Goal: Task Accomplishment & Management: Manage account settings

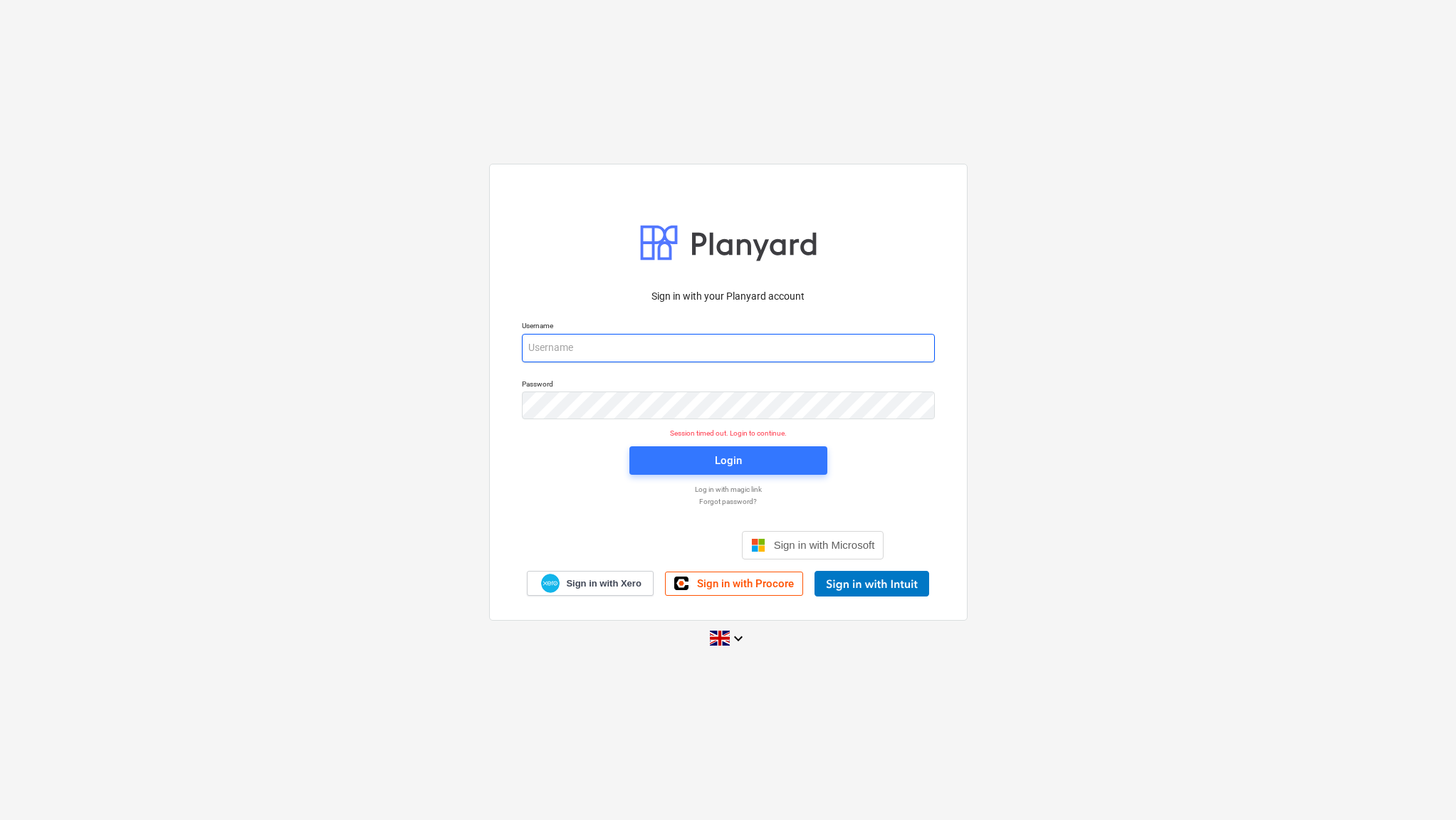
click at [580, 358] on input "email" at bounding box center [728, 348] width 413 height 29
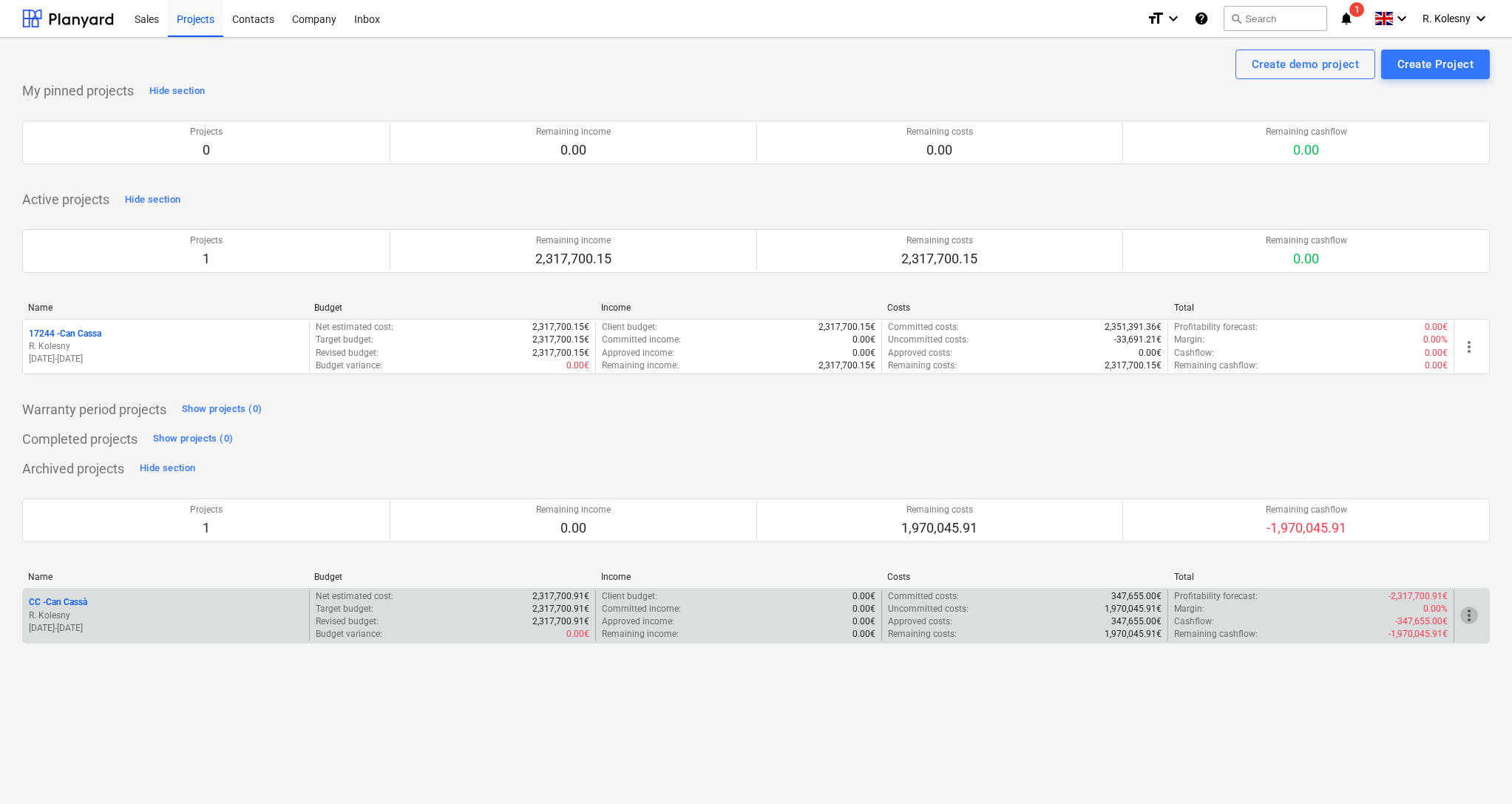
click at [1471, 614] on span "more_vert" at bounding box center [1470, 616] width 18 height 18
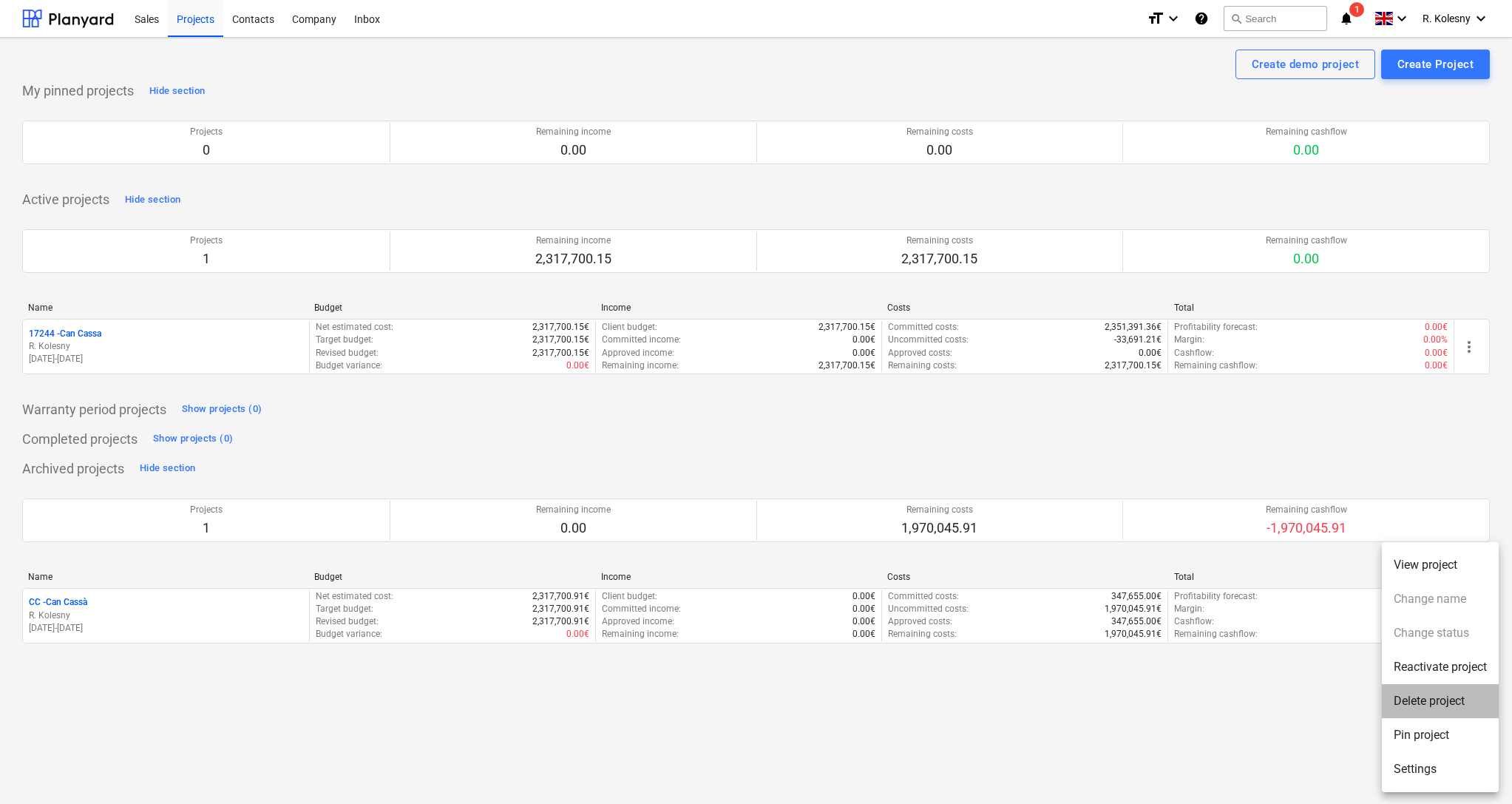
click at [1444, 703] on li "Delete project" at bounding box center [1440, 701] width 117 height 34
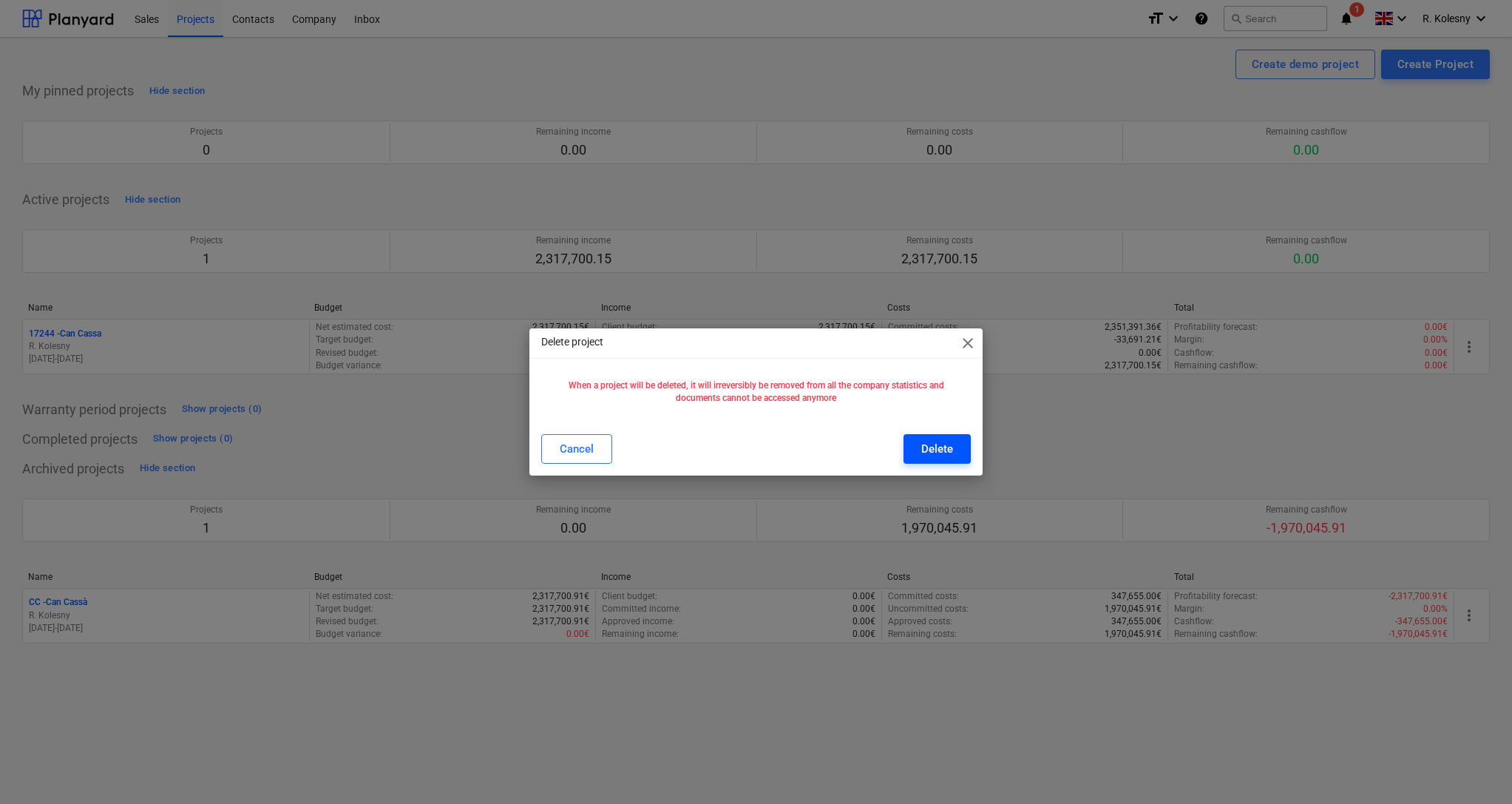
click at [931, 448] on div "Delete" at bounding box center [937, 449] width 32 height 19
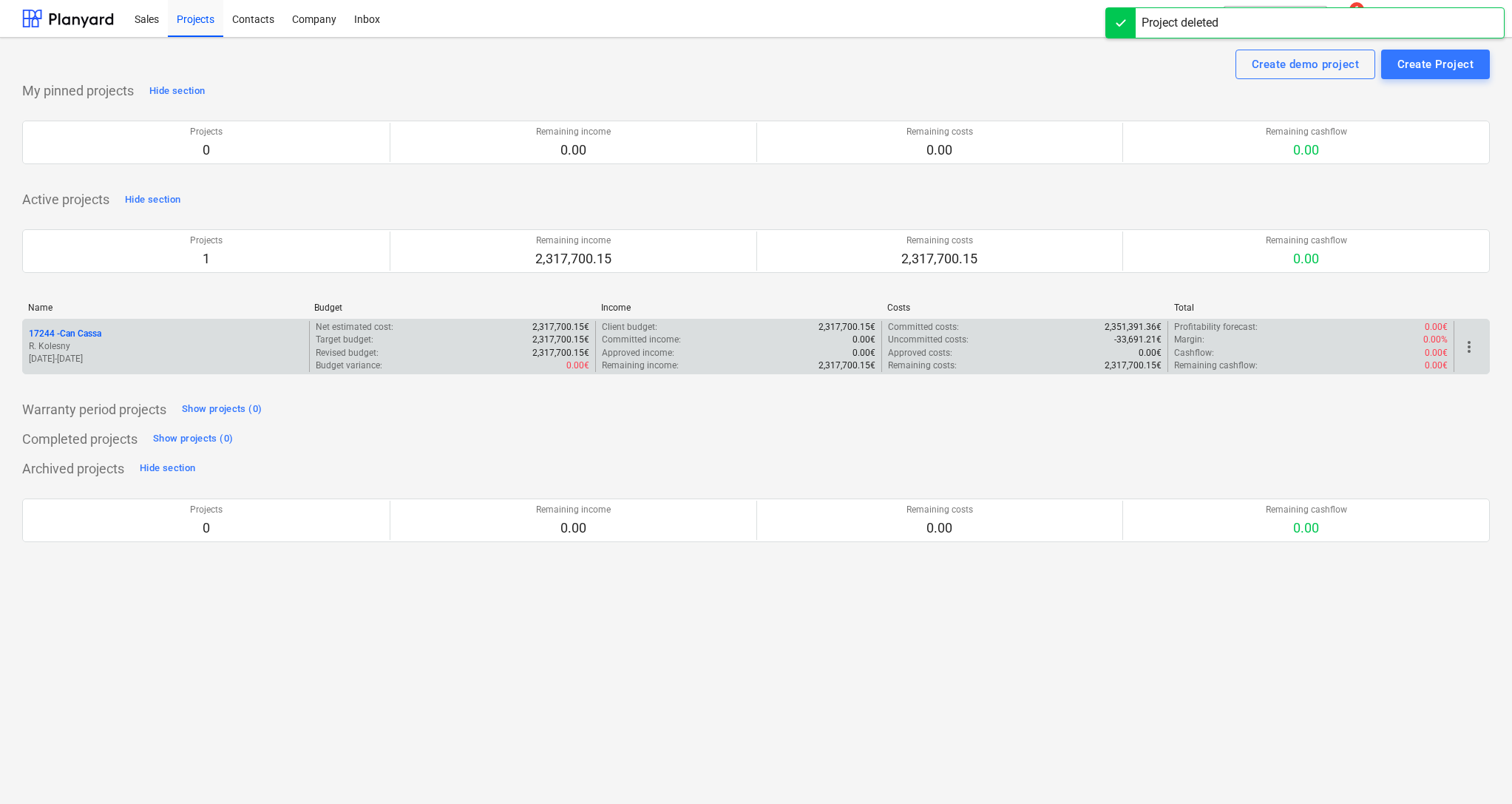
click at [77, 337] on p "17244 - Can Cassa" at bounding box center [65, 334] width 72 height 13
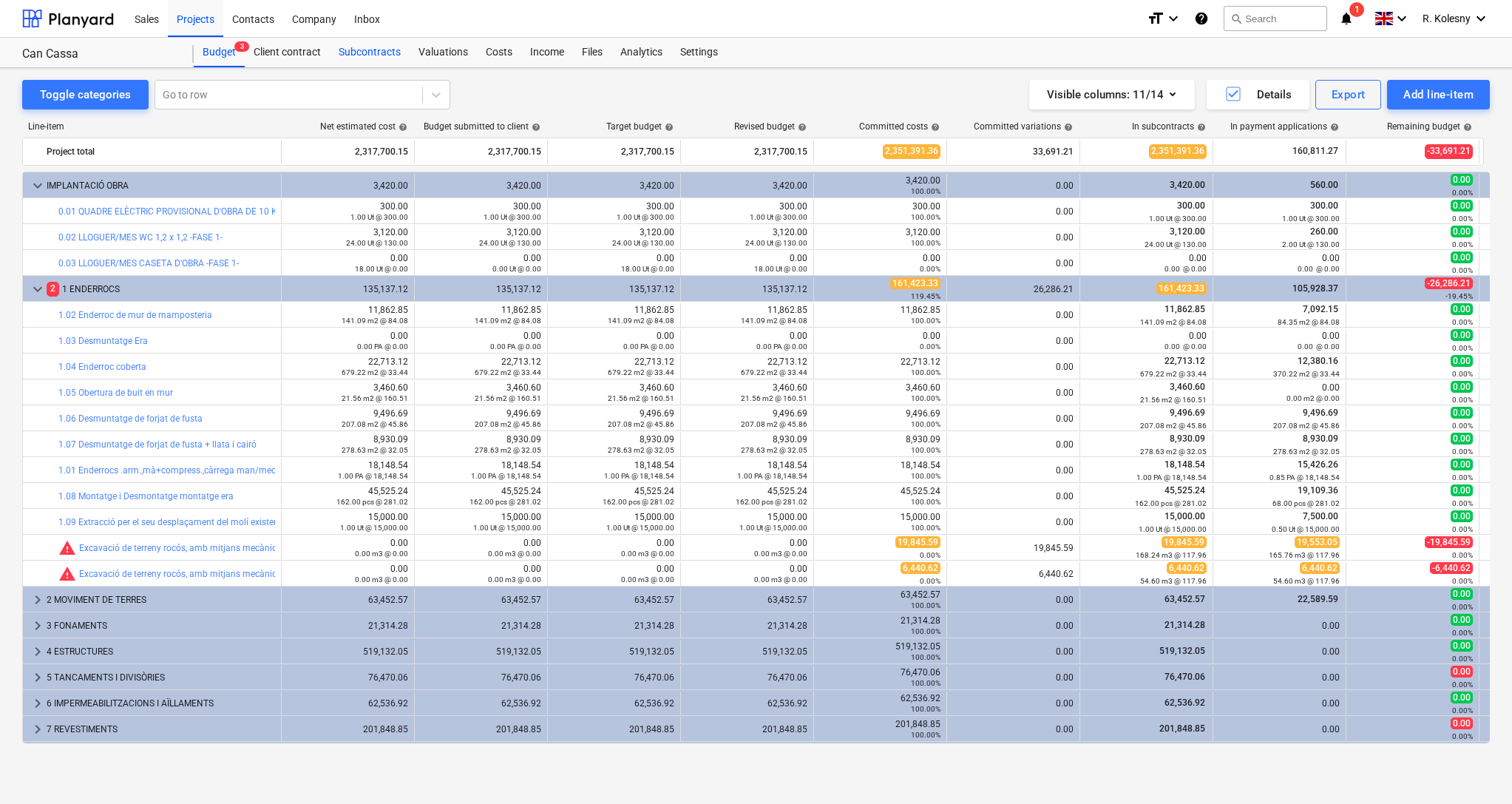
click at [381, 57] on div "Subcontracts" at bounding box center [369, 53] width 80 height 30
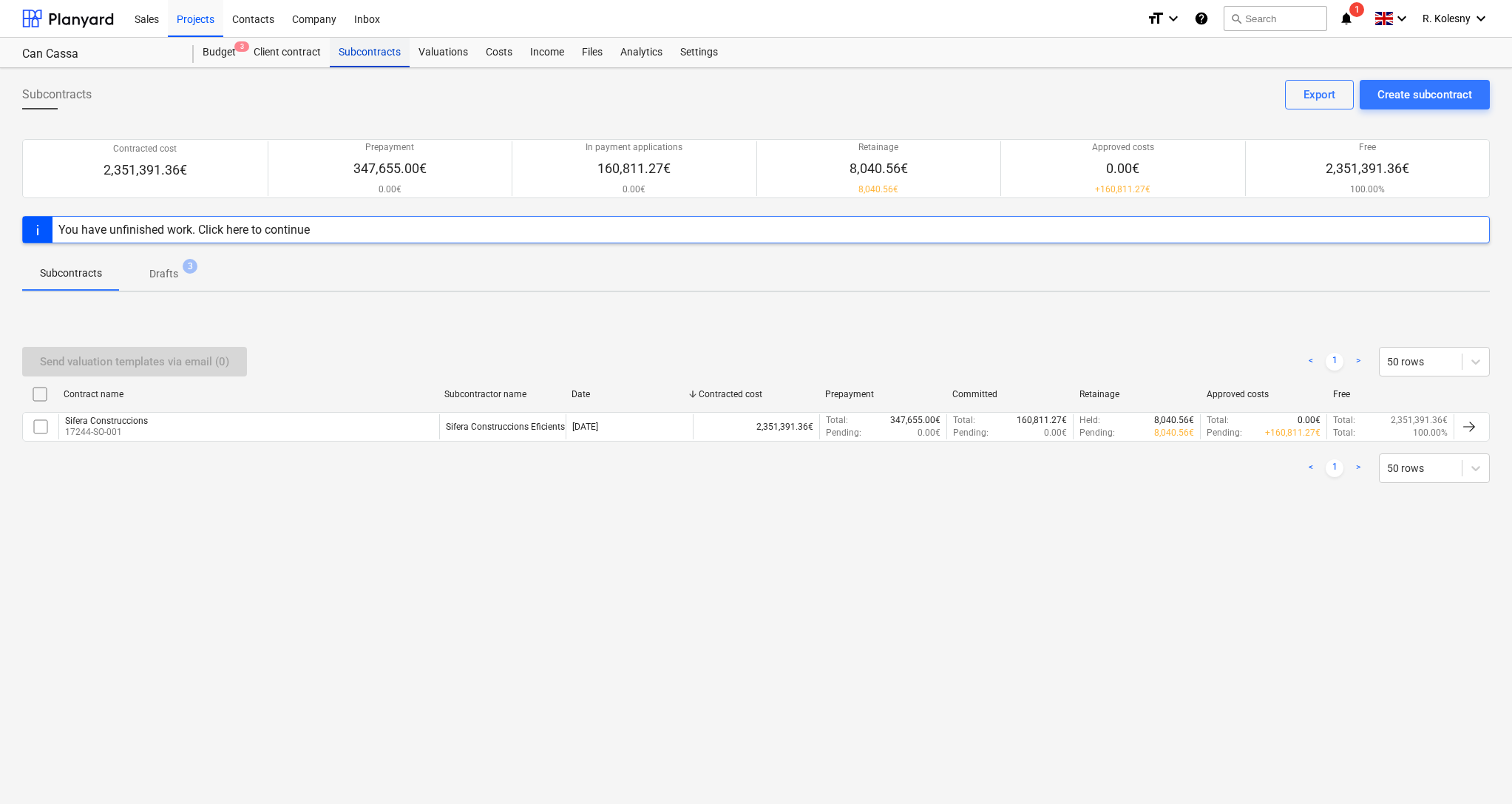
click at [377, 57] on div "Subcontracts" at bounding box center [369, 53] width 80 height 30
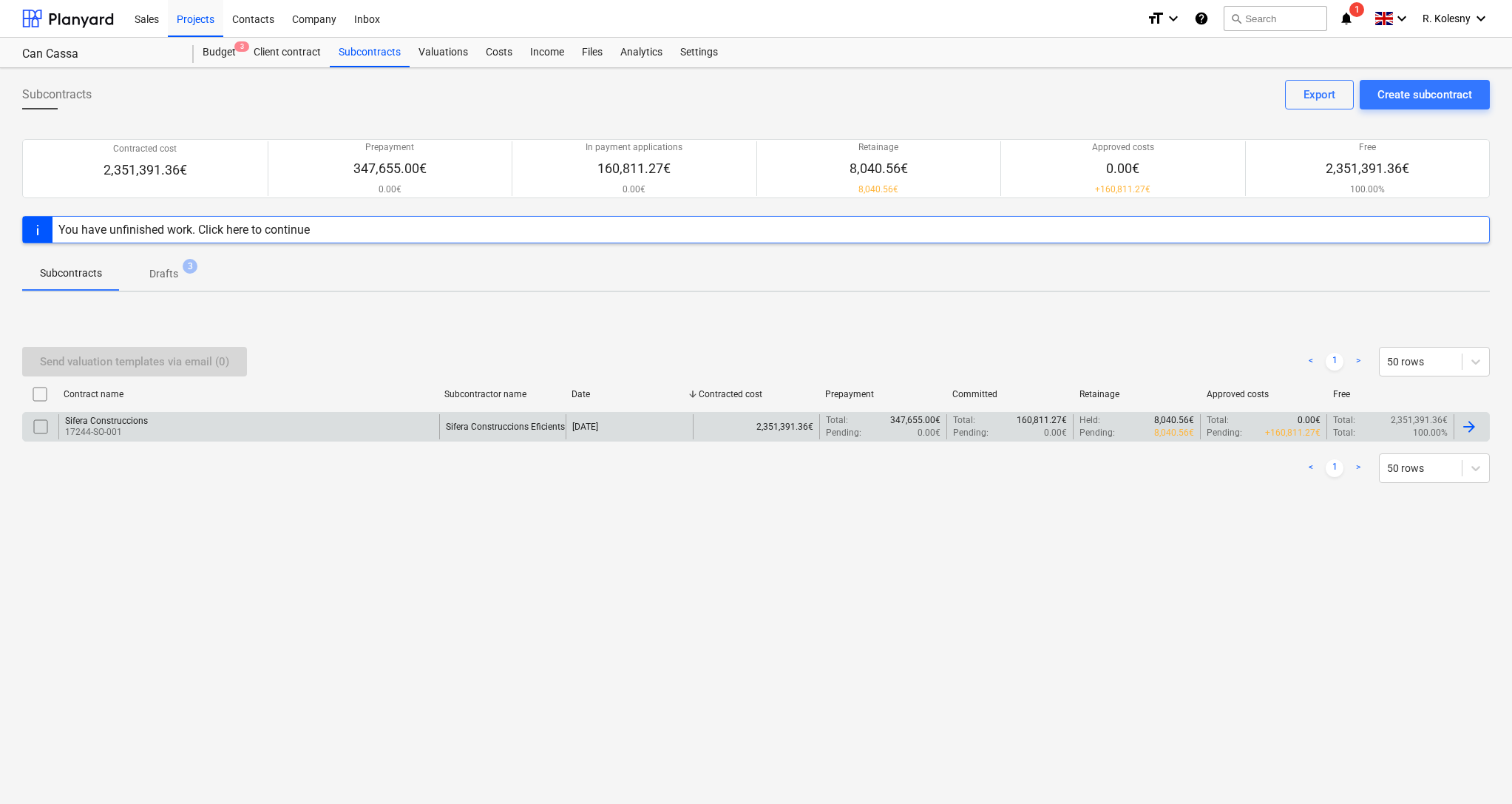
click at [116, 417] on div "Sifera Construccions" at bounding box center [106, 421] width 83 height 10
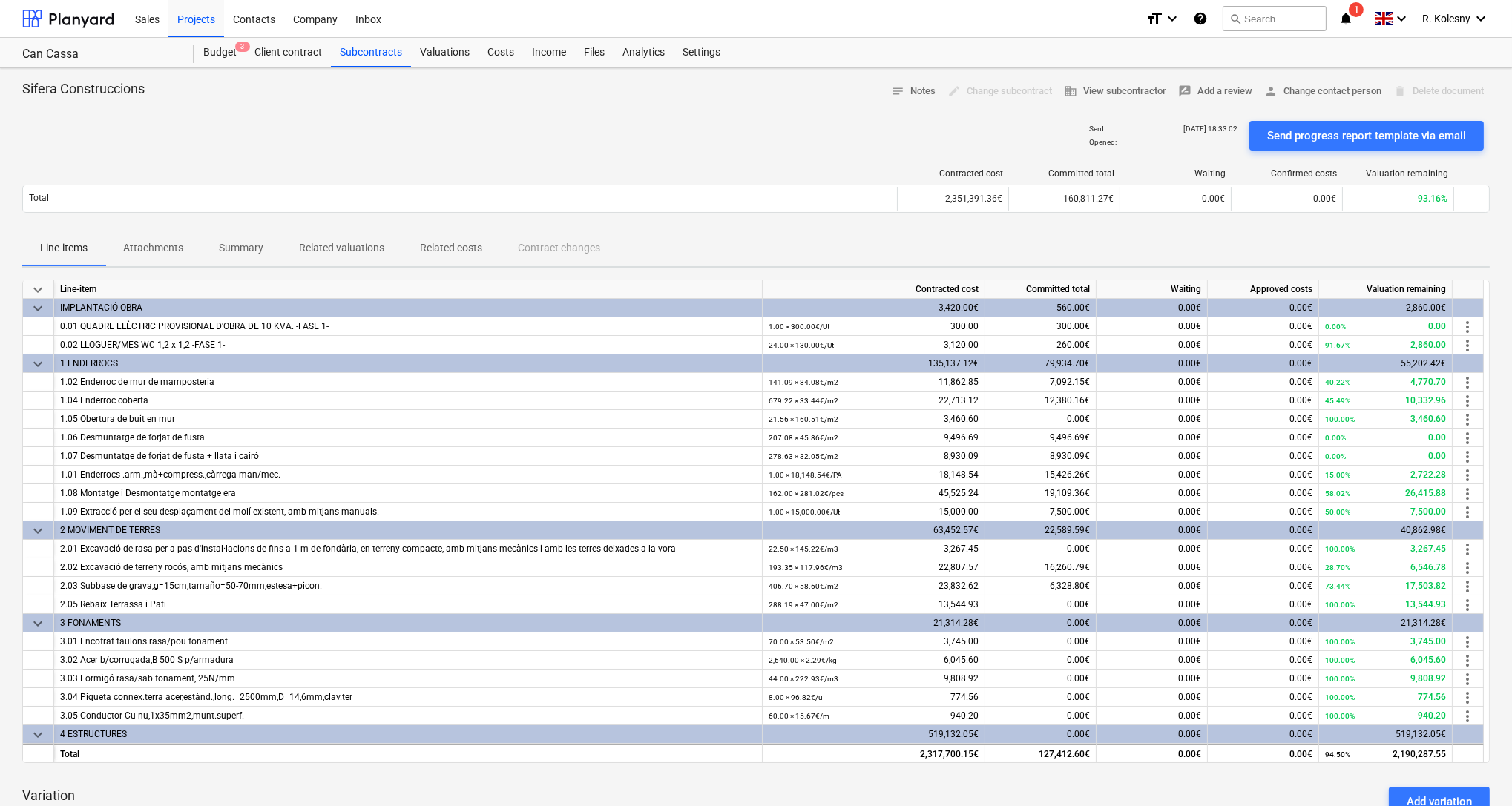
click at [324, 248] on p "Related valuations" at bounding box center [342, 248] width 85 height 16
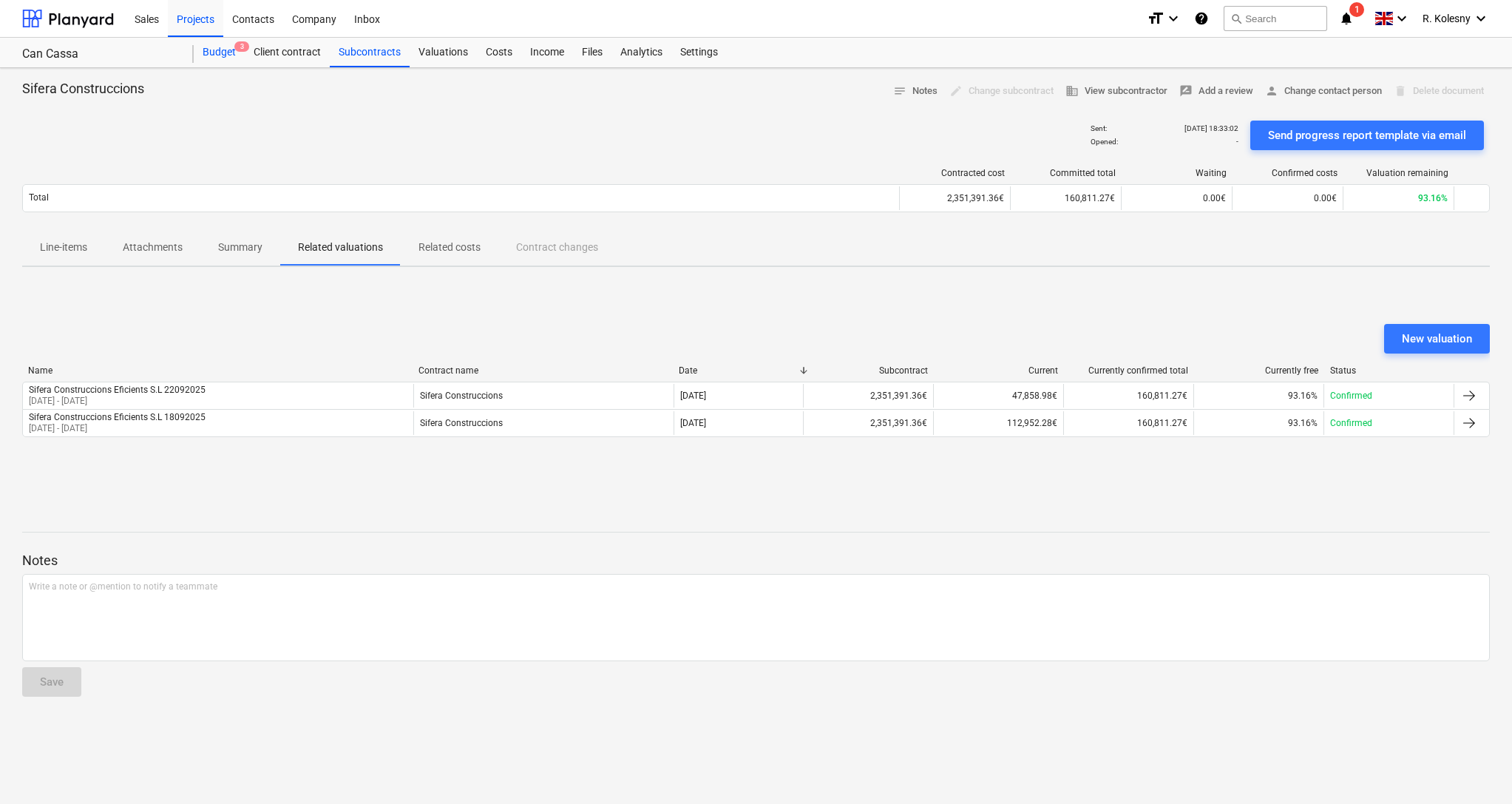
click at [219, 51] on div "Budget 3" at bounding box center [219, 53] width 51 height 30
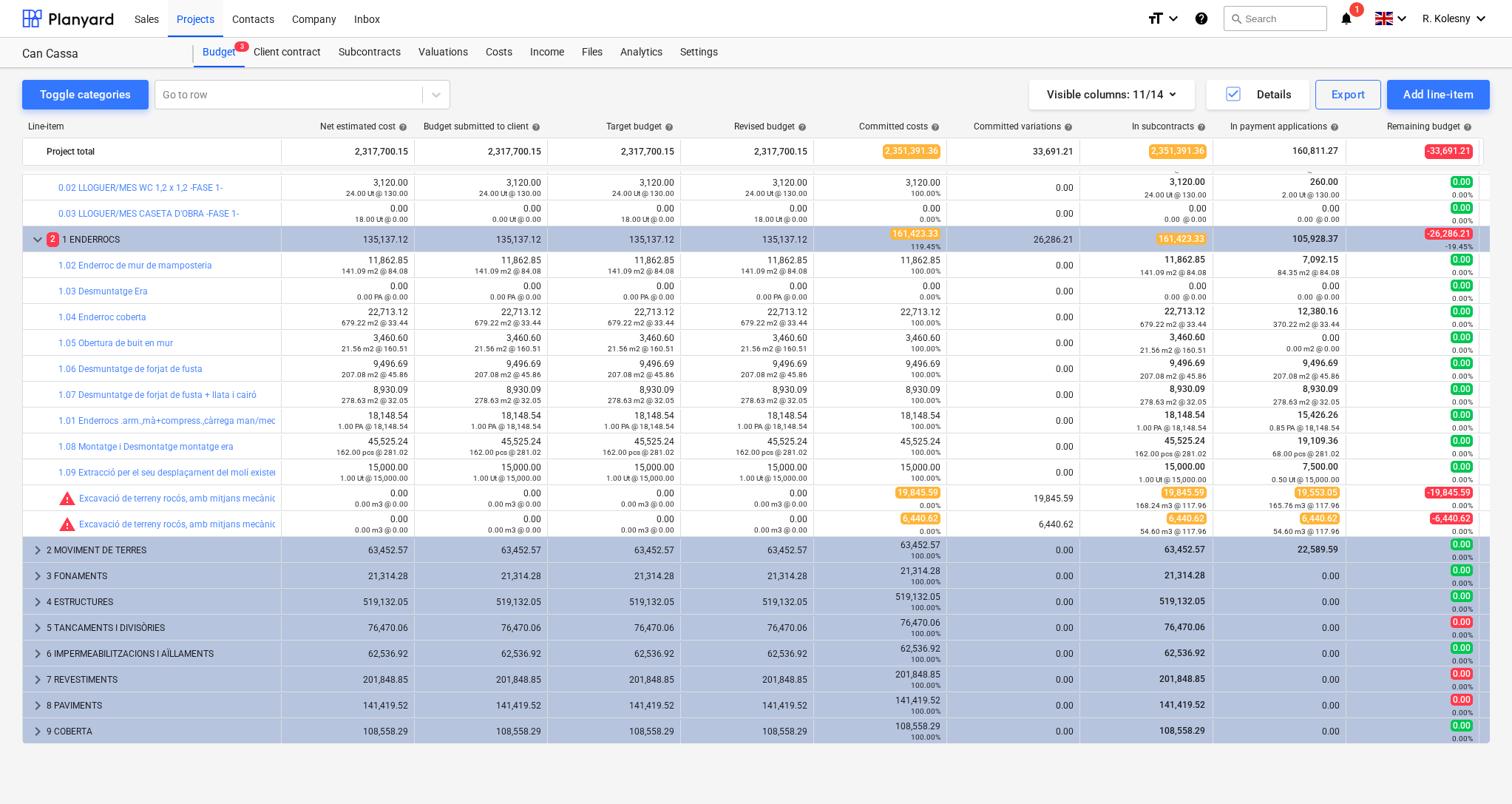
scroll to position [2, 0]
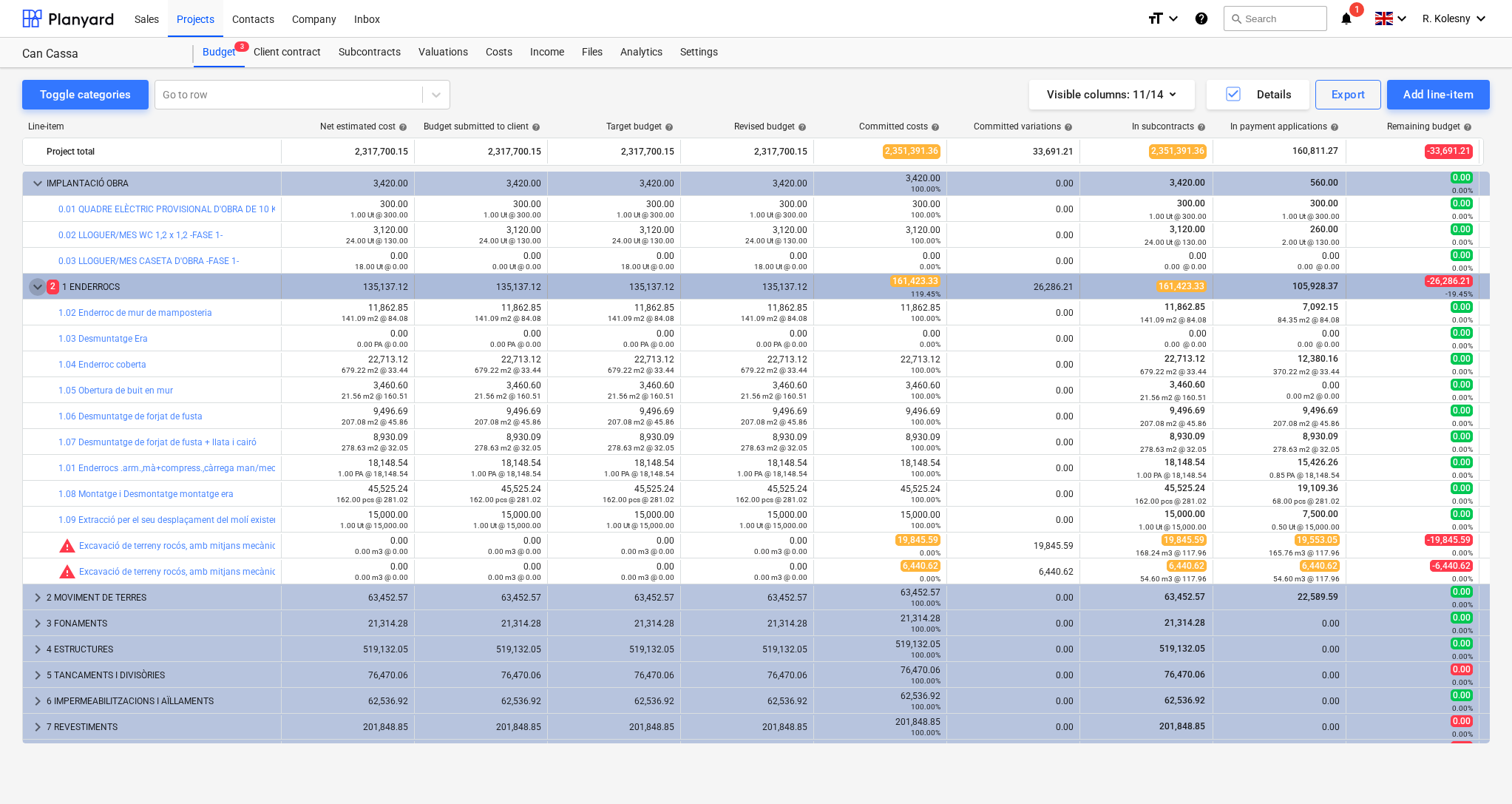
click at [35, 280] on span "keyboard_arrow_down" at bounding box center [38, 287] width 18 height 18
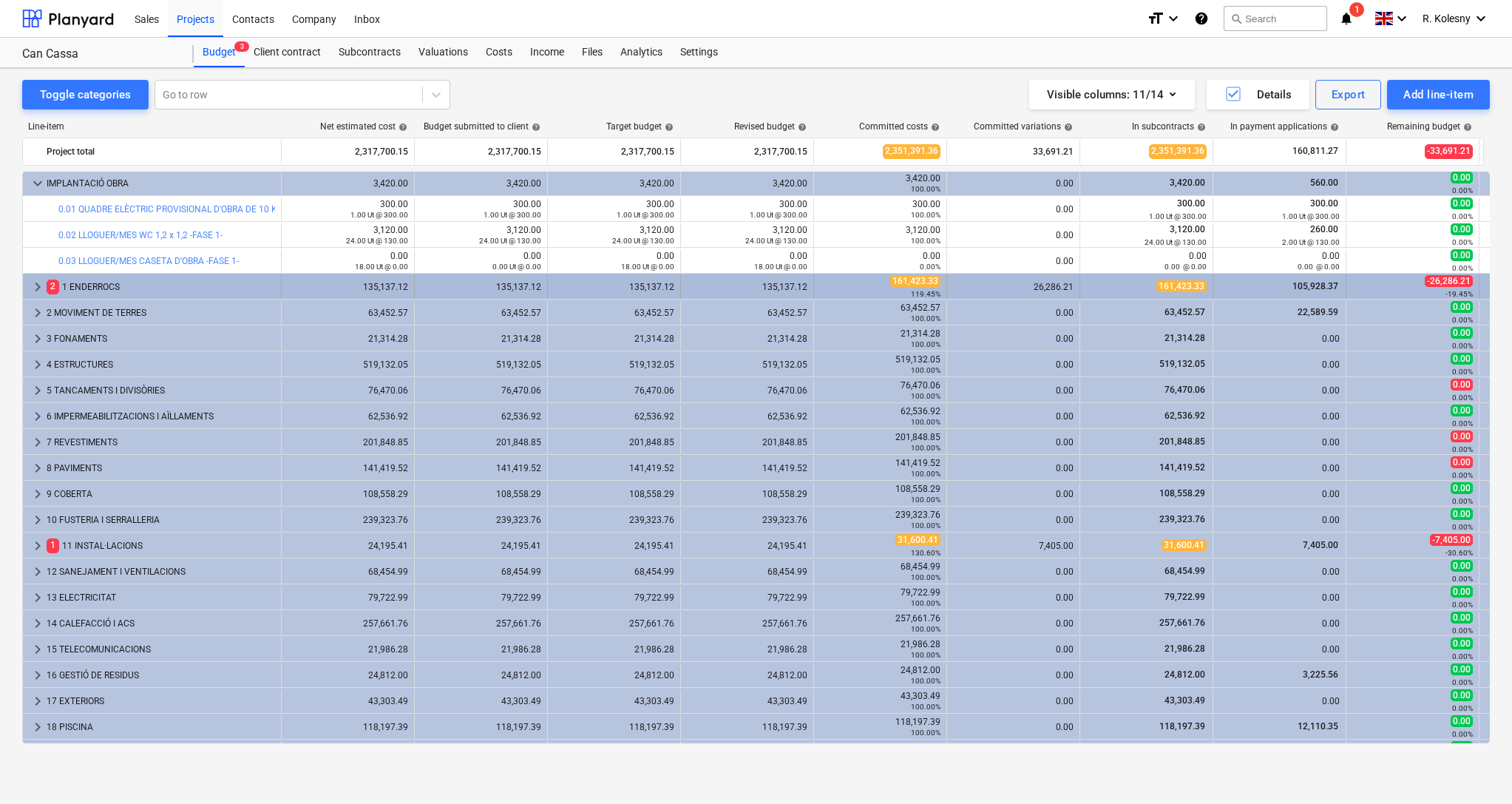
click at [31, 286] on span "keyboard_arrow_right" at bounding box center [38, 287] width 18 height 18
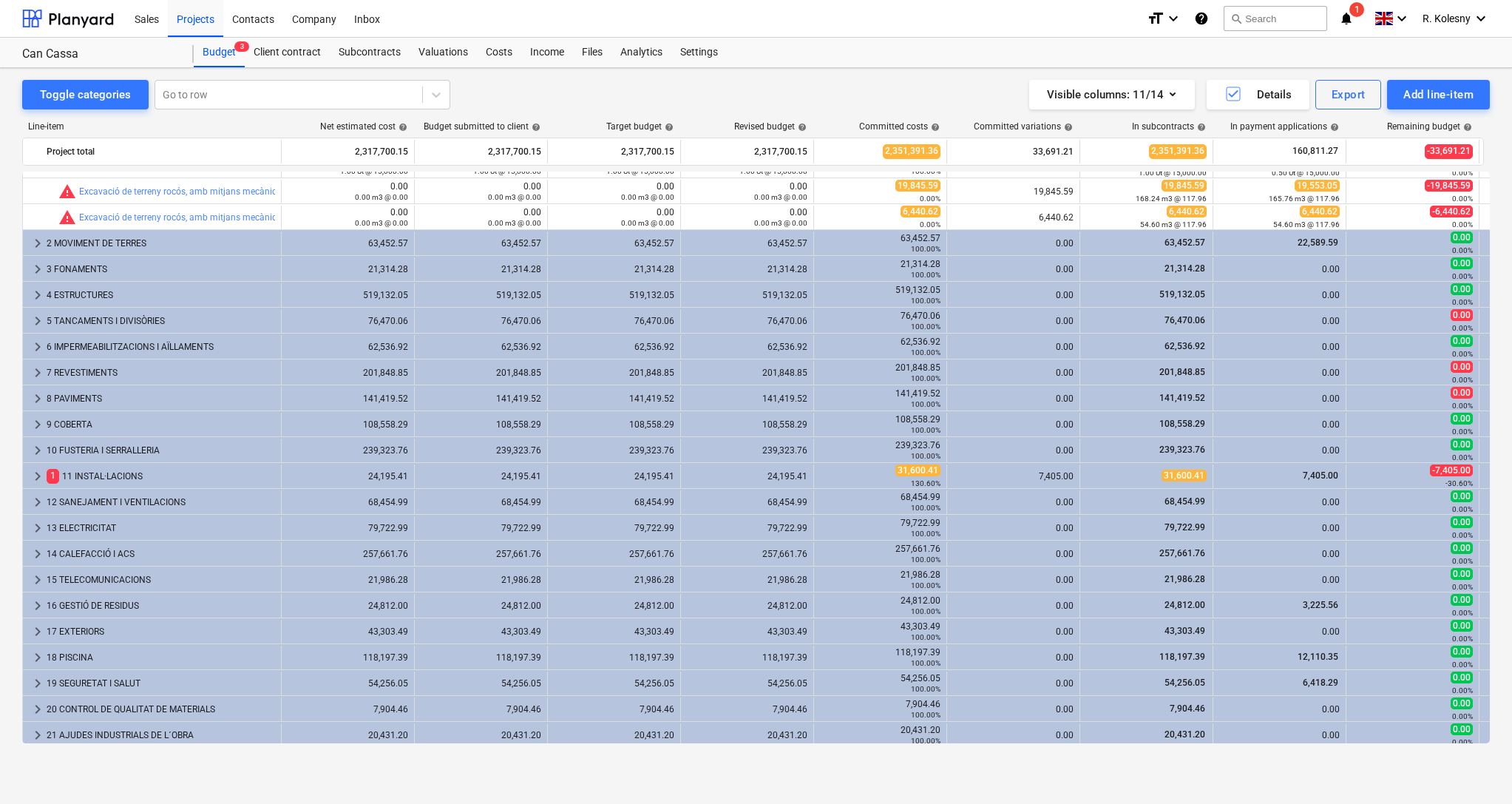
scroll to position [387, 0]
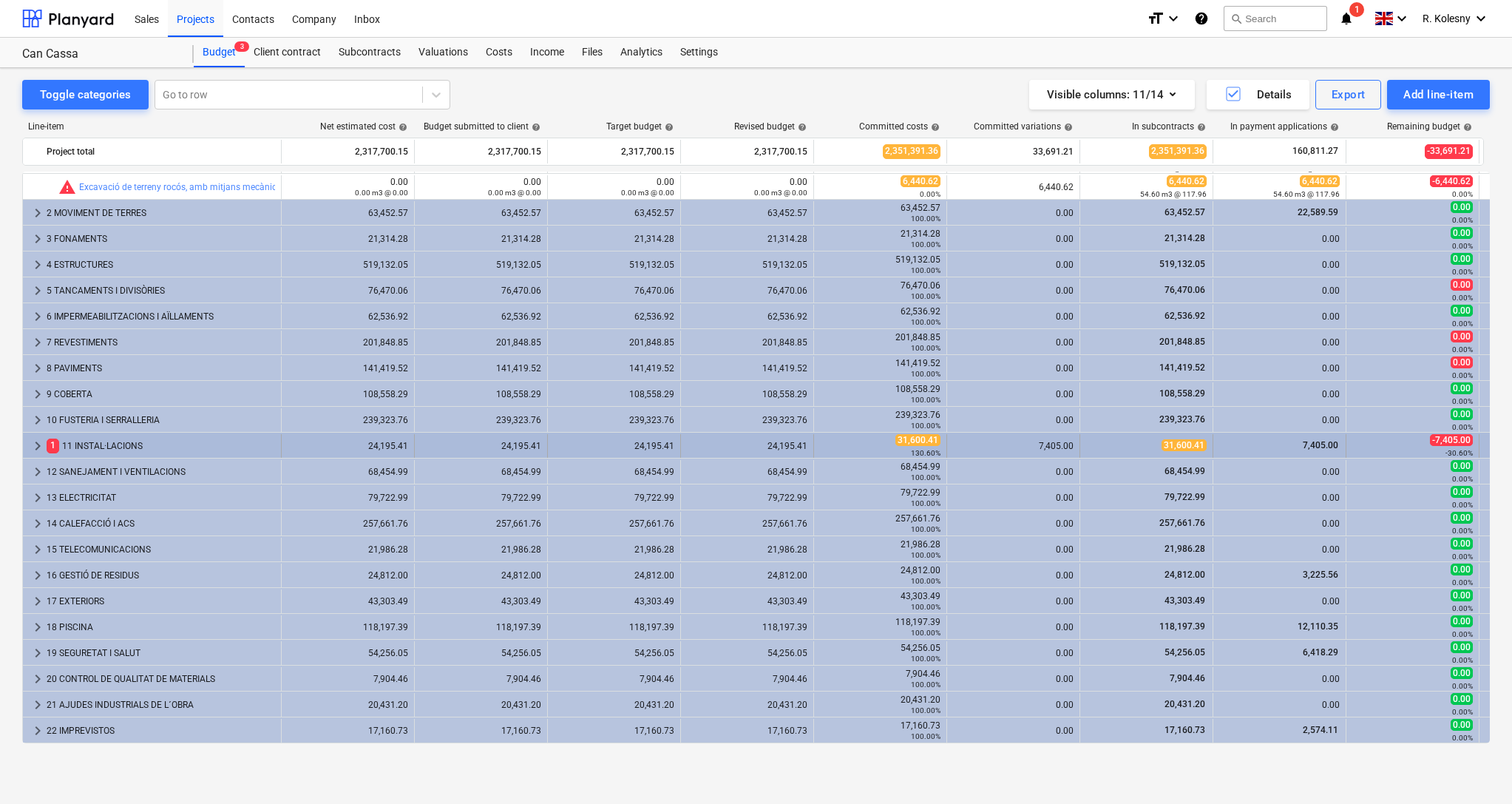
click at [35, 443] on span "keyboard_arrow_right" at bounding box center [38, 446] width 18 height 18
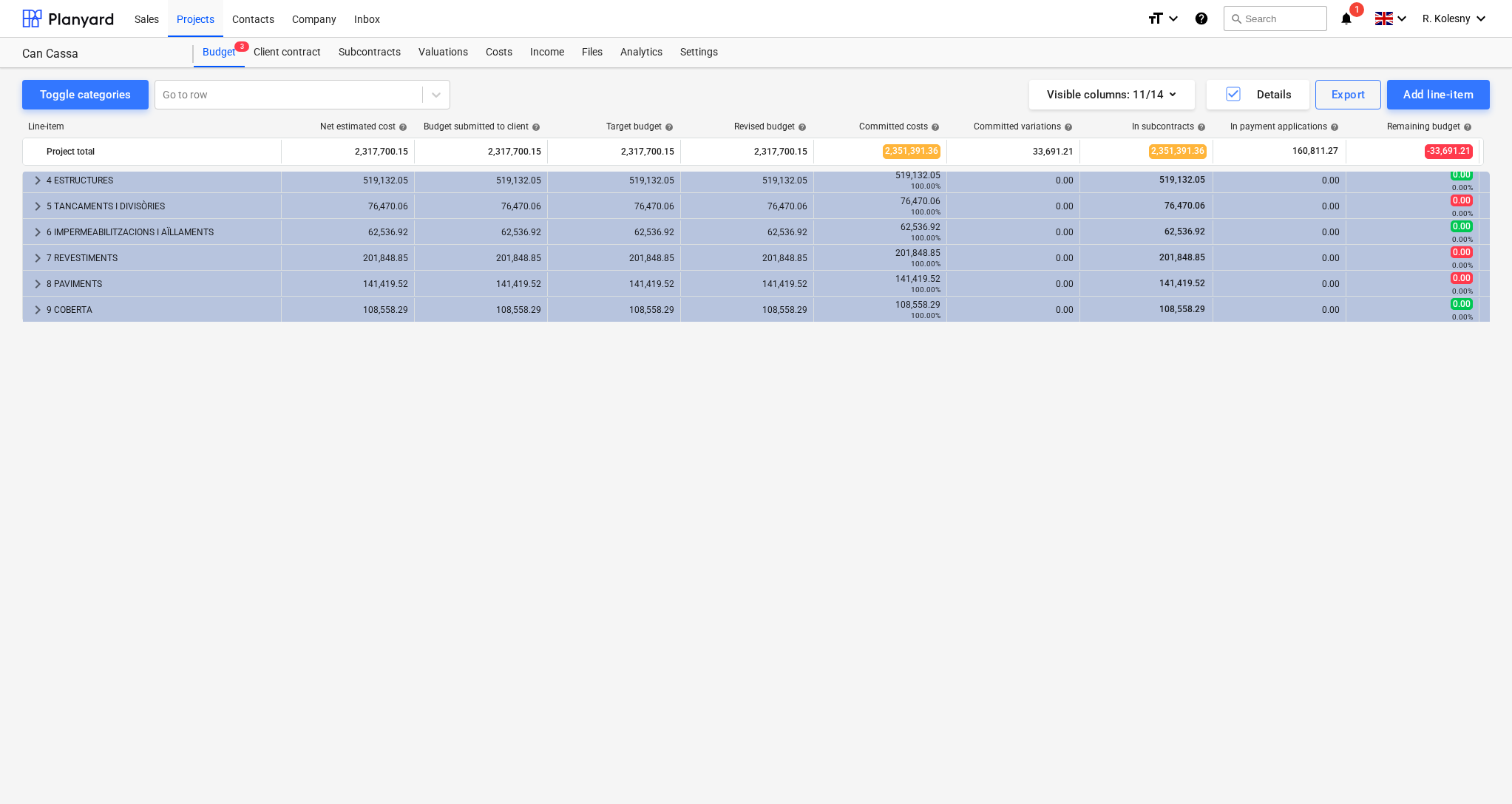
scroll to position [0, 0]
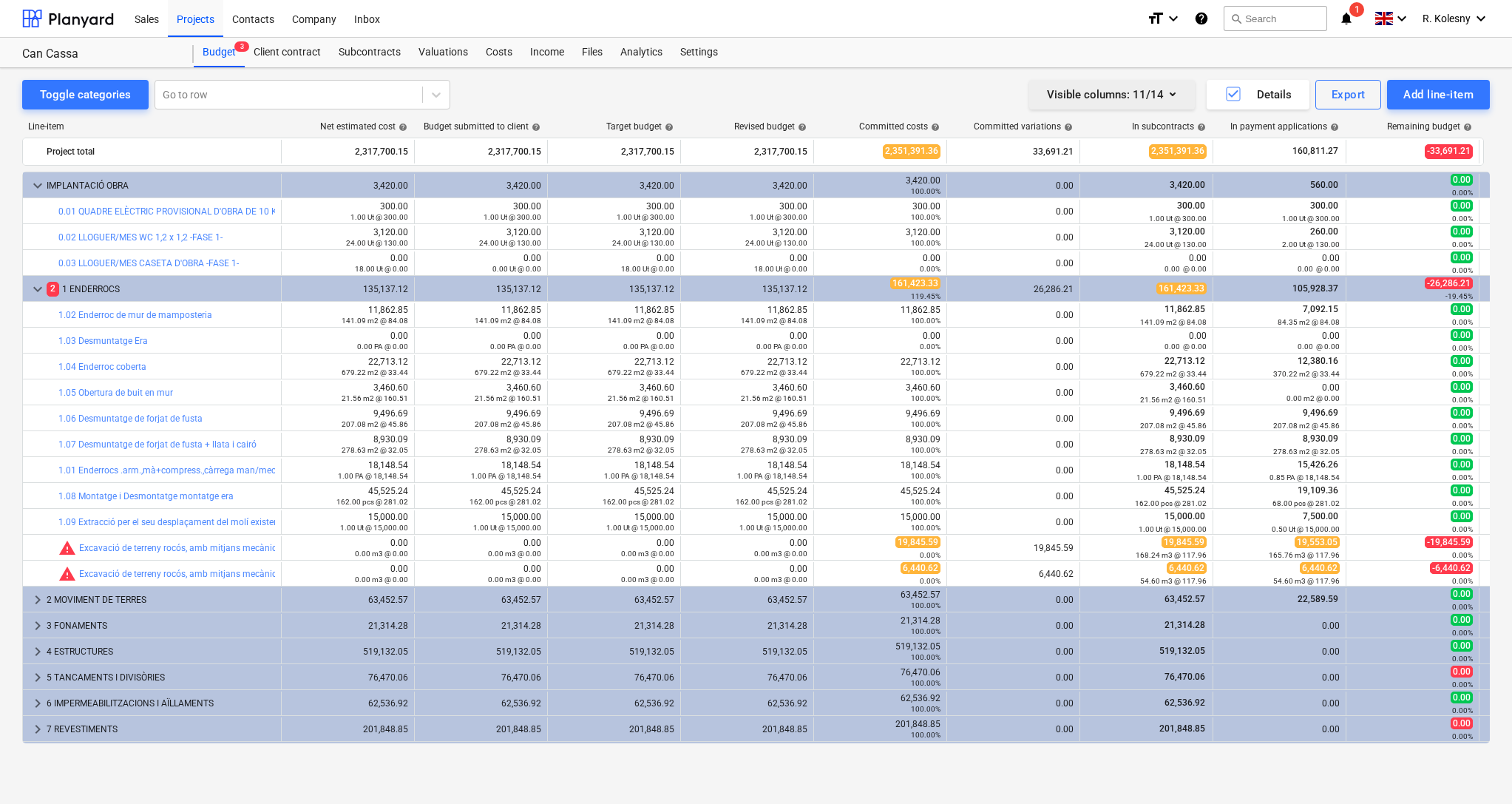
click at [1160, 96] on div "Visible columns : 11/14" at bounding box center [1111, 94] width 130 height 19
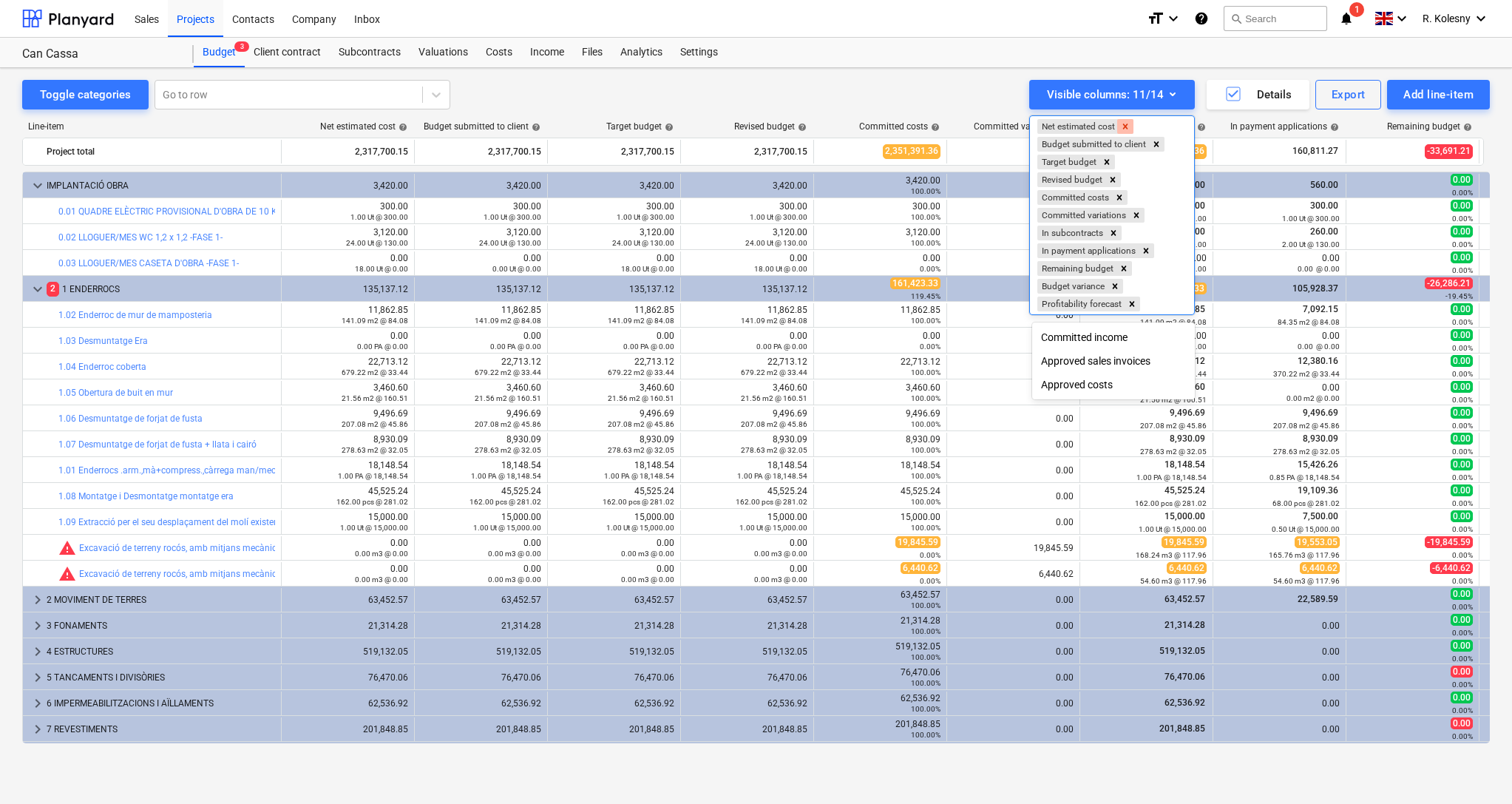
click at [1128, 124] on icon "Remove Net estimated cost" at bounding box center [1125, 126] width 5 height 5
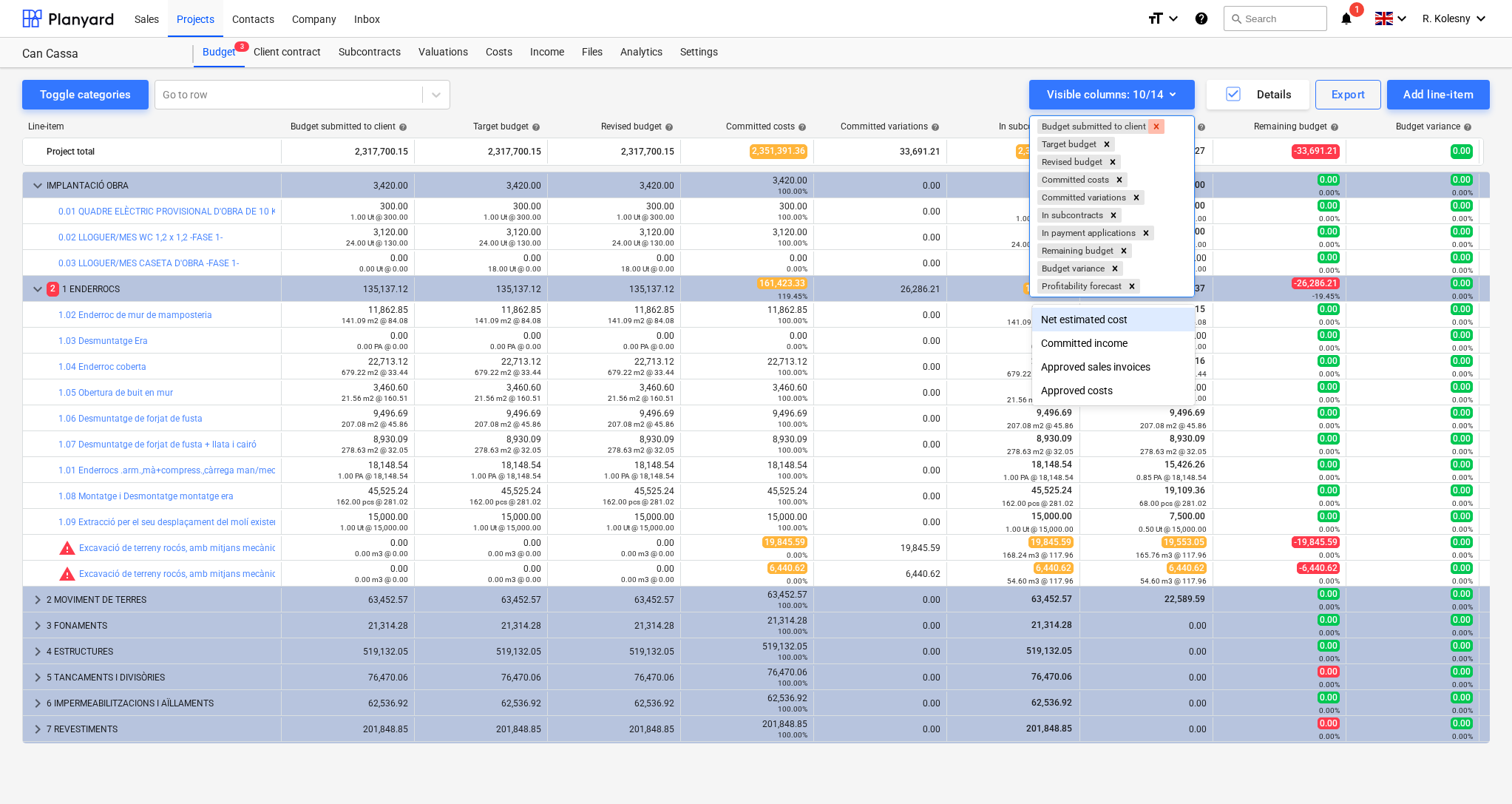
click at [1160, 125] on icon "Remove Budget submitted to client" at bounding box center [1157, 126] width 10 height 10
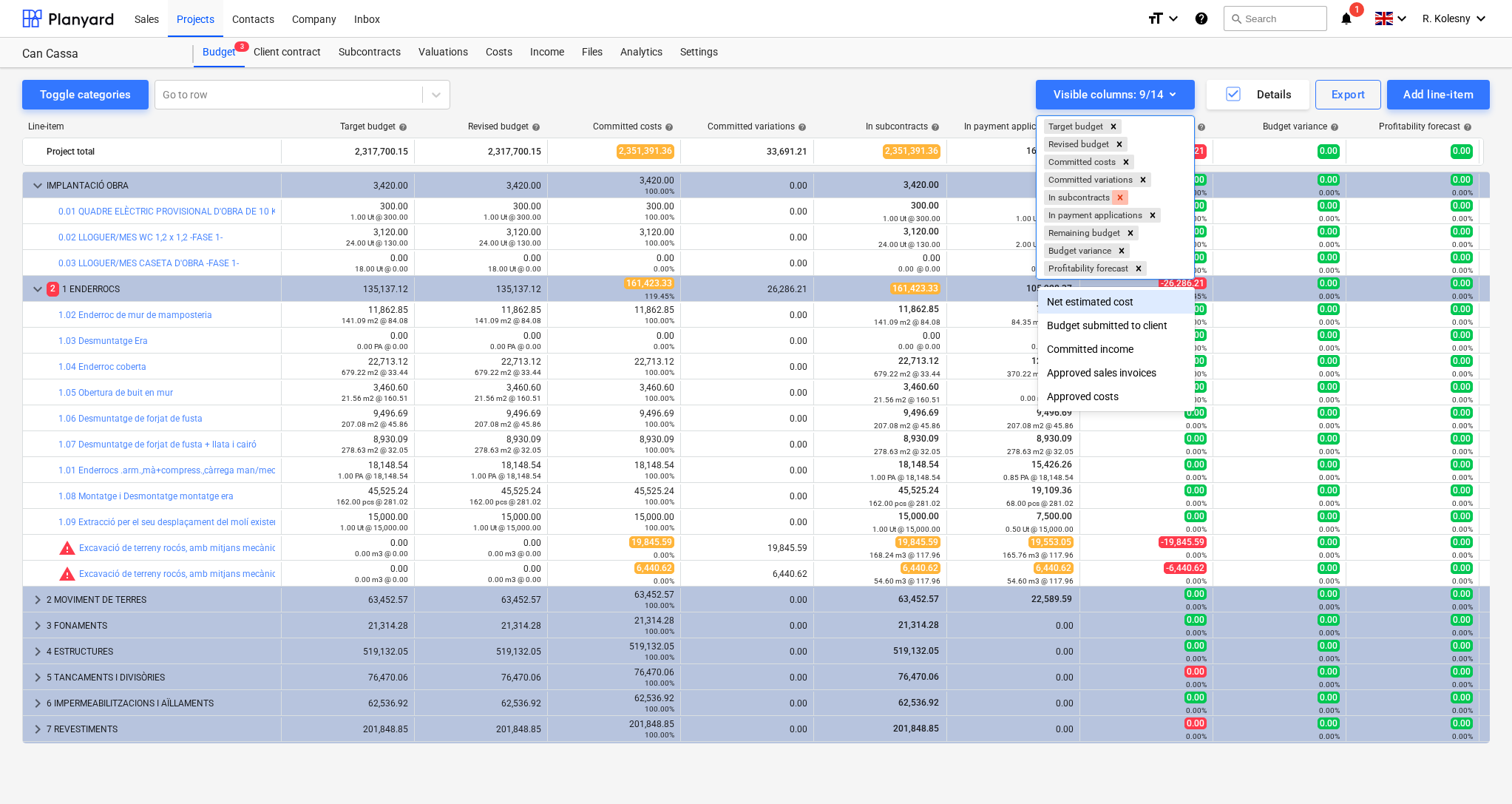
click at [1121, 197] on icon "Remove In subcontracts" at bounding box center [1120, 197] width 5 height 5
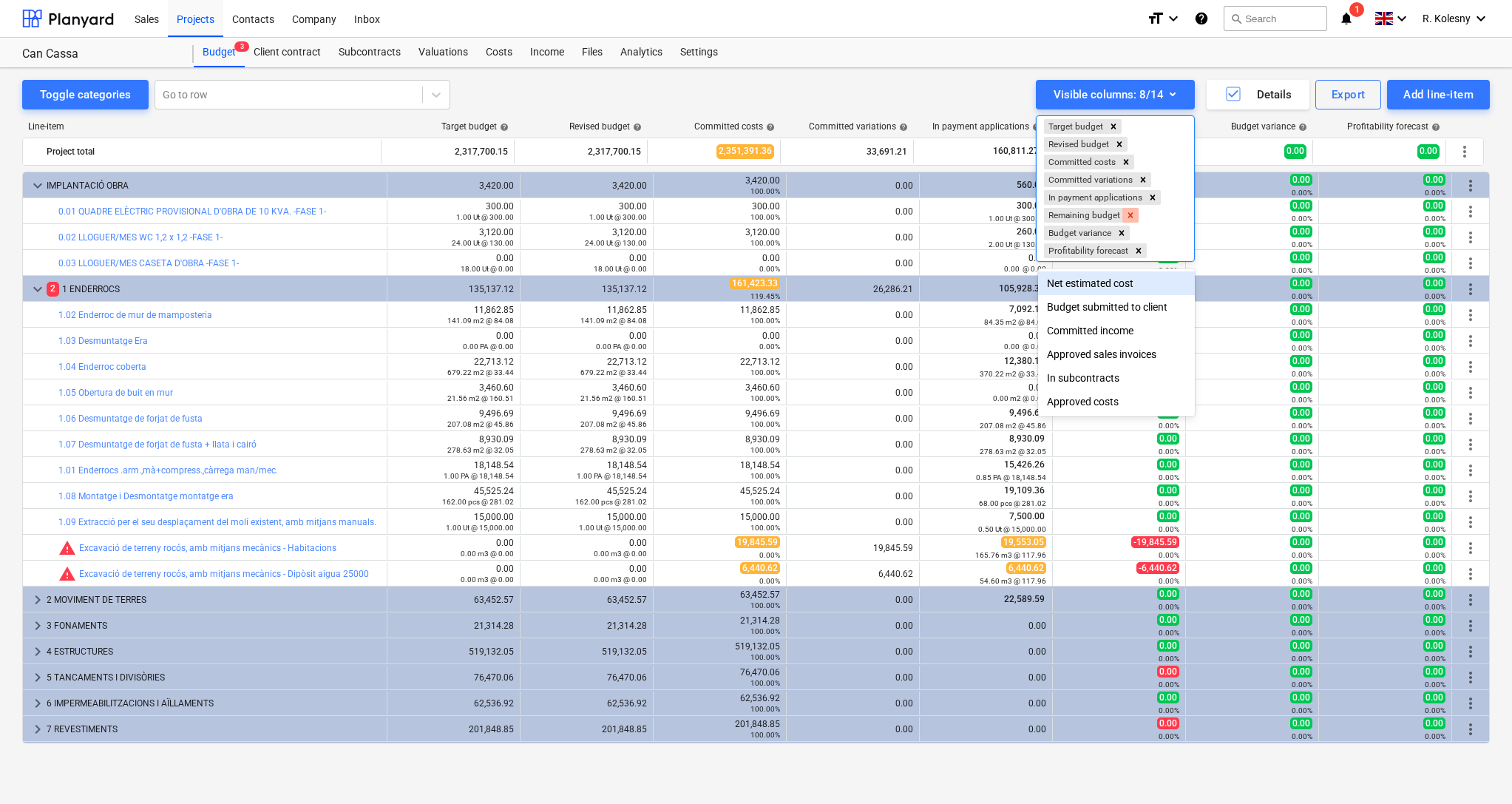
click at [1133, 214] on icon "Remove Remaining budget" at bounding box center [1131, 214] width 5 height 5
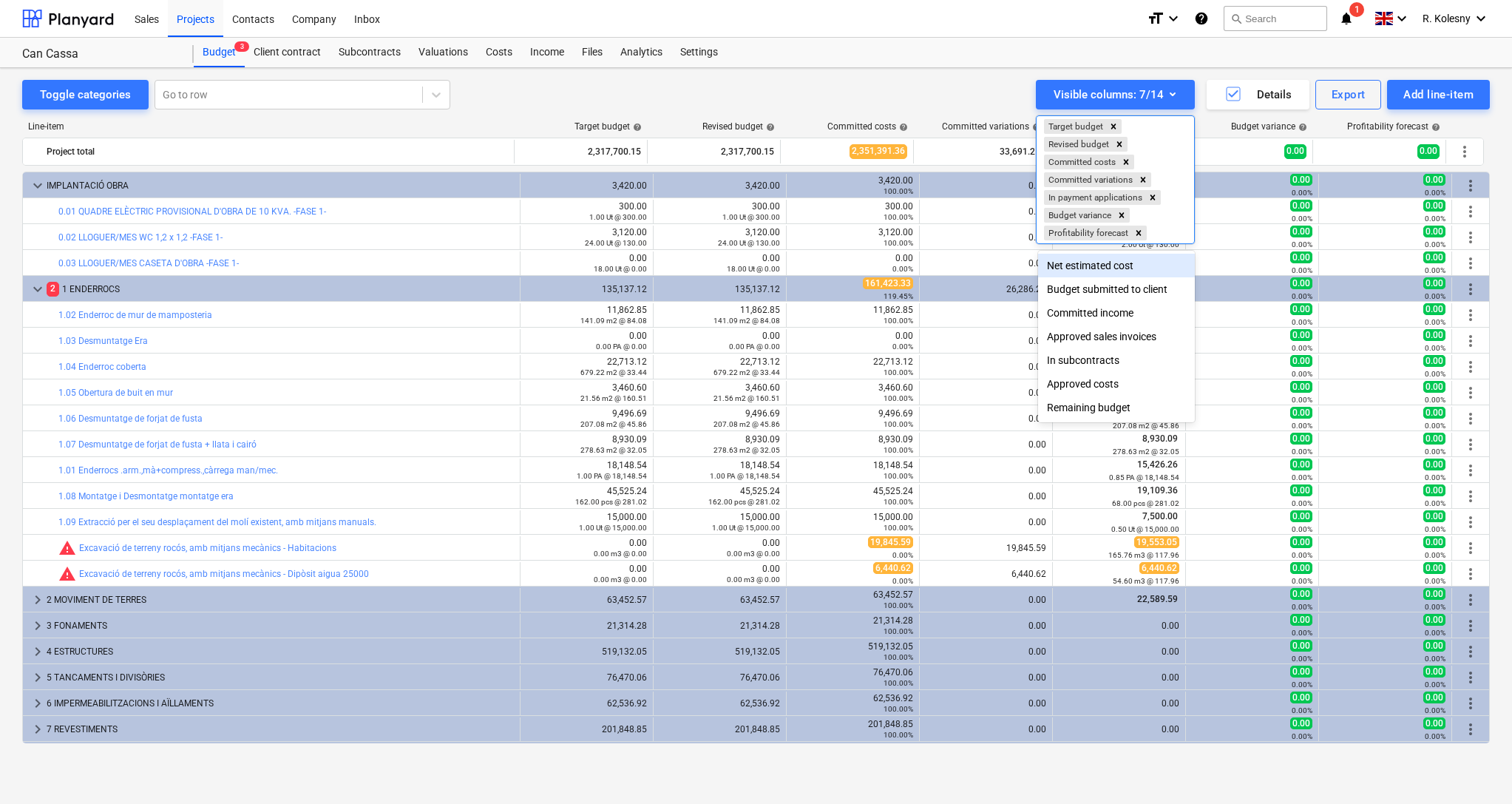
click at [1214, 70] on div at bounding box center [756, 402] width 1512 height 804
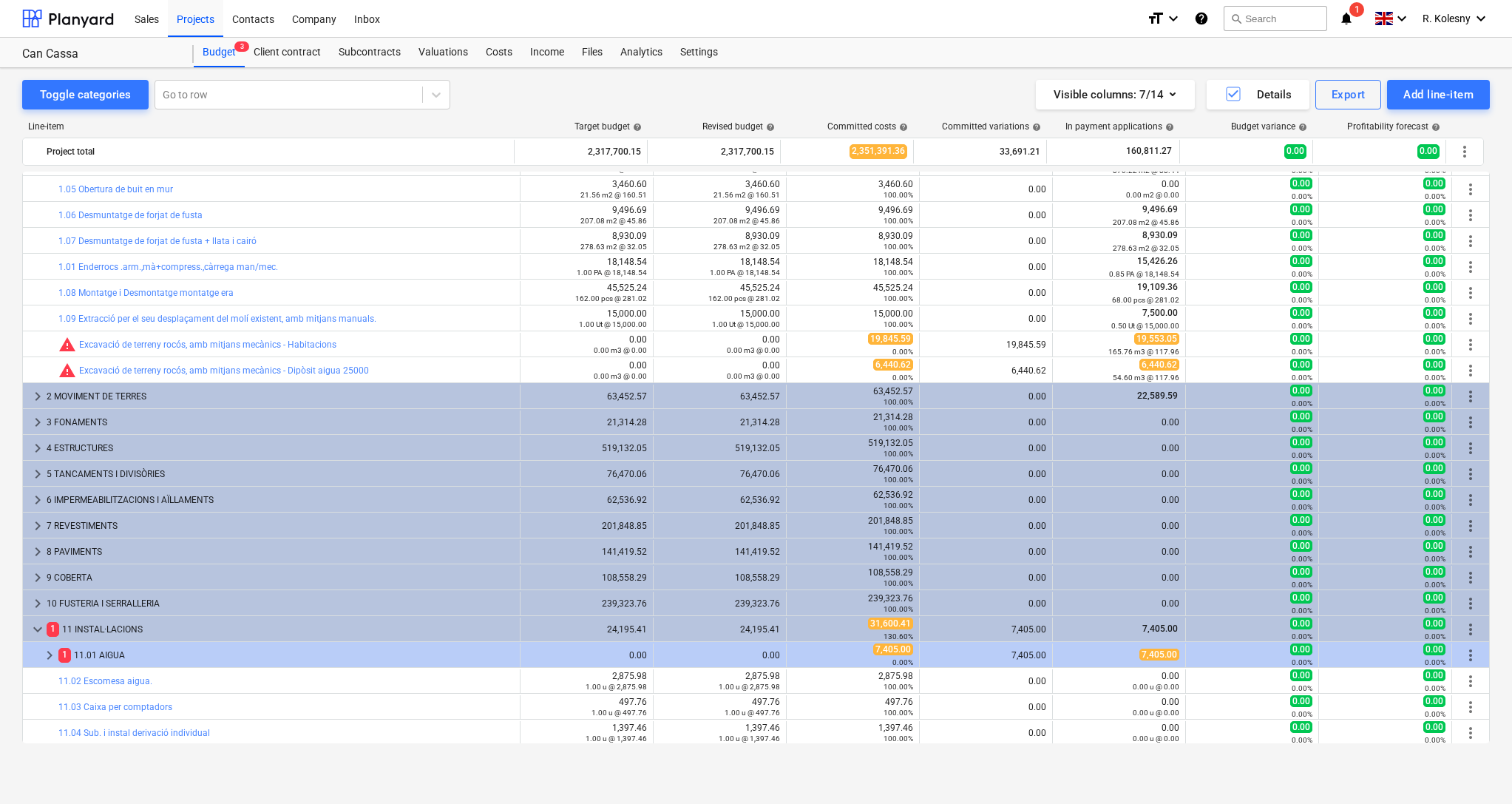
scroll to position [212, 0]
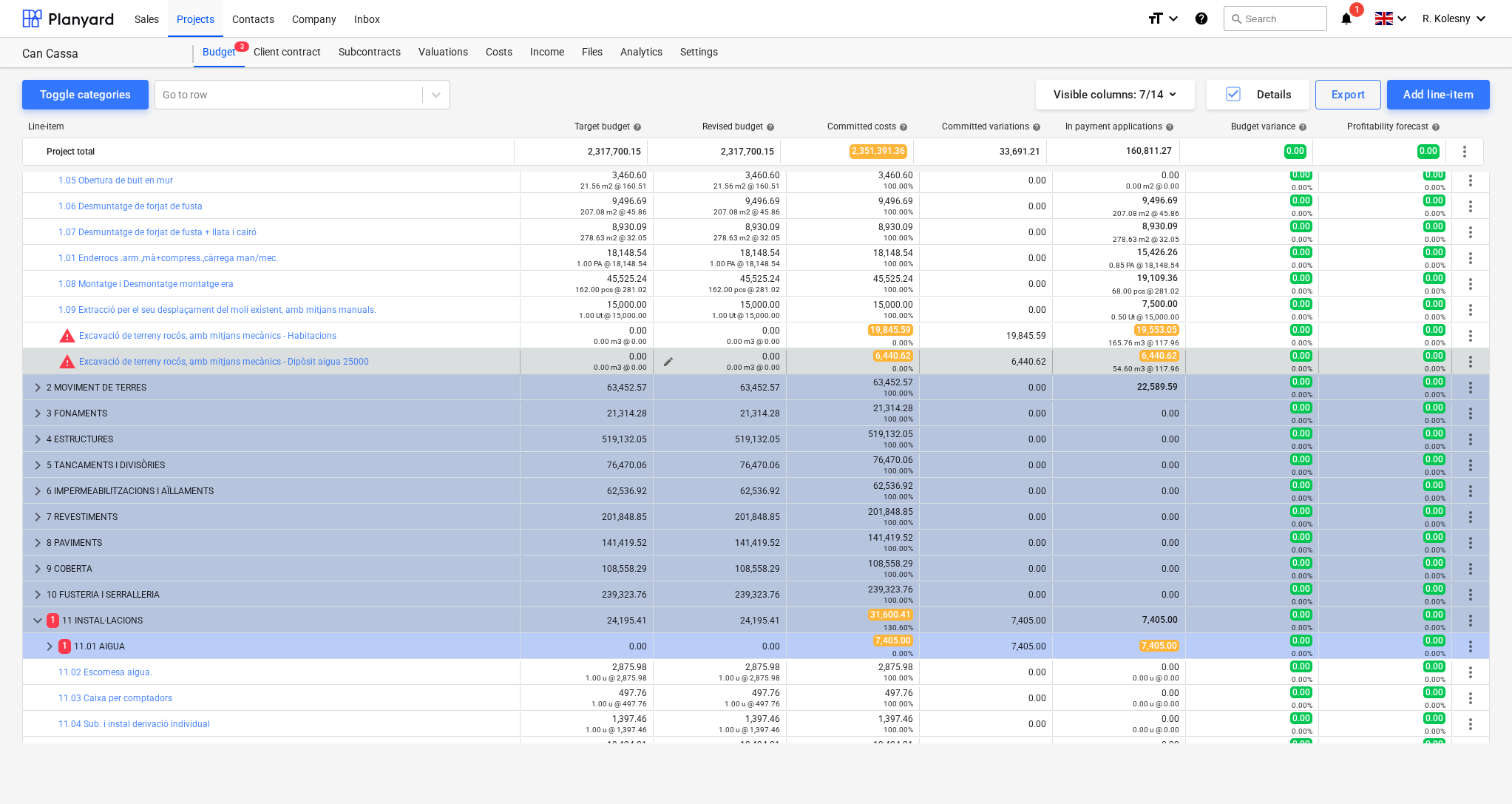
click at [663, 361] on div "0.00 m3 @ 0.00" at bounding box center [720, 367] width 120 height 10
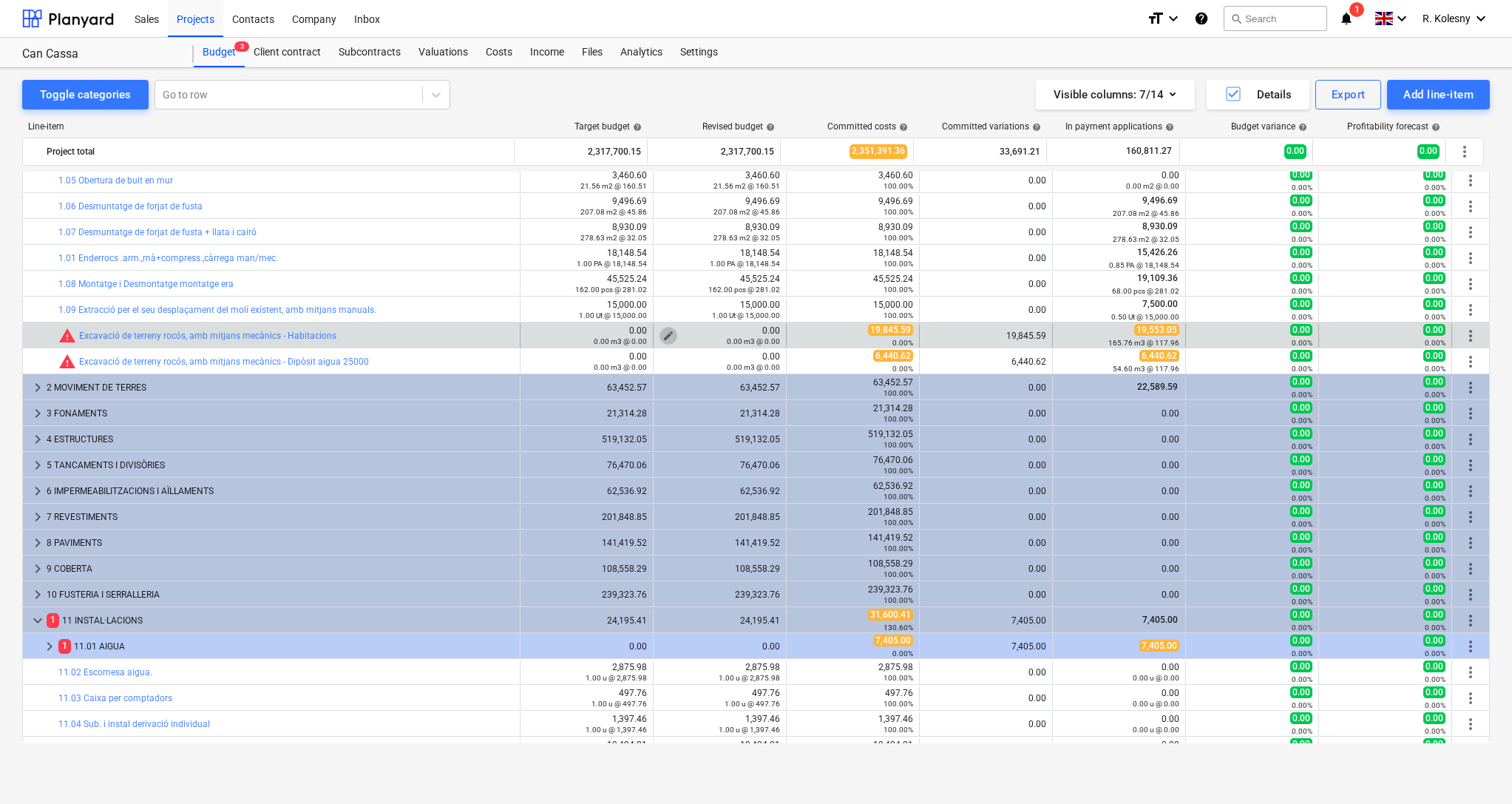
click at [662, 330] on span "edit" at bounding box center [668, 336] width 12 height 12
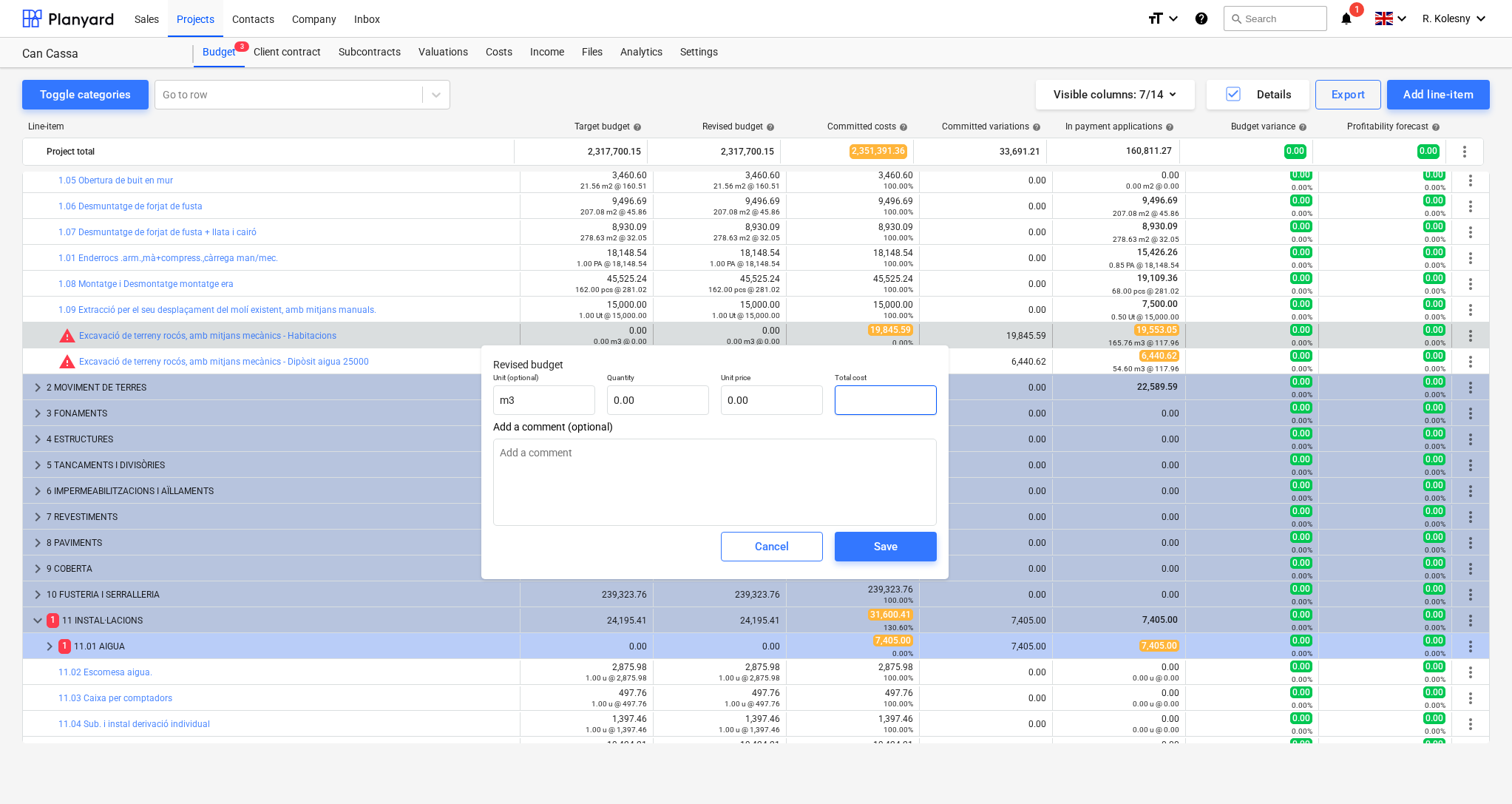
click at [882, 405] on input "text" at bounding box center [885, 400] width 102 height 30
type input "1"
type textarea "x"
type input "19"
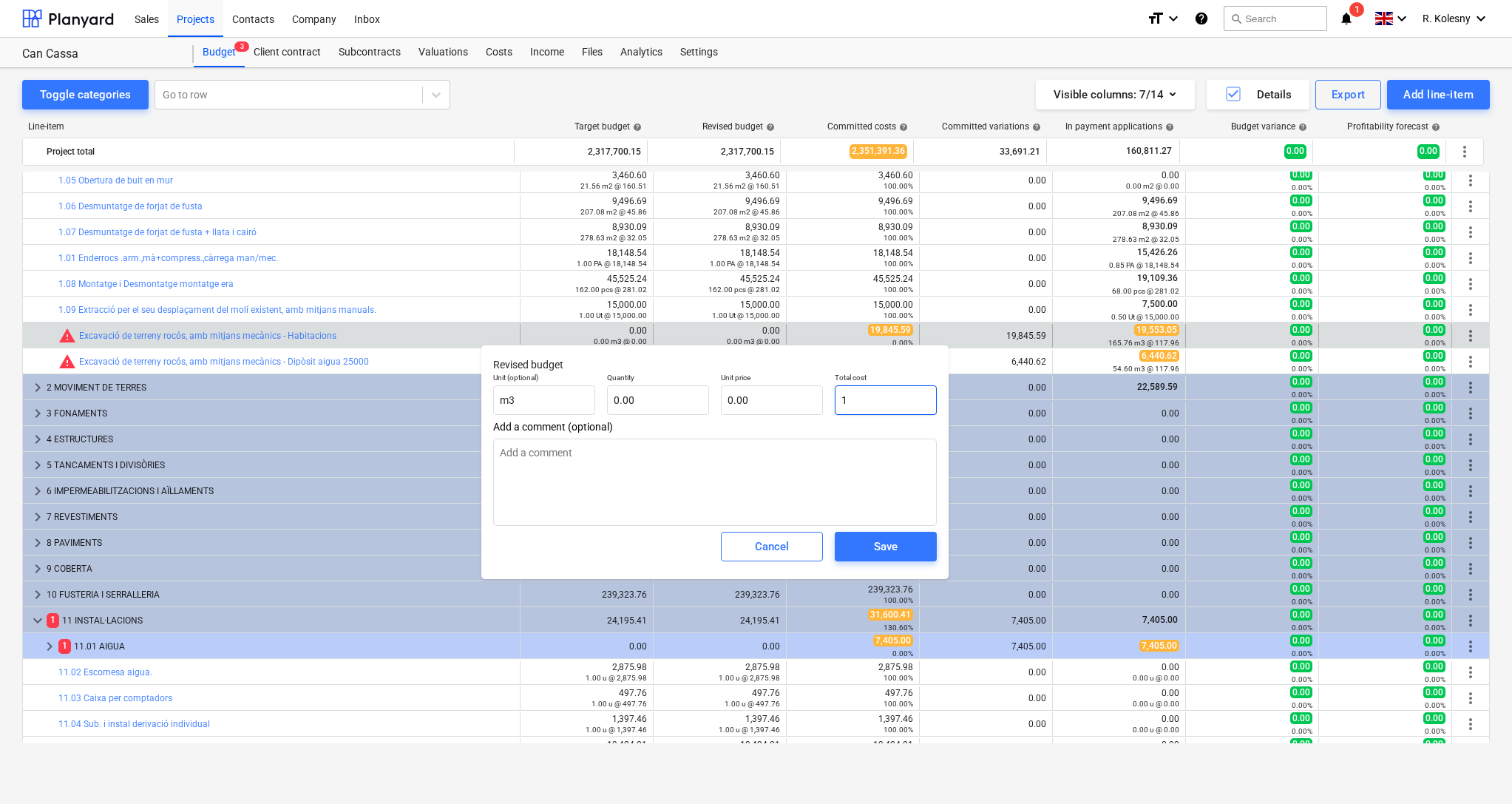
type textarea "x"
type input "198"
type textarea "x"
type input "1984"
type textarea "x"
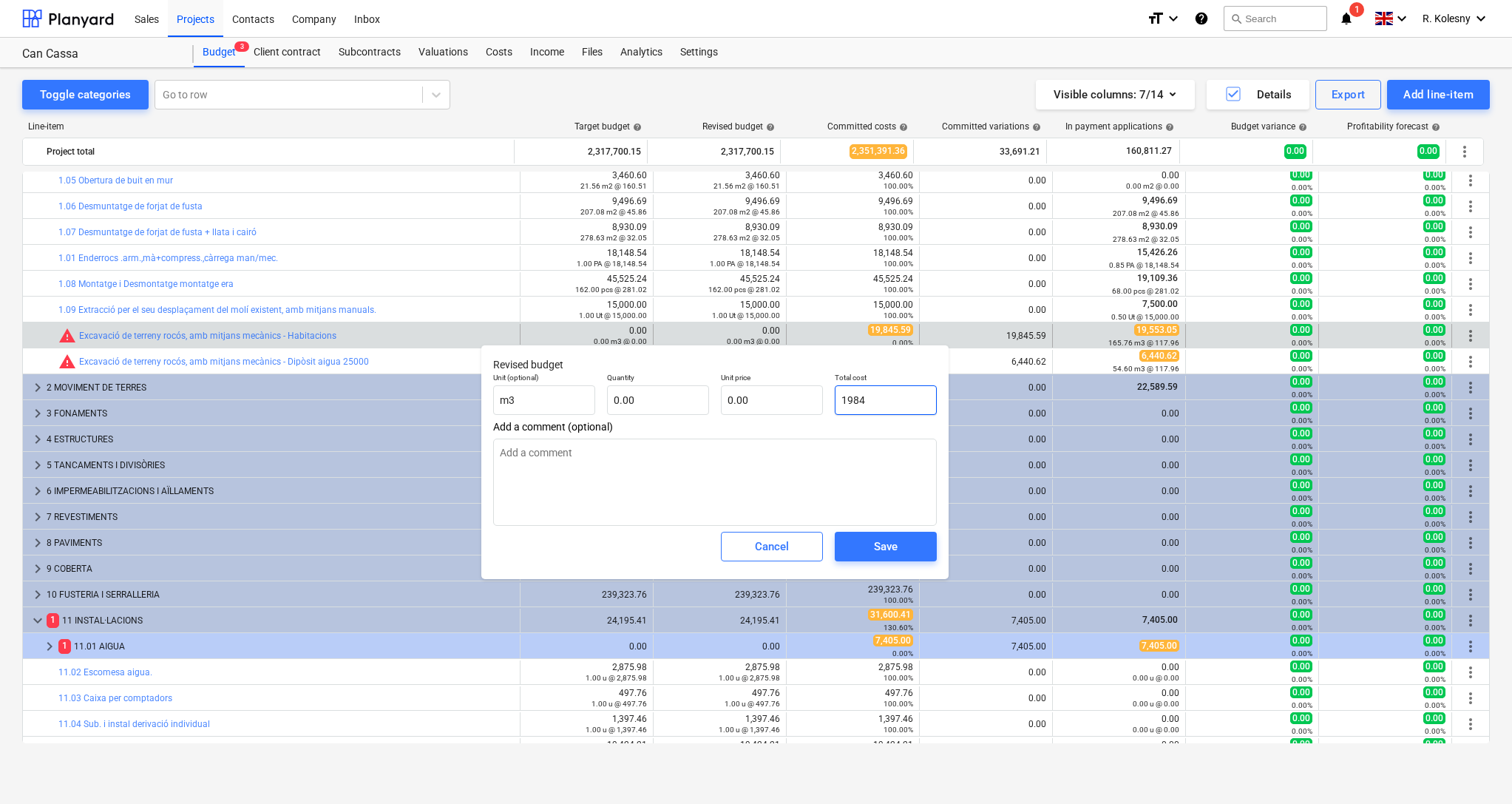
type input "19845"
type textarea "x"
type input "19845,"
type textarea "x"
type input "19845,5"
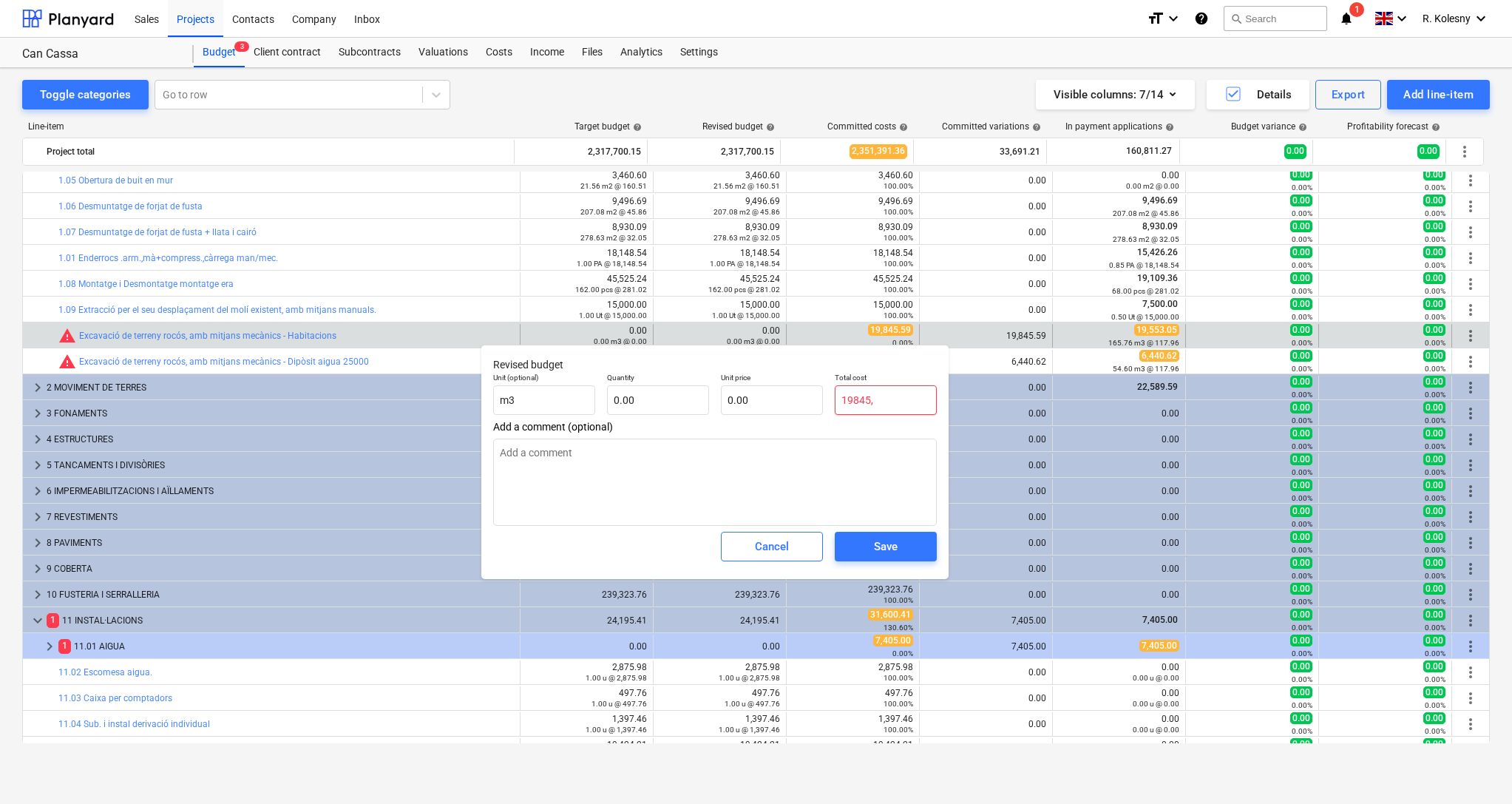
type textarea "x"
type input "19845,50"
type textarea "x"
type input "19845,5"
type textarea "x"
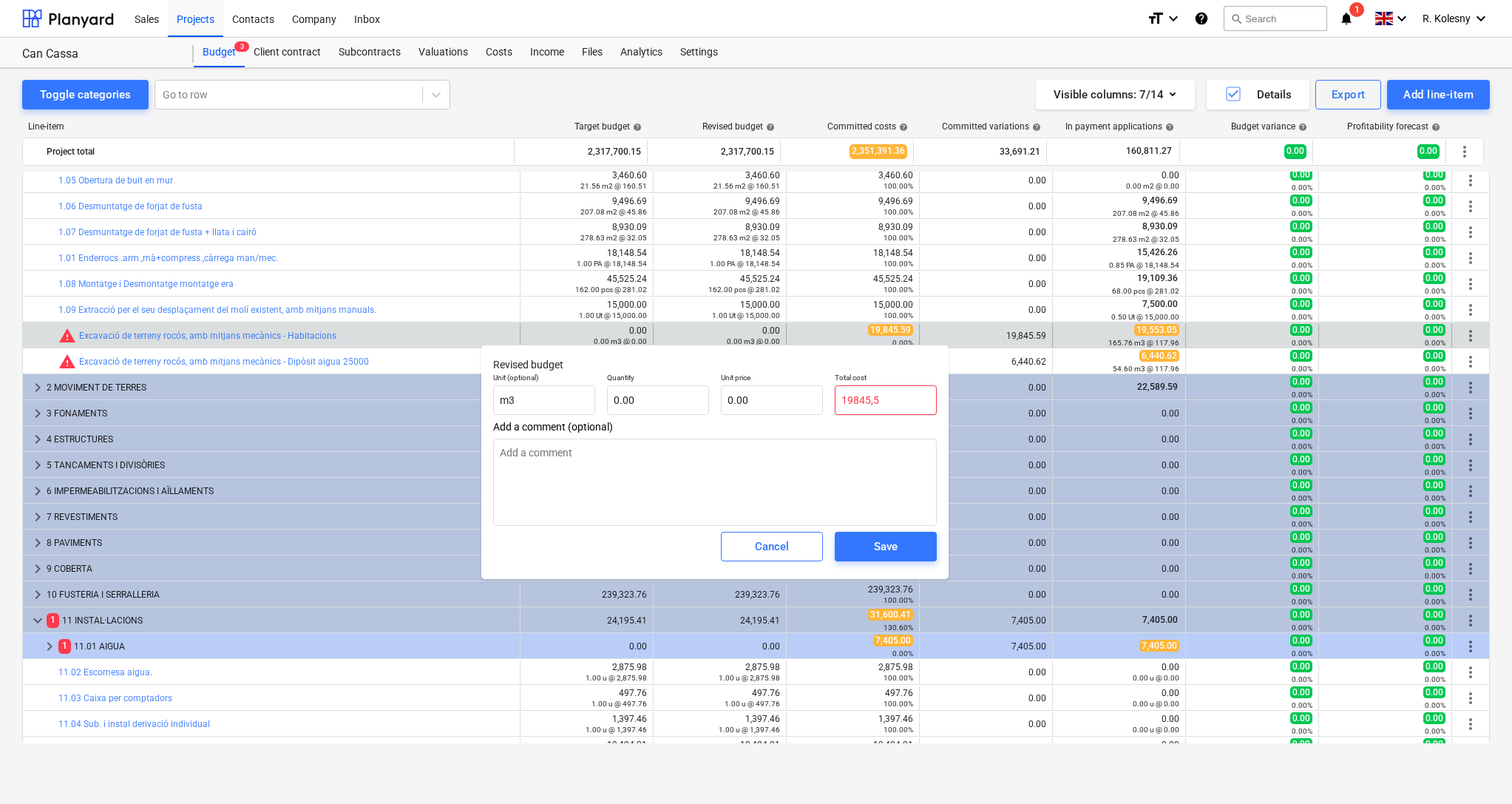
type input "19845,59"
click at [899, 543] on span "Save" at bounding box center [886, 547] width 67 height 19
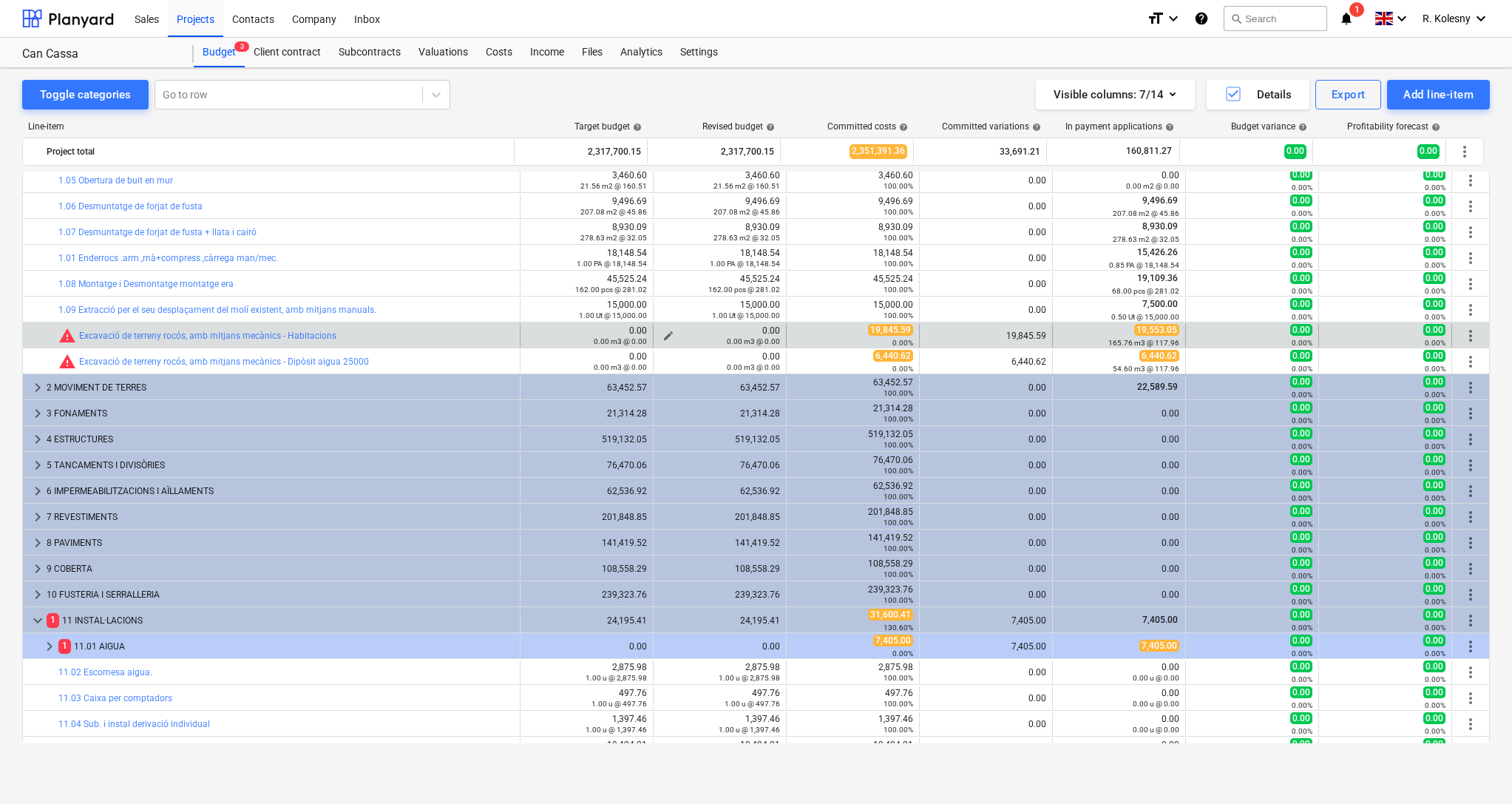
click at [663, 333] on span "edit" at bounding box center [668, 336] width 12 height 12
type textarea "x"
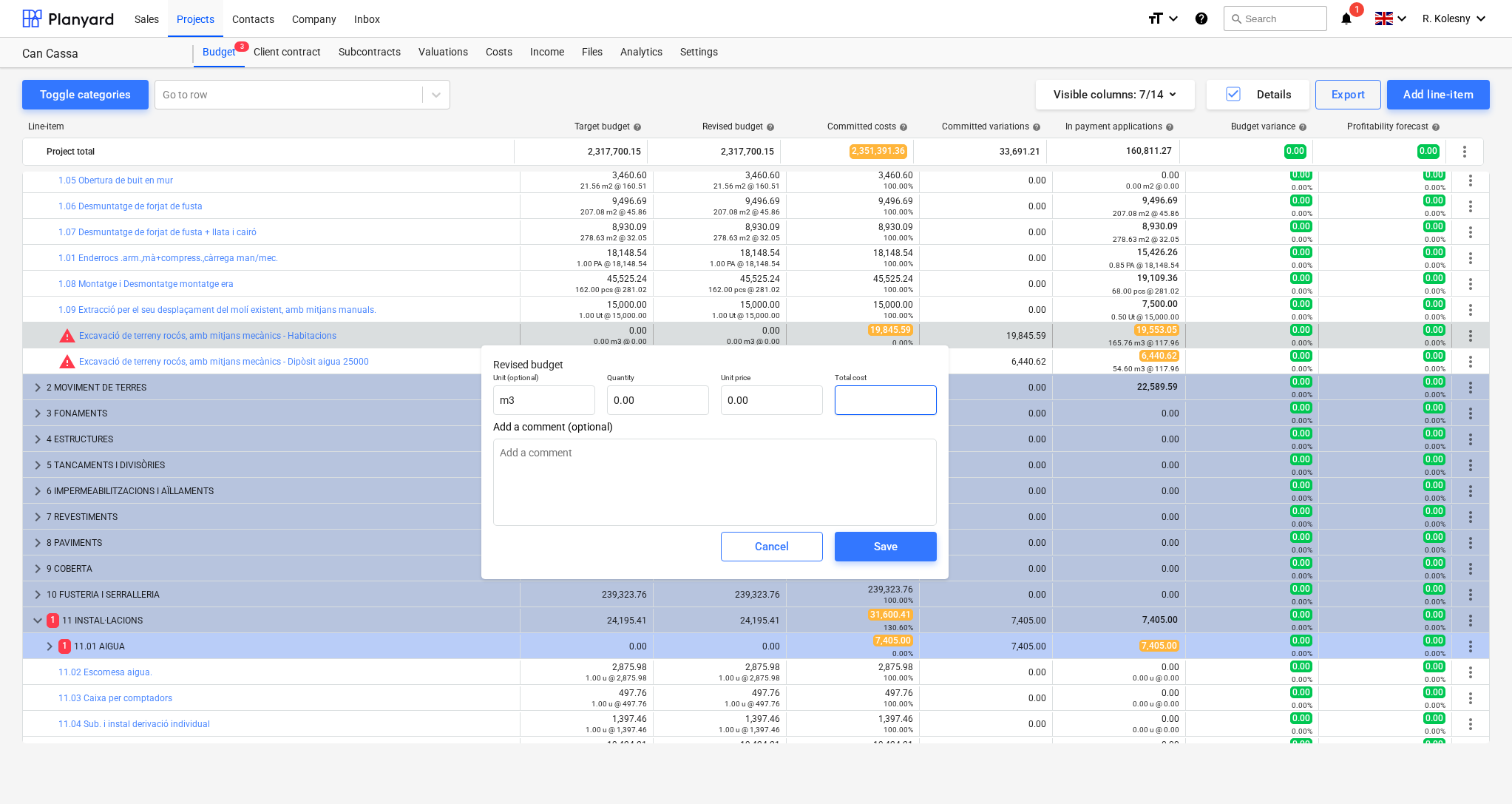
click at [858, 395] on input "text" at bounding box center [885, 400] width 102 height 30
type textarea "x"
type input "0.00"
click at [671, 405] on input "text" at bounding box center [658, 400] width 102 height 30
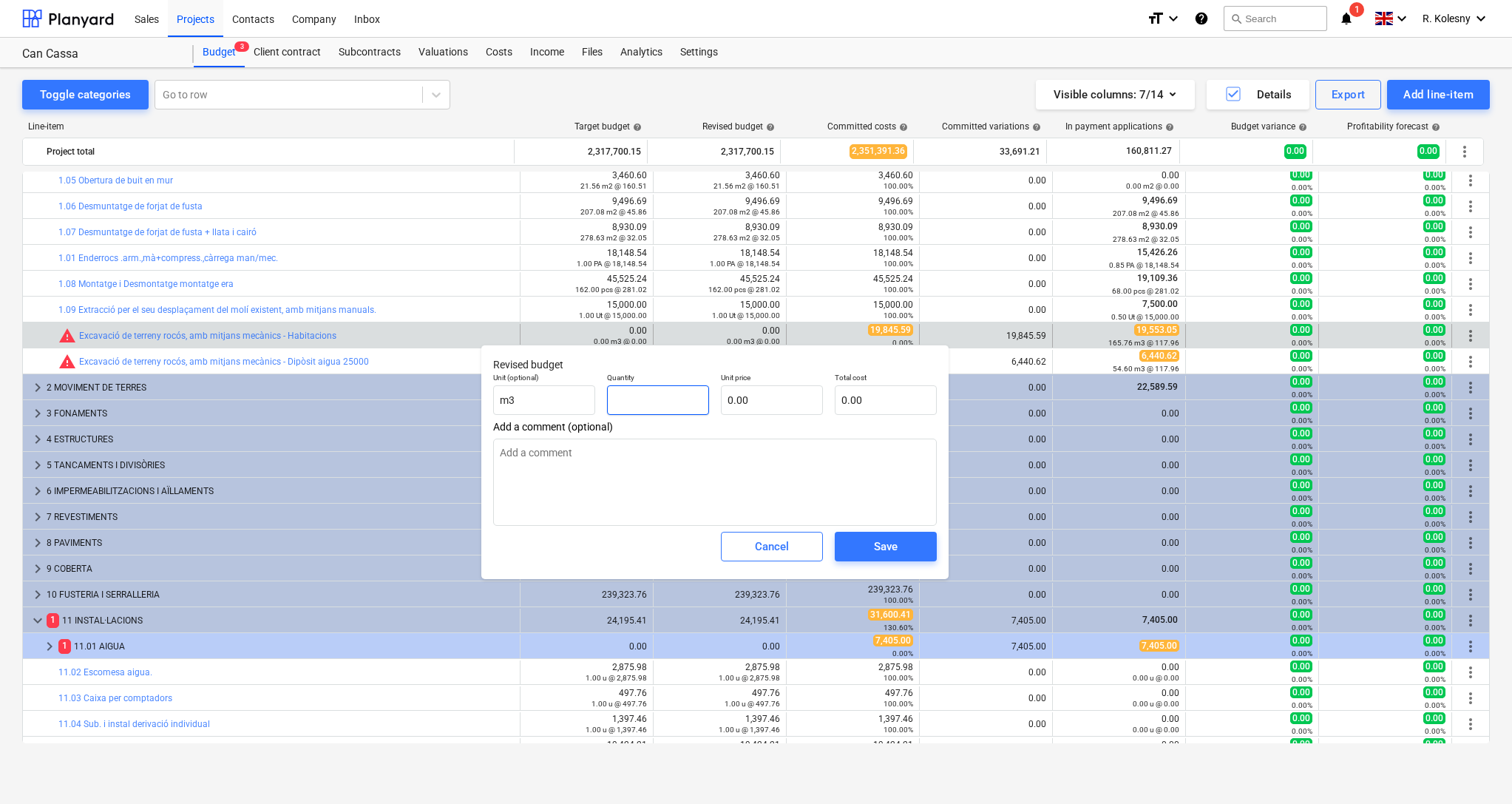
click at [671, 405] on input "text" at bounding box center [658, 400] width 102 height 30
type textarea "x"
type input "1"
type textarea "x"
type input "1.00"
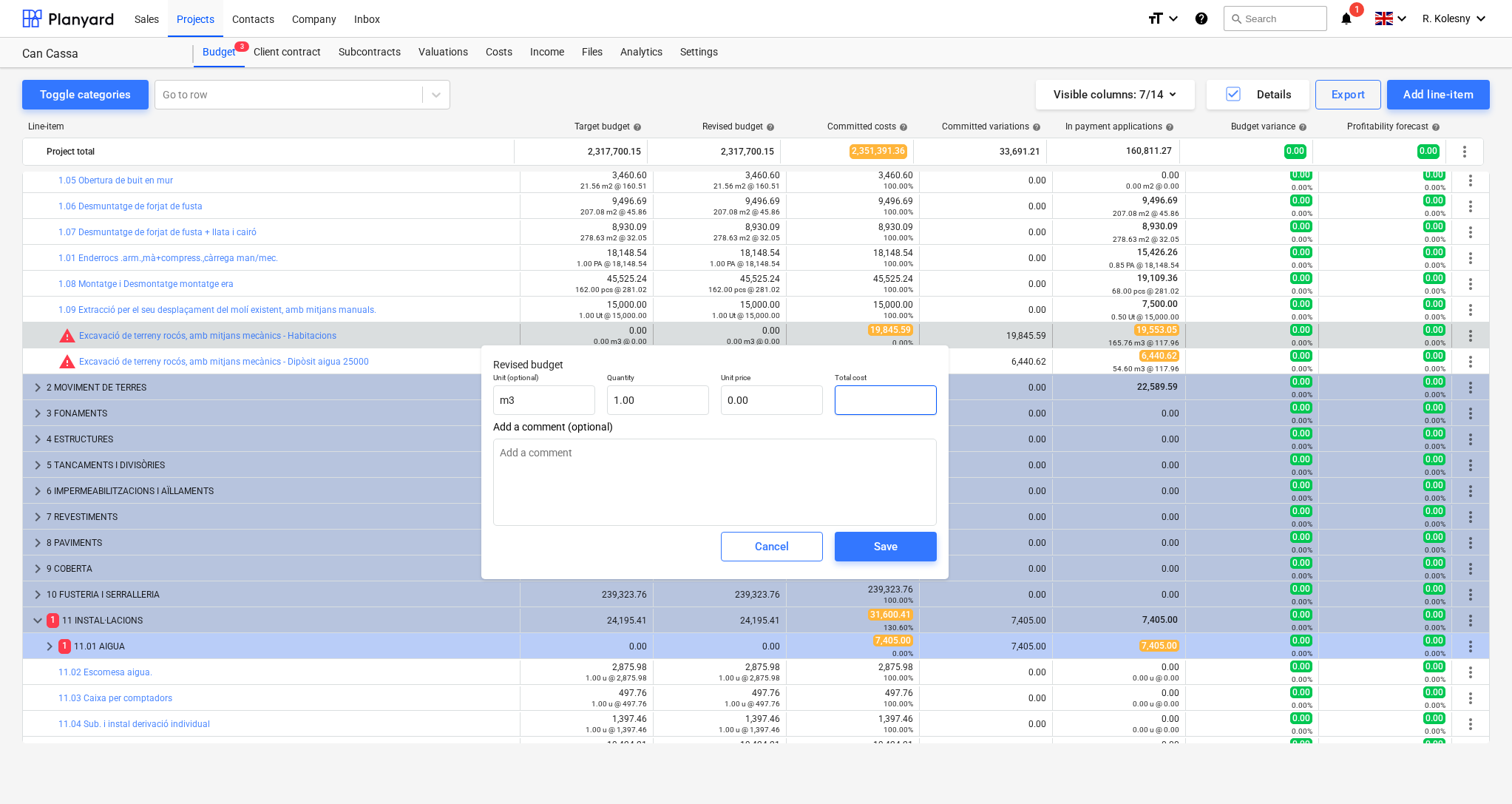
click at [856, 398] on input "text" at bounding box center [885, 400] width 102 height 30
type textarea "x"
type input "1"
type input "1.00"
type textarea "x"
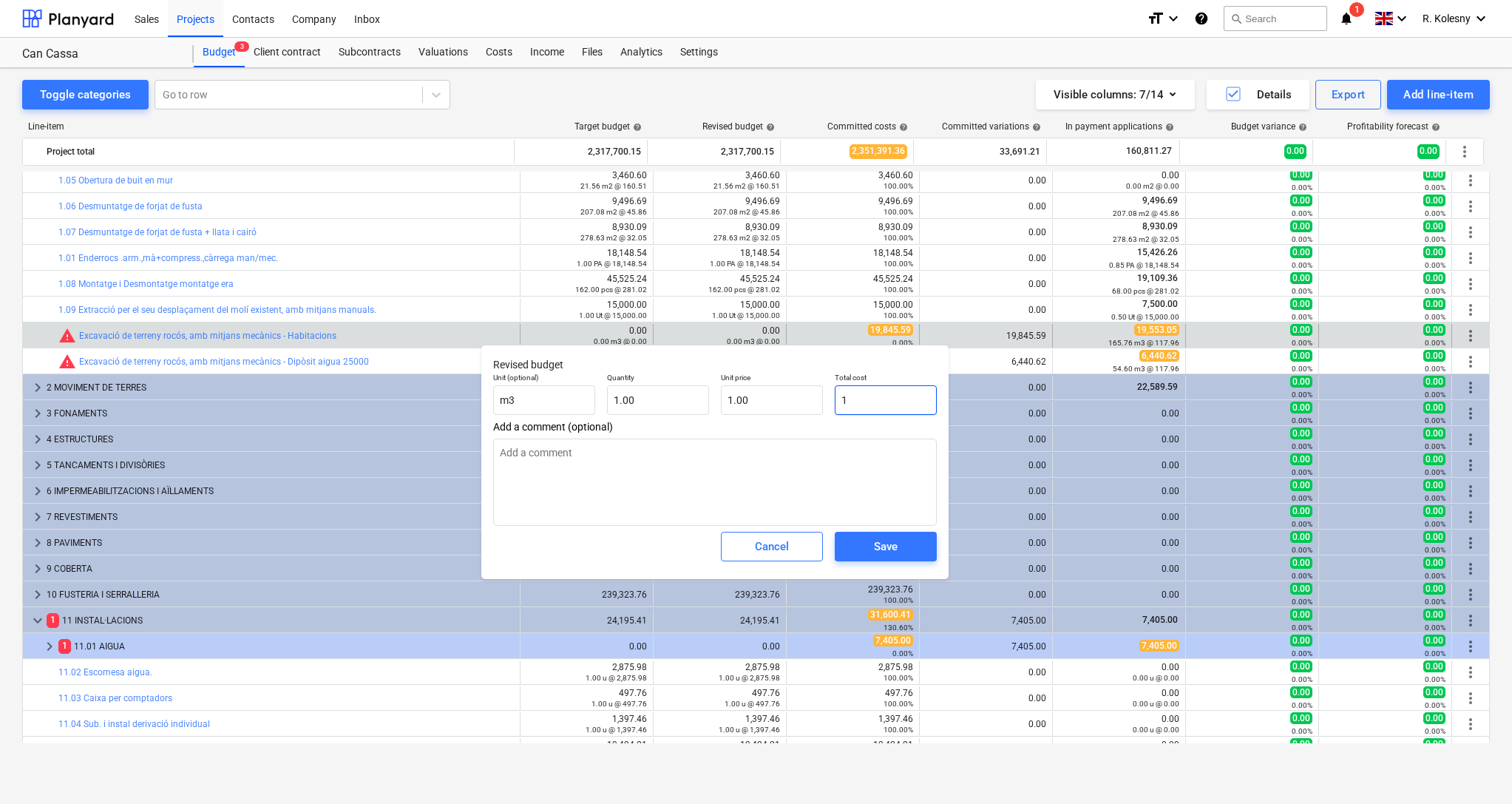
type input "19"
type input "19.00"
type textarea "x"
type input "198"
type input "198.00"
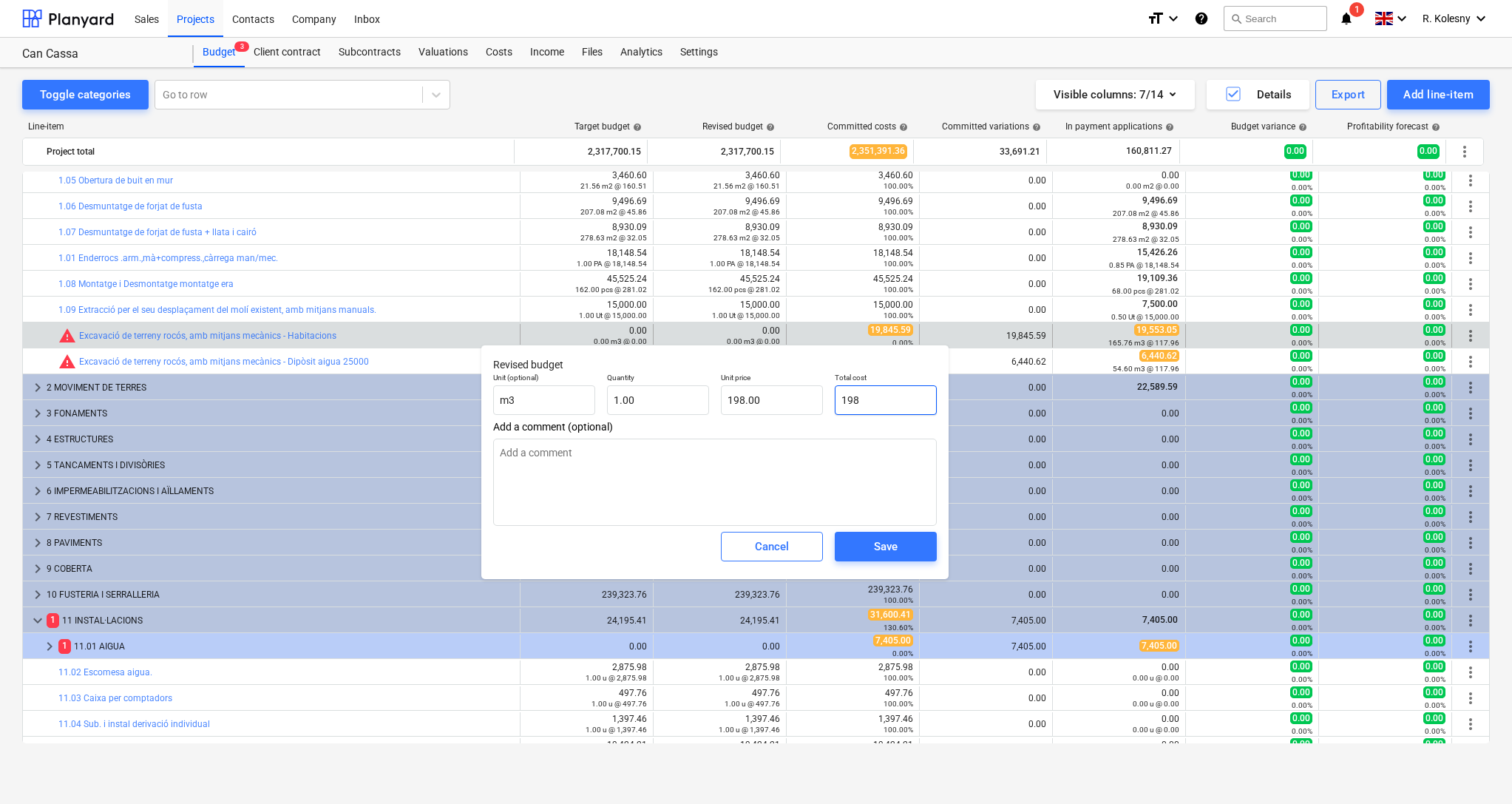
type textarea "x"
type input "1984"
type input "1,984.00"
type textarea "x"
type input "19845"
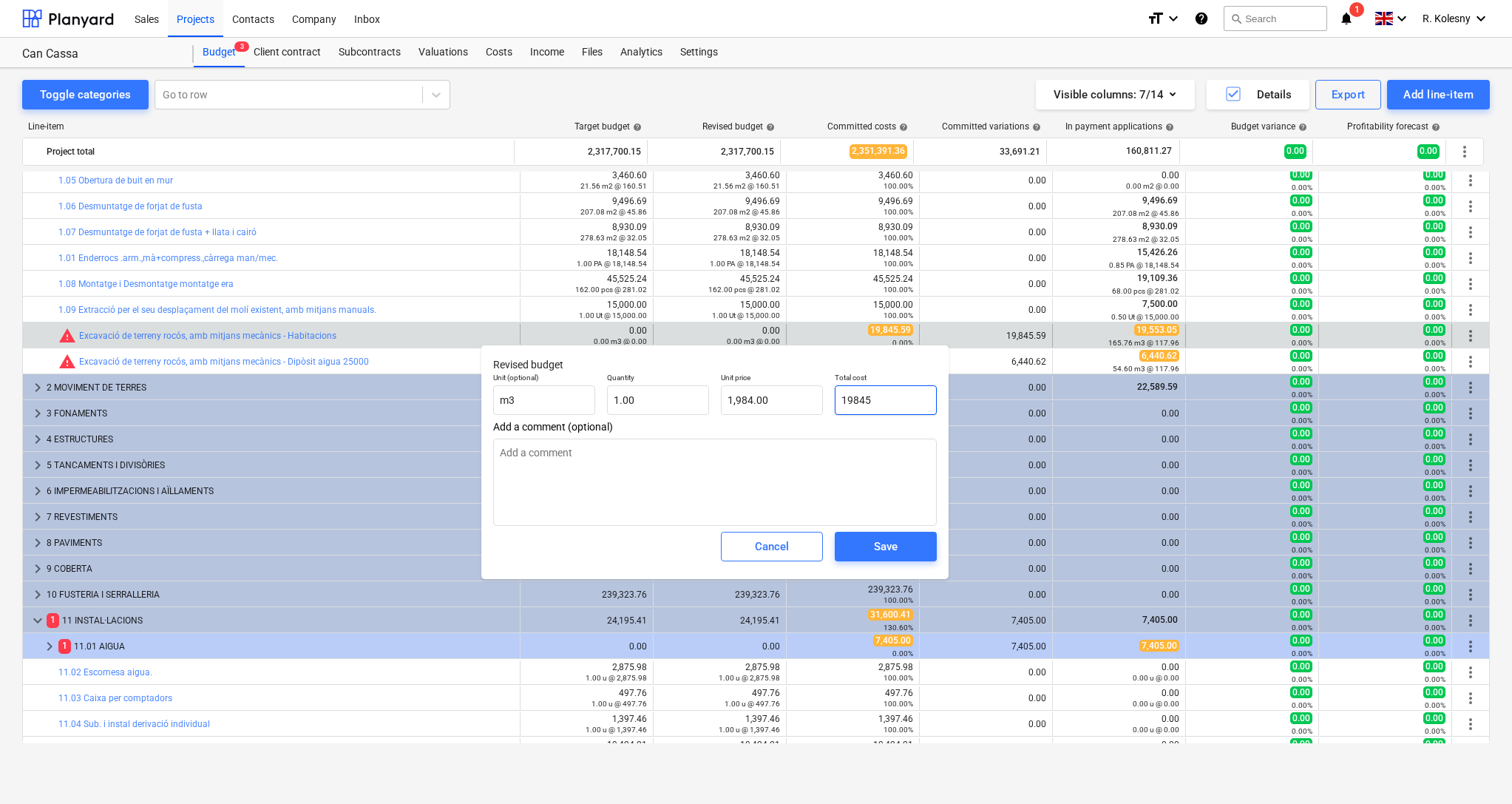
type input "19,845.00"
type textarea "x"
type input "19845,"
type input "0.00"
type textarea "x"
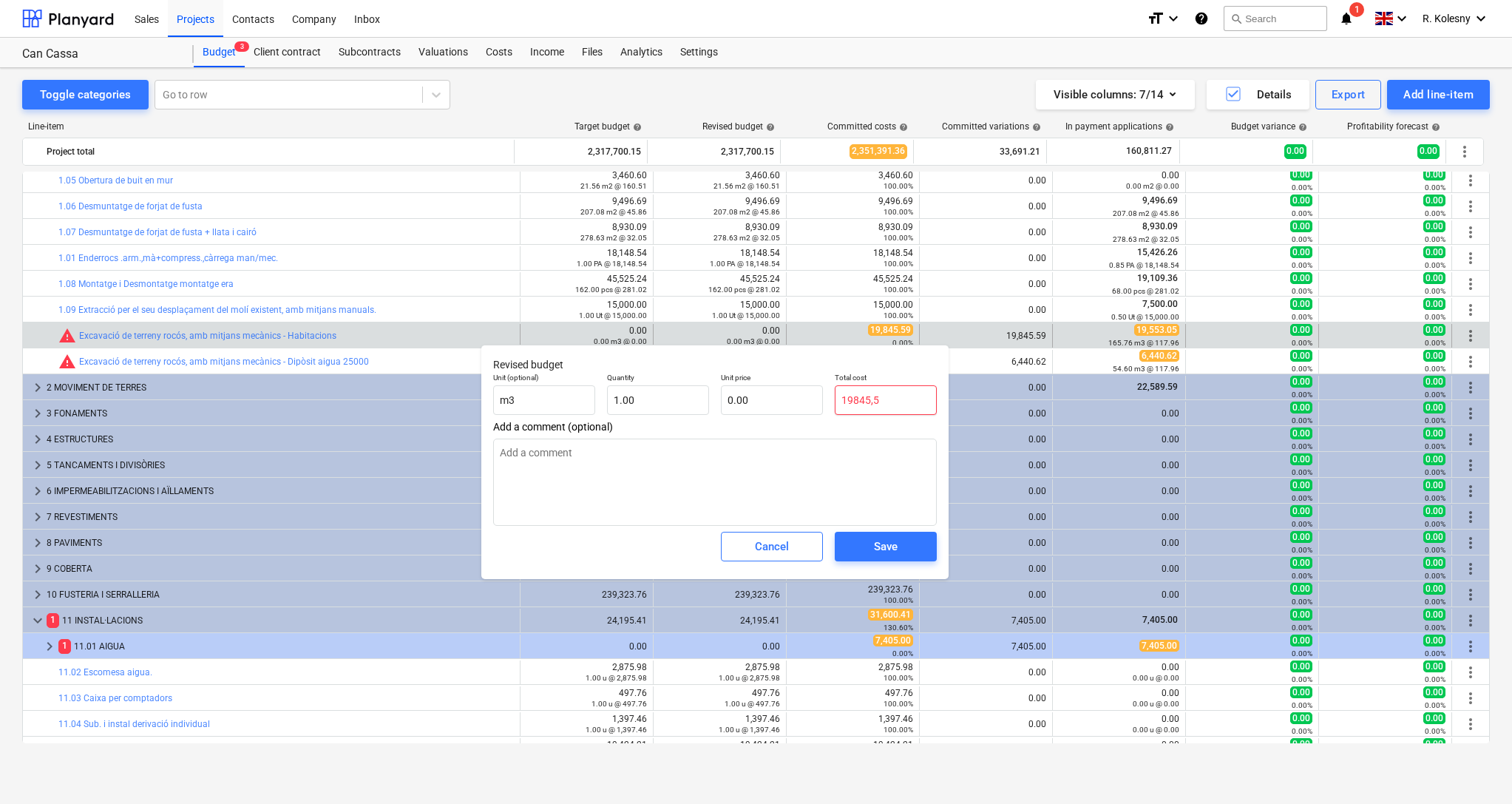
type input "19845,59"
click at [875, 402] on input "19845,59" at bounding box center [885, 400] width 102 height 30
type textarea "x"
type input "1984559"
type input "1,984,559.00"
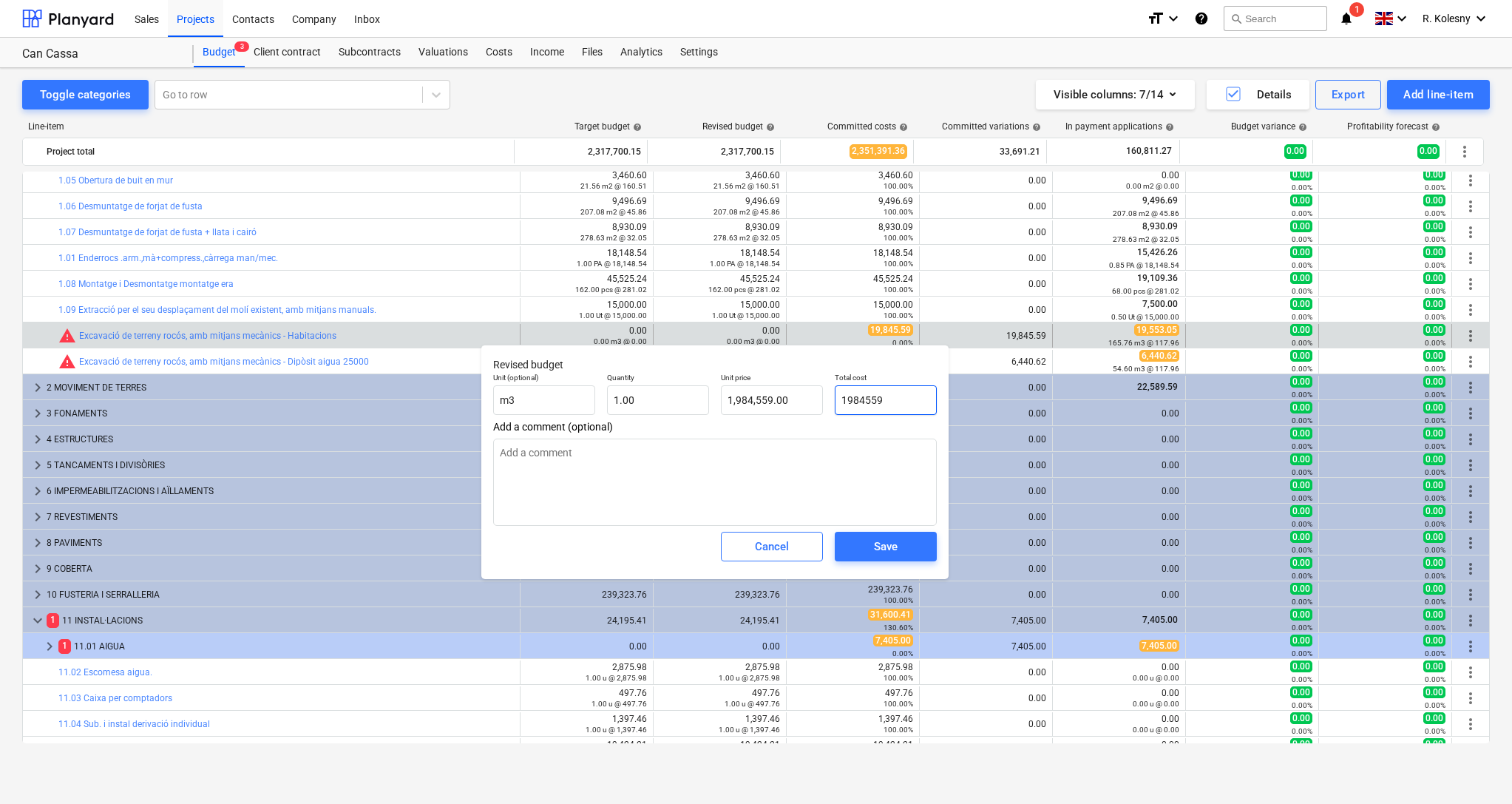
type textarea "x"
type input "19845.59"
type input "19,845.59"
click at [895, 544] on div "Save" at bounding box center [886, 547] width 24 height 19
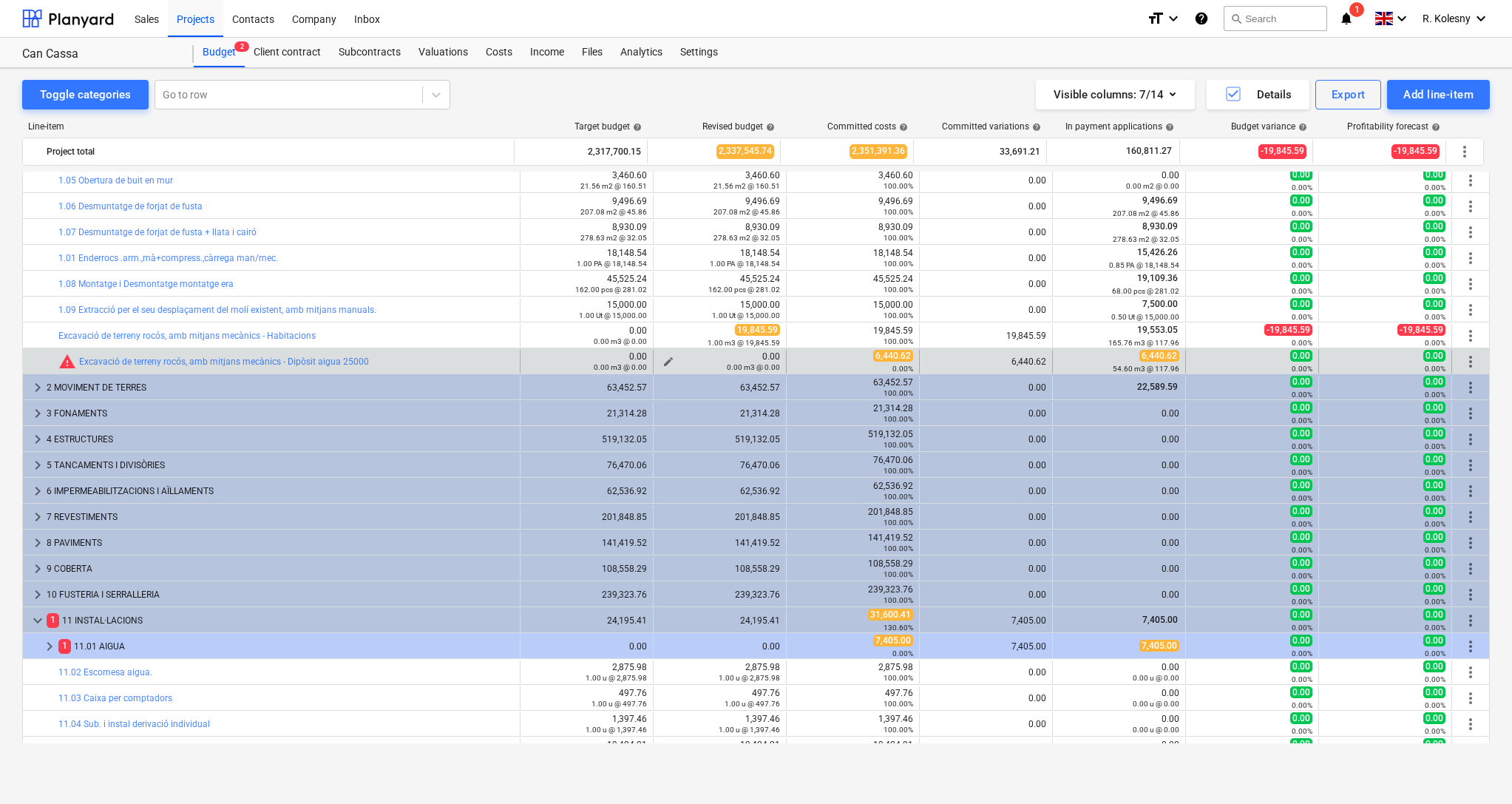
click at [662, 356] on span "edit" at bounding box center [668, 361] width 12 height 12
type textarea "x"
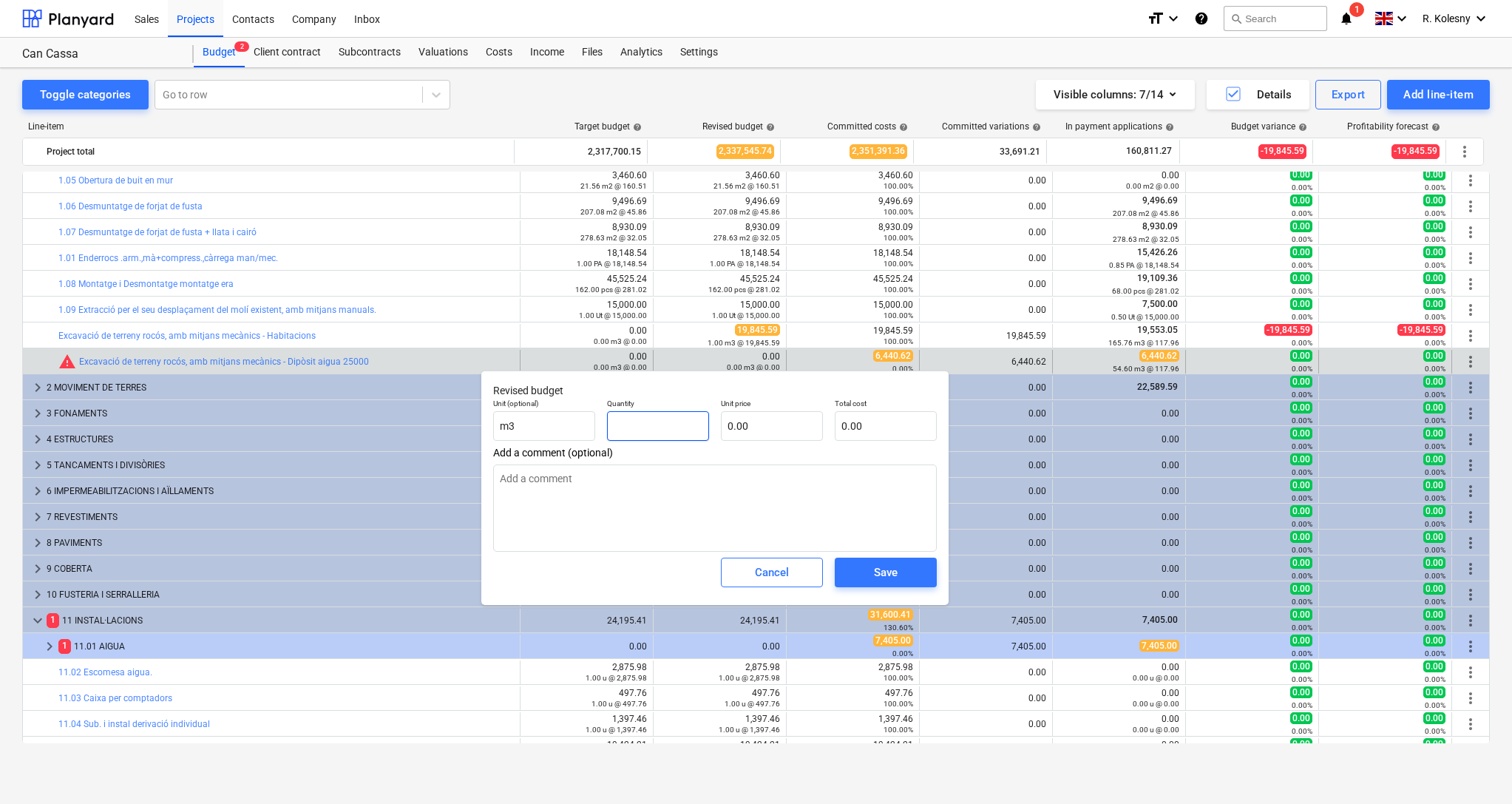
click at [650, 419] on input "text" at bounding box center [658, 426] width 102 height 30
type textarea "x"
type input "1"
type textarea "x"
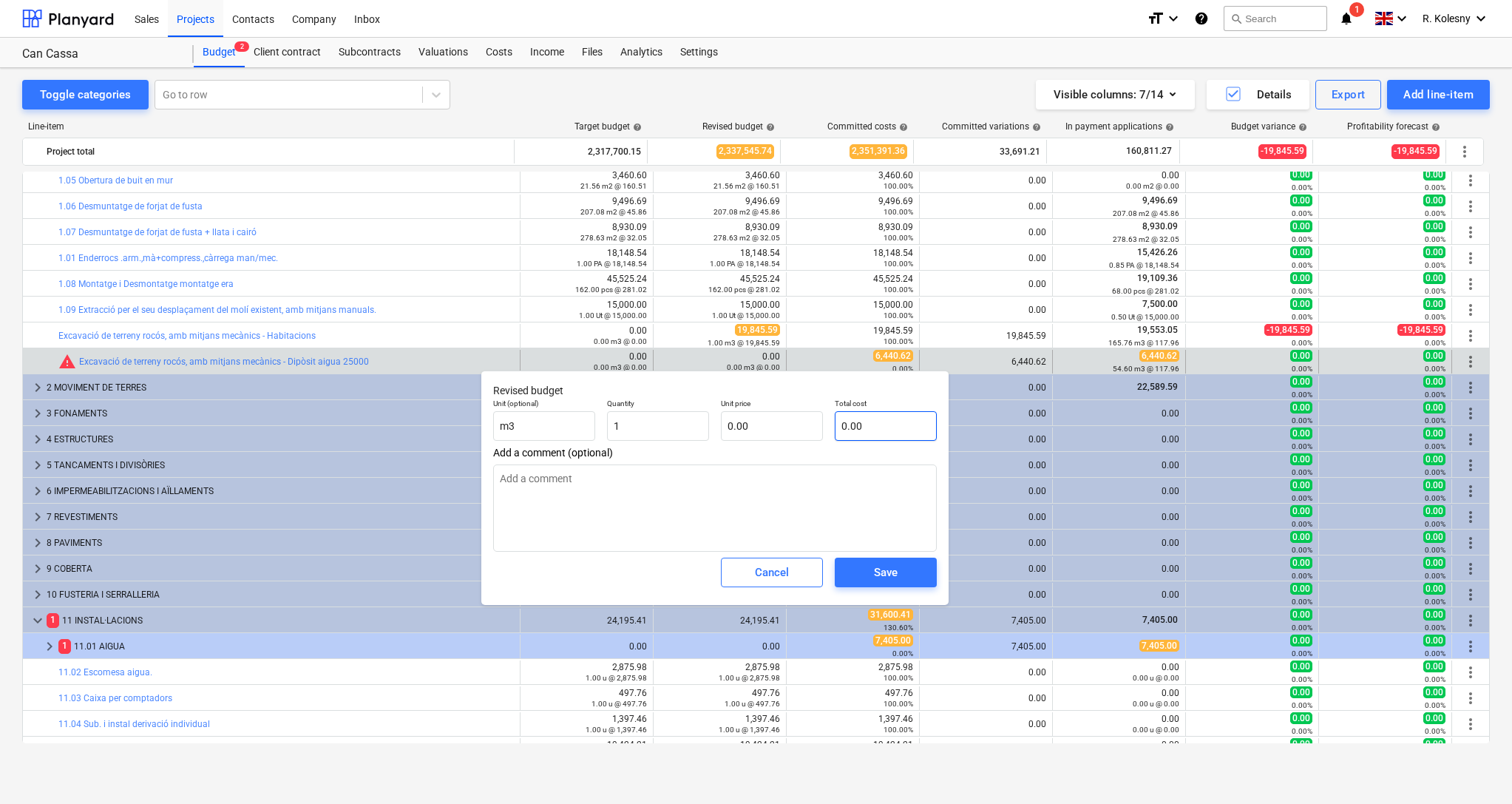
type input "1.00"
click at [857, 425] on input "text" at bounding box center [885, 426] width 102 height 30
type textarea "x"
type input "6"
type input "6.00"
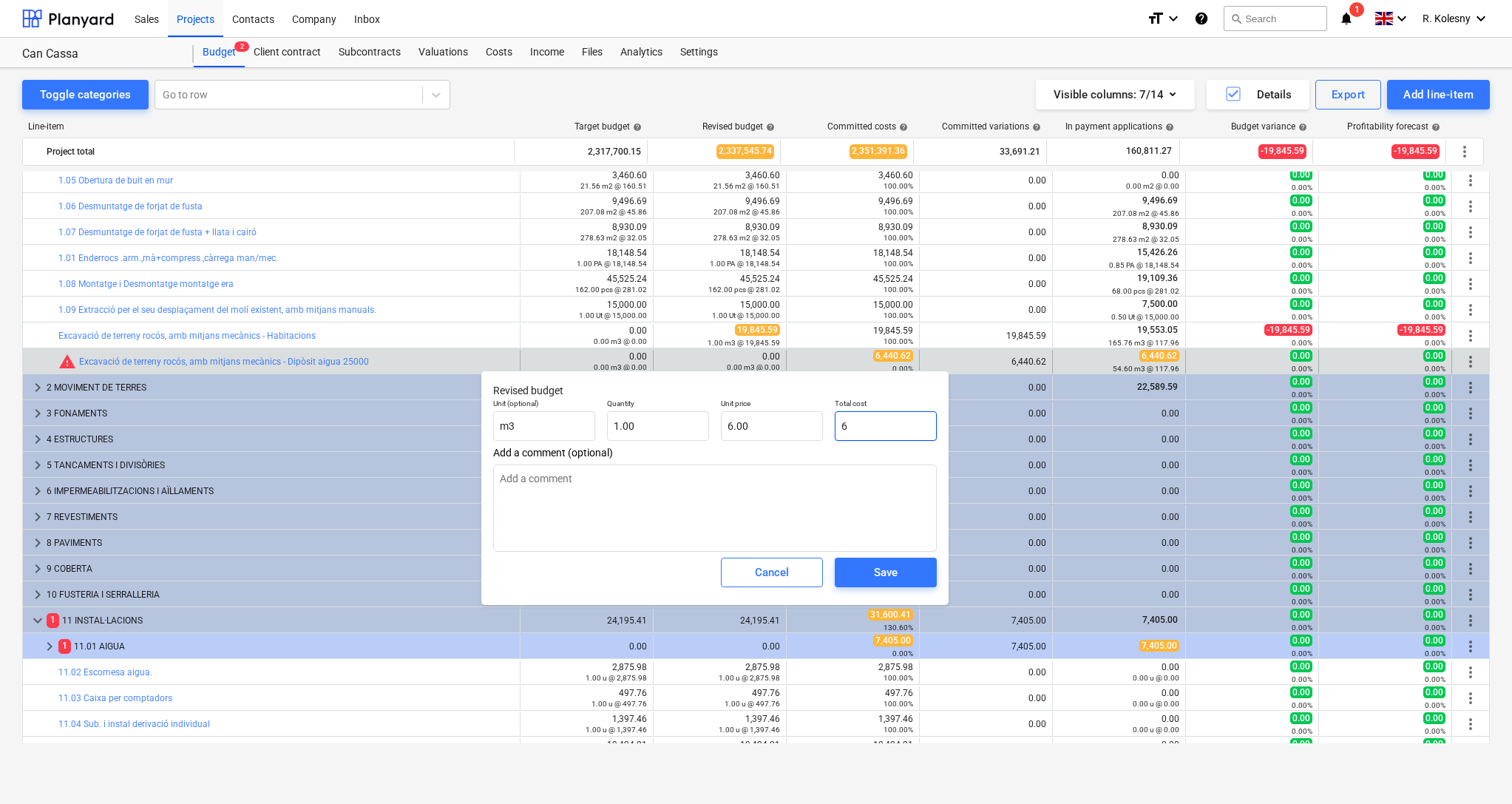
type textarea "x"
type input "64"
type input "64.00"
type textarea "x"
type input "644"
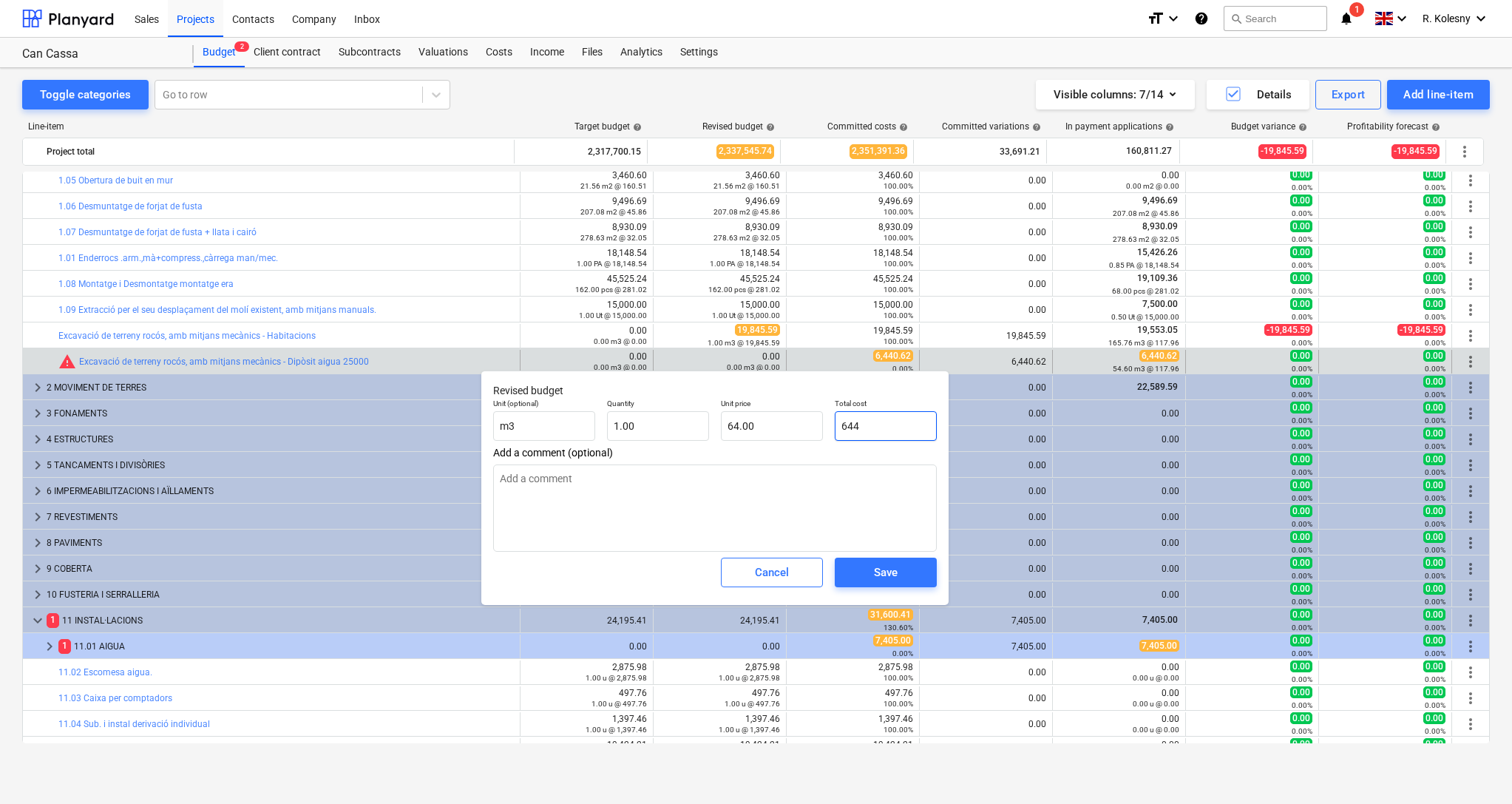
type input "644.00"
type textarea "x"
type input "6440"
type input "6,440.00"
type textarea "x"
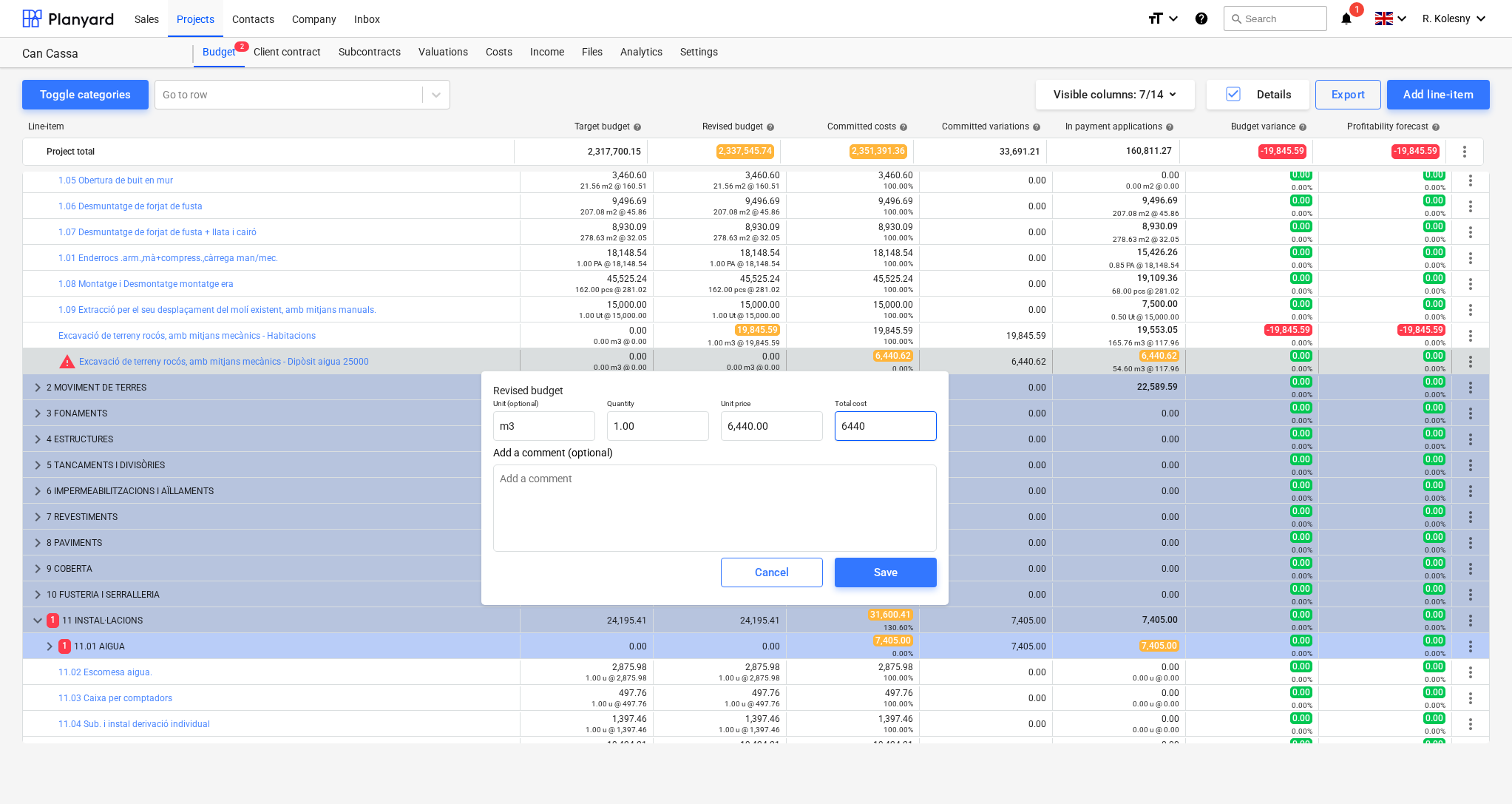
type input "6440,"
type input "0.00"
type textarea "x"
type input "6440,6"
type textarea "x"
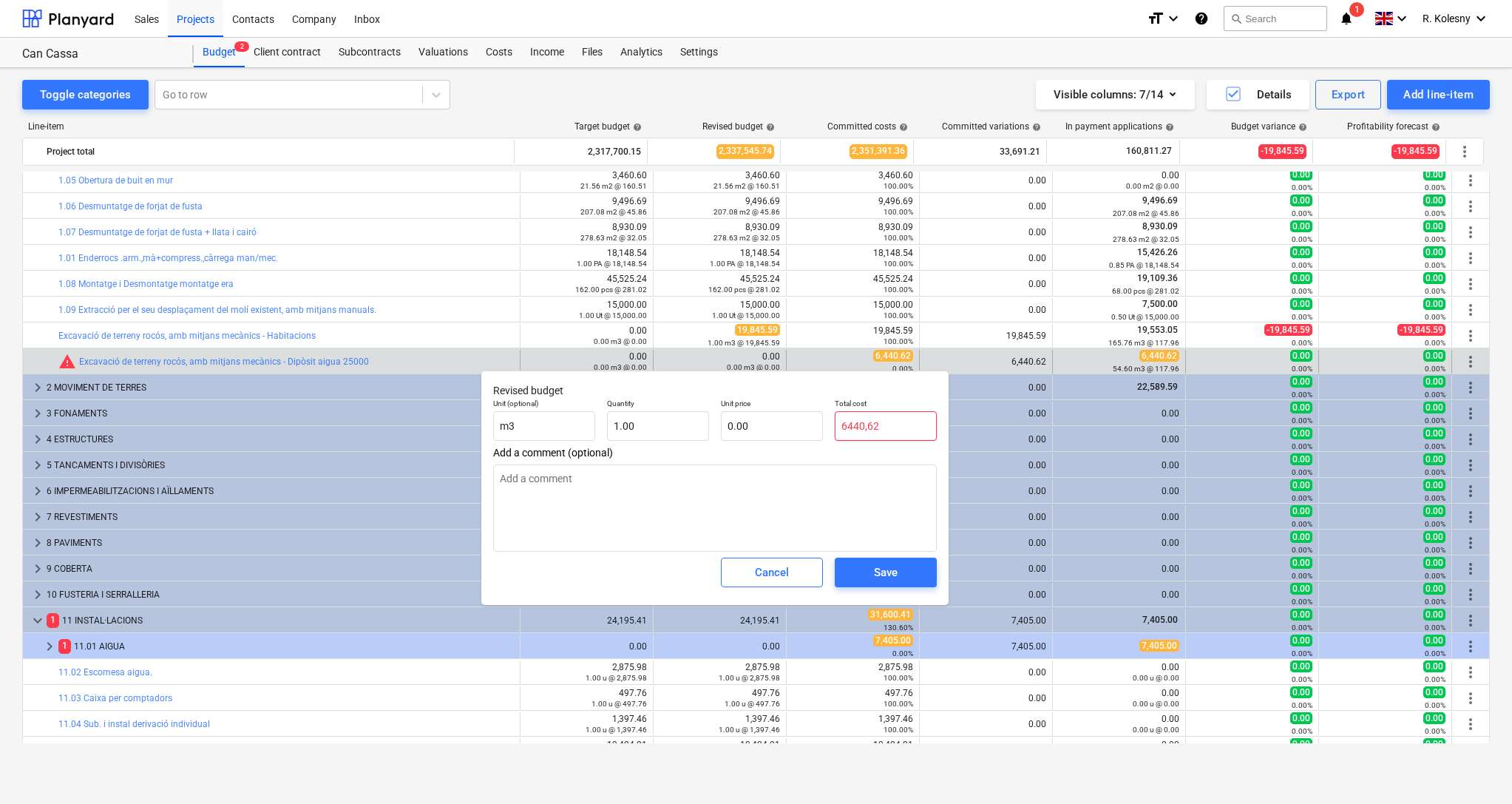
type input "6440,6"
type textarea "x"
type input "6440,"
type textarea "x"
type input "6440"
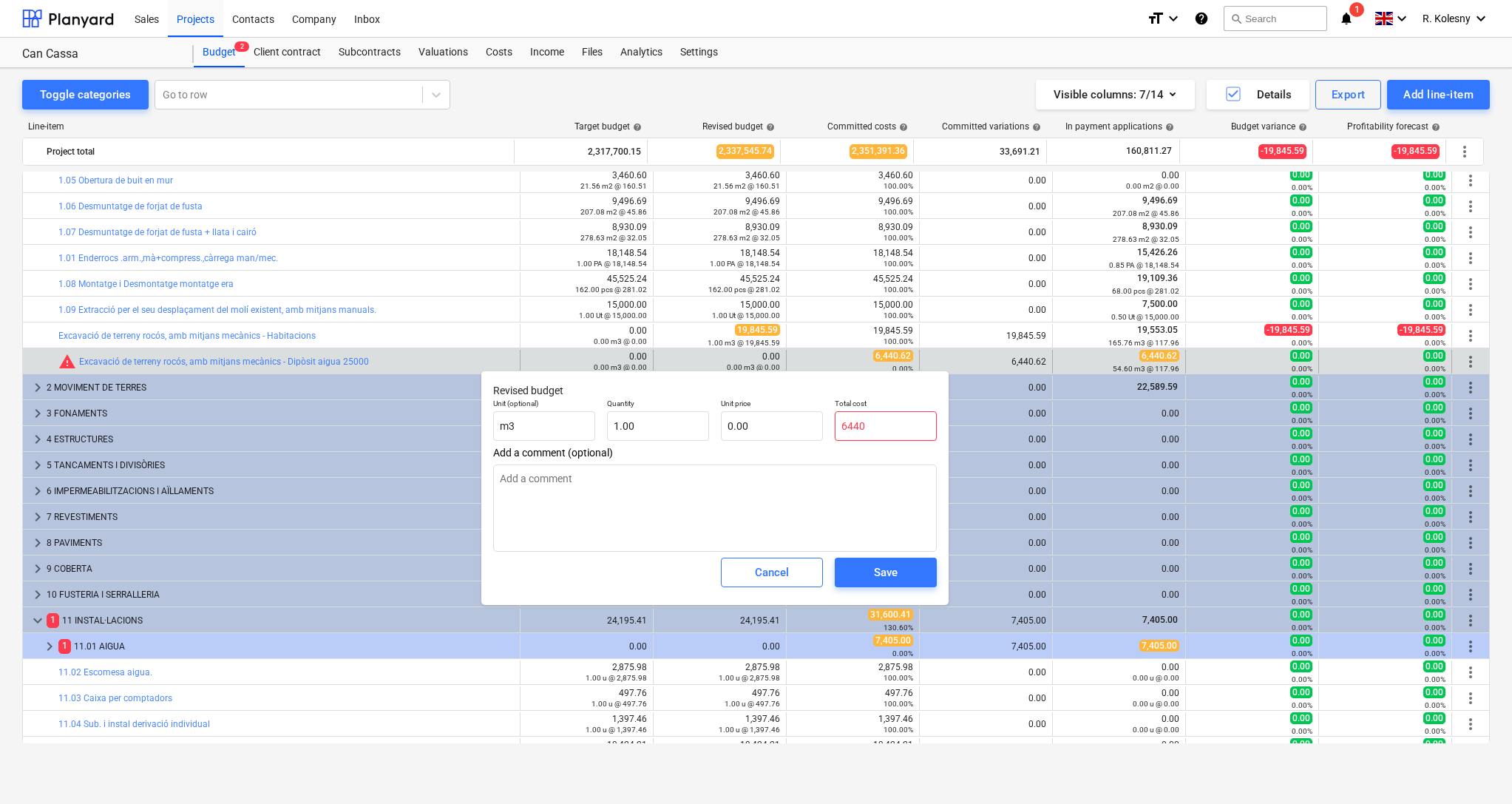
type input "6,440.00"
type textarea "x"
type input "6440."
type textarea "x"
type input "6440.6"
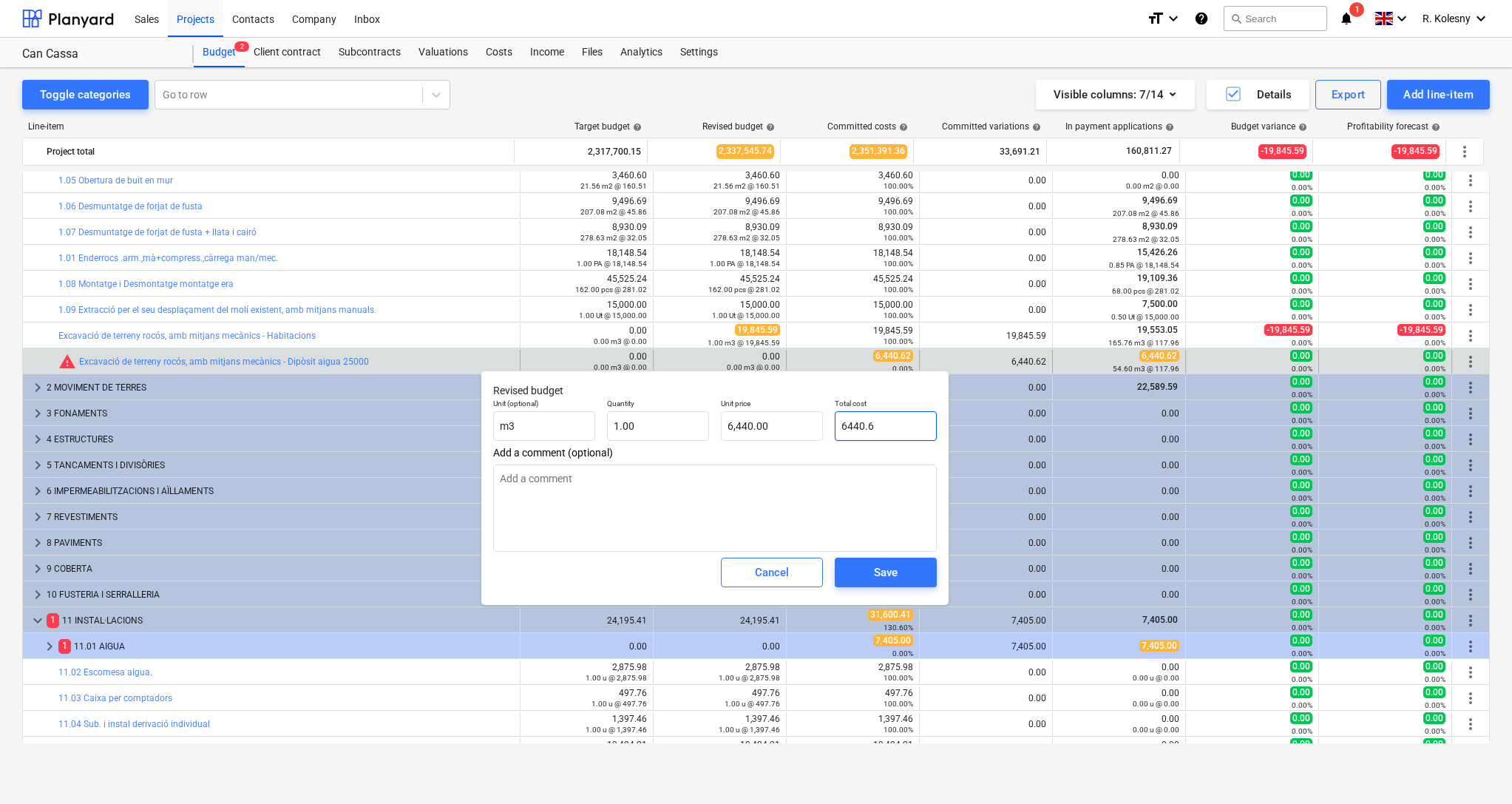
type input "6,440.60"
type textarea "x"
type input "6440.62"
type input "6,440.62"
click at [892, 576] on div "Save" at bounding box center [886, 573] width 24 height 19
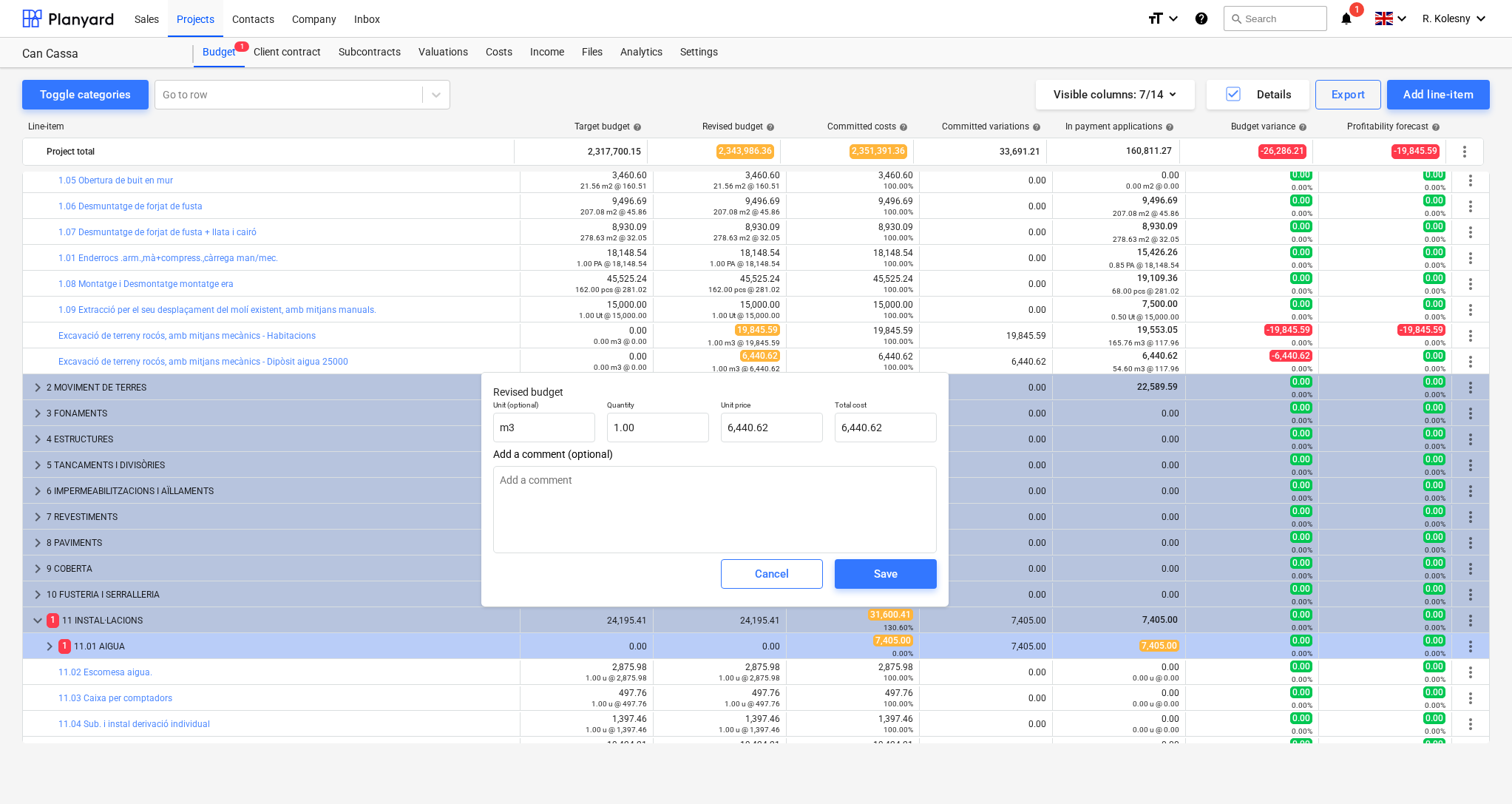
type textarea "x"
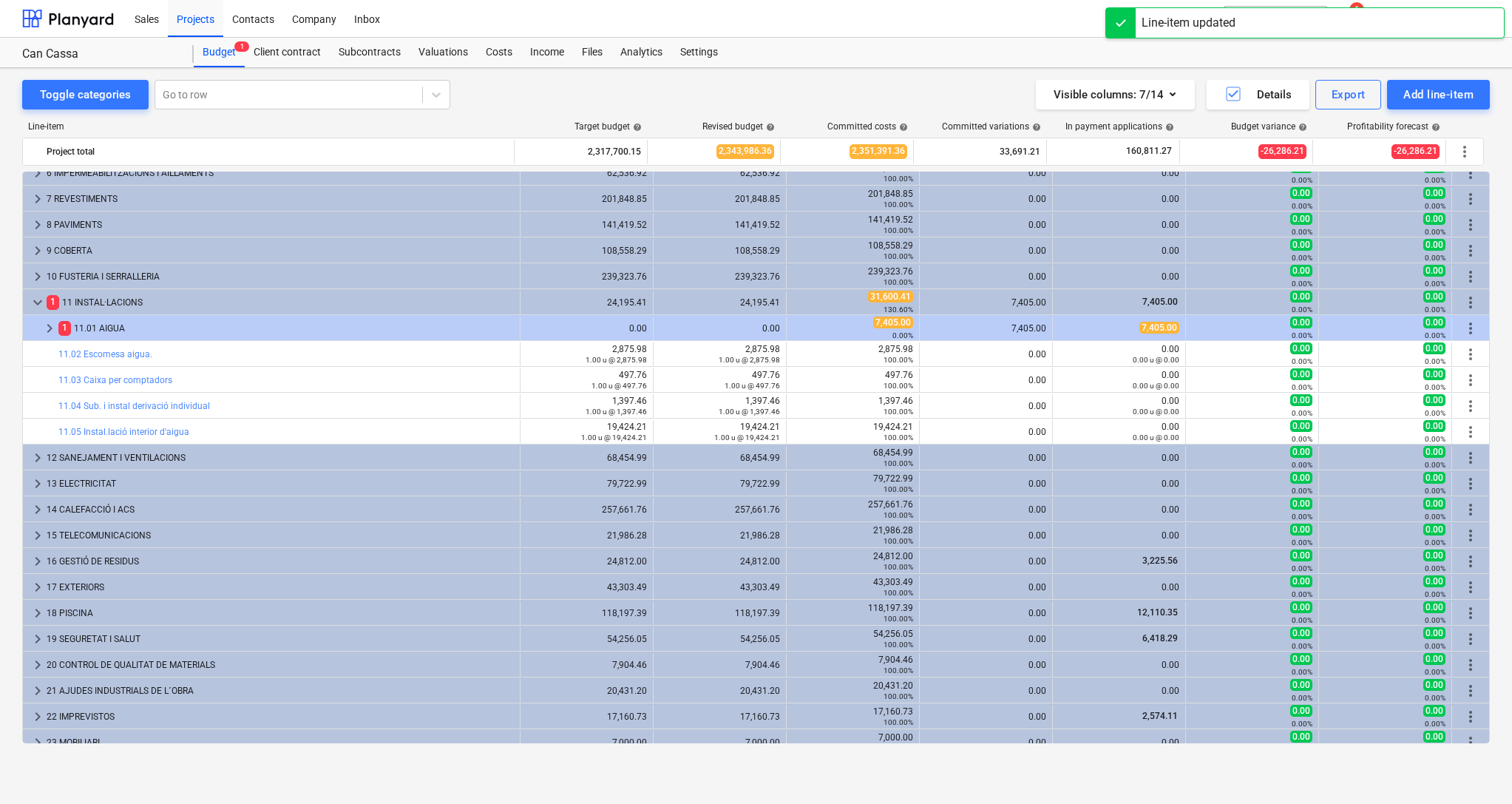
scroll to position [541, 0]
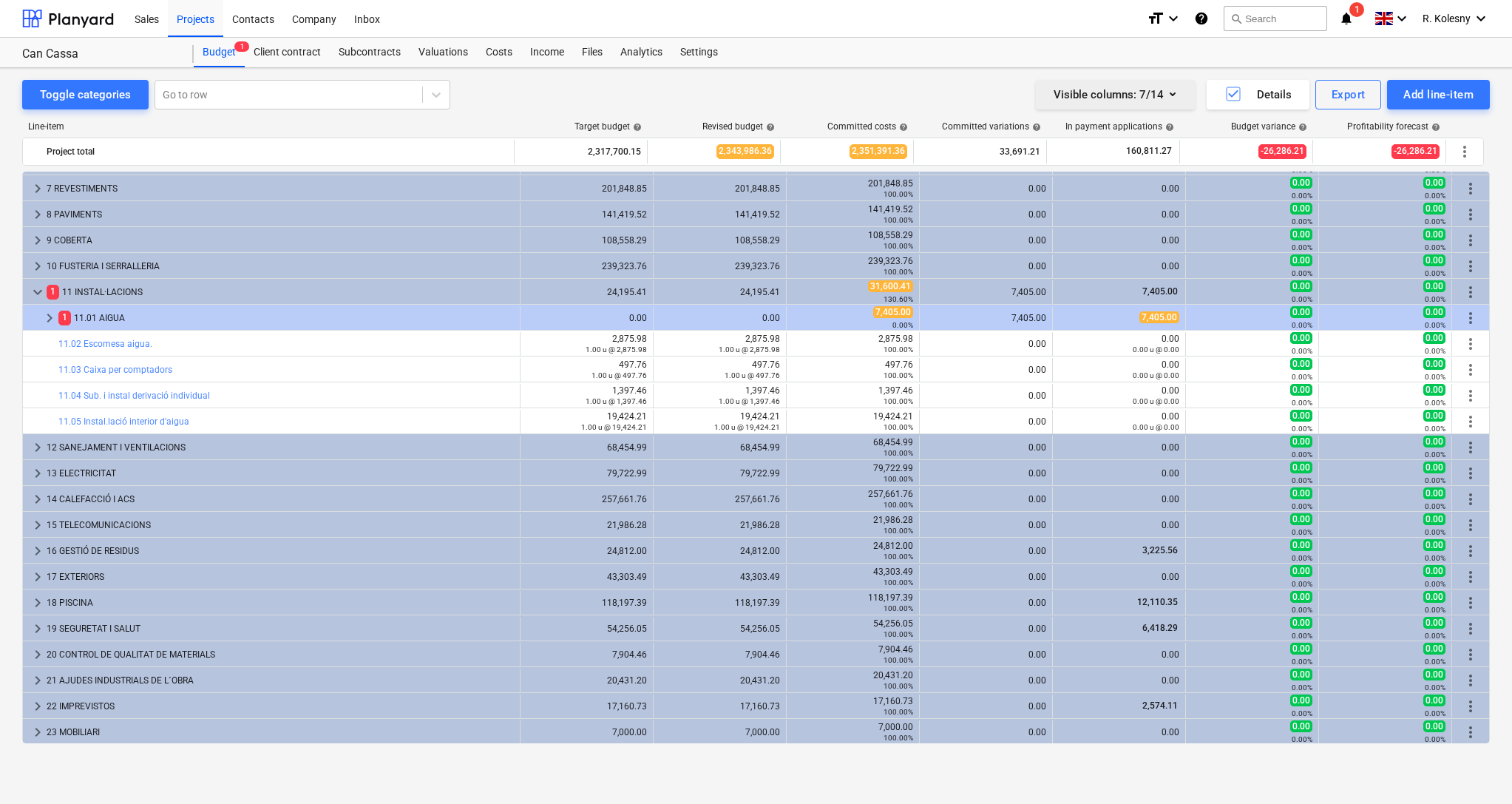
click at [1149, 92] on div "Visible columns : 7/14" at bounding box center [1115, 94] width 123 height 19
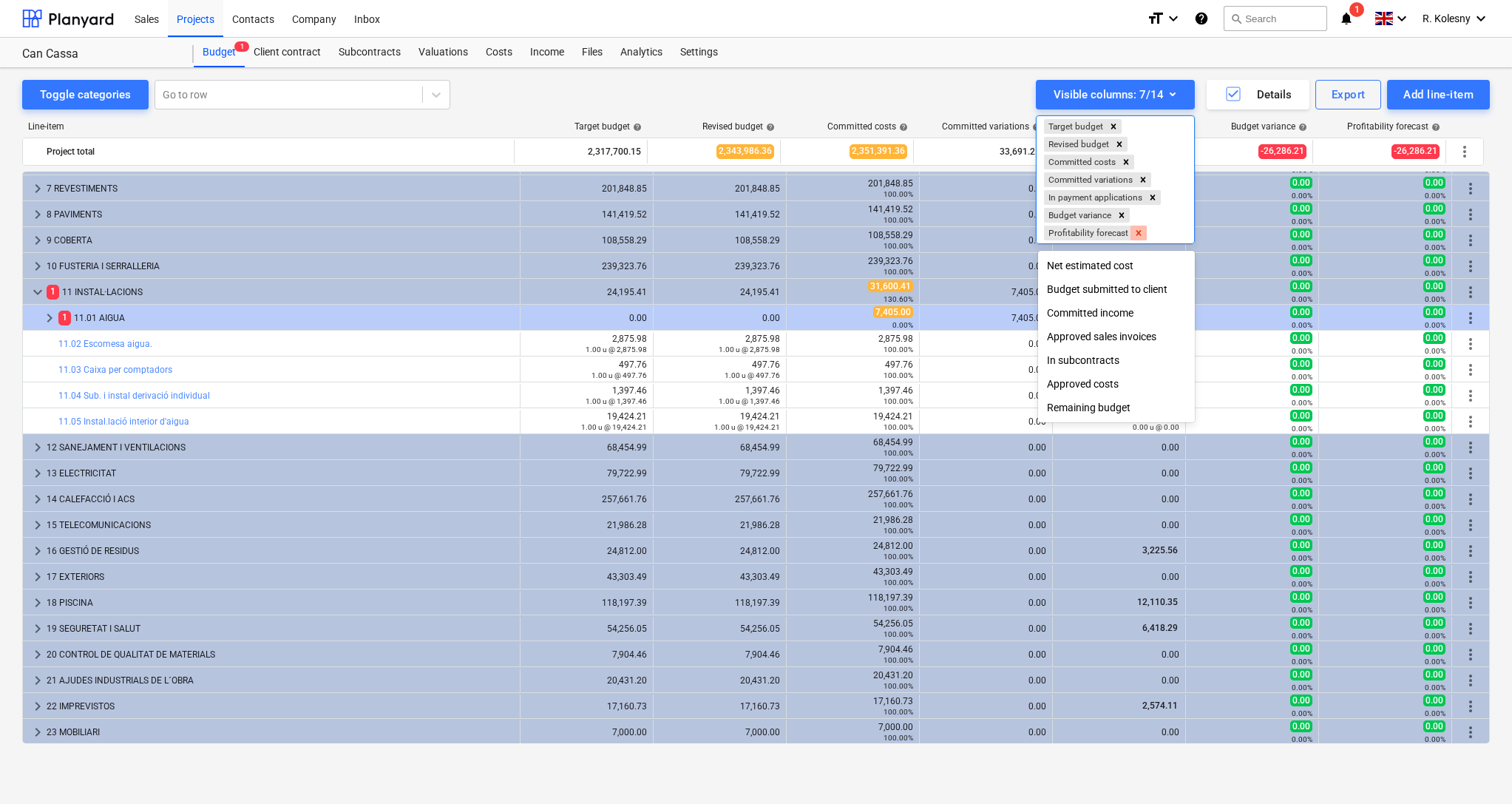
click at [1143, 236] on icon "Remove Profitability forecast" at bounding box center [1139, 233] width 10 height 10
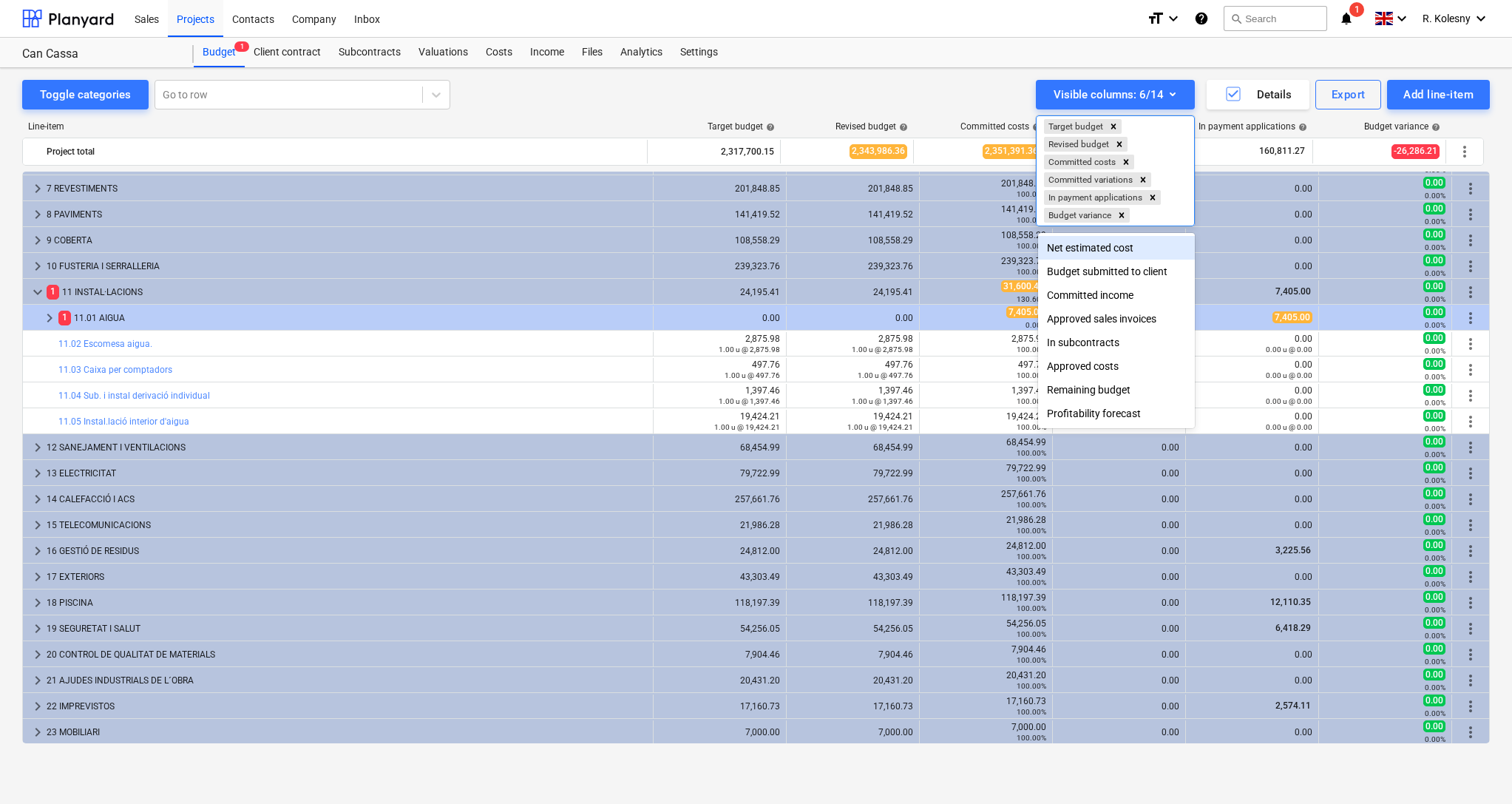
click at [1006, 89] on div at bounding box center [756, 402] width 1512 height 804
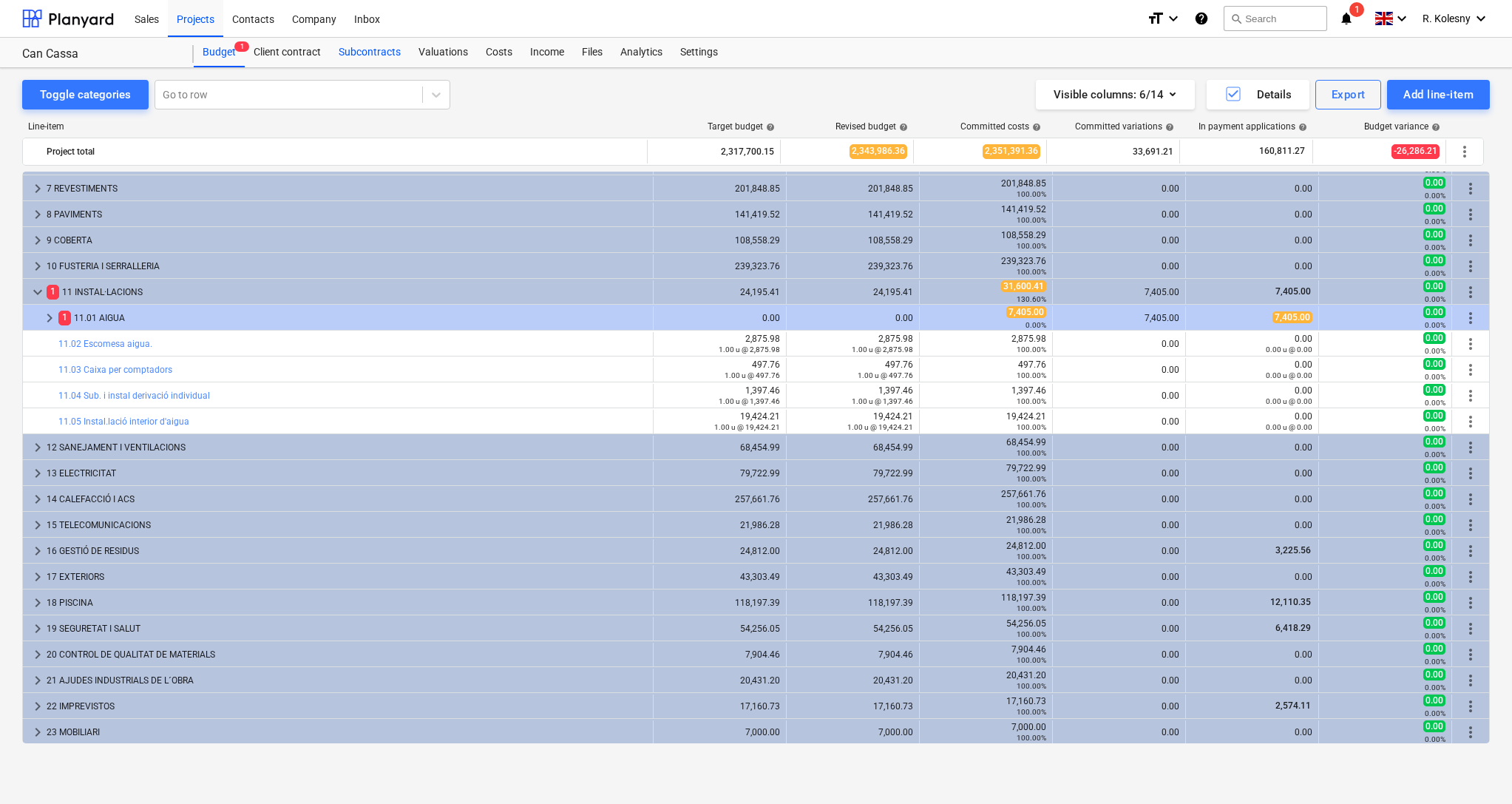
click at [373, 47] on div "Subcontracts" at bounding box center [369, 53] width 80 height 30
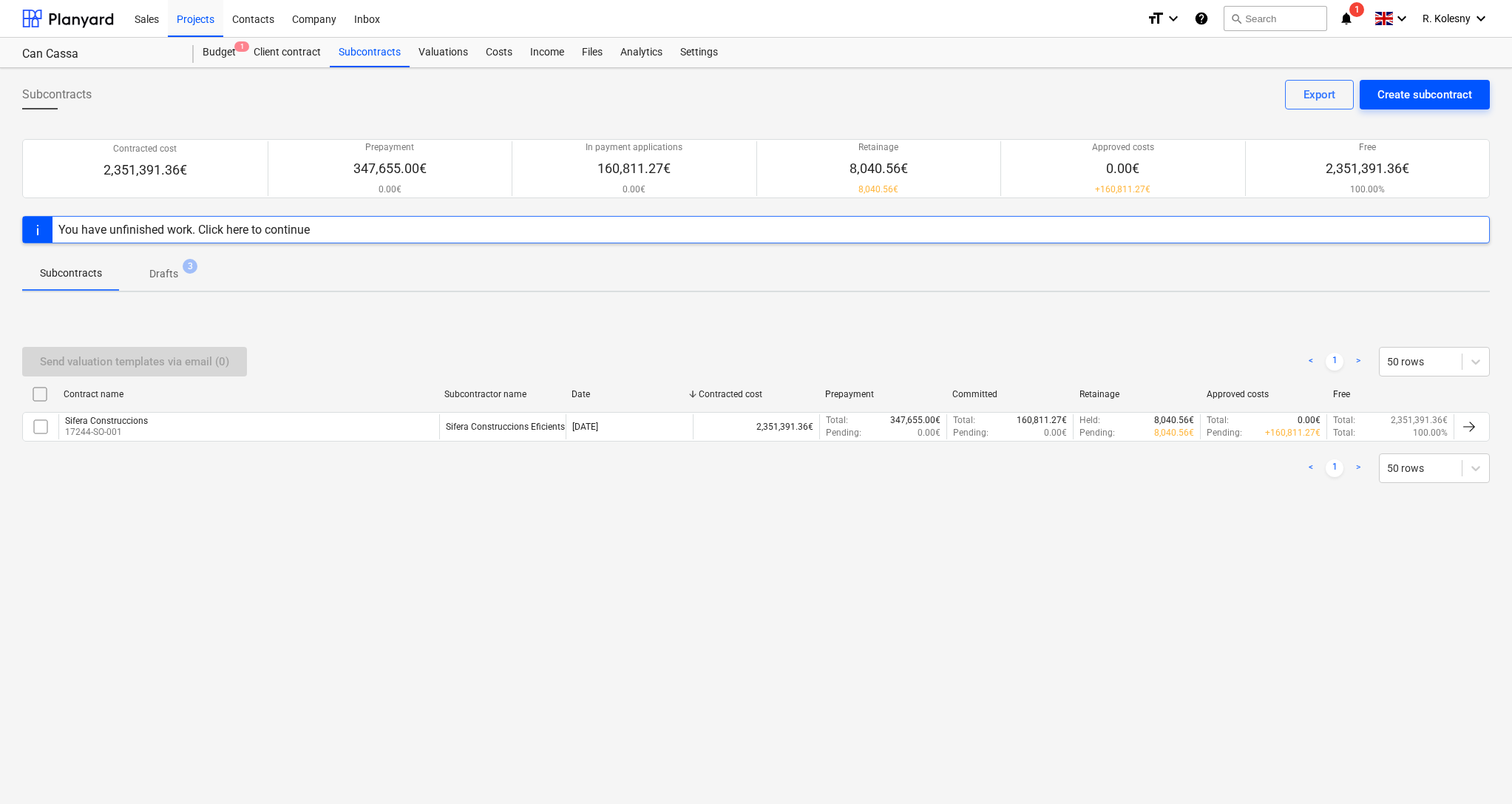
click at [1421, 94] on div "Create subcontract" at bounding box center [1424, 94] width 94 height 19
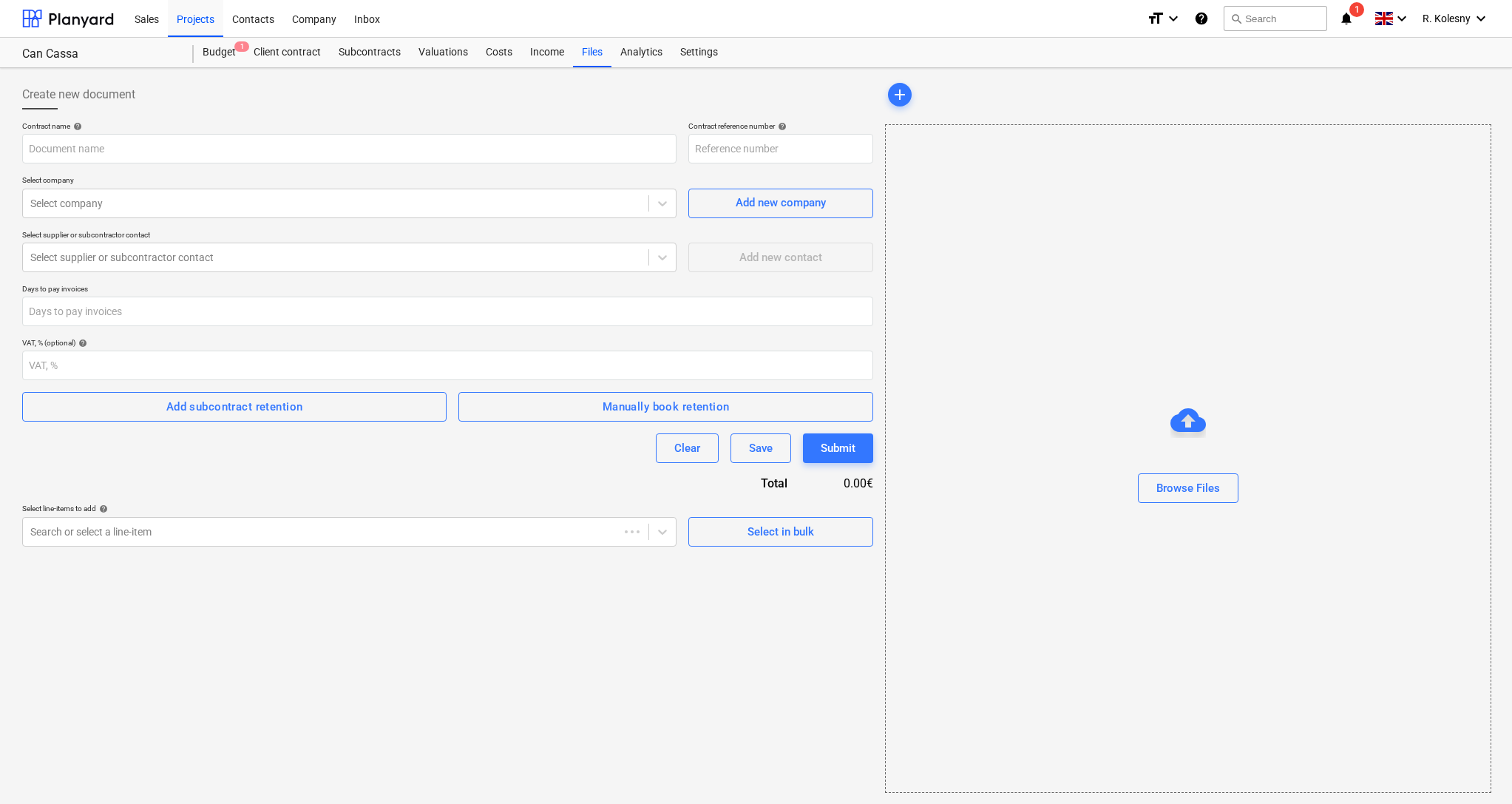
type input "17244-SO-005"
click at [223, 57] on div "Budget 1" at bounding box center [219, 53] width 51 height 30
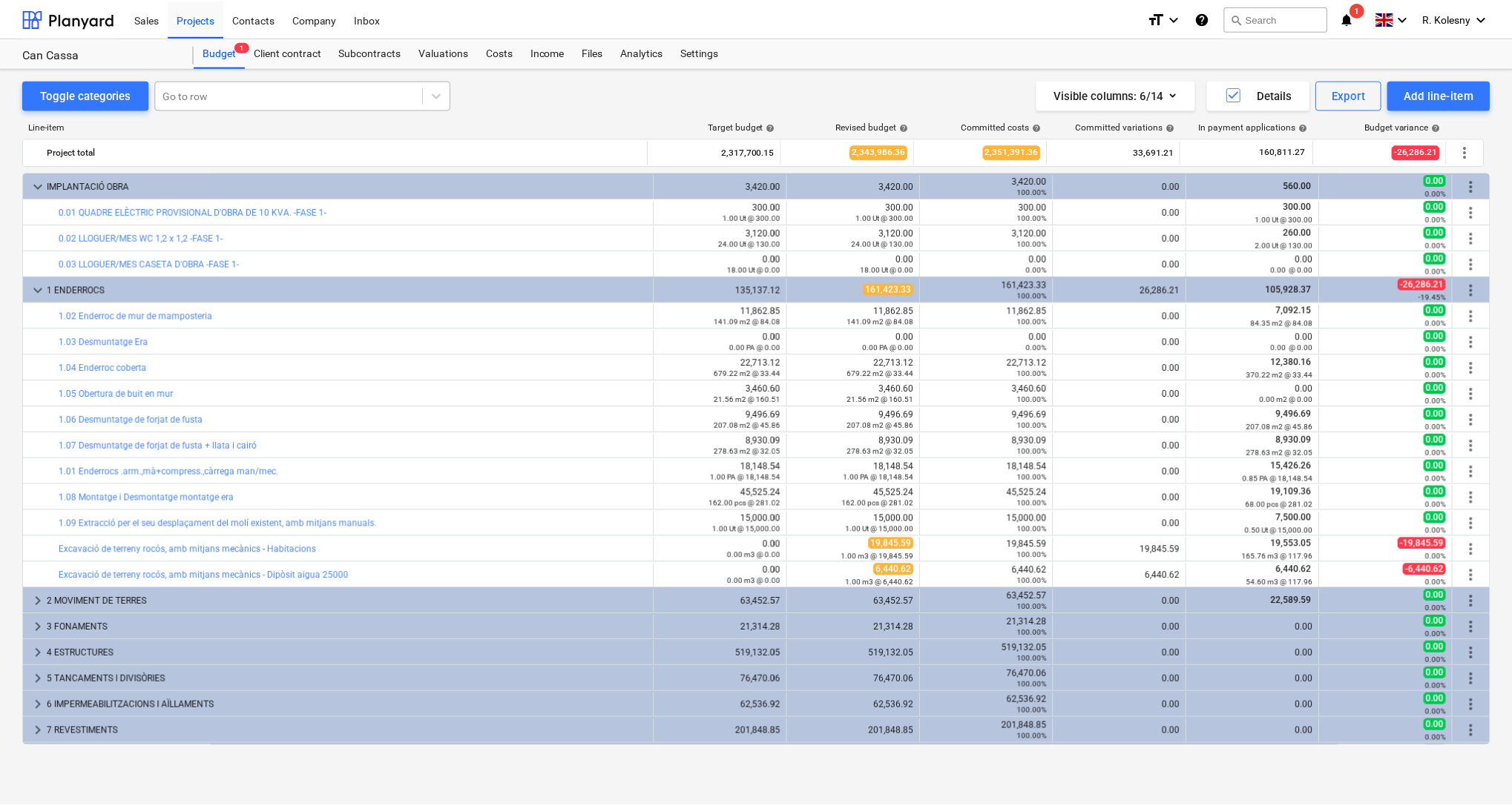
scroll to position [542, 0]
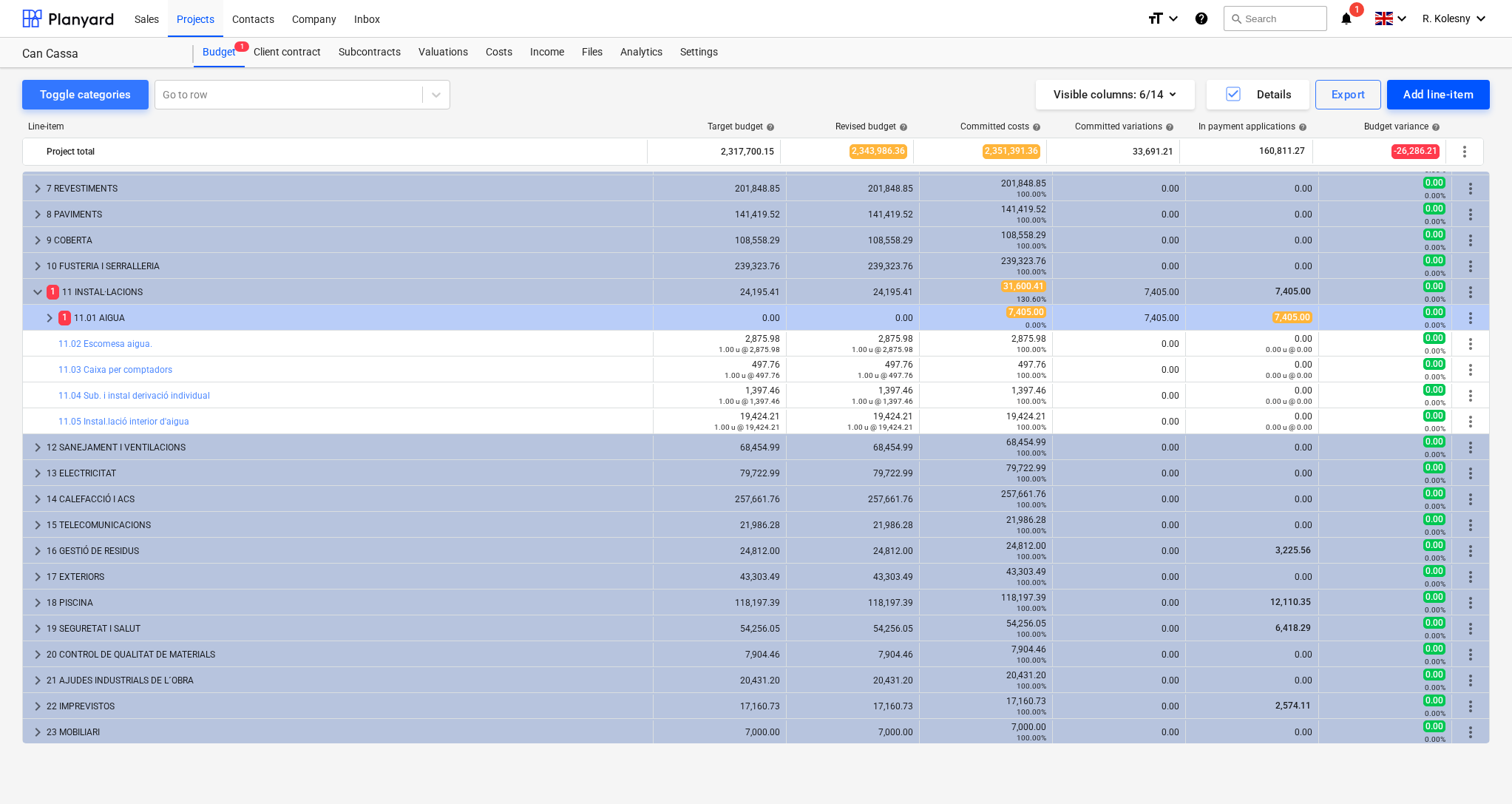
click at [1419, 95] on div "Add line-item" at bounding box center [1438, 94] width 70 height 19
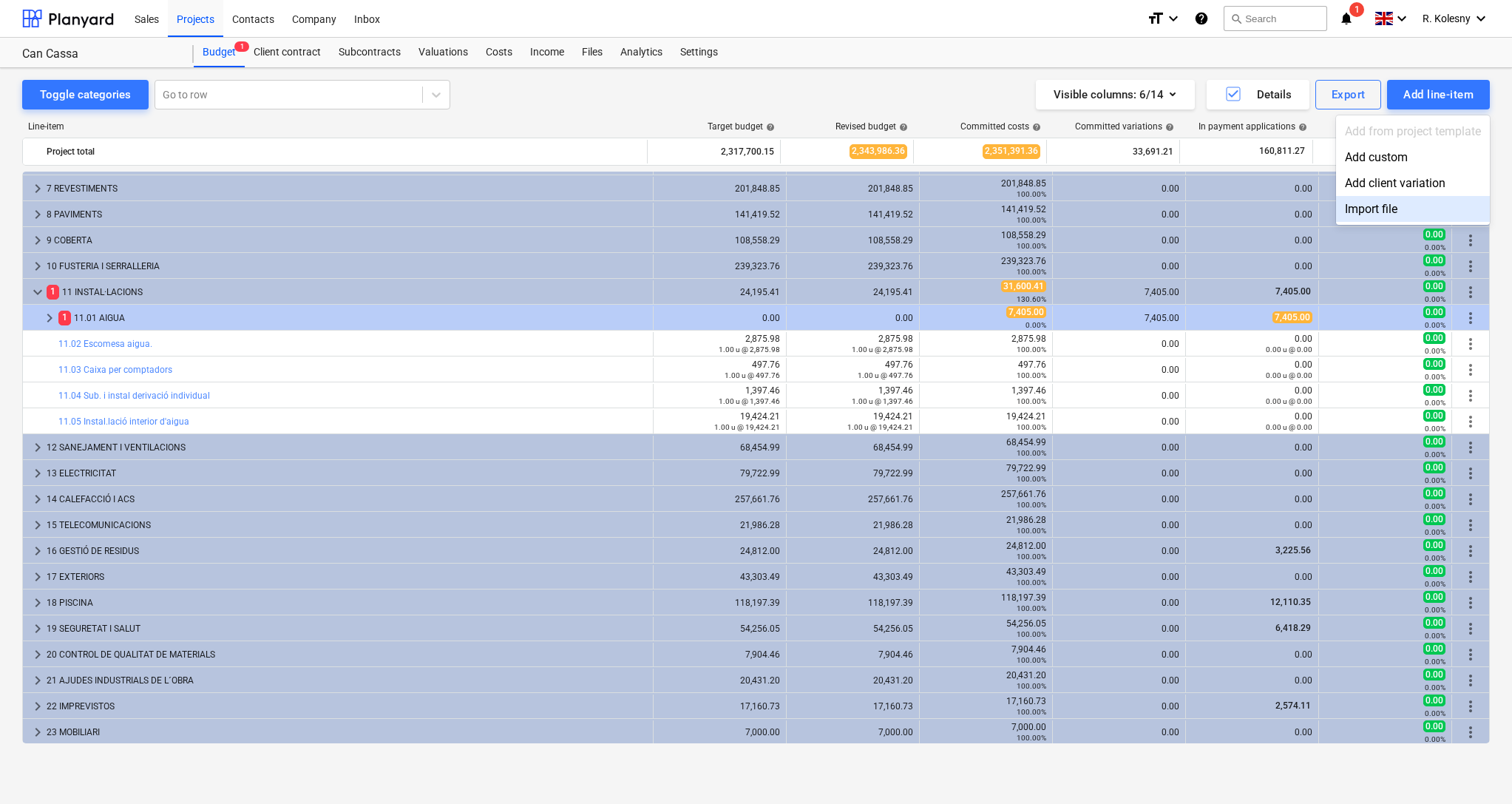
click at [1383, 210] on div "Import file" at bounding box center [1412, 209] width 154 height 26
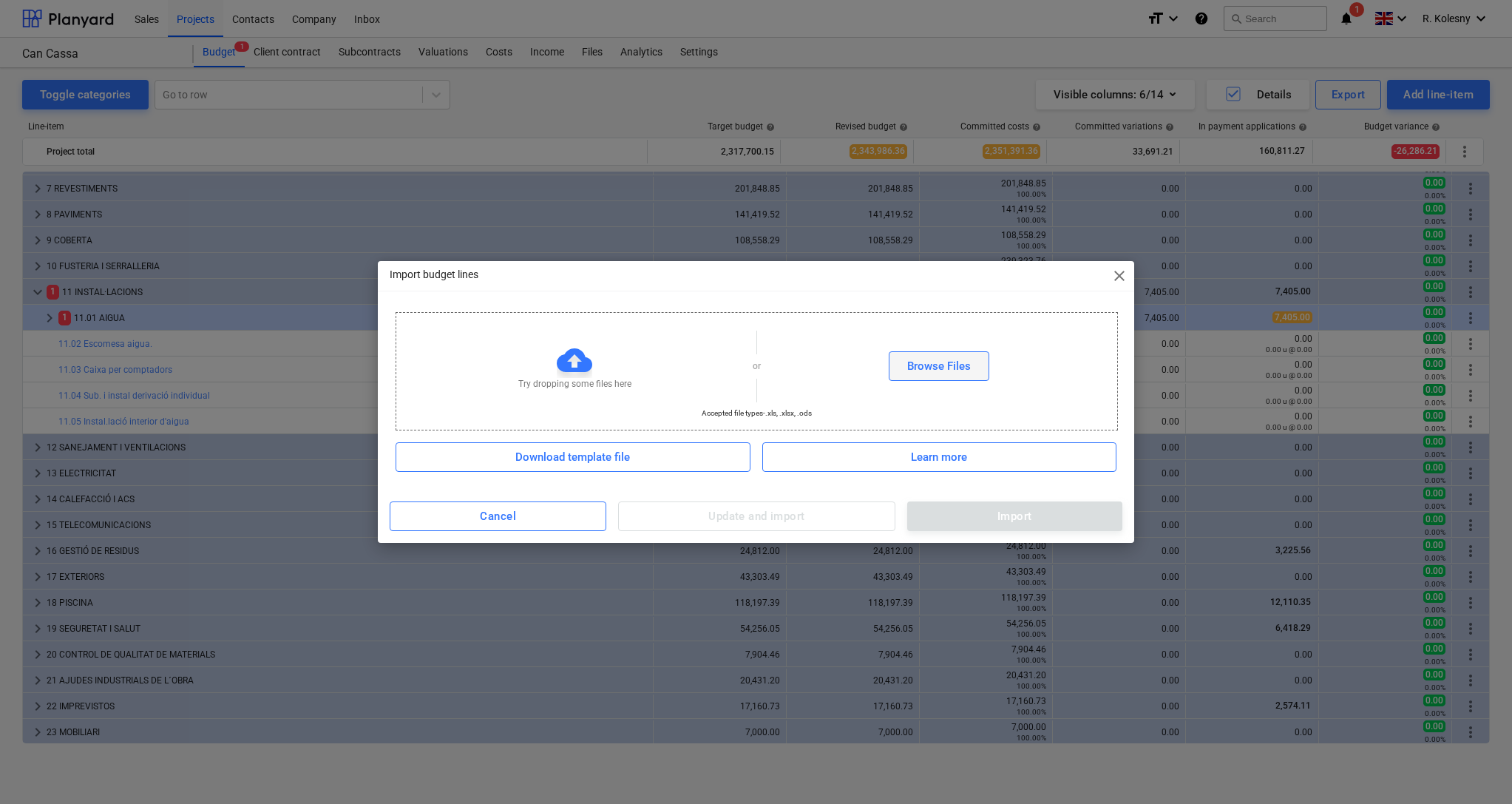
click at [953, 369] on div "Browse Files" at bounding box center [939, 366] width 64 height 19
click at [1120, 275] on span "close" at bounding box center [1120, 276] width 18 height 18
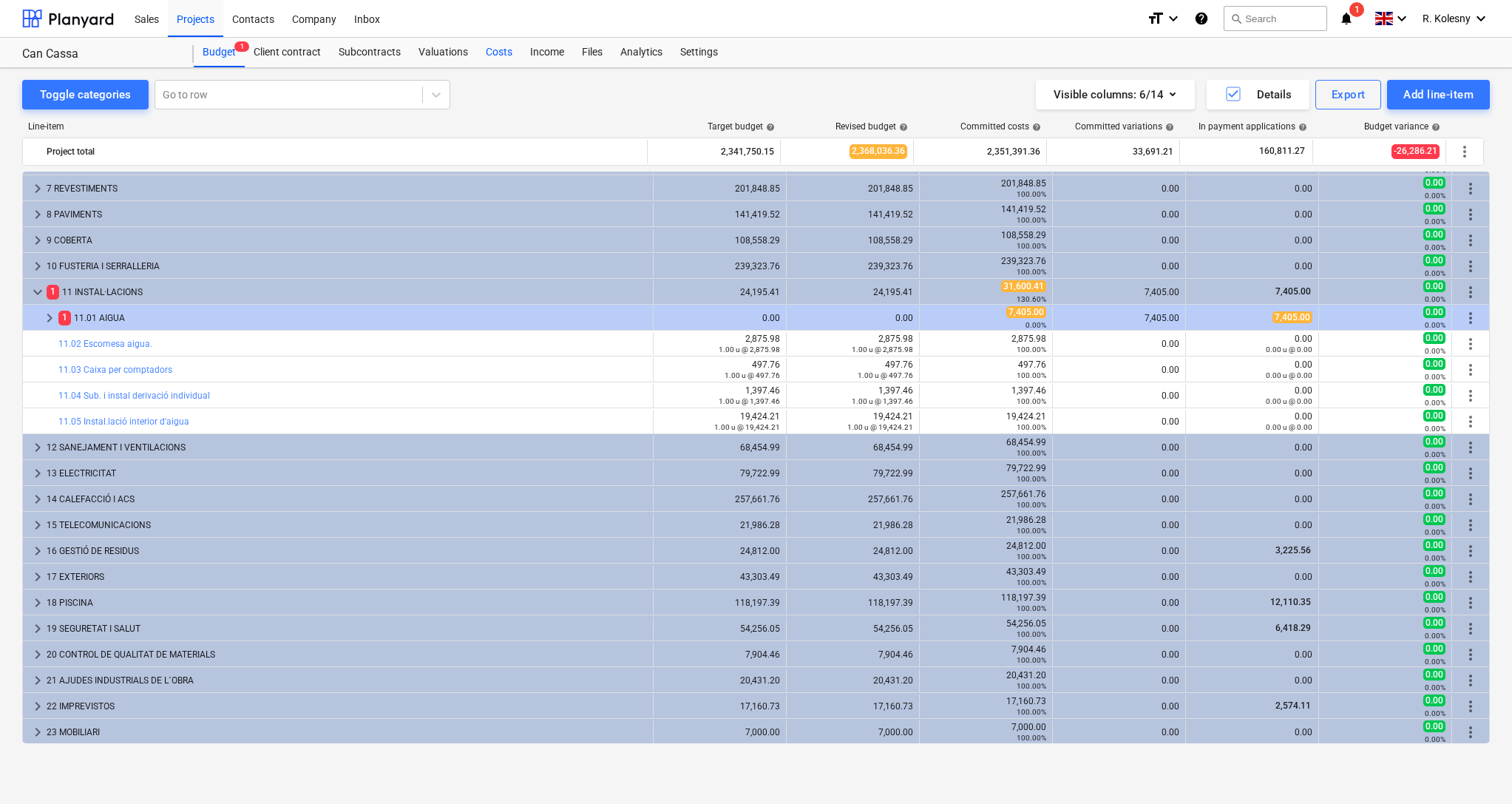
click at [498, 54] on div "Costs" at bounding box center [500, 53] width 45 height 30
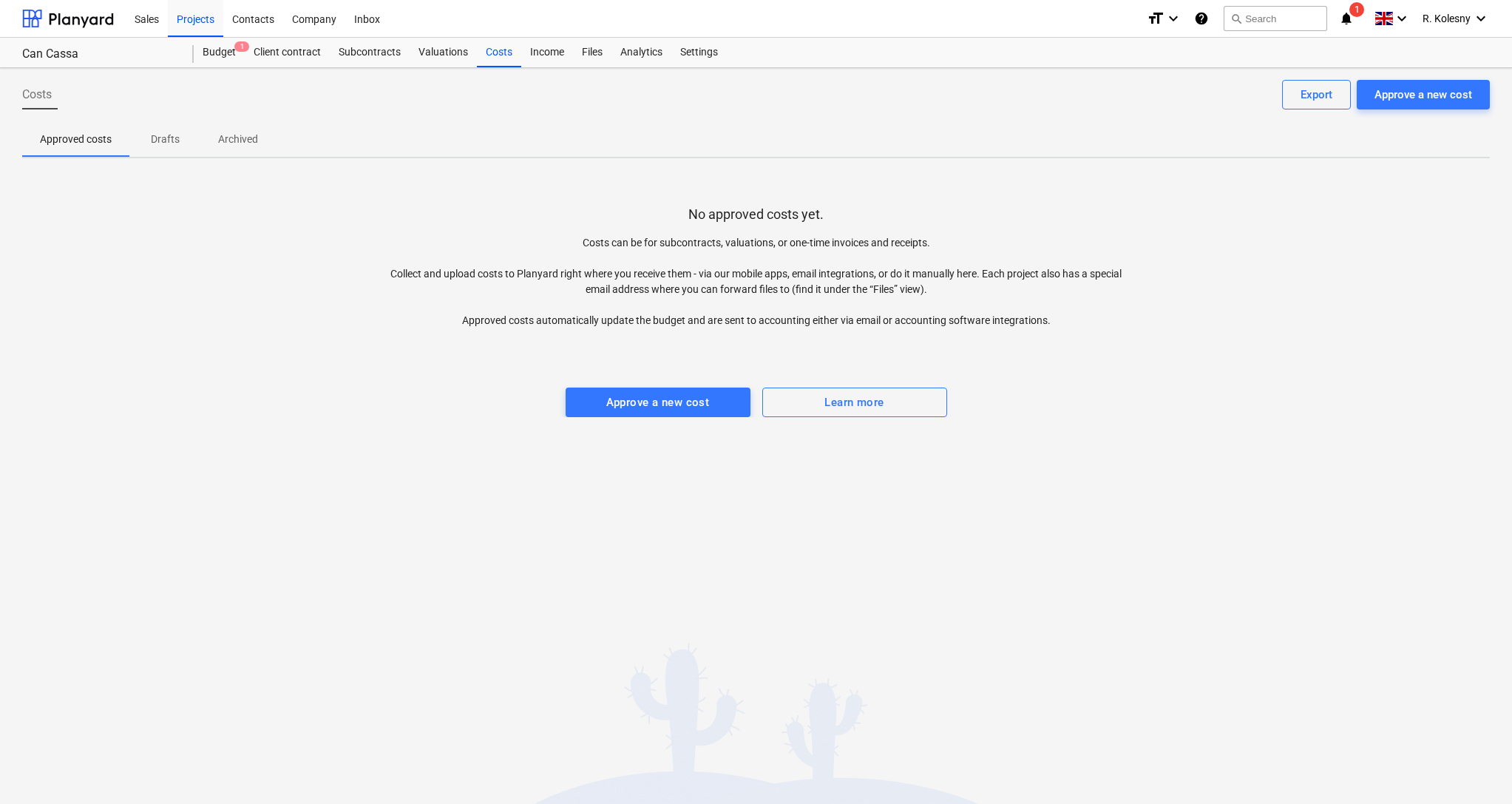
click at [958, 679] on div "Costs Approve a new cost Export Approved costs Drafts Archived No approved cost…" at bounding box center [756, 437] width 1512 height 736
click at [450, 51] on div "Valuations" at bounding box center [443, 53] width 68 height 30
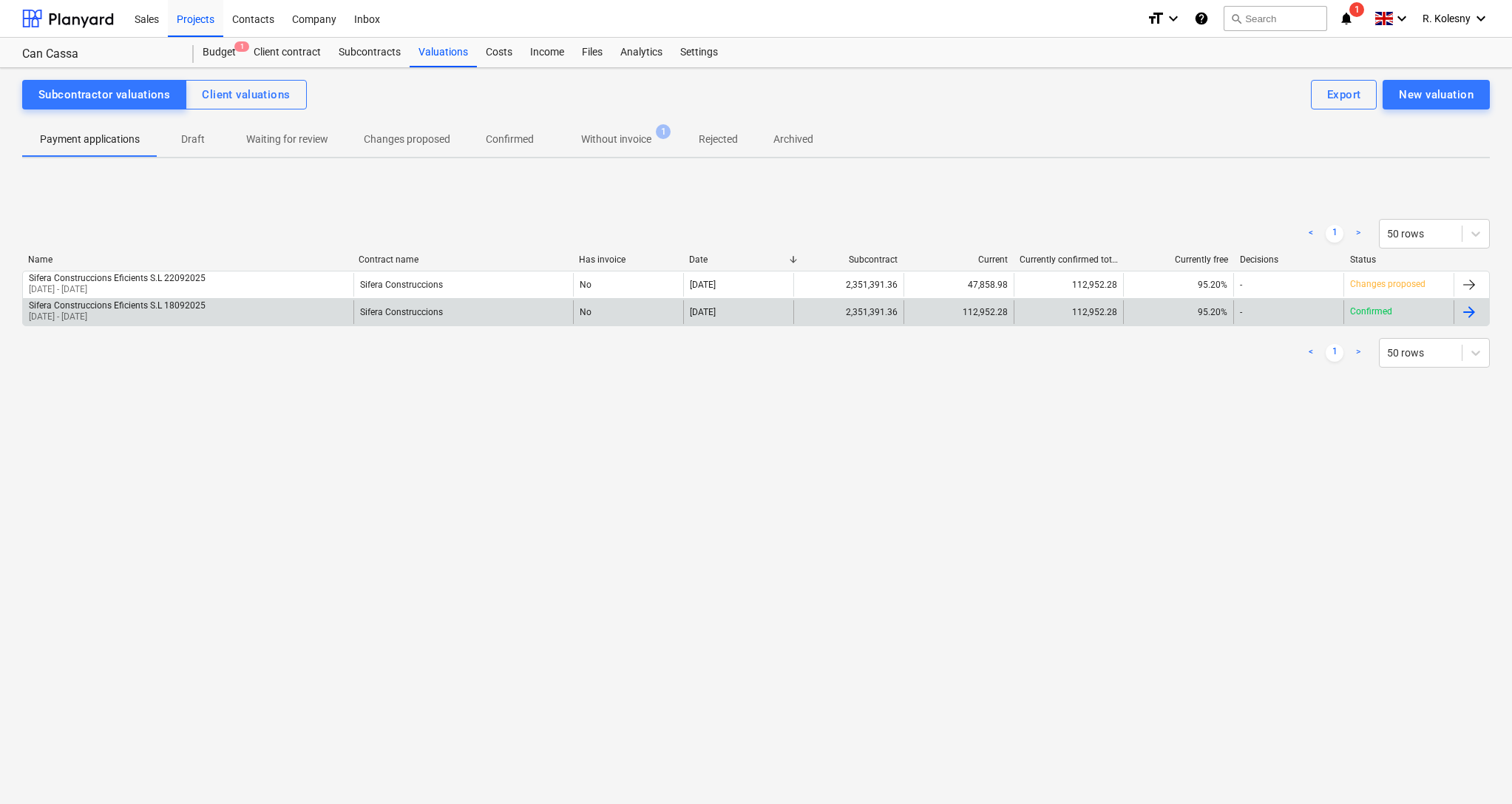
click at [559, 315] on div "Sifera Construccions" at bounding box center [463, 312] width 220 height 24
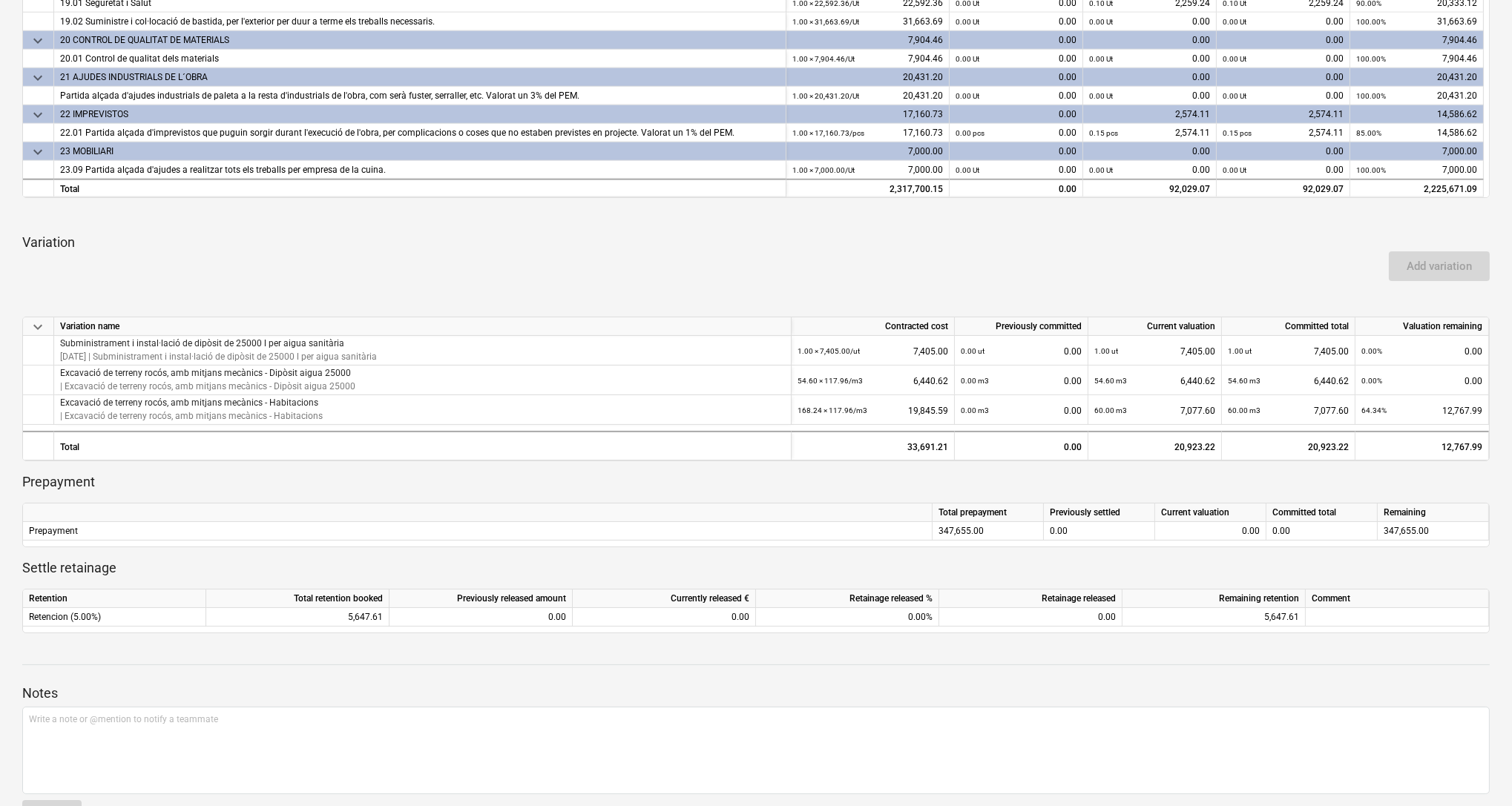
scroll to position [646, 0]
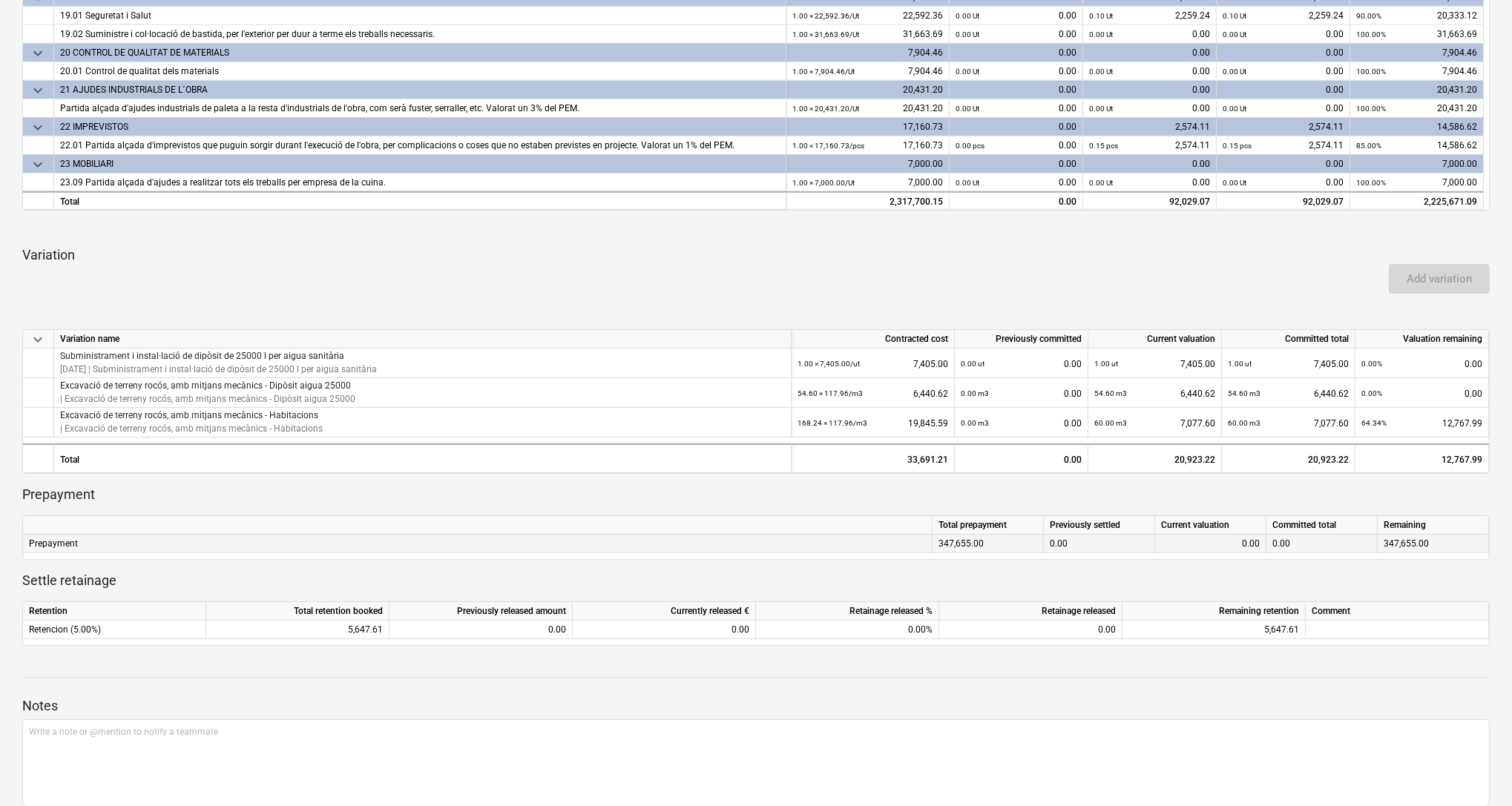
click at [1217, 544] on div "0.00" at bounding box center [1211, 544] width 98 height 19
click at [1228, 543] on div "0.00" at bounding box center [1211, 544] width 98 height 19
click at [1335, 623] on div at bounding box center [1398, 630] width 183 height 19
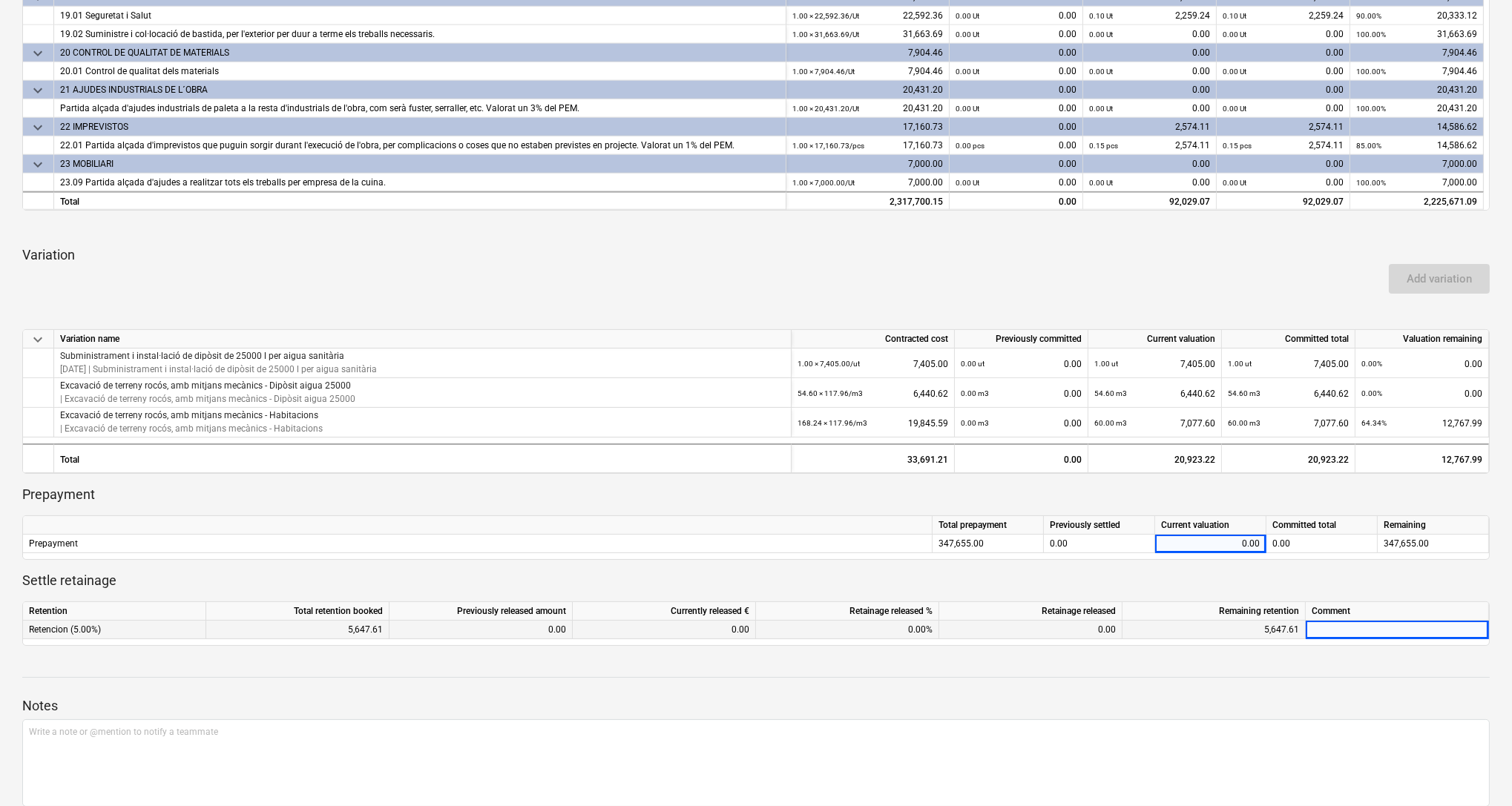
click at [1336, 629] on div at bounding box center [1398, 630] width 183 height 19
click at [1326, 632] on div at bounding box center [1398, 630] width 183 height 19
click at [1323, 629] on div at bounding box center [1398, 630] width 183 height 19
click at [627, 759] on div "Write a note or @mention to notify a teammate ﻿" at bounding box center [756, 763] width 1467 height 87
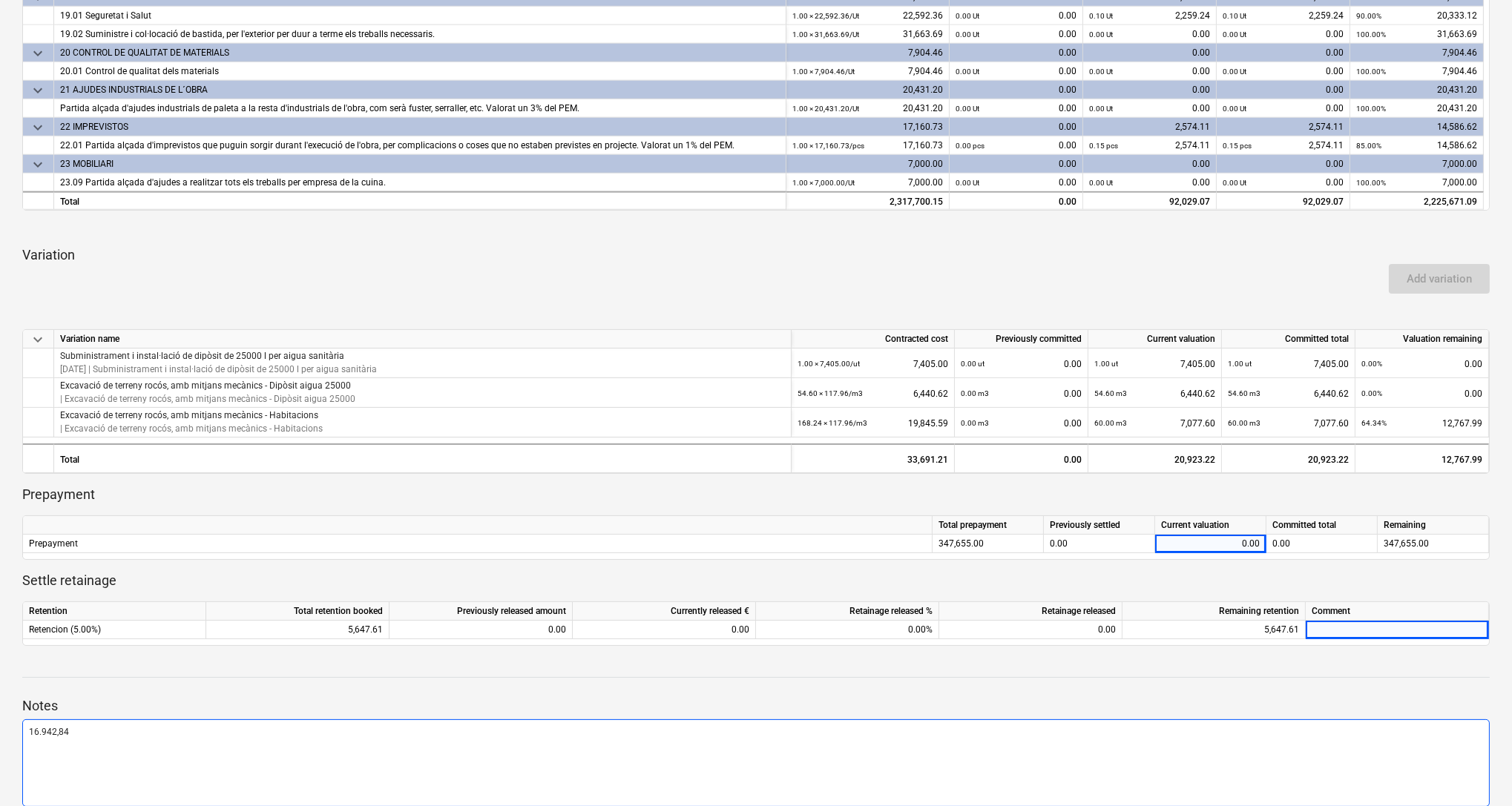
scroll to position [704, 0]
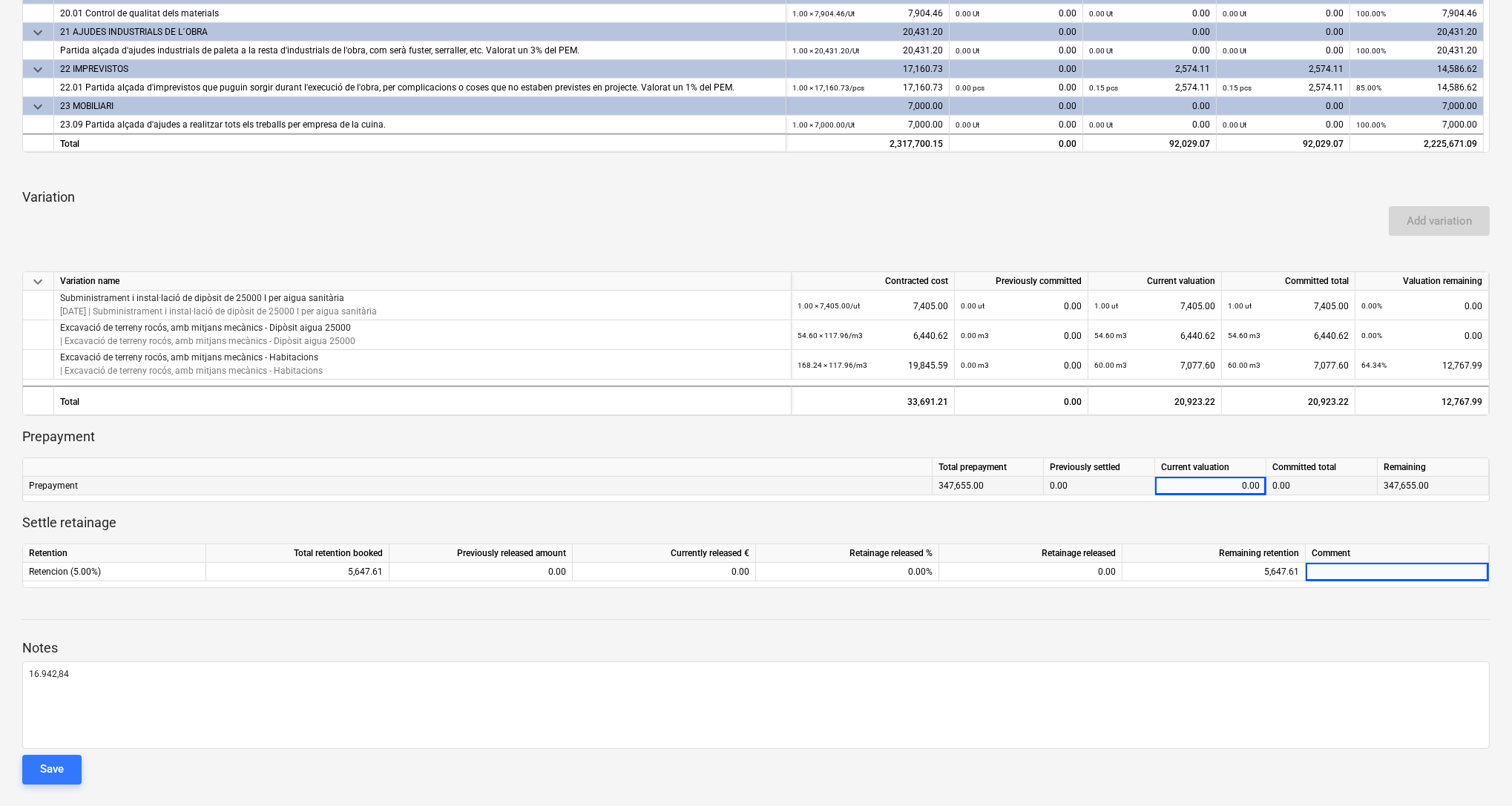
click at [1179, 489] on div "0.00" at bounding box center [1211, 486] width 98 height 19
click at [1198, 489] on div "0.00" at bounding box center [1211, 486] width 98 height 19
click at [1191, 485] on div "0.00" at bounding box center [1211, 486] width 98 height 19
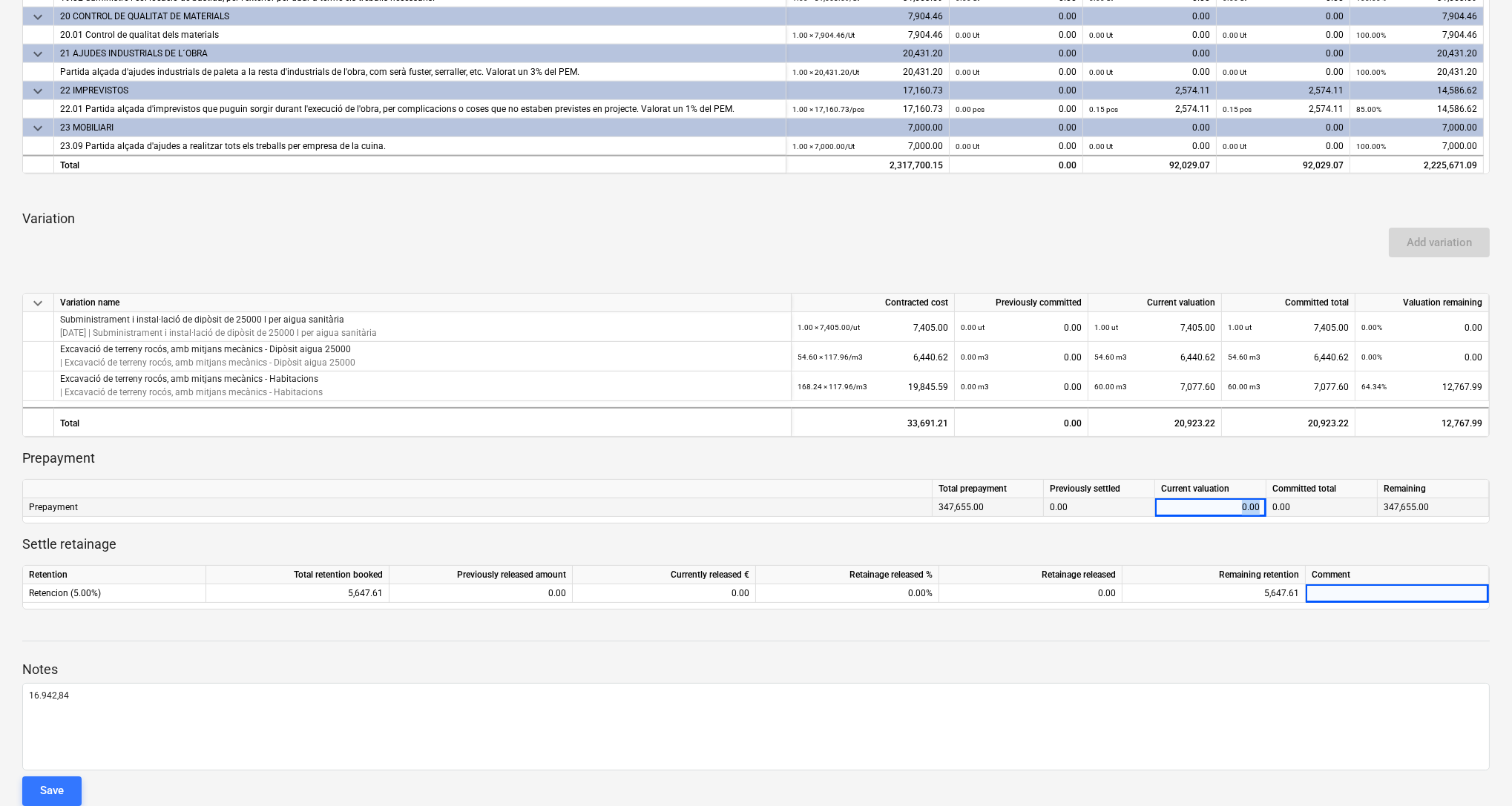
scroll to position [676, 0]
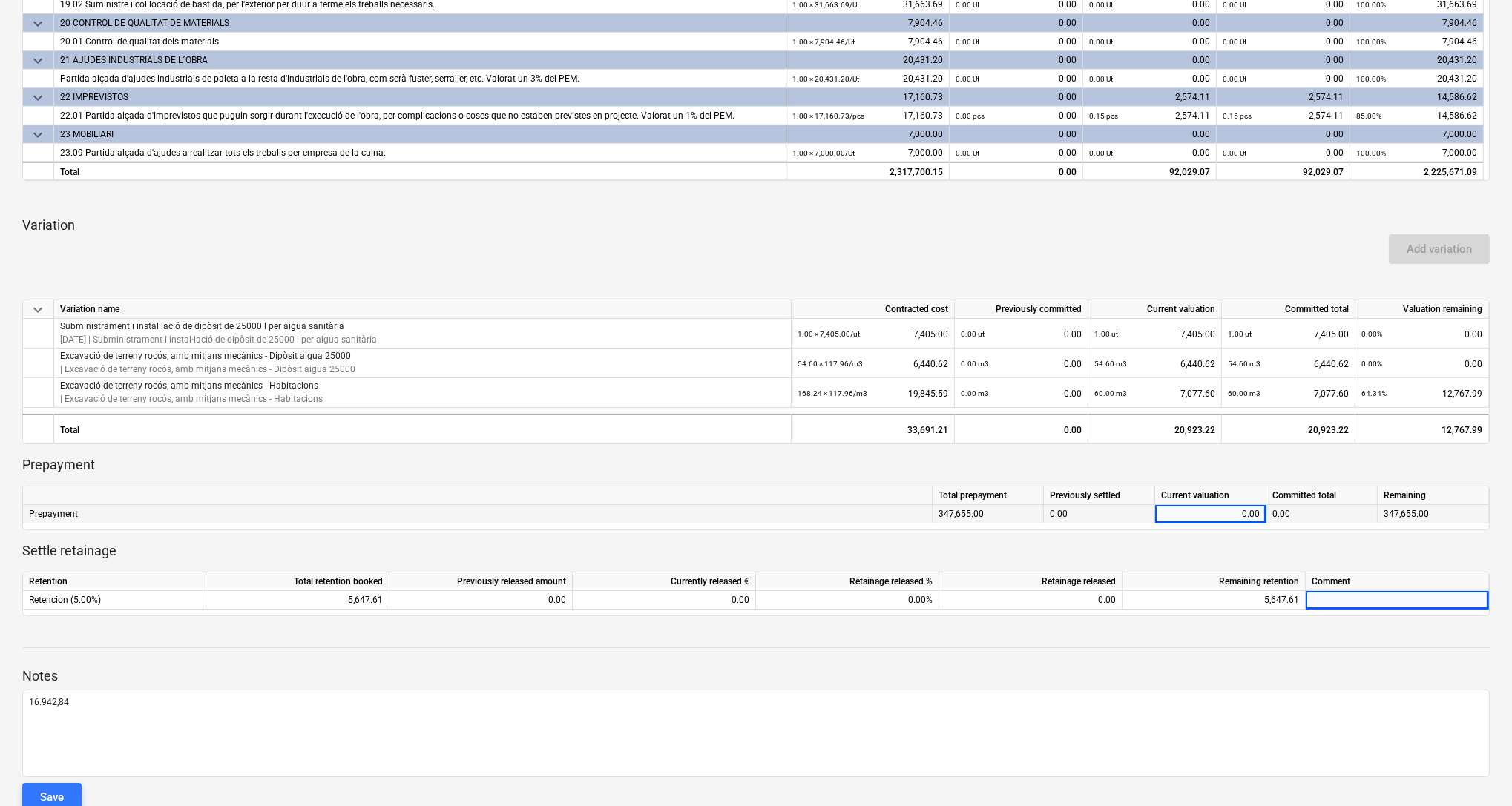
click at [1200, 511] on div "0.00" at bounding box center [1211, 514] width 98 height 19
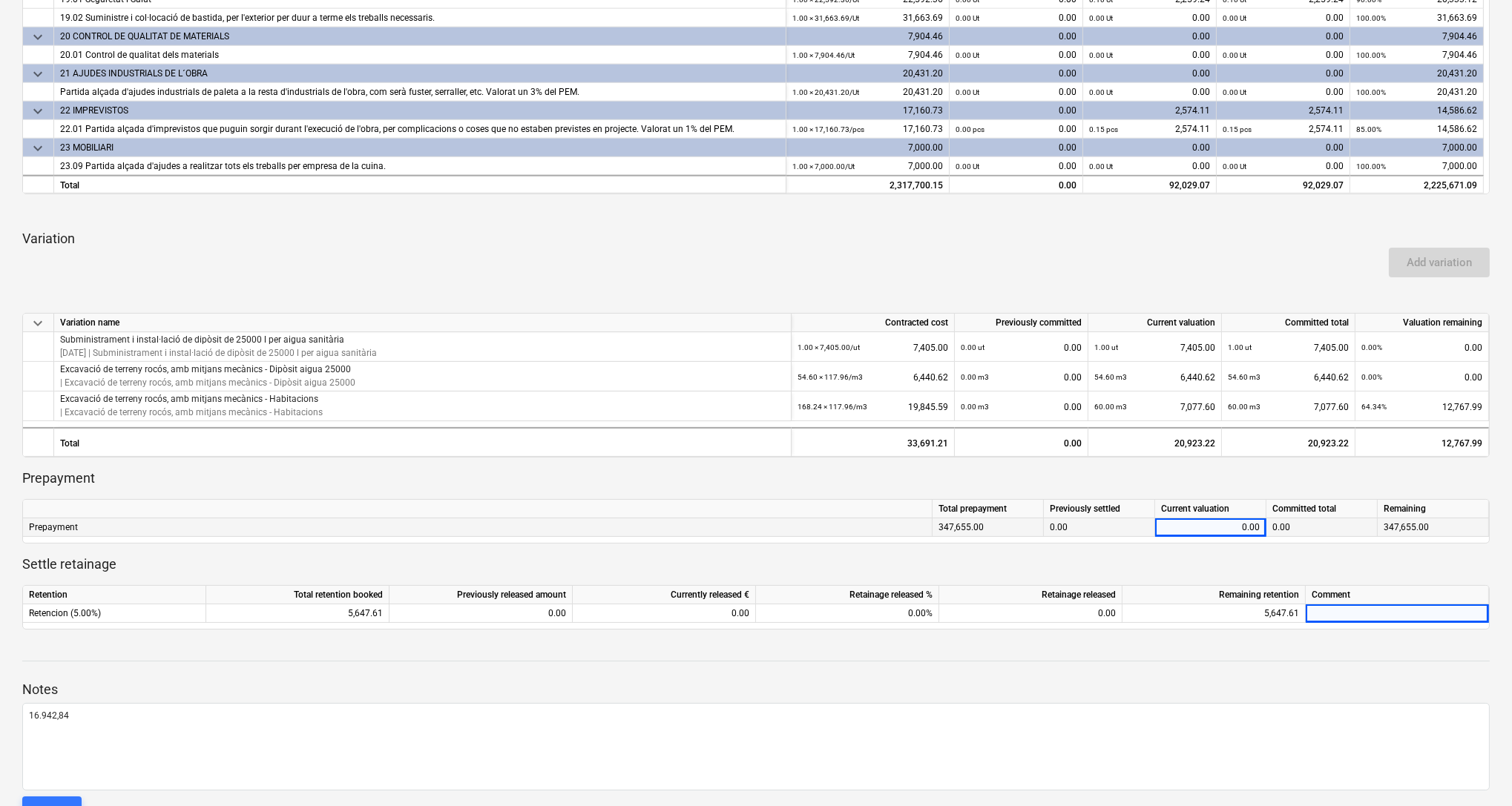
click at [1200, 511] on div "Current valuation" at bounding box center [1211, 509] width 111 height 19
click at [1202, 532] on div "0.00" at bounding box center [1211, 527] width 98 height 19
click at [1233, 526] on div "0.00" at bounding box center [1211, 527] width 98 height 19
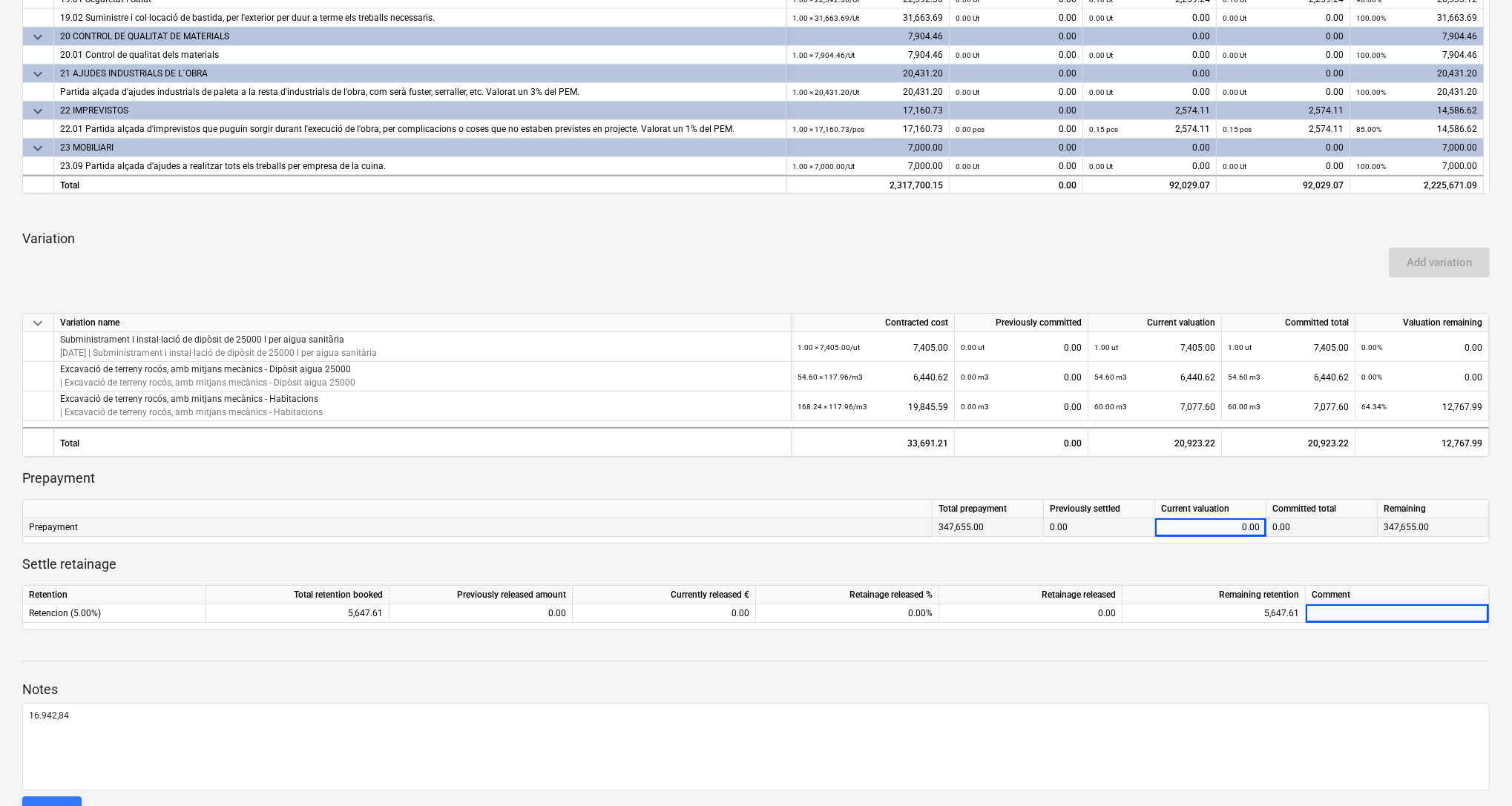
click at [1251, 528] on div "0.00" at bounding box center [1211, 527] width 98 height 19
click at [1221, 520] on div "0.00" at bounding box center [1211, 527] width 98 height 19
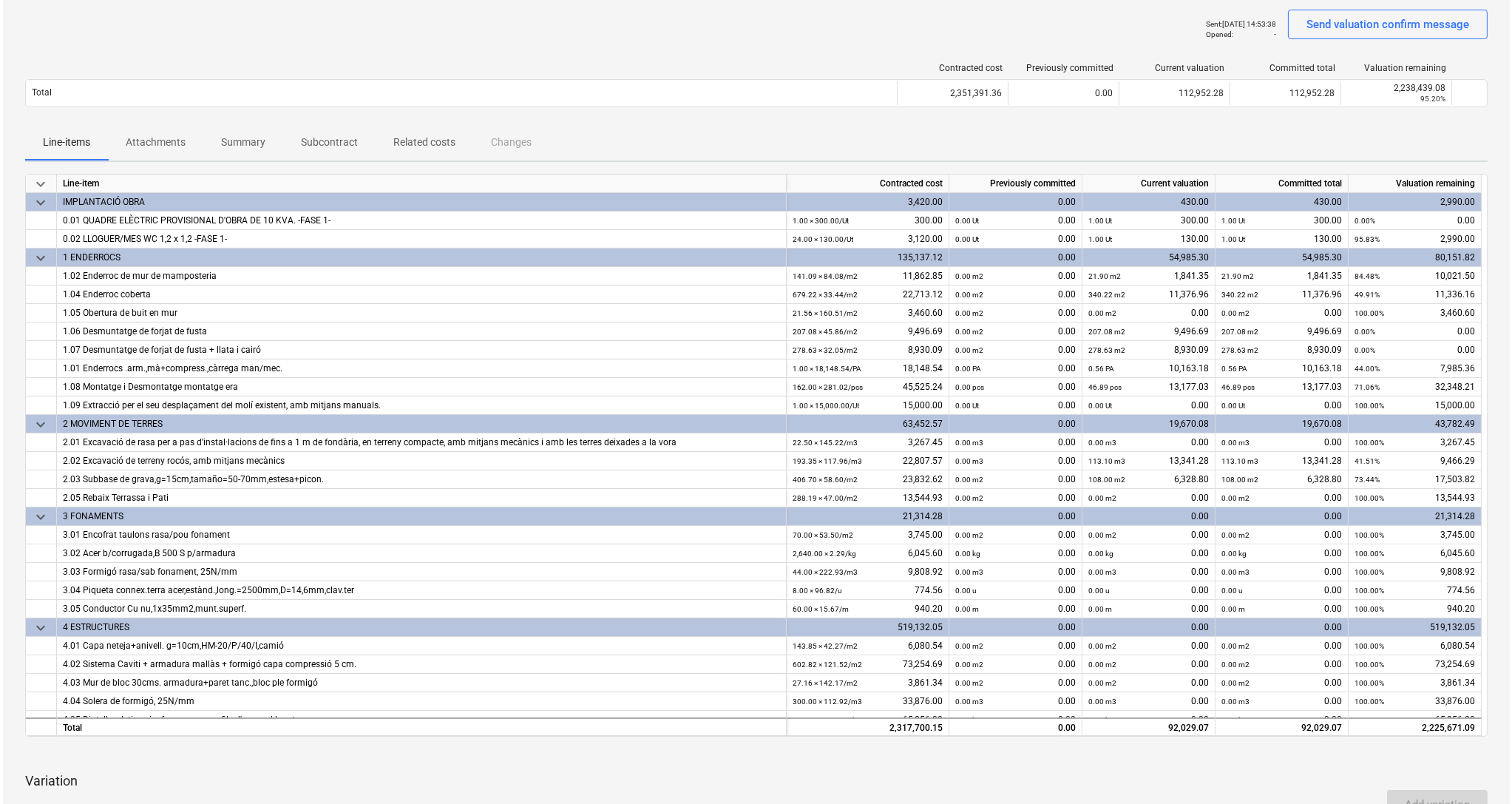
scroll to position [0, 0]
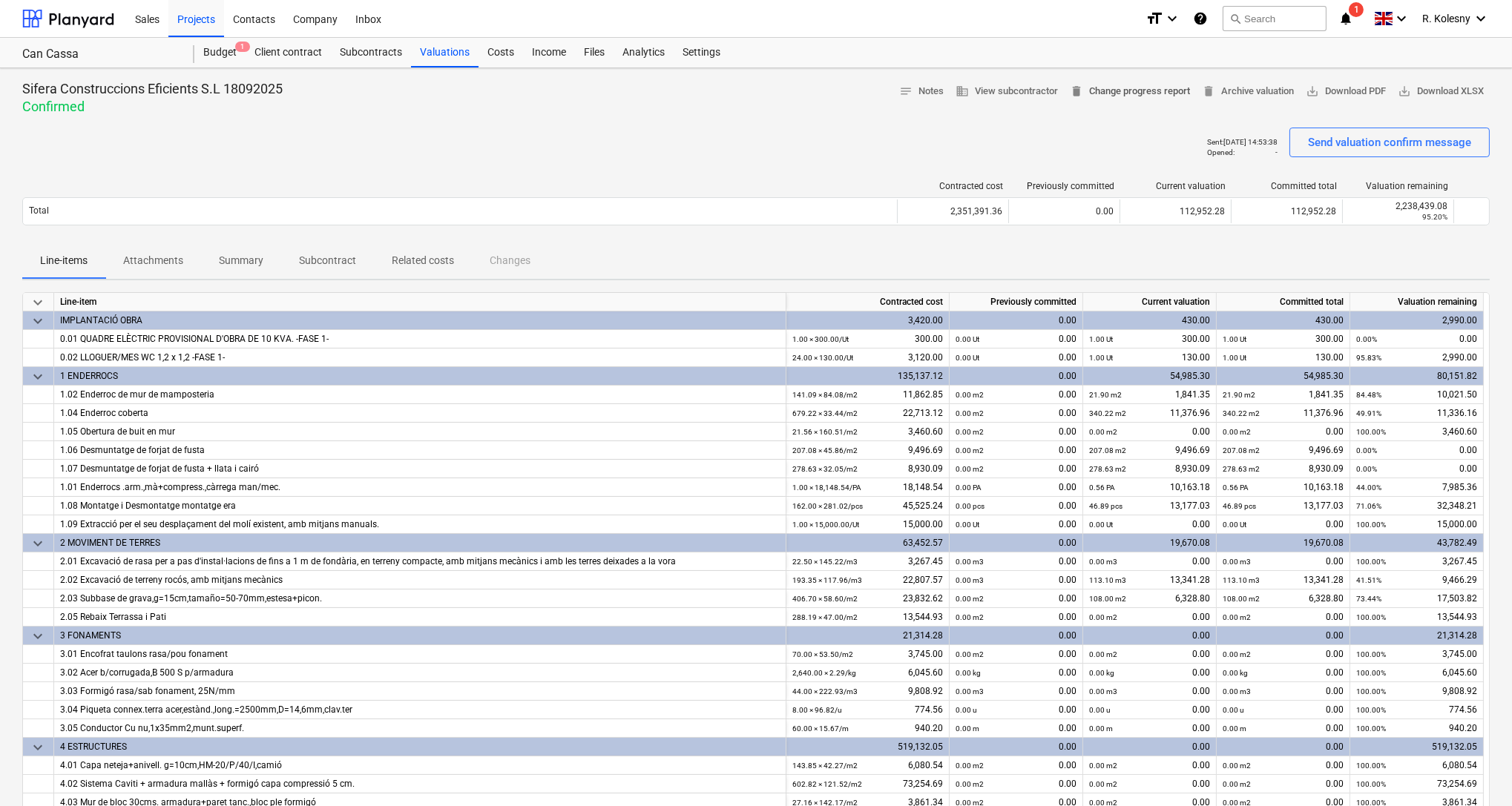
click at [1149, 90] on span "delete Change progress report" at bounding box center [1129, 91] width 120 height 17
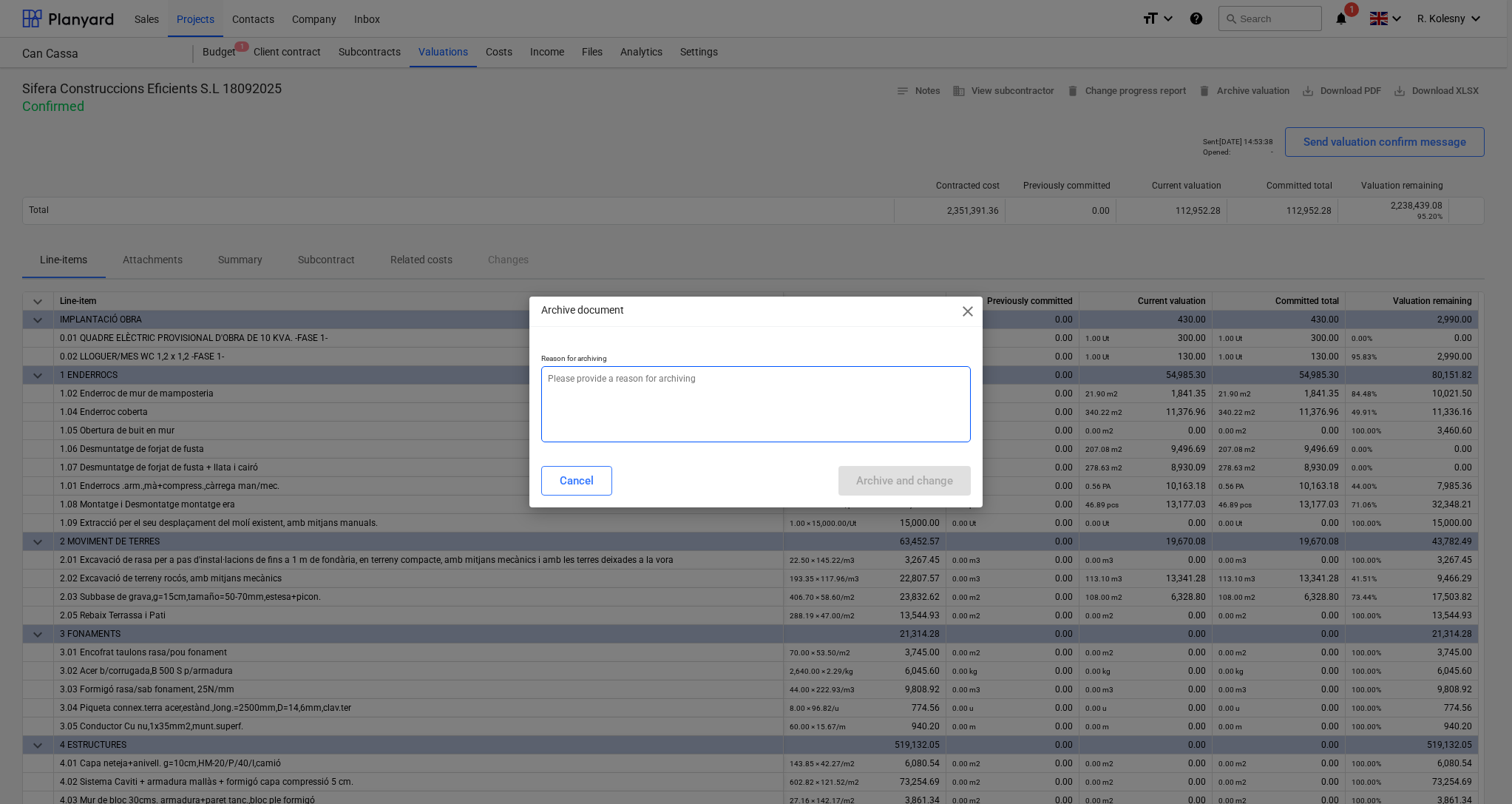
click at [731, 384] on textarea at bounding box center [756, 404] width 430 height 76
type textarea "x"
type textarea "a"
type textarea "x"
type textarea "ar"
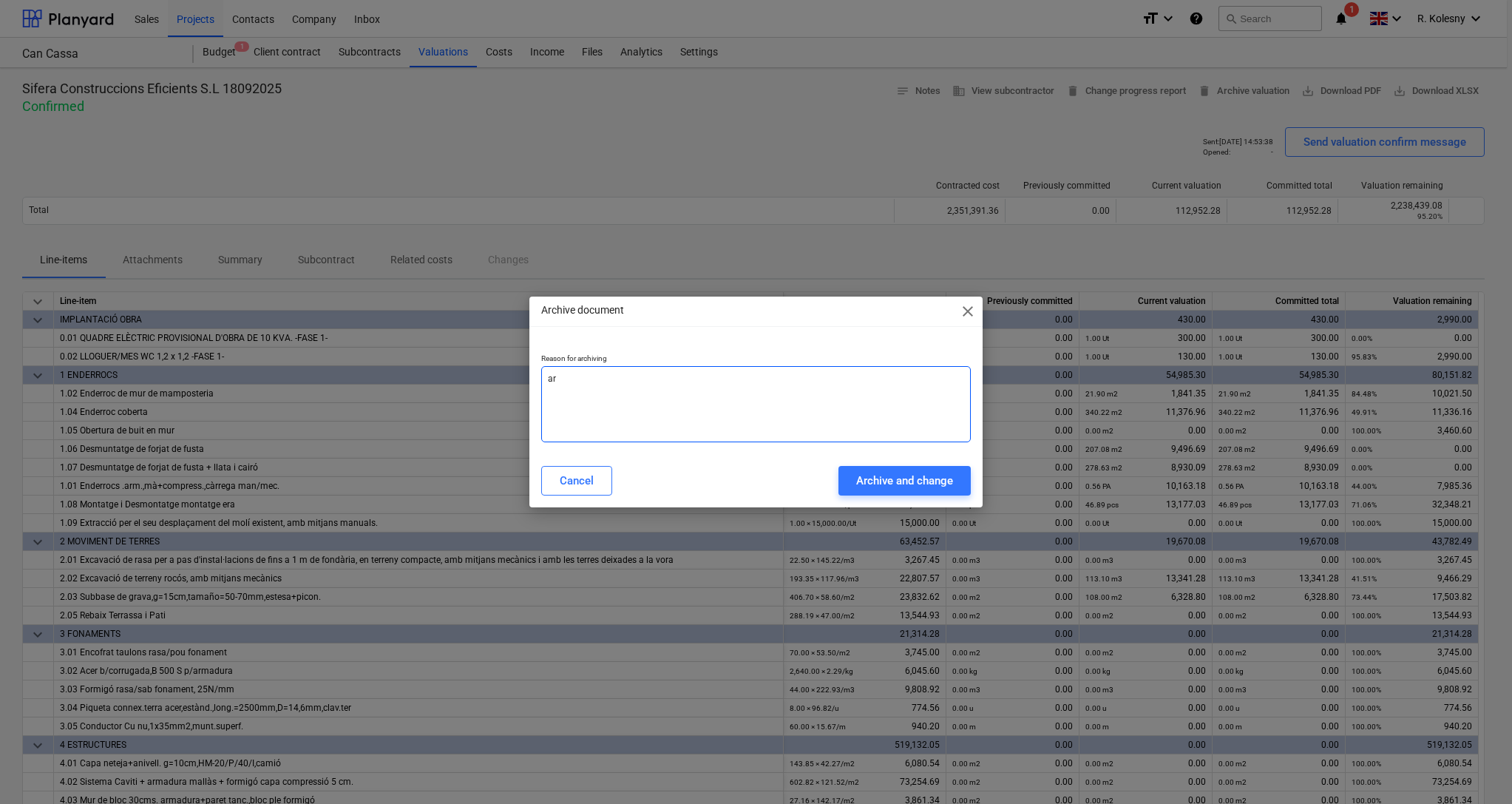
type textarea "x"
type textarea "arc"
type textarea "x"
type textarea "arch"
type textarea "x"
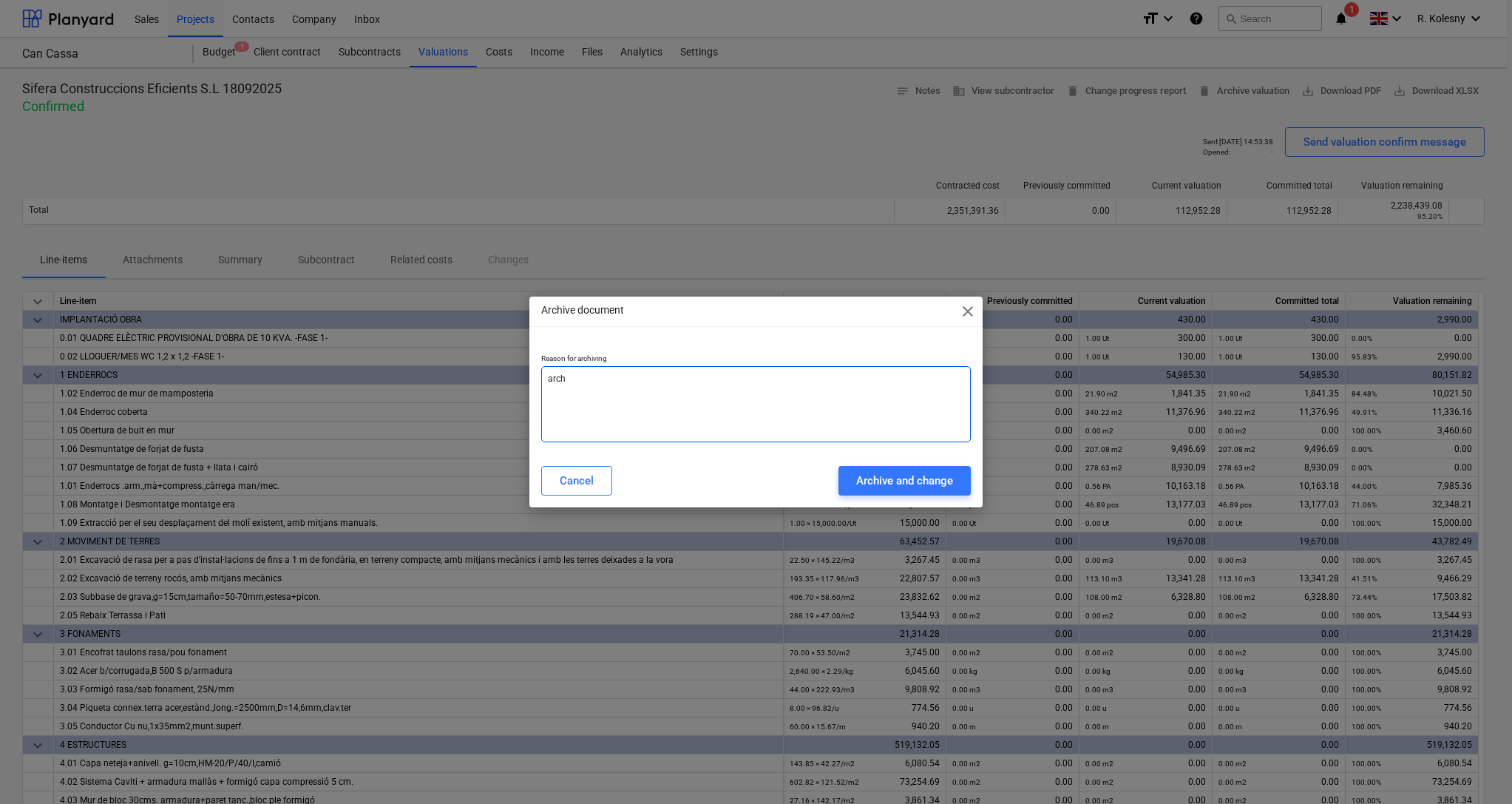
type textarea "archi"
type textarea "x"
type textarea "archiv"
type textarea "x"
type textarea "archive"
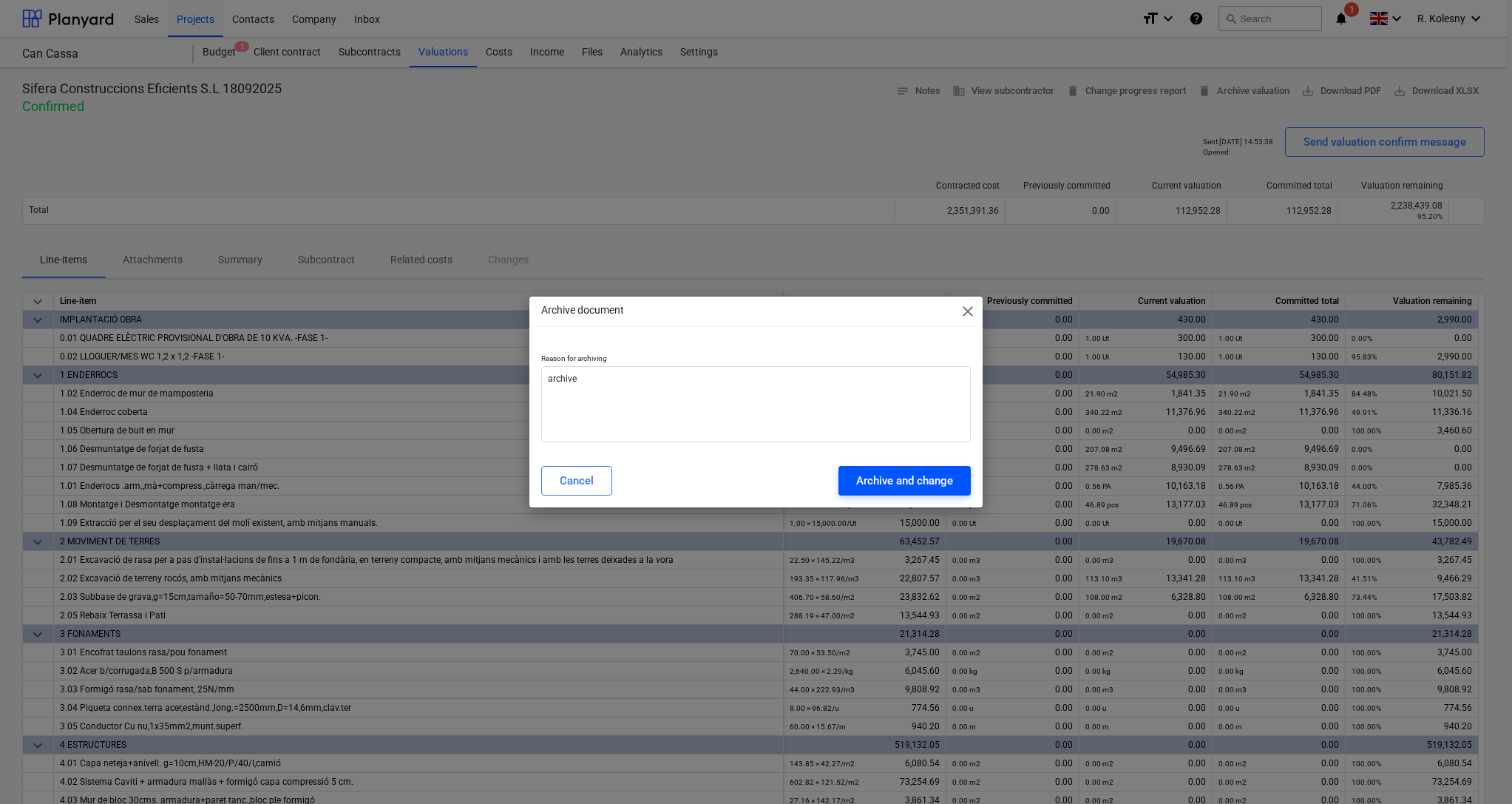
click at [894, 483] on div "Archive and change" at bounding box center [905, 481] width 97 height 19
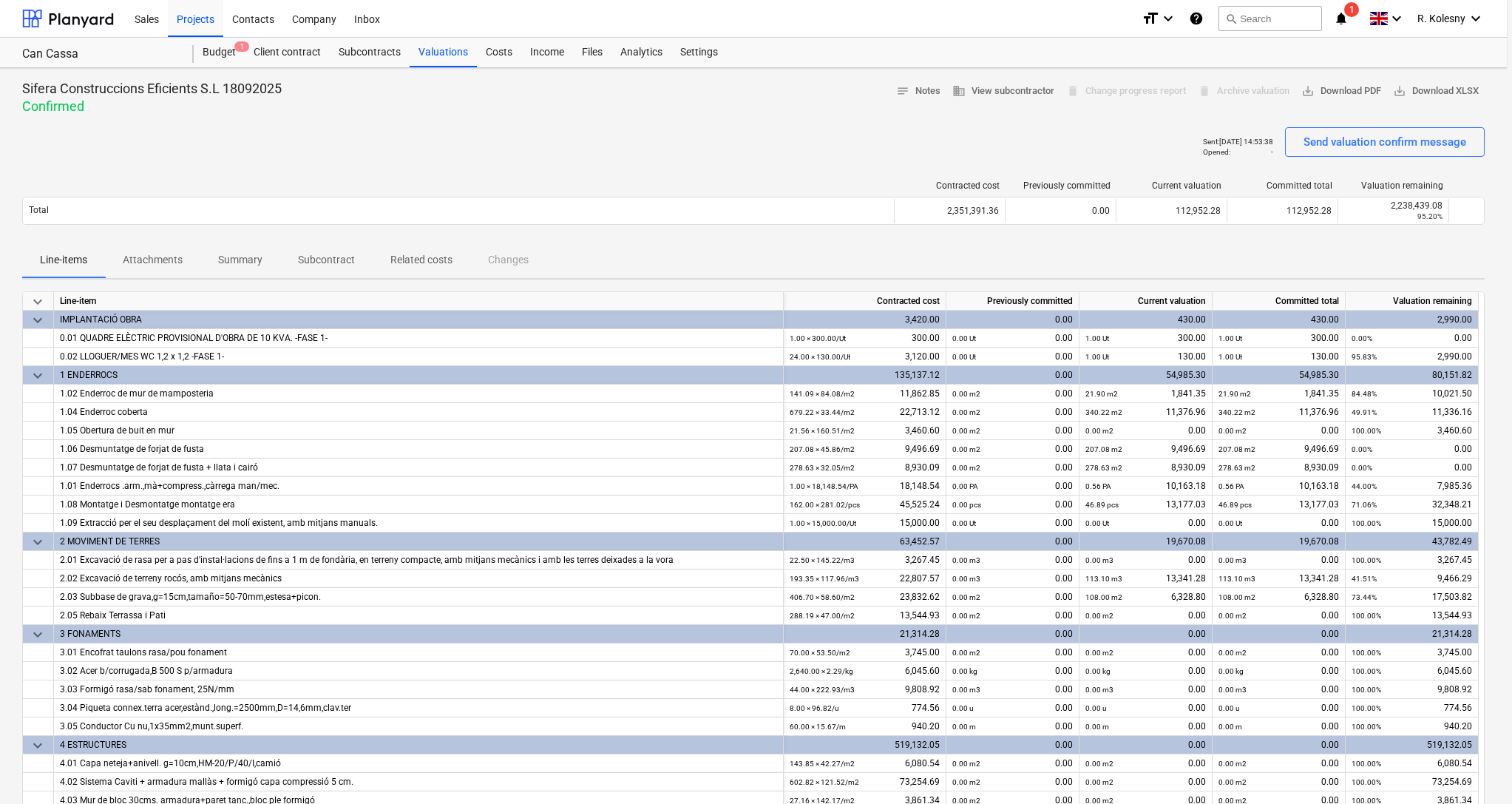
type textarea "x"
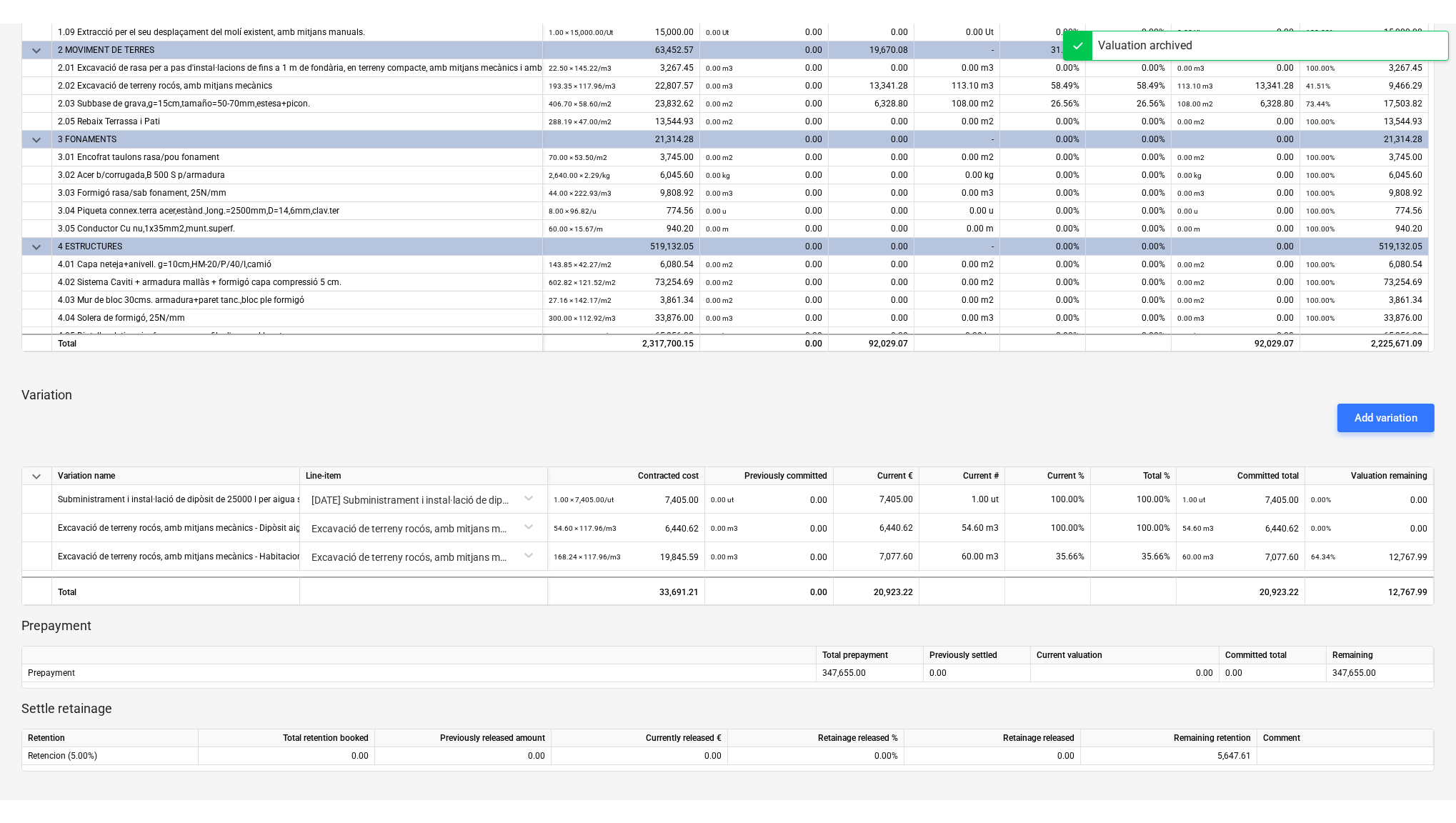
scroll to position [678, 0]
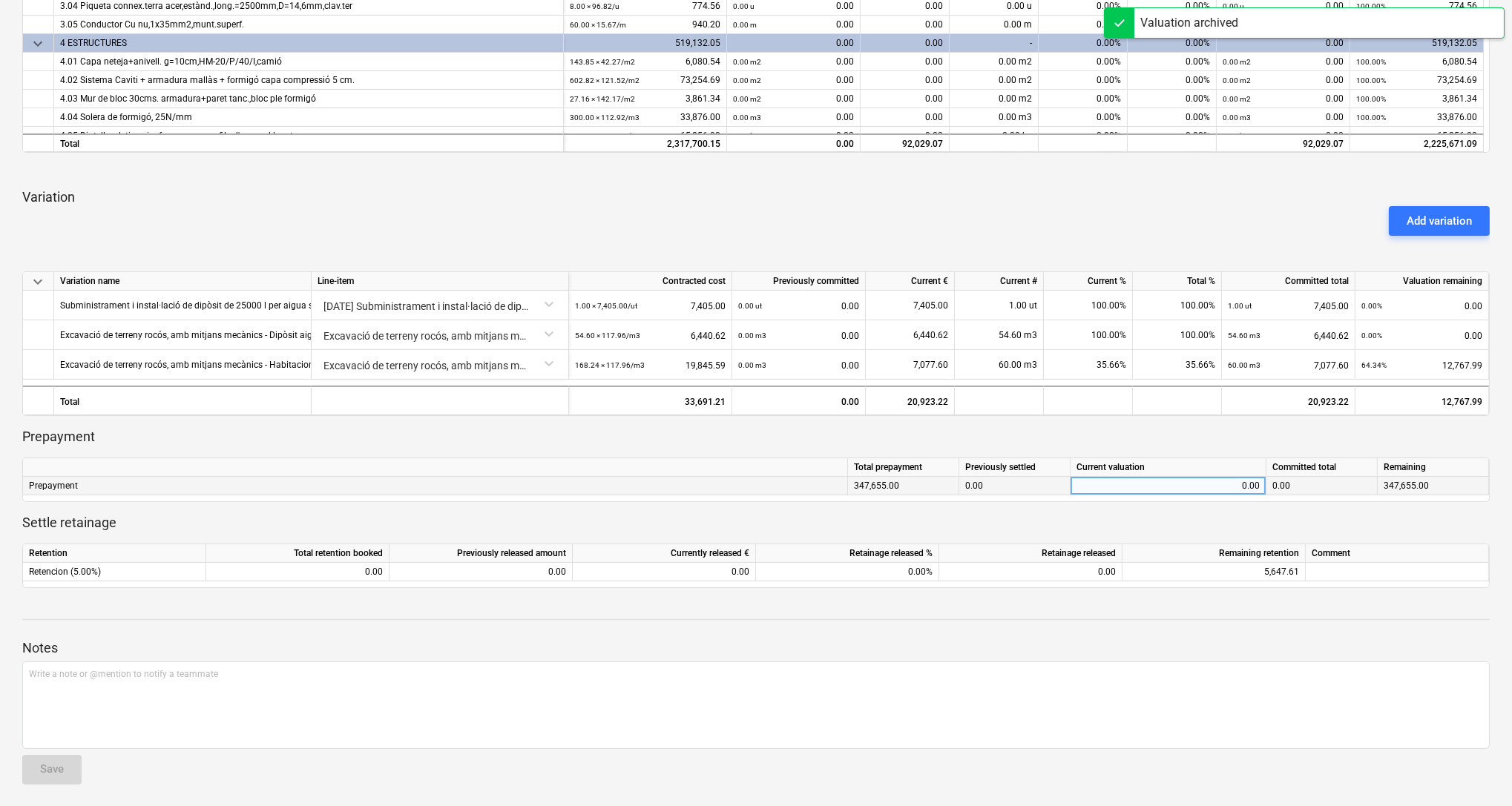
click at [1138, 488] on div "0.00" at bounding box center [1168, 486] width 183 height 19
click at [876, 694] on div "Write a note or @mention to notify a teammate ﻿" at bounding box center [756, 705] width 1467 height 87
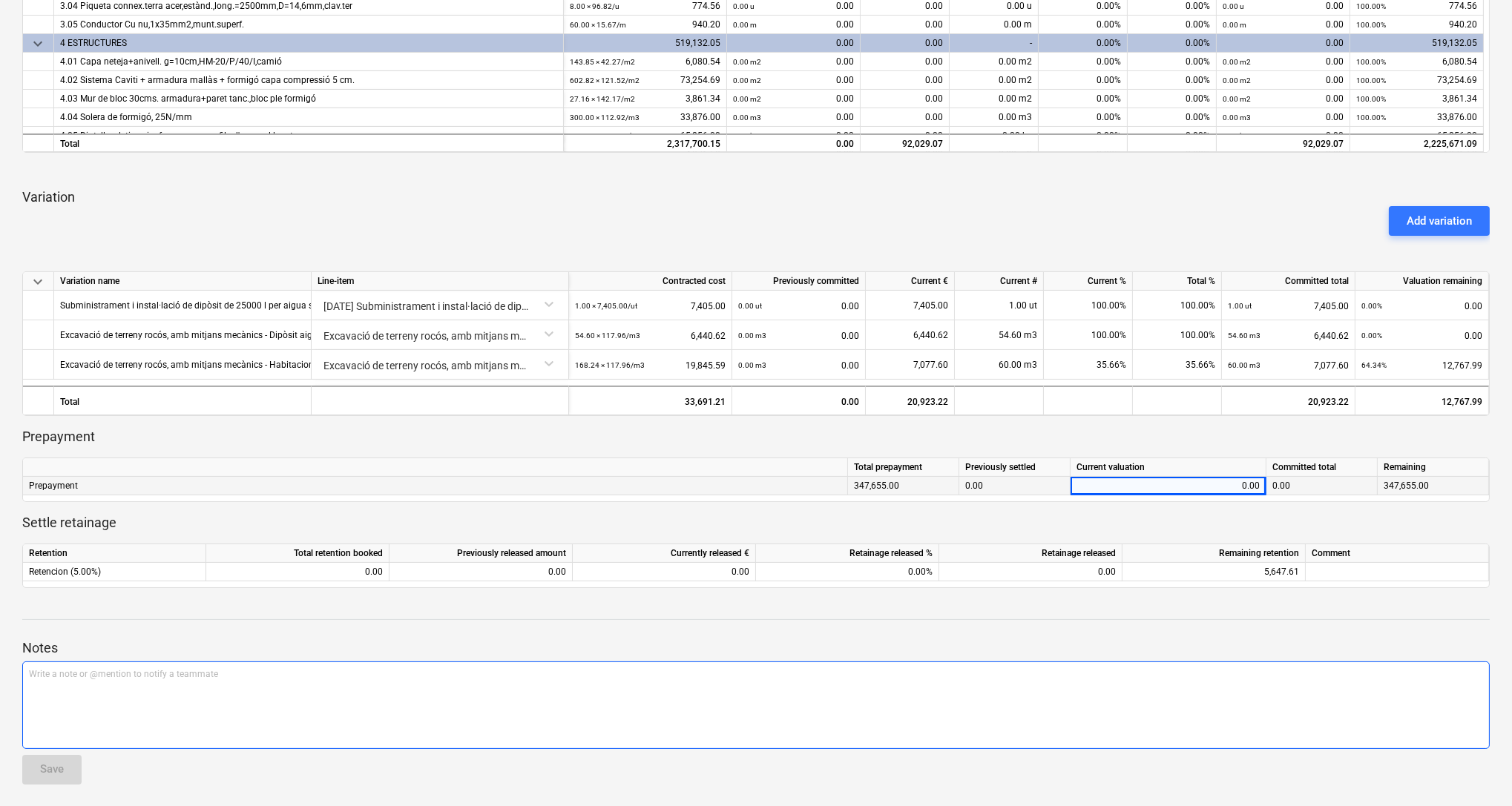
click at [808, 720] on div "Write a note or @mention to notify a teammate ﻿" at bounding box center [756, 705] width 1467 height 87
click at [1182, 485] on div "0.00" at bounding box center [1168, 486] width 183 height 19
type input "16942.84"
click at [185, 693] on div "16.942,84" at bounding box center [756, 705] width 1467 height 87
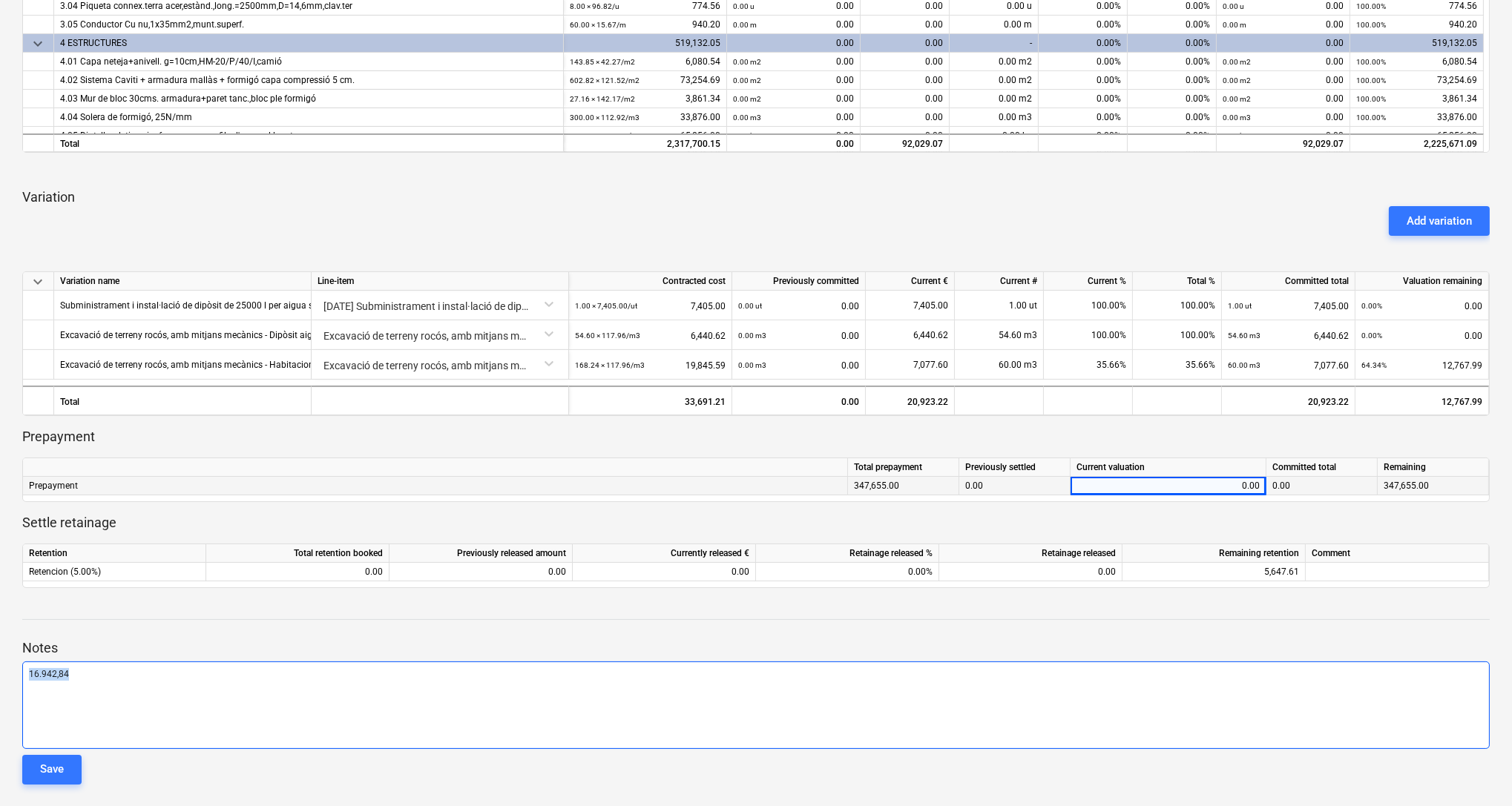
click at [185, 693] on div "16.942,84" at bounding box center [756, 705] width 1467 height 87
click at [686, 628] on div at bounding box center [756, 634] width 1467 height 12
click at [385, 699] on div "Write a note or @mention to notify a teammate ﻿" at bounding box center [756, 705] width 1467 height 87
click at [56, 765] on div "Save" at bounding box center [52, 769] width 24 height 19
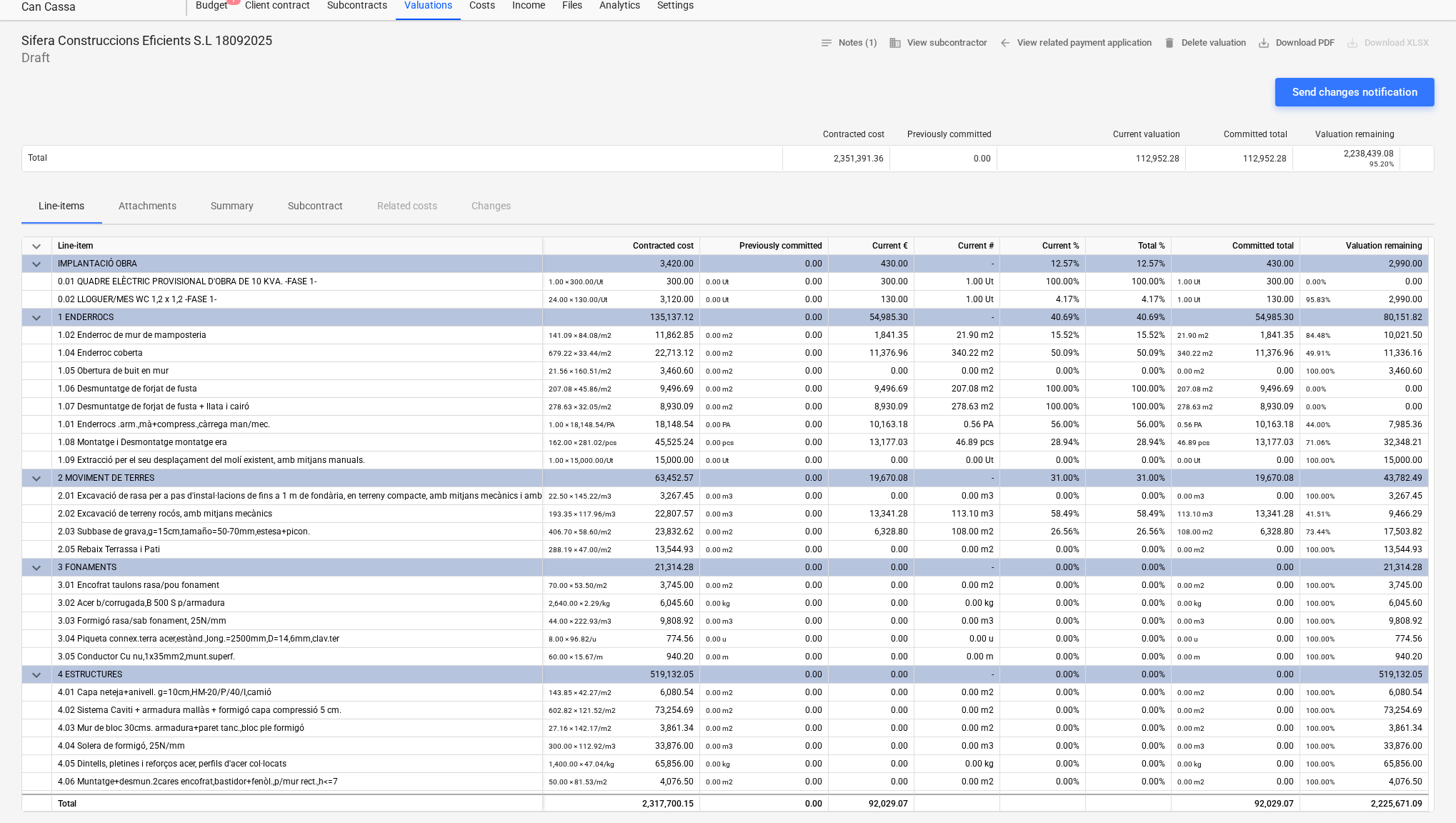
scroll to position [0, 0]
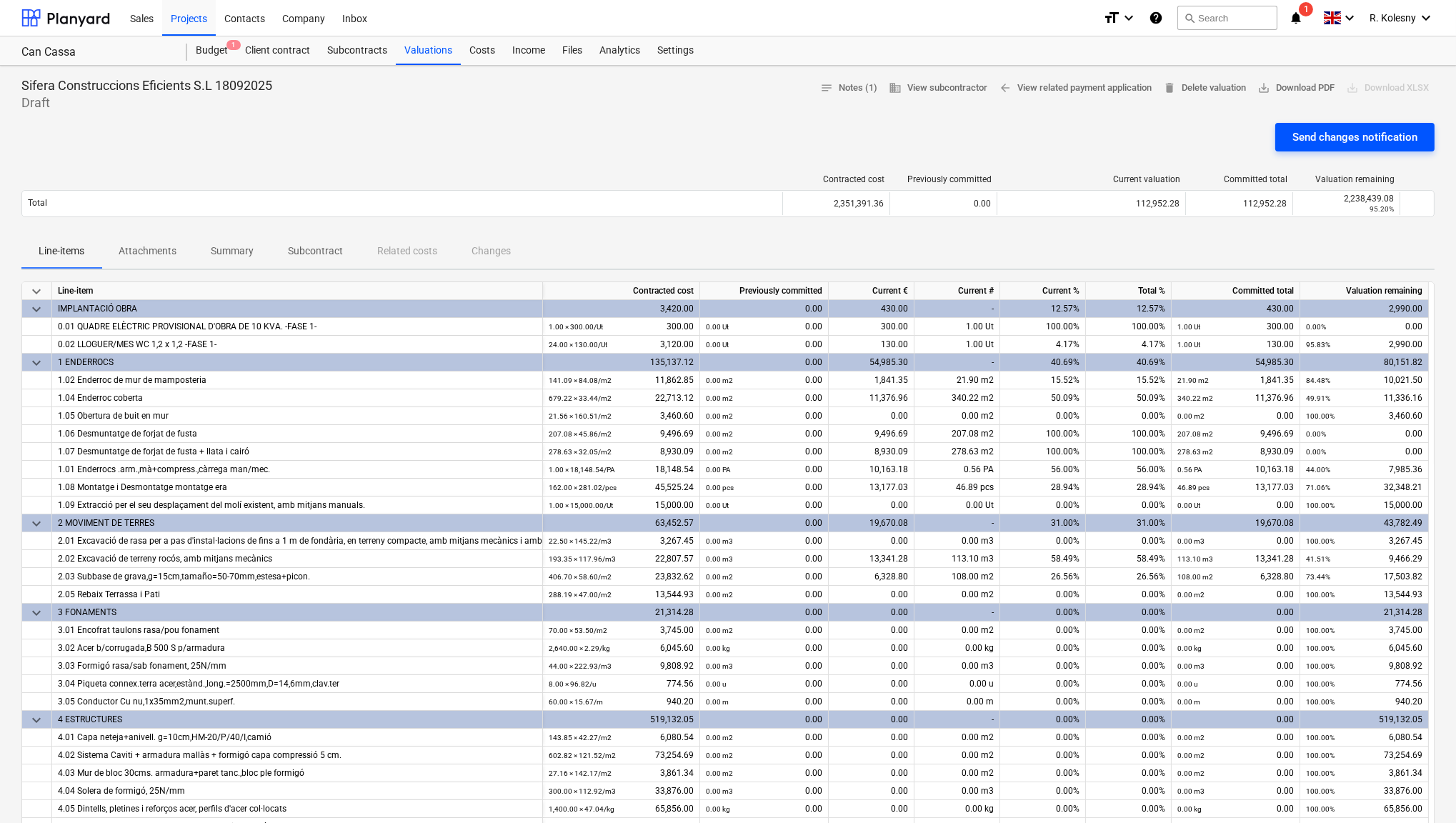
click at [1371, 138] on div "Send changes notification" at bounding box center [1355, 137] width 125 height 19
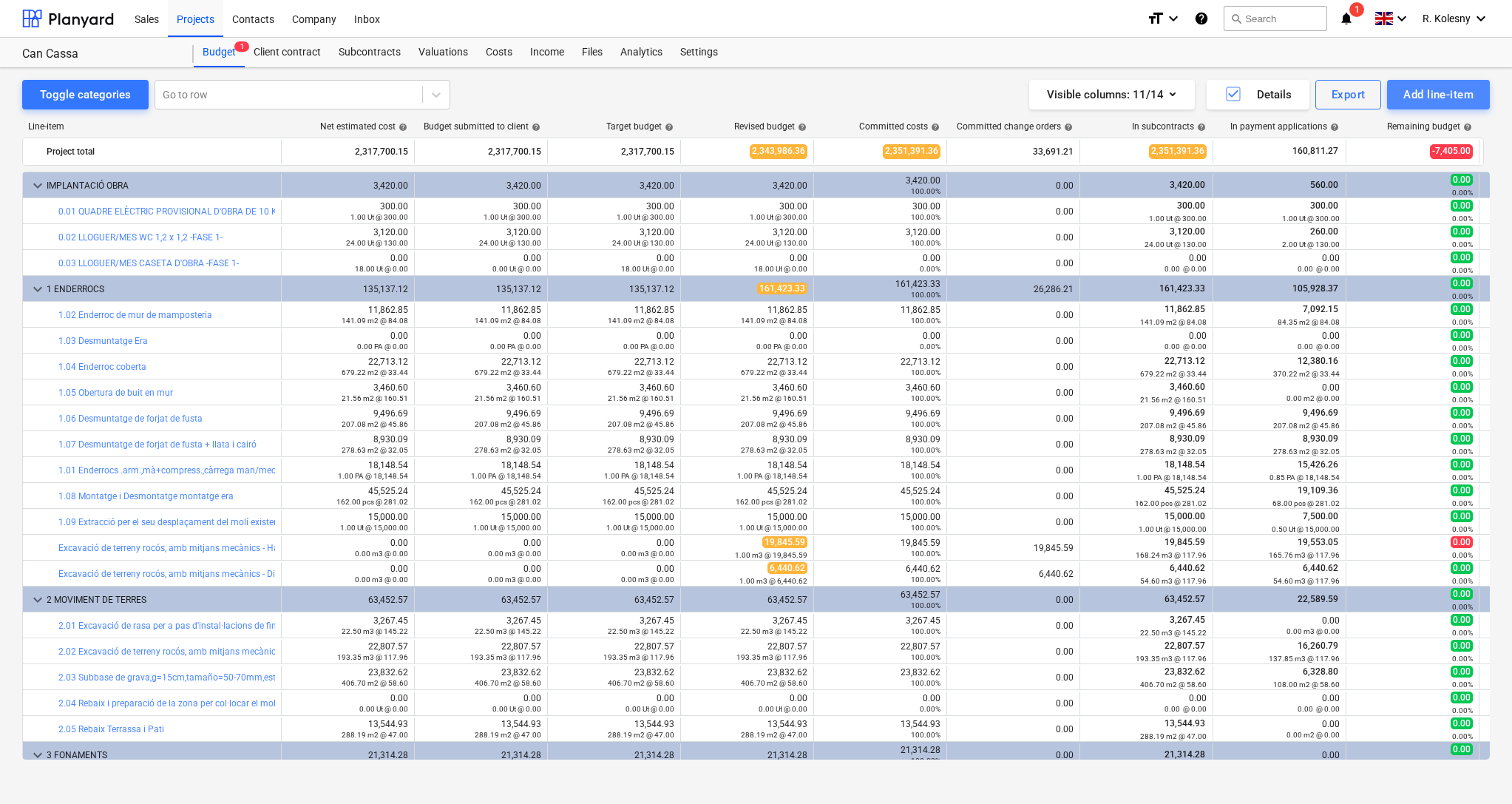
click at [1430, 100] on div "Add line-item" at bounding box center [1438, 94] width 70 height 19
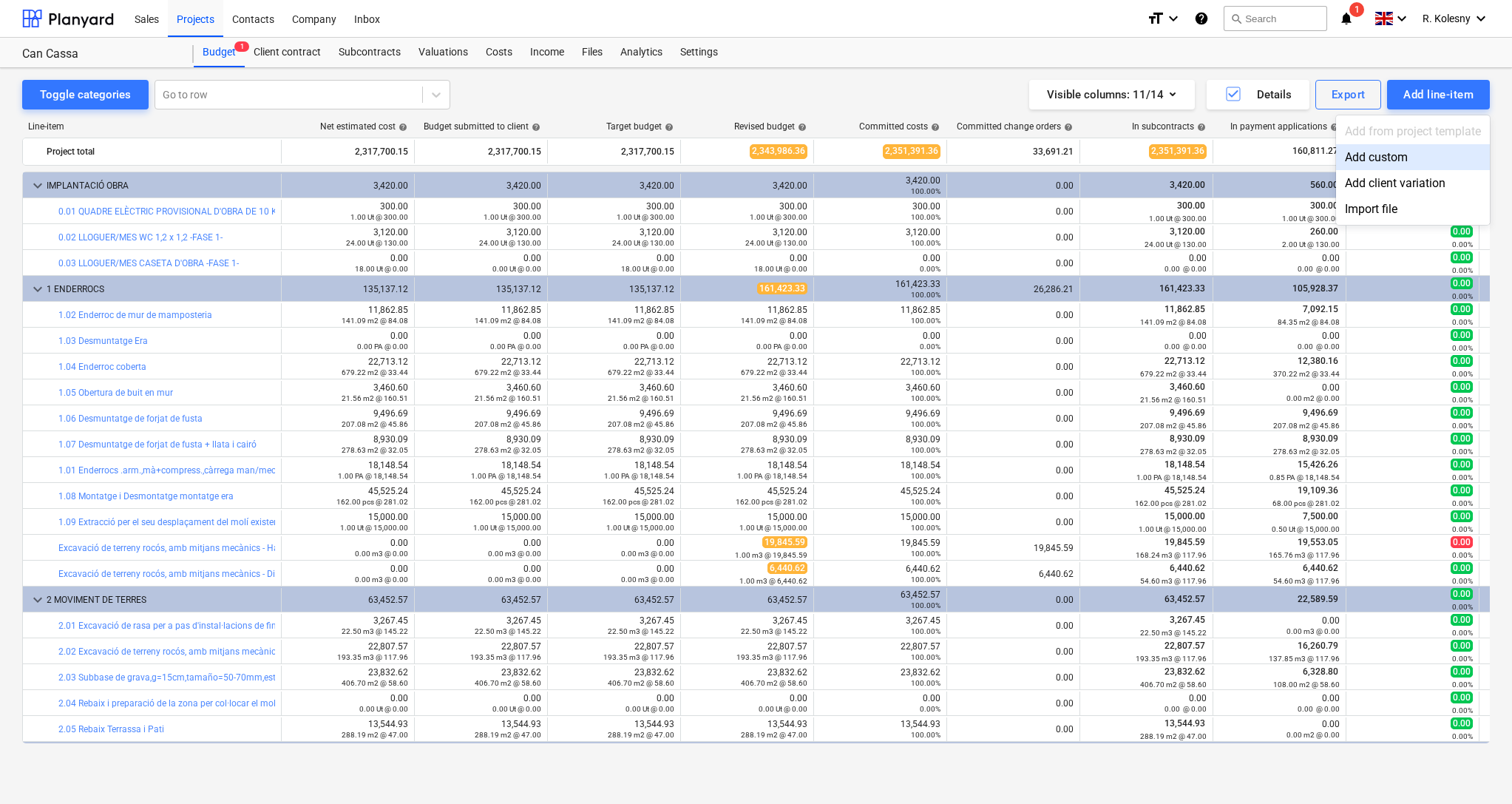
click at [1381, 157] on div "Add custom" at bounding box center [1412, 157] width 154 height 26
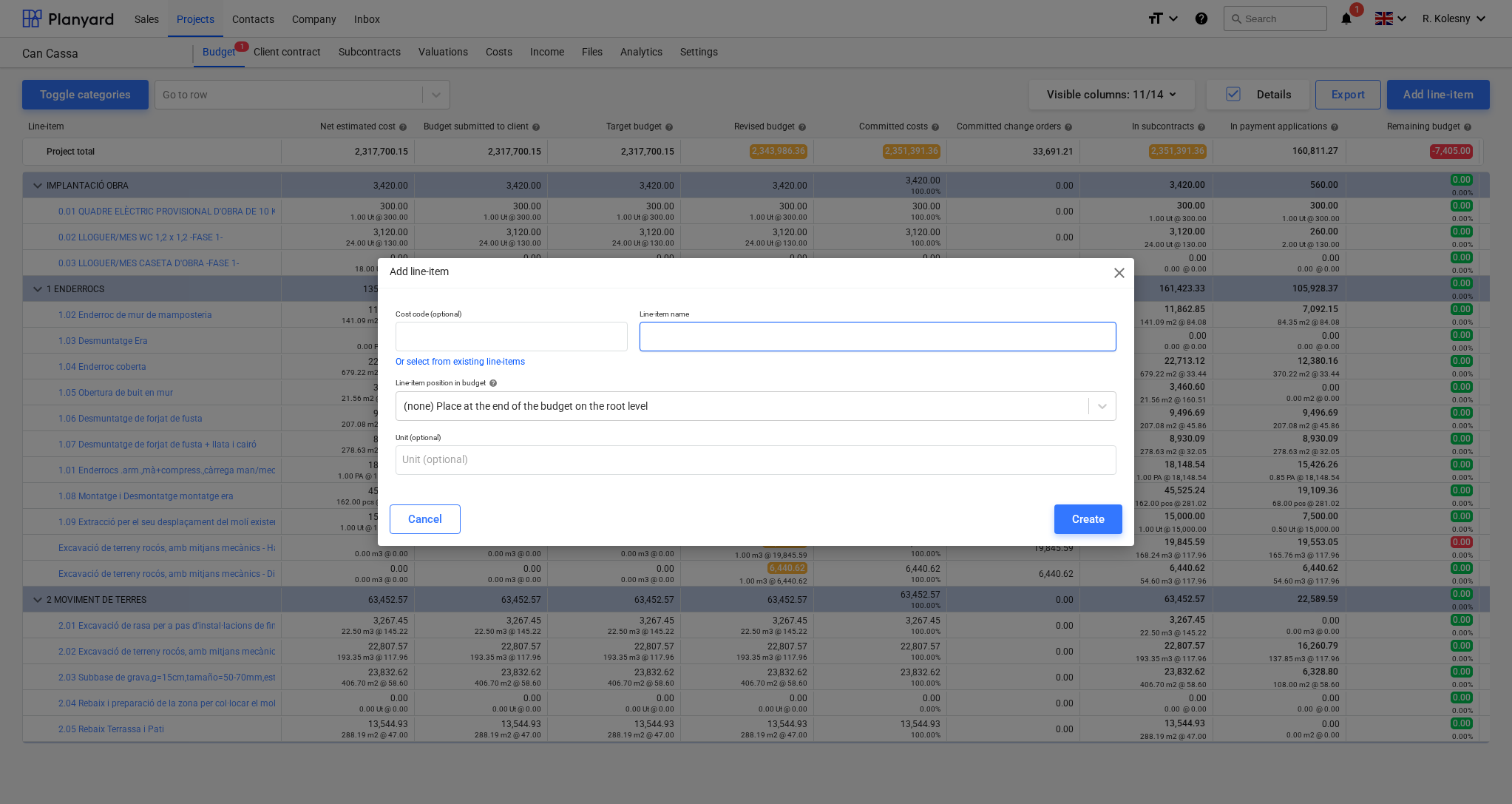
click at [694, 338] on input "text" at bounding box center [877, 337] width 476 height 30
type input "Architect"
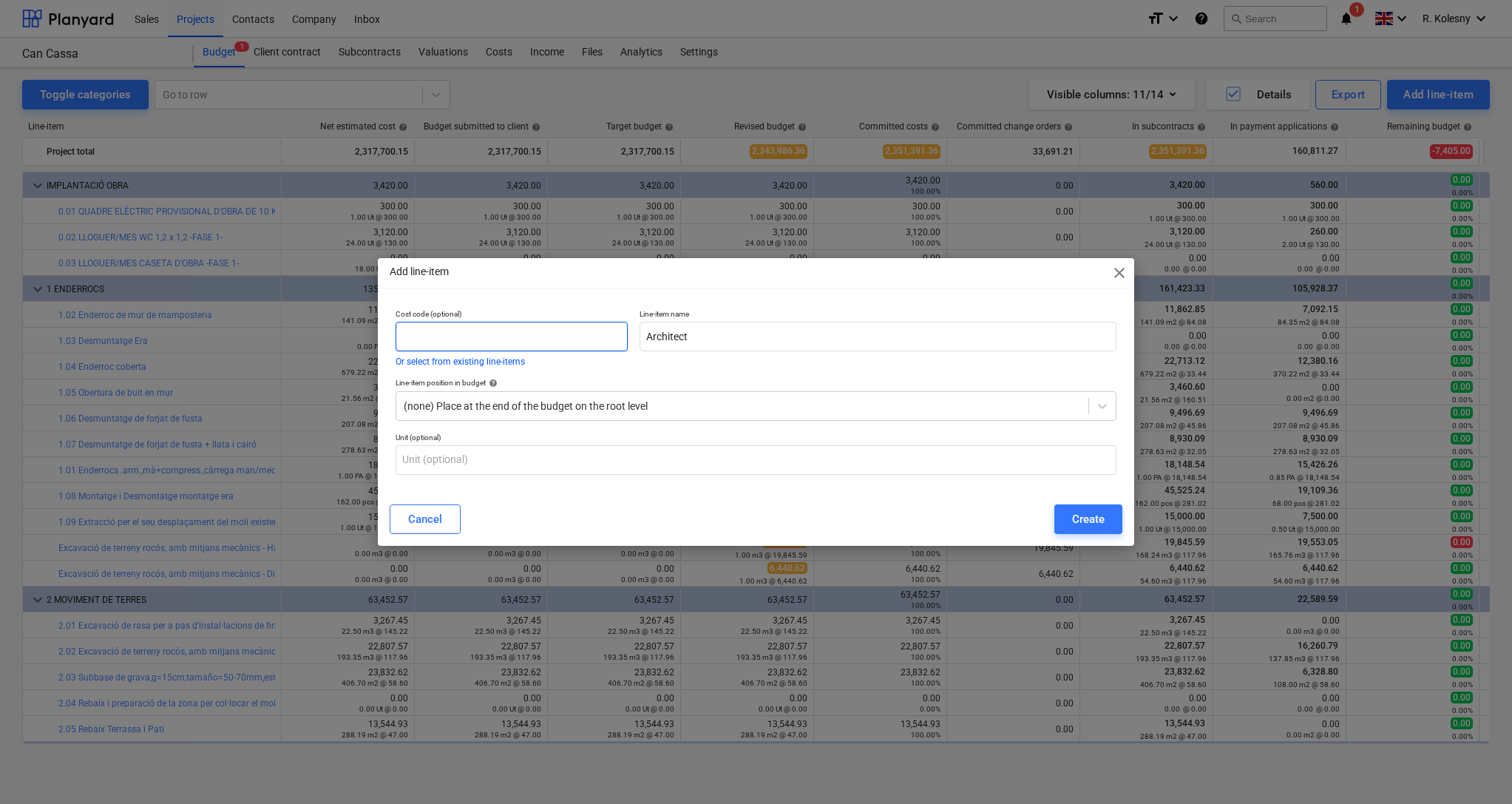
click at [595, 342] on input "text" at bounding box center [511, 337] width 232 height 30
click at [1088, 518] on div "Create" at bounding box center [1088, 519] width 33 height 19
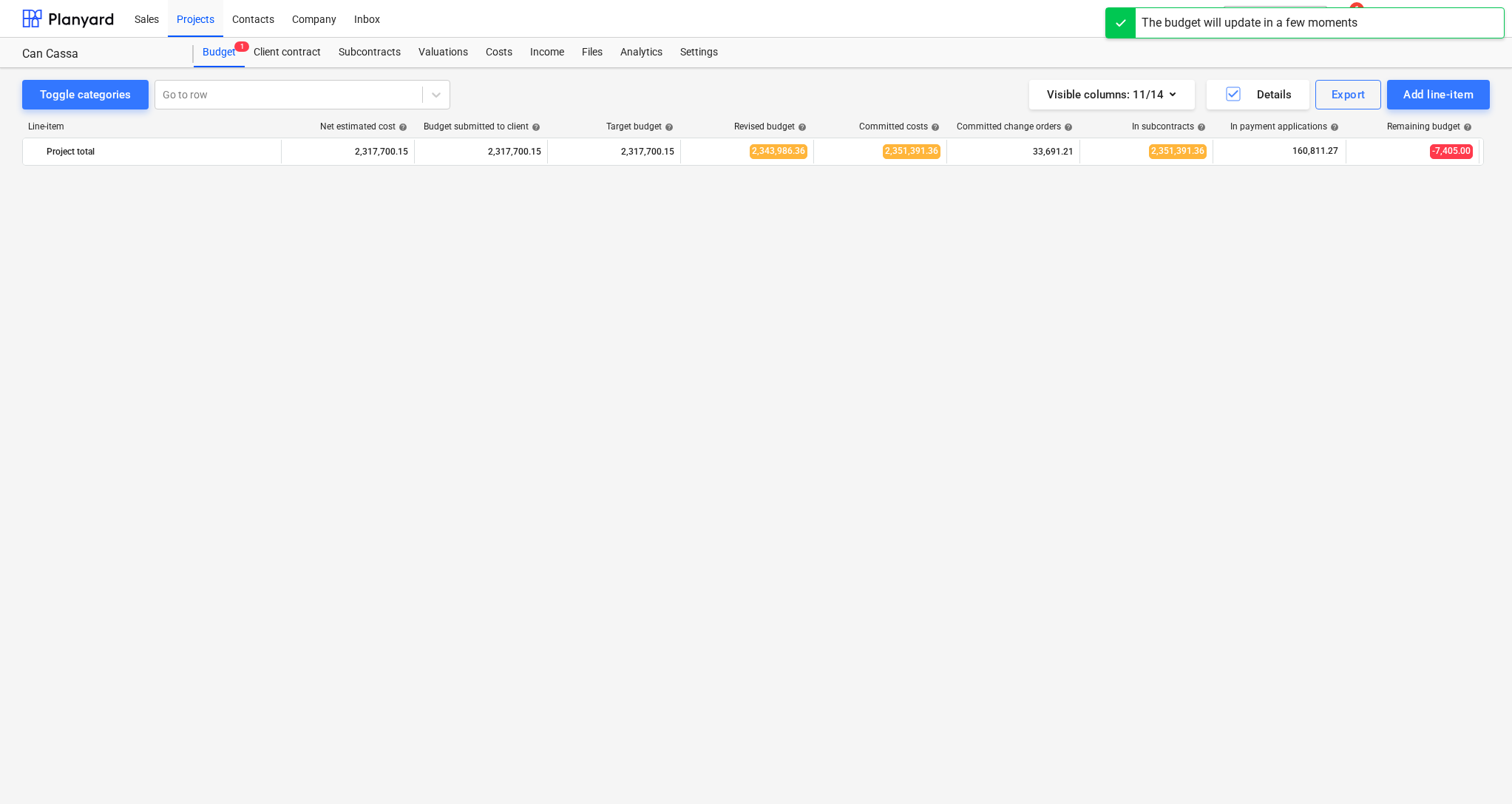
scroll to position [4865, 0]
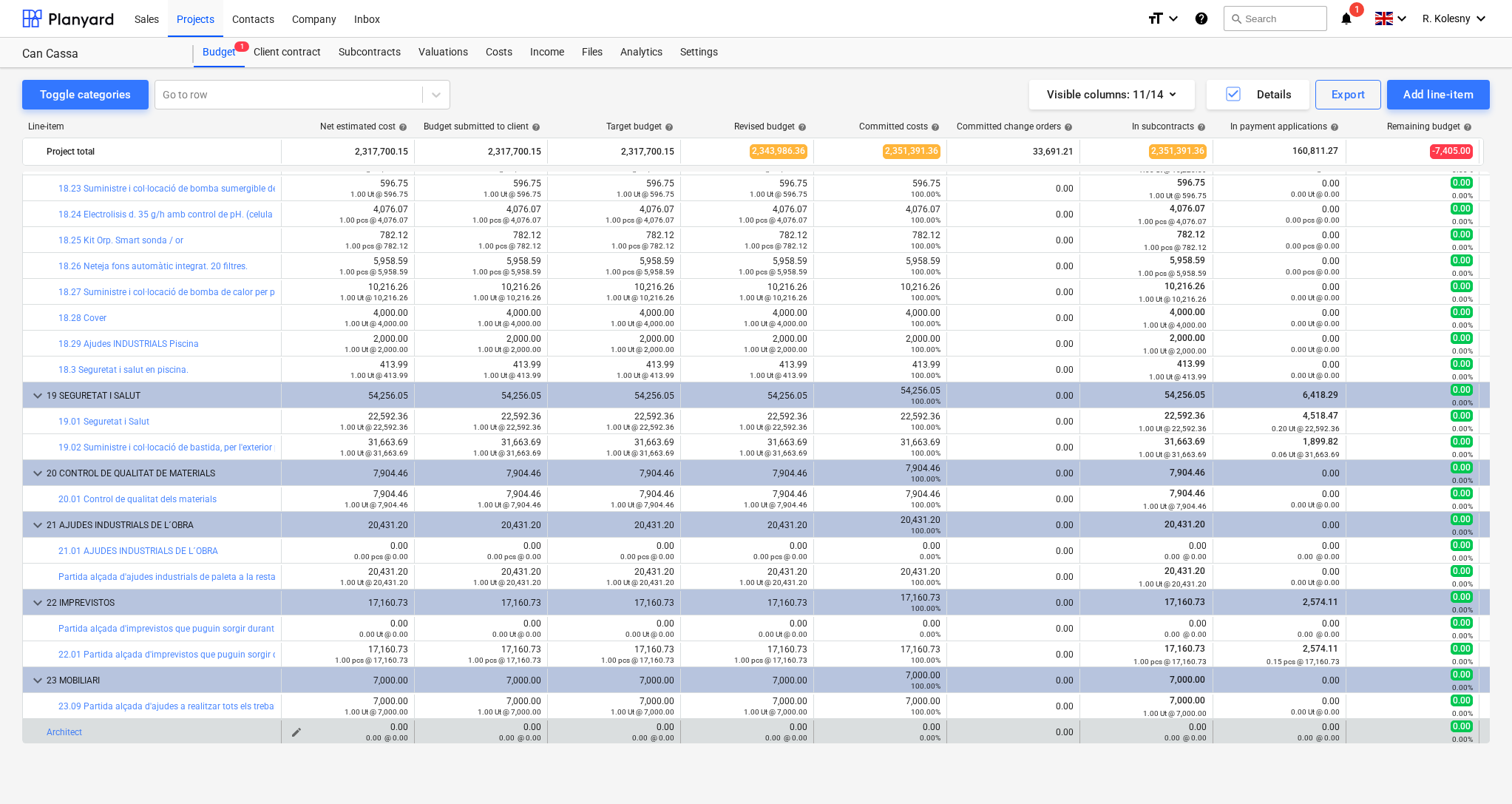
click at [303, 729] on button "edit" at bounding box center [297, 733] width 18 height 18
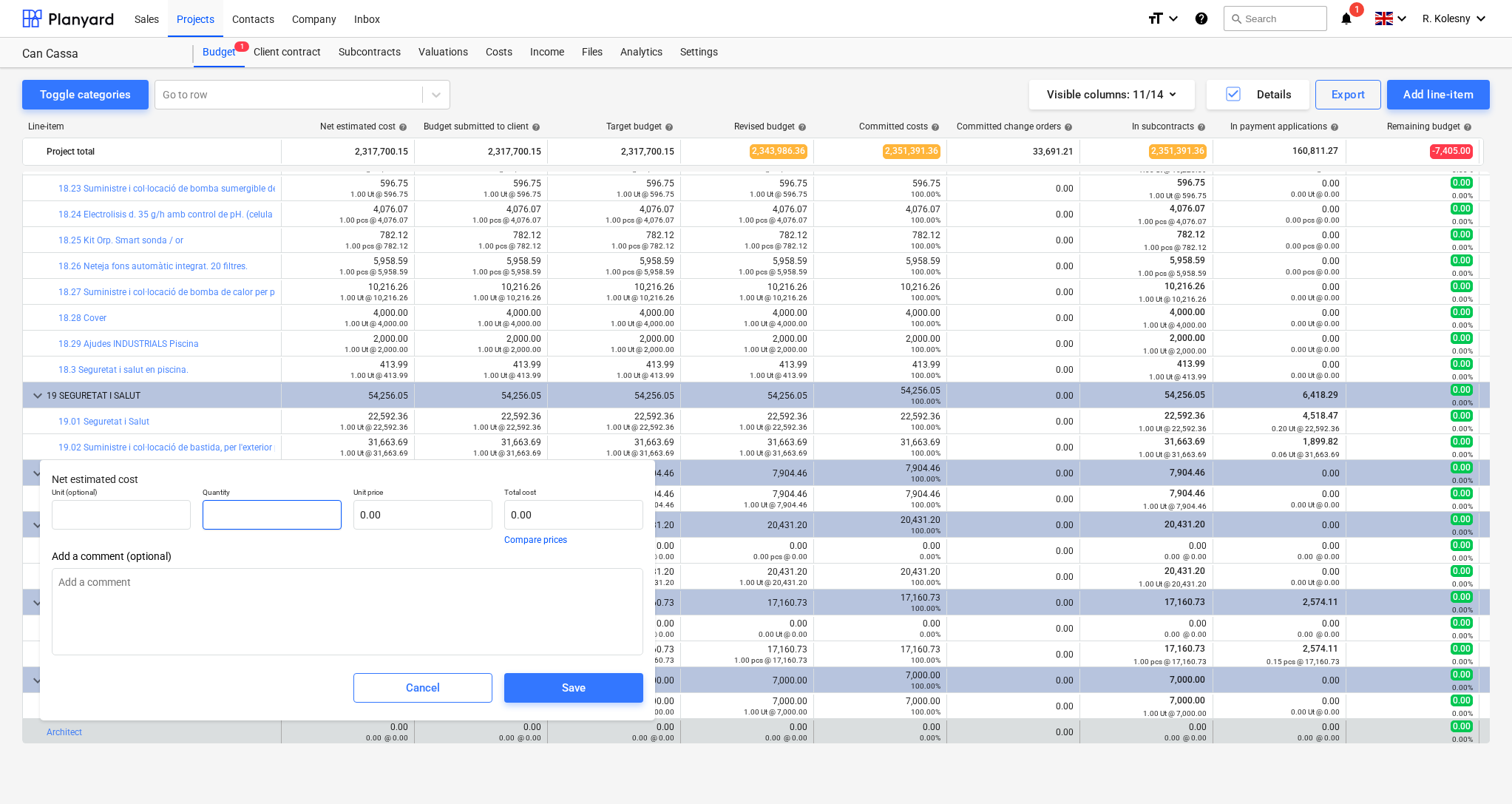
click at [285, 517] on input "text" at bounding box center [272, 515] width 139 height 30
type input "1"
type textarea "x"
type input "1.00"
type textarea "x"
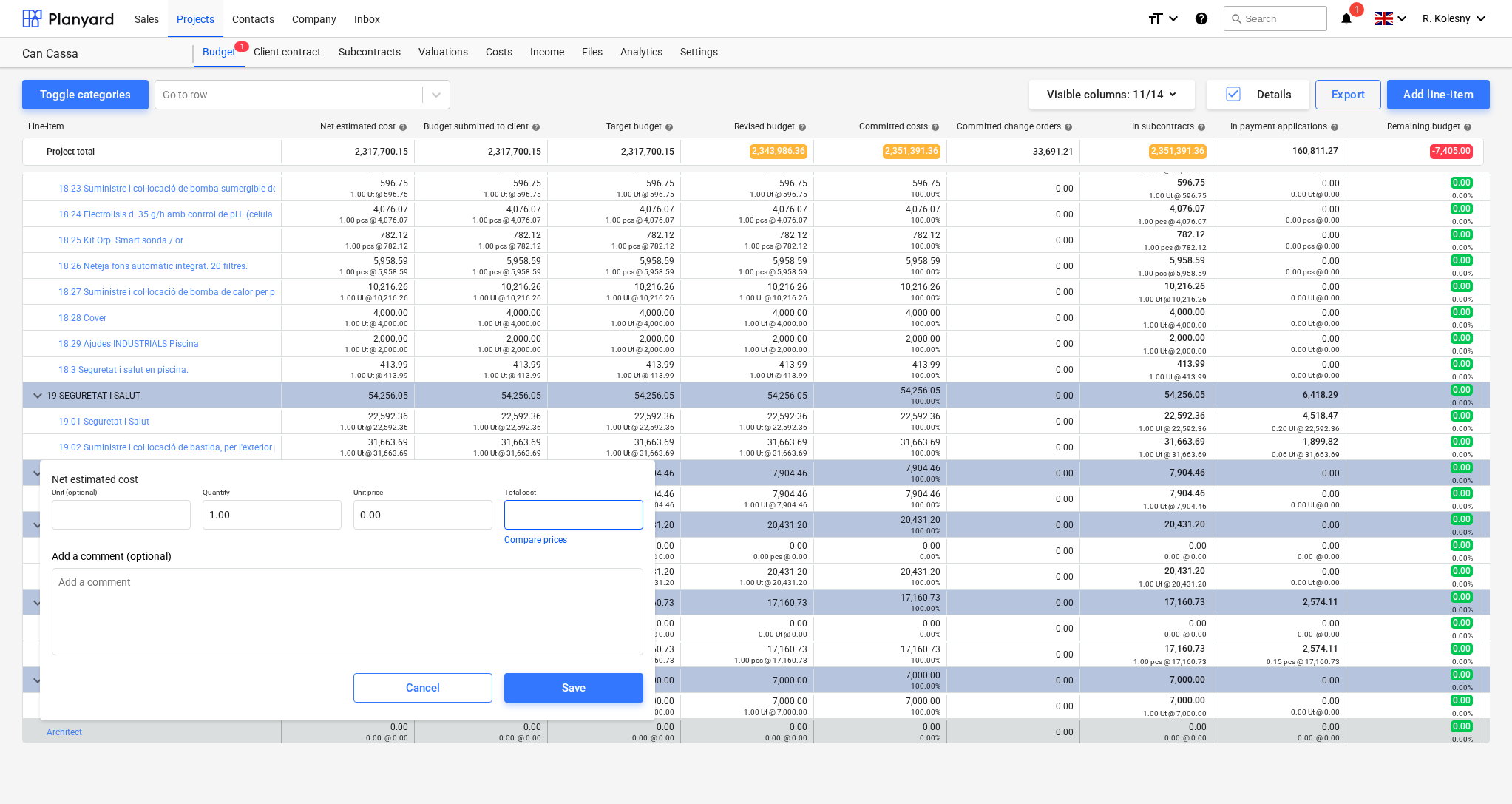
click at [537, 514] on input "text" at bounding box center [573, 515] width 139 height 30
type input "2"
type textarea "x"
type input "2.00"
type input "24"
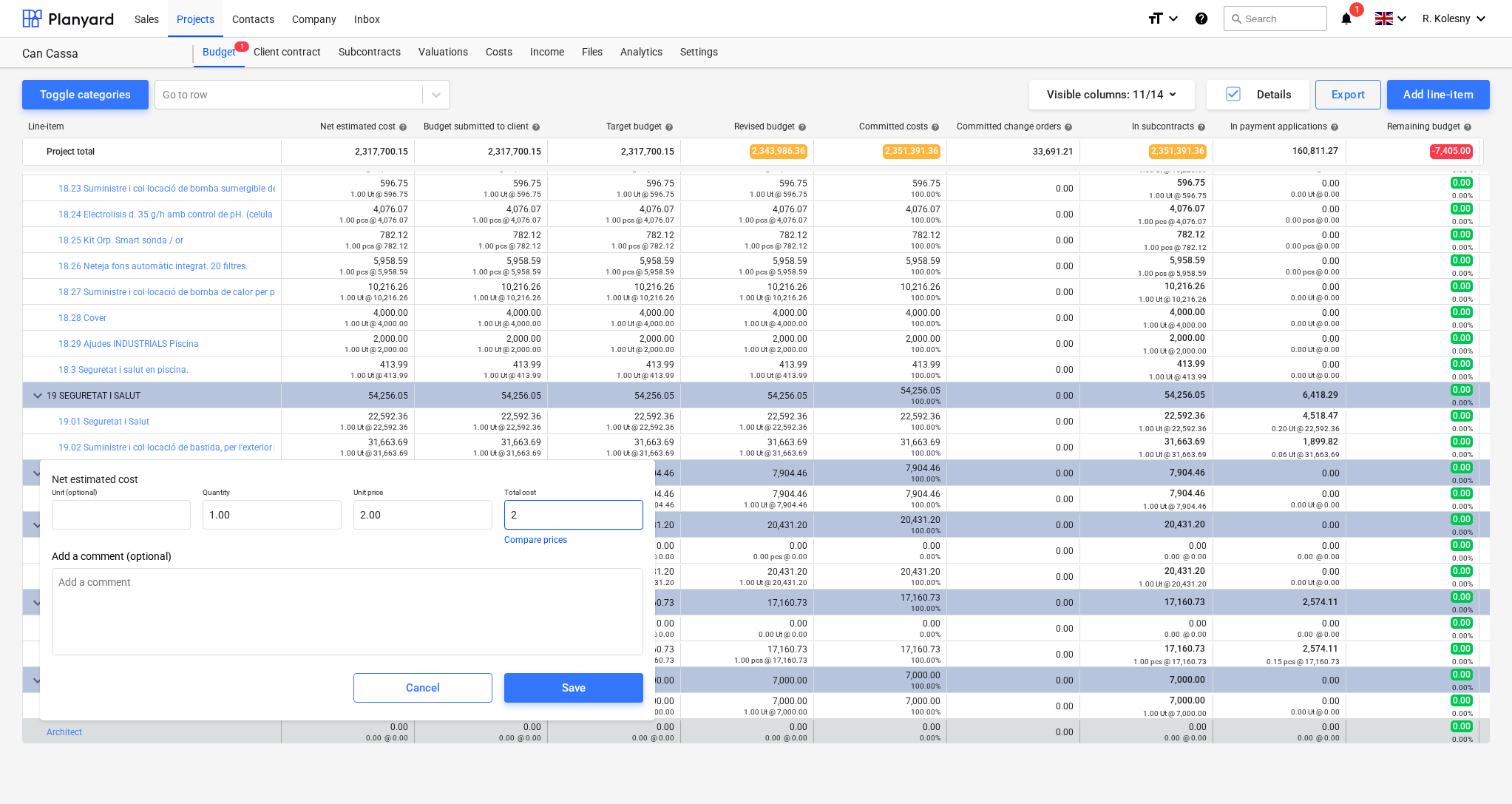
type textarea "x"
type input "24.00"
type input "240"
type textarea "x"
type input "240.00"
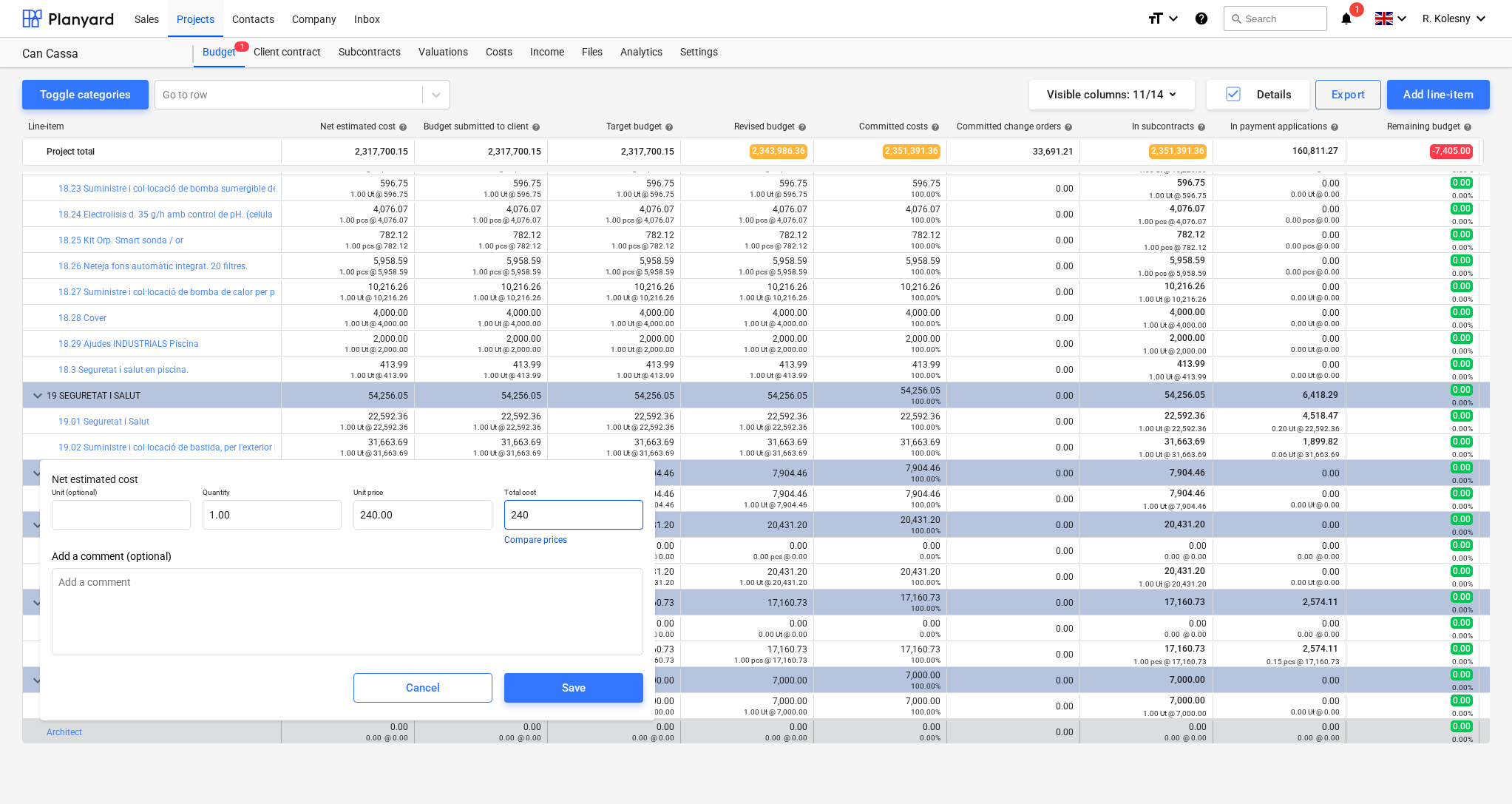
type input "2405"
type textarea "x"
type input "2,405.00"
type input "24050"
type textarea "x"
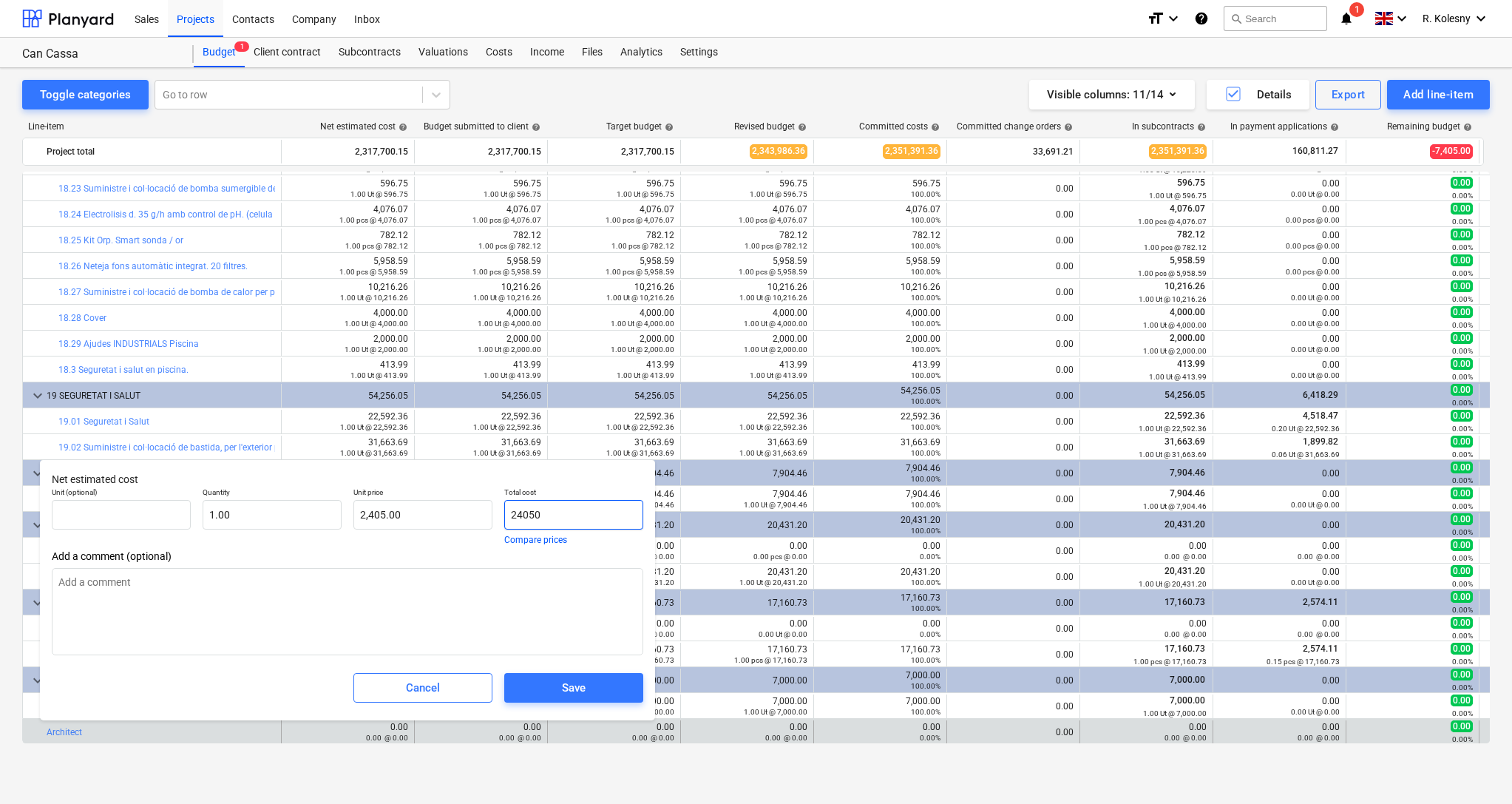
type input "24,050.00"
type input "24050."
type textarea "x"
type input "24050.0"
type textarea "x"
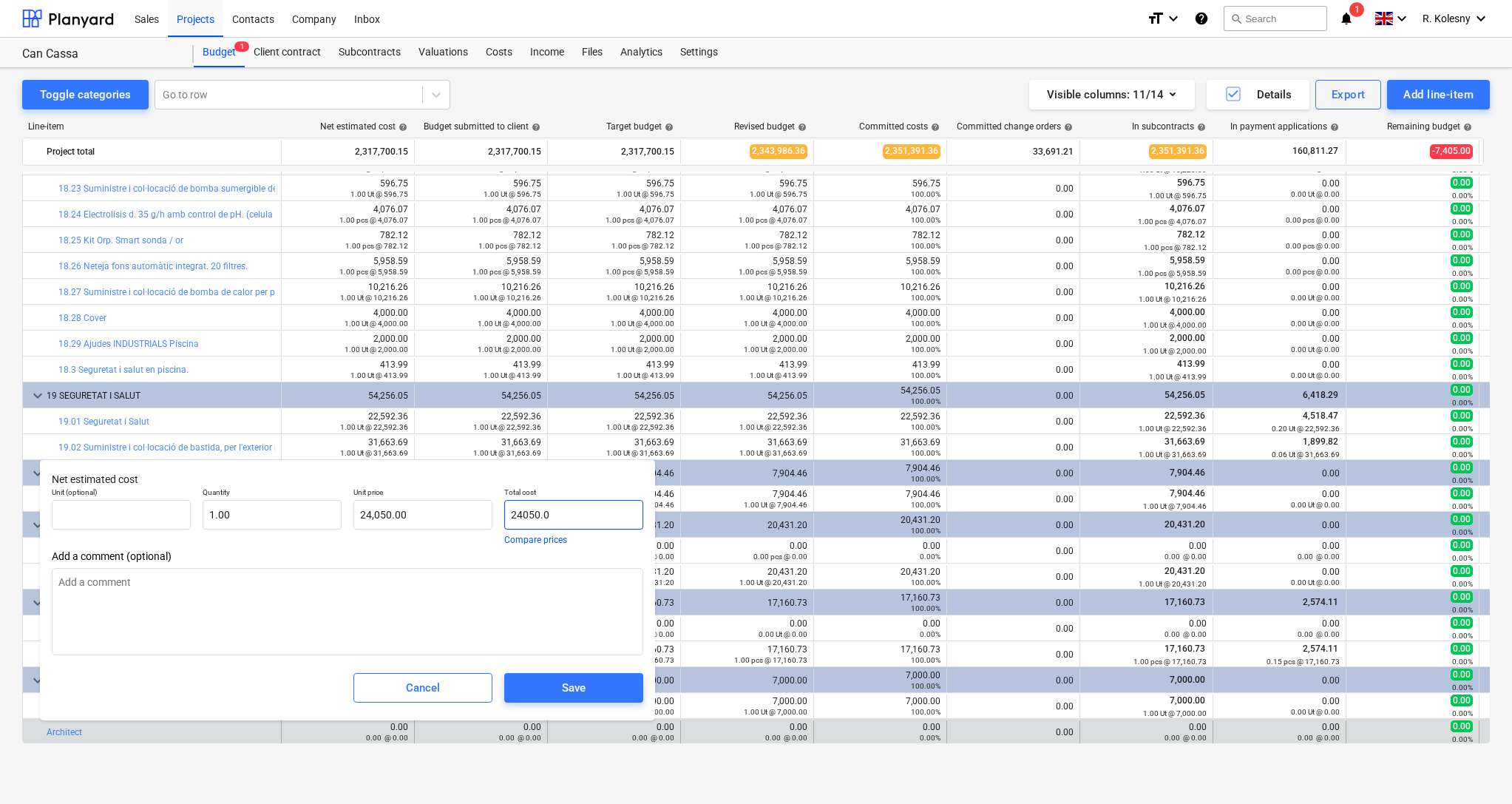
type input "24050.00"
type textarea "x"
type input "24,050.00"
click at [573, 689] on div "Save" at bounding box center [574, 688] width 24 height 19
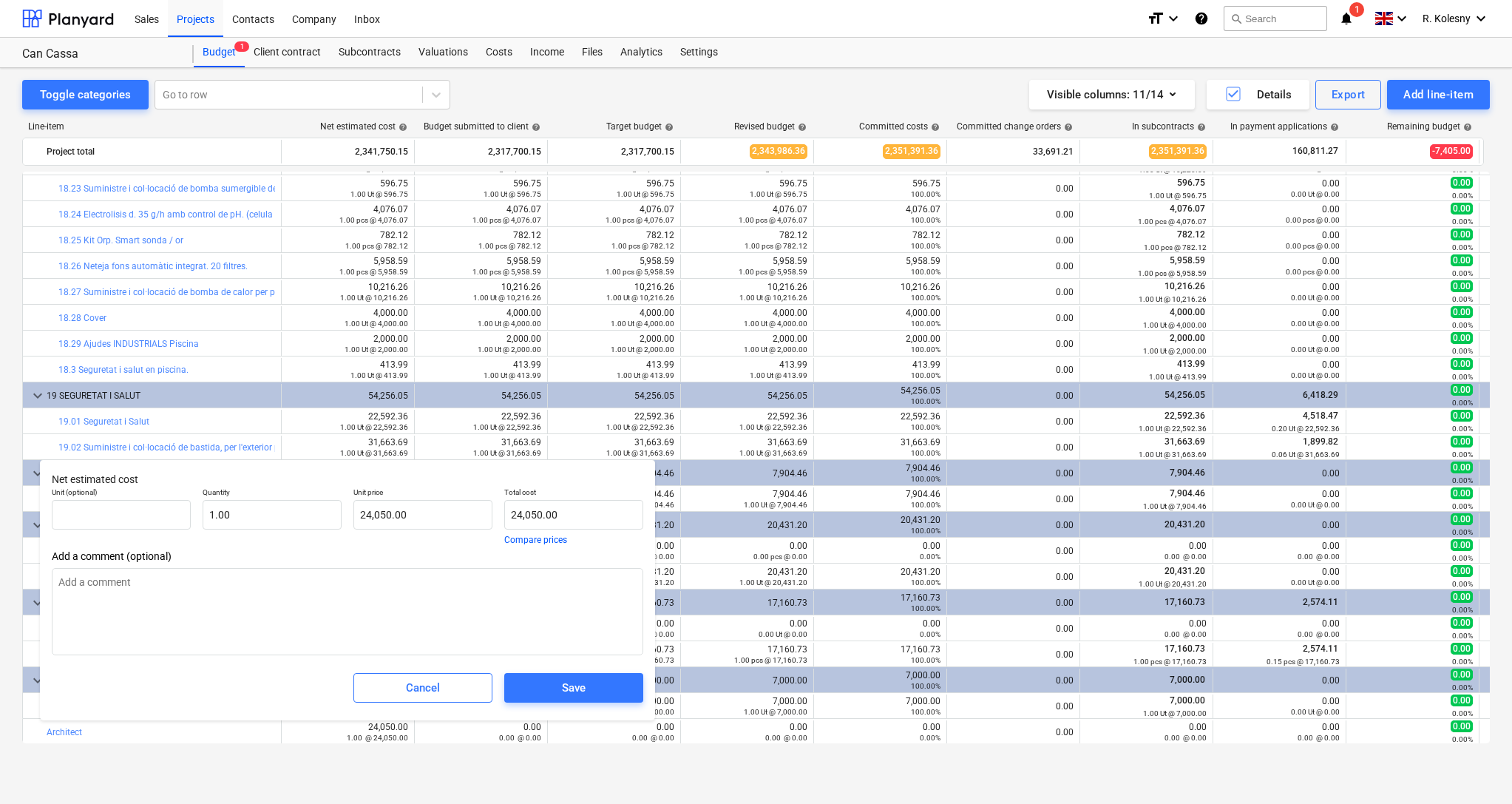
type textarea "x"
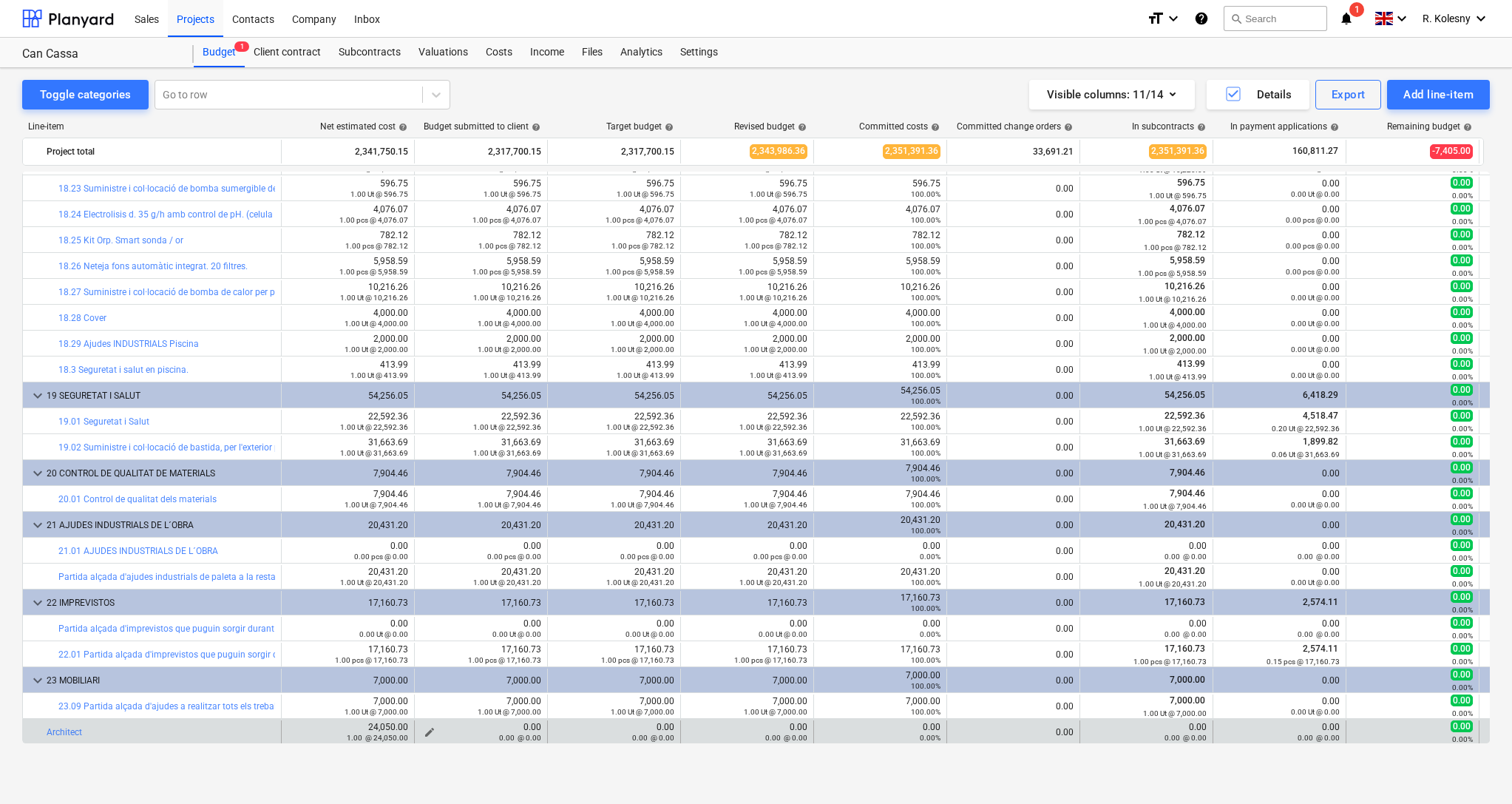
click at [428, 733] on div "0.00 @ 0.00" at bounding box center [481, 738] width 120 height 10
click at [432, 730] on span "edit" at bounding box center [430, 733] width 12 height 12
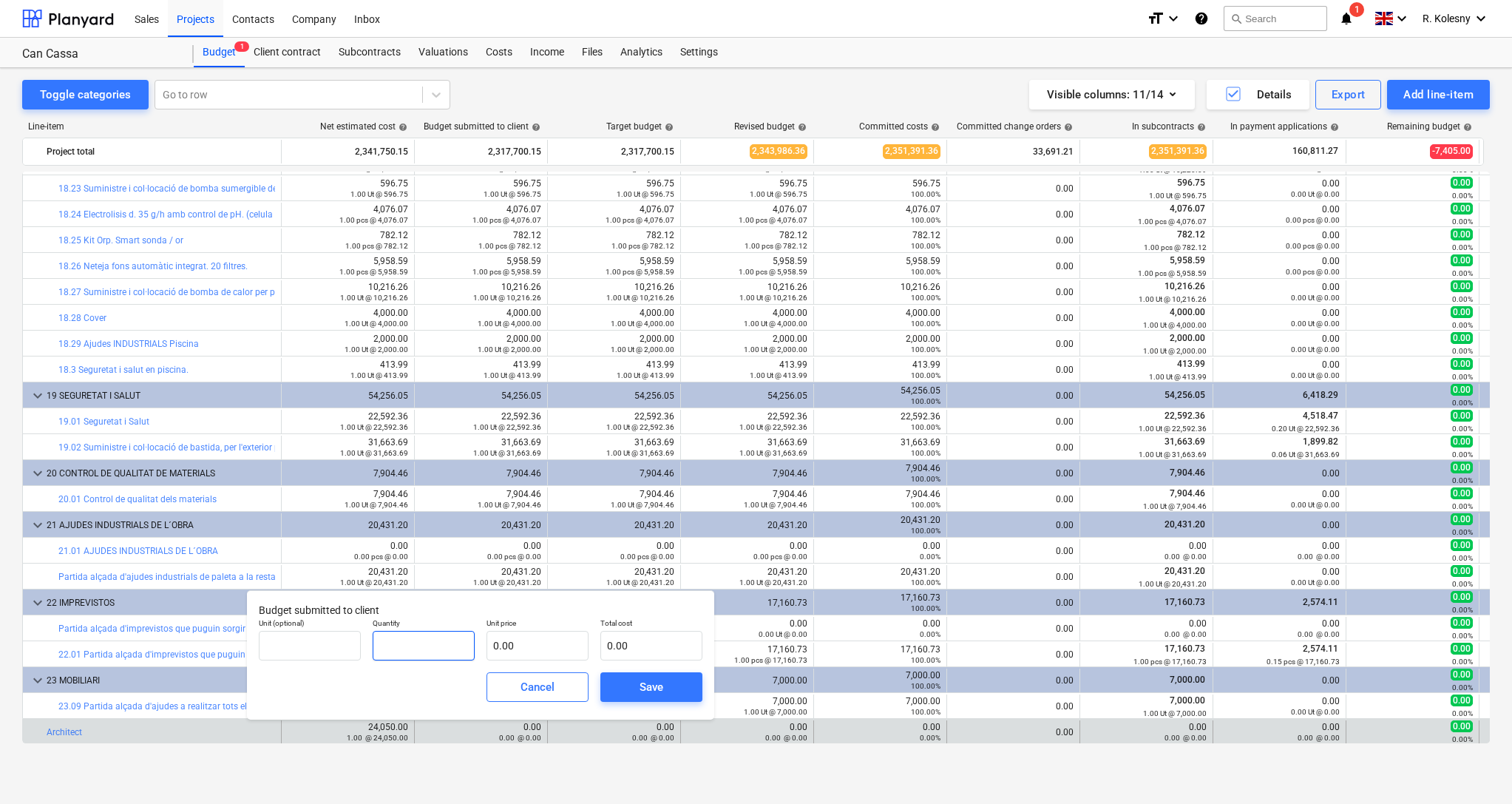
click at [419, 649] on input "text" at bounding box center [423, 646] width 102 height 30
type input "1.00"
click at [616, 643] on input "text" at bounding box center [651, 646] width 102 height 30
type input "2"
type input "2.00"
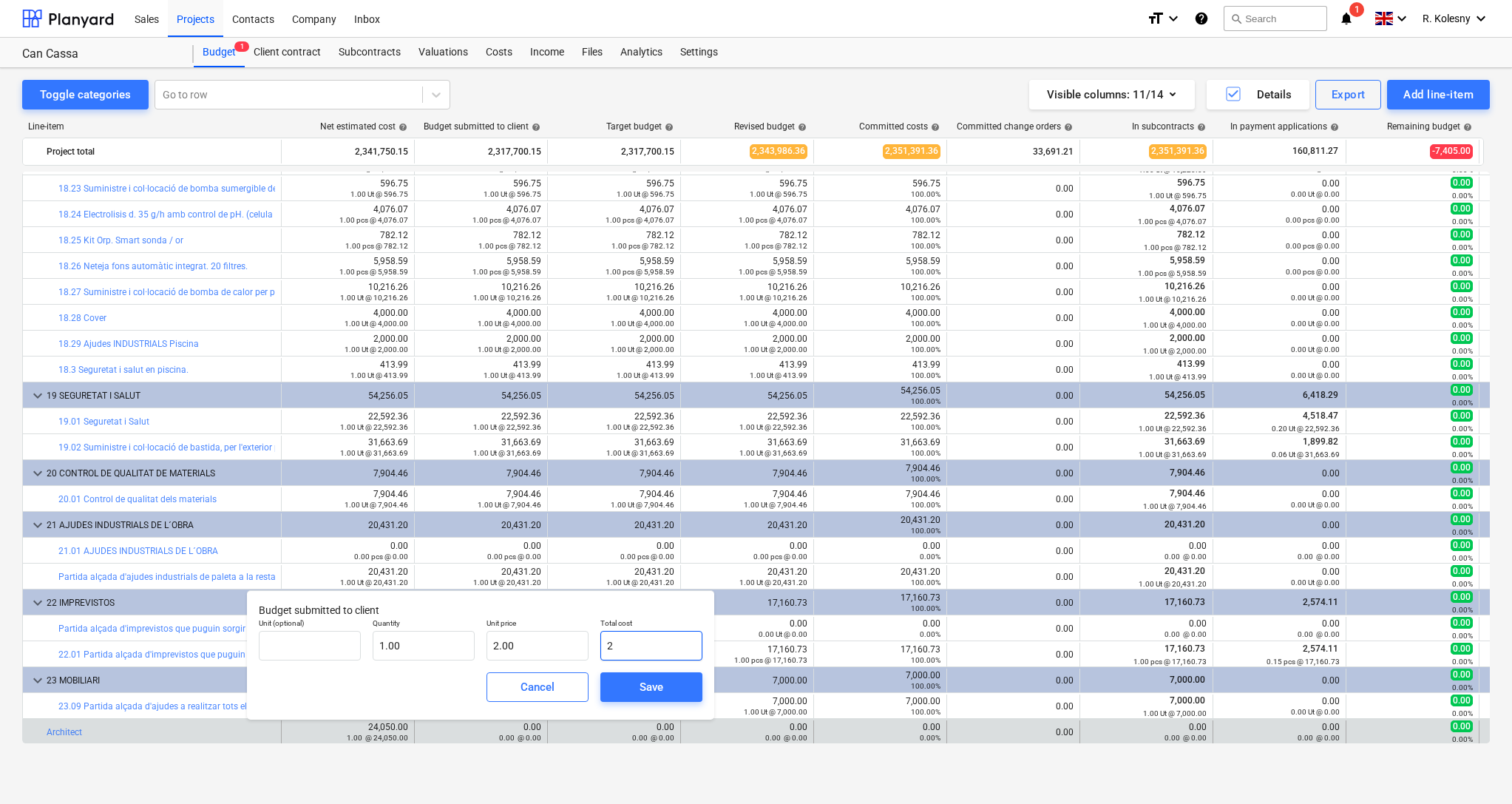
type input "24"
type input "24.00"
type input "240"
type input "240.00"
type input "2405"
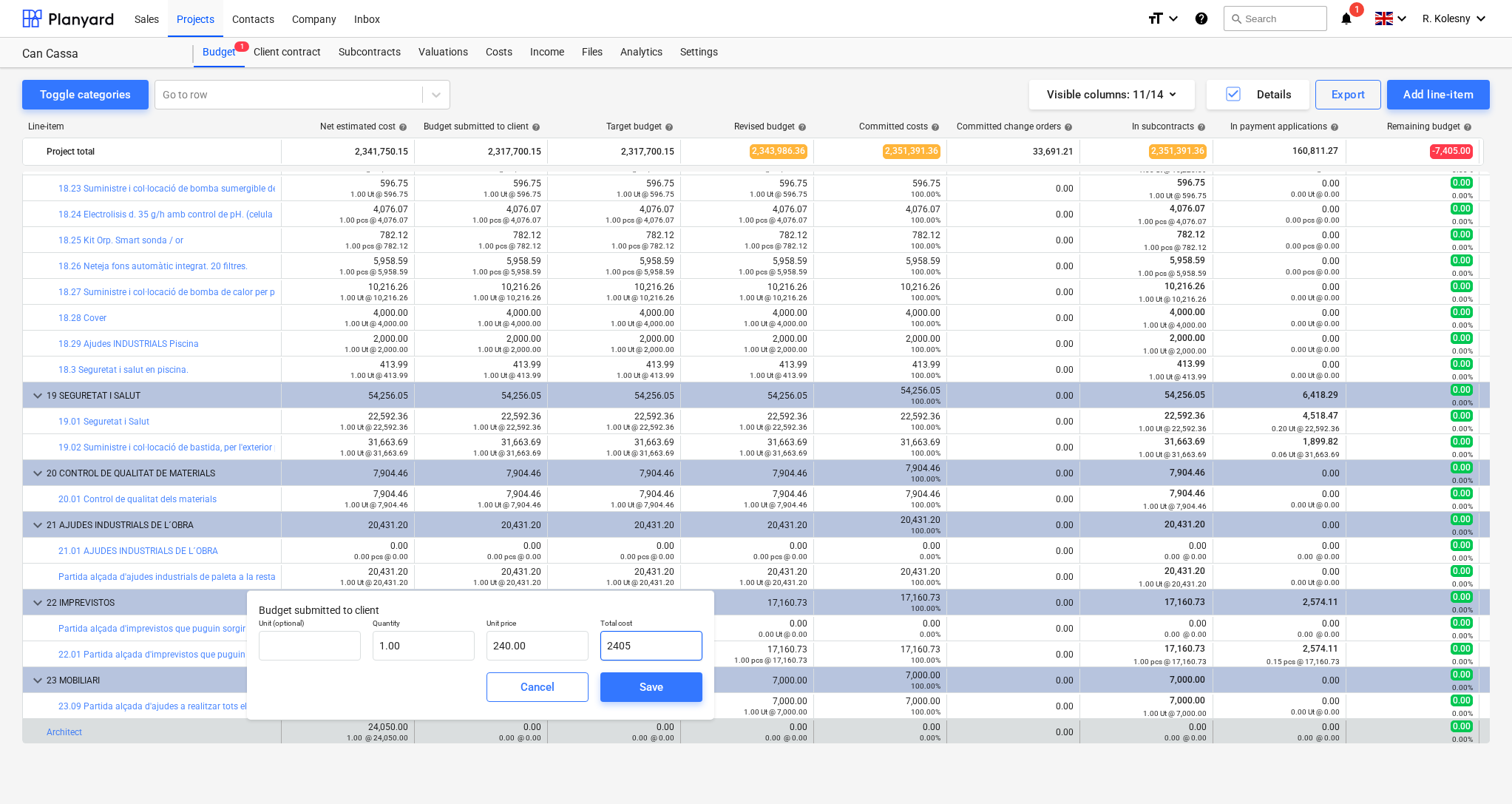
type input "2,405.00"
type input "24050"
type input "24,050.00"
click at [675, 692] on span "Save" at bounding box center [652, 687] width 67 height 19
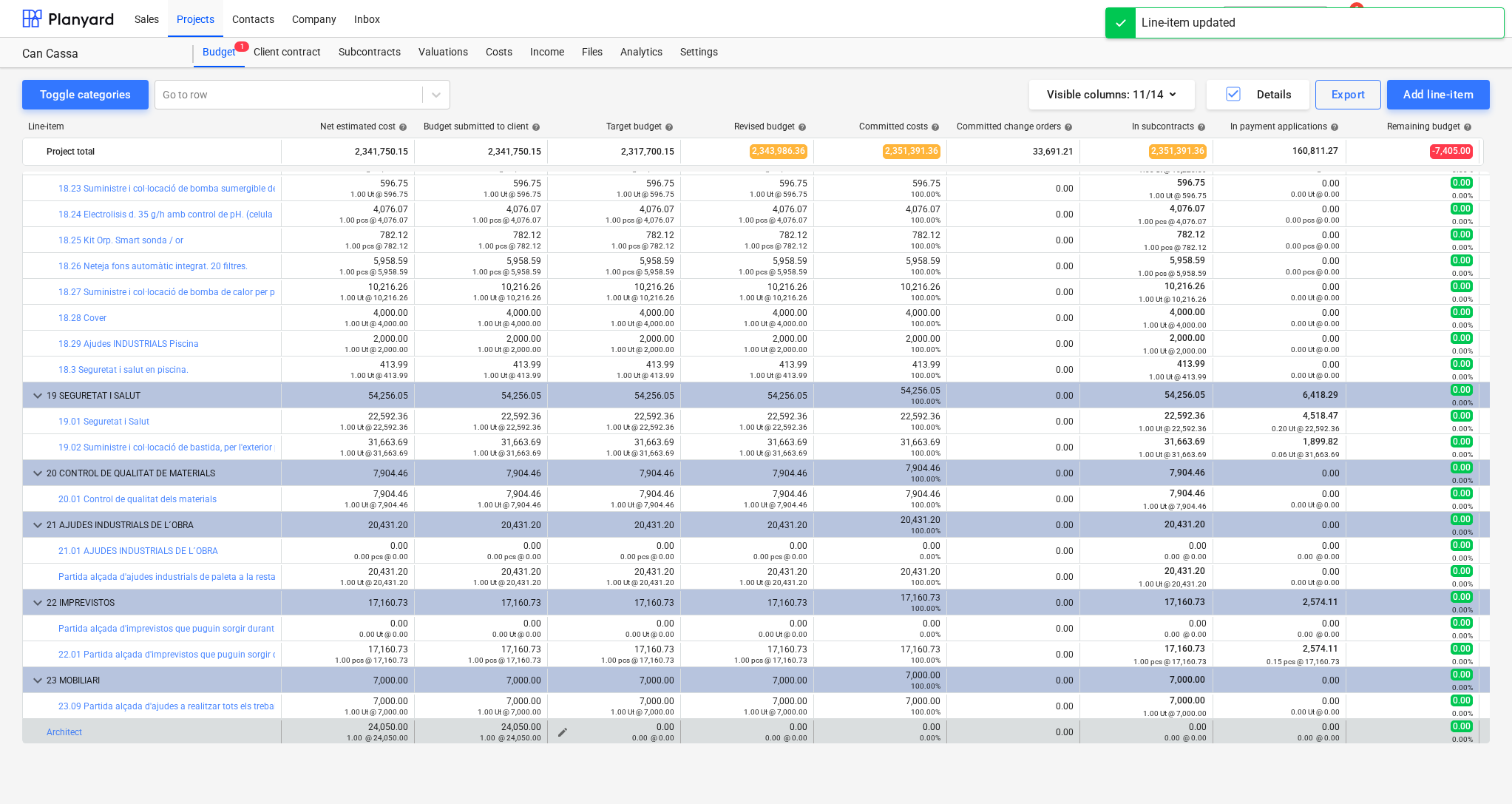
click at [561, 727] on span "edit" at bounding box center [563, 733] width 12 height 12
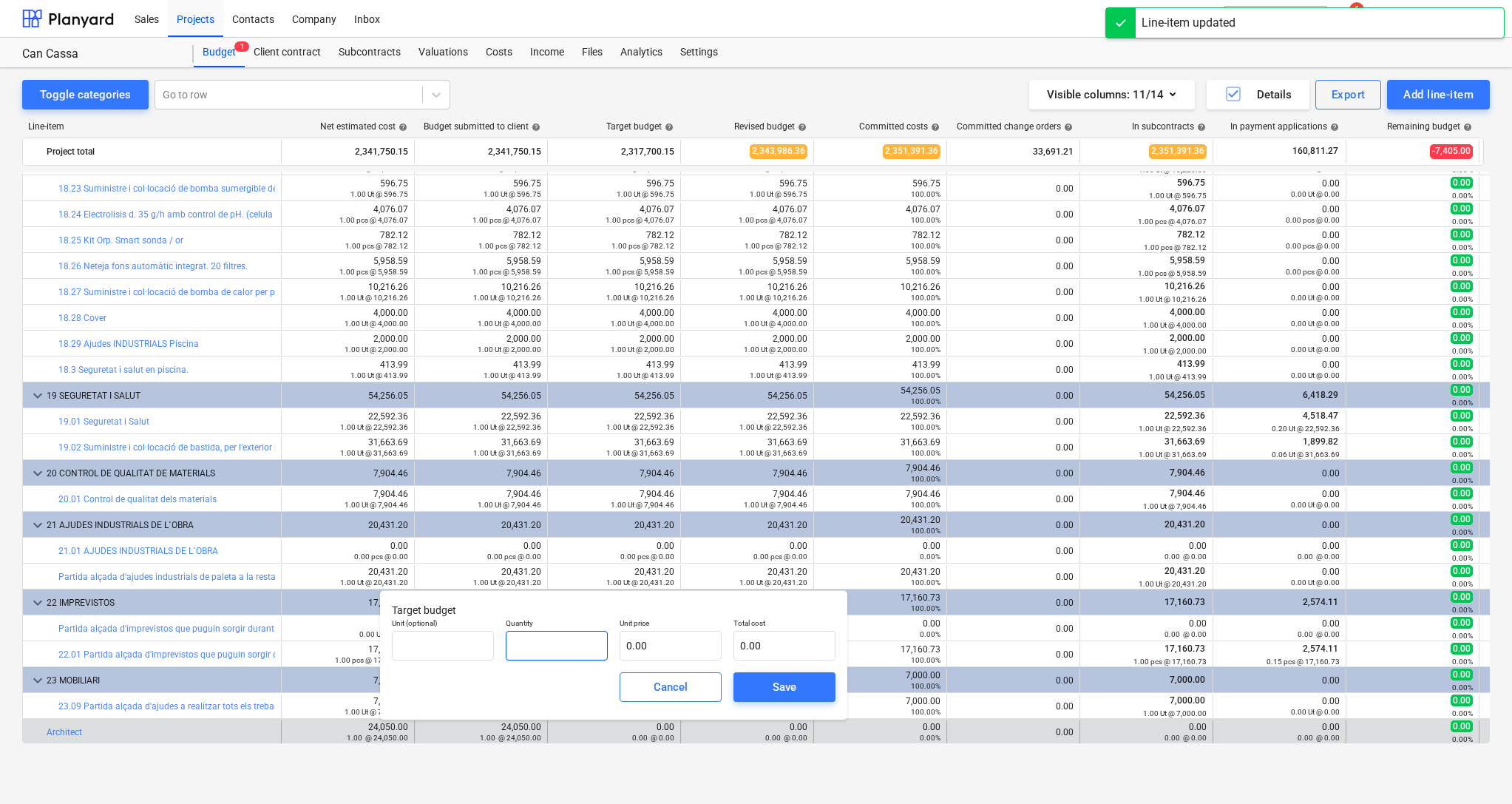
click at [517, 652] on input "text" at bounding box center [556, 646] width 102 height 30
type input "1.00"
click at [757, 644] on input "text" at bounding box center [784, 646] width 102 height 30
type input "2"
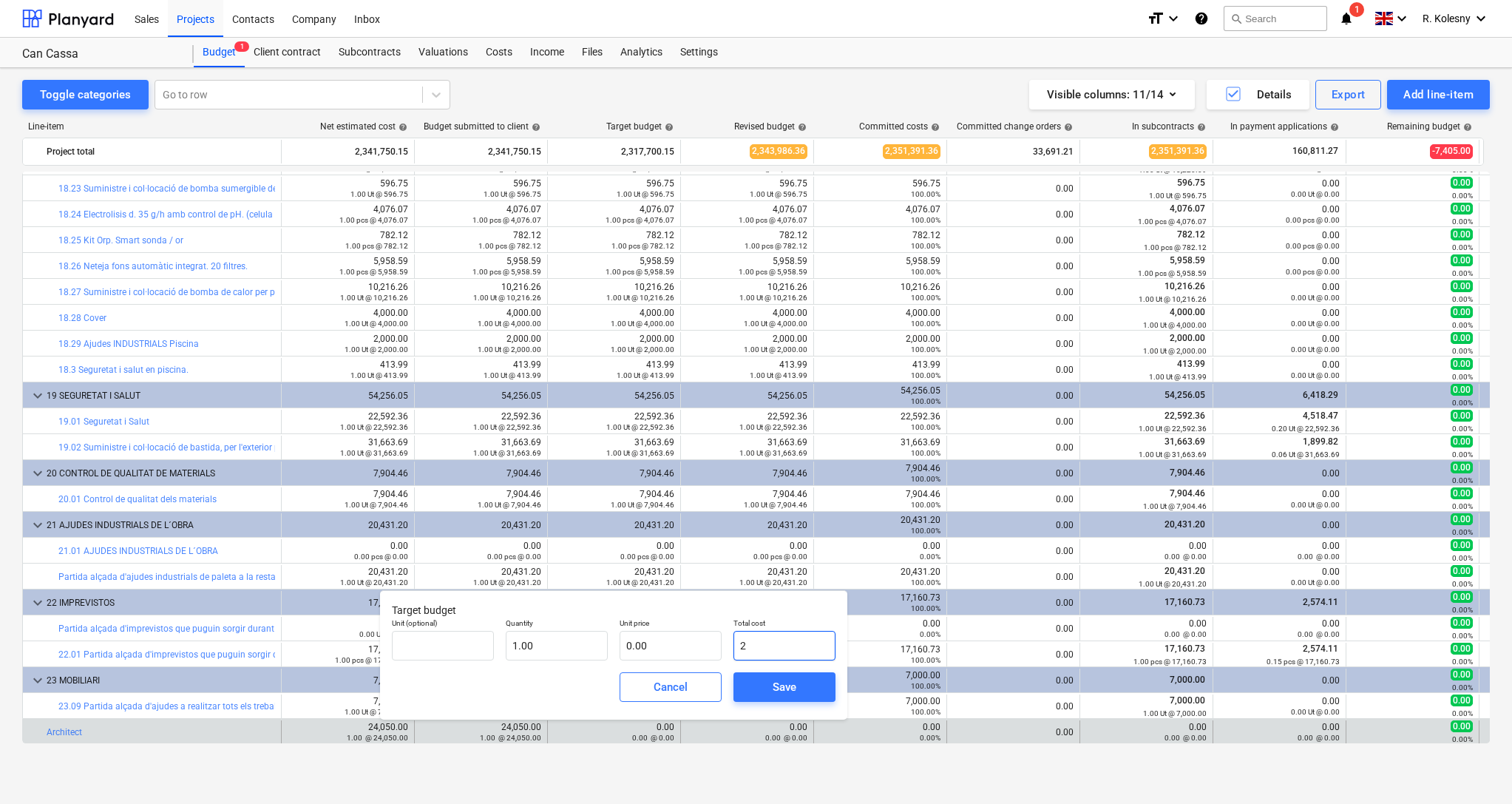
type input "2.00"
type input "24"
type input "24.00"
type input "240"
type input "240.00"
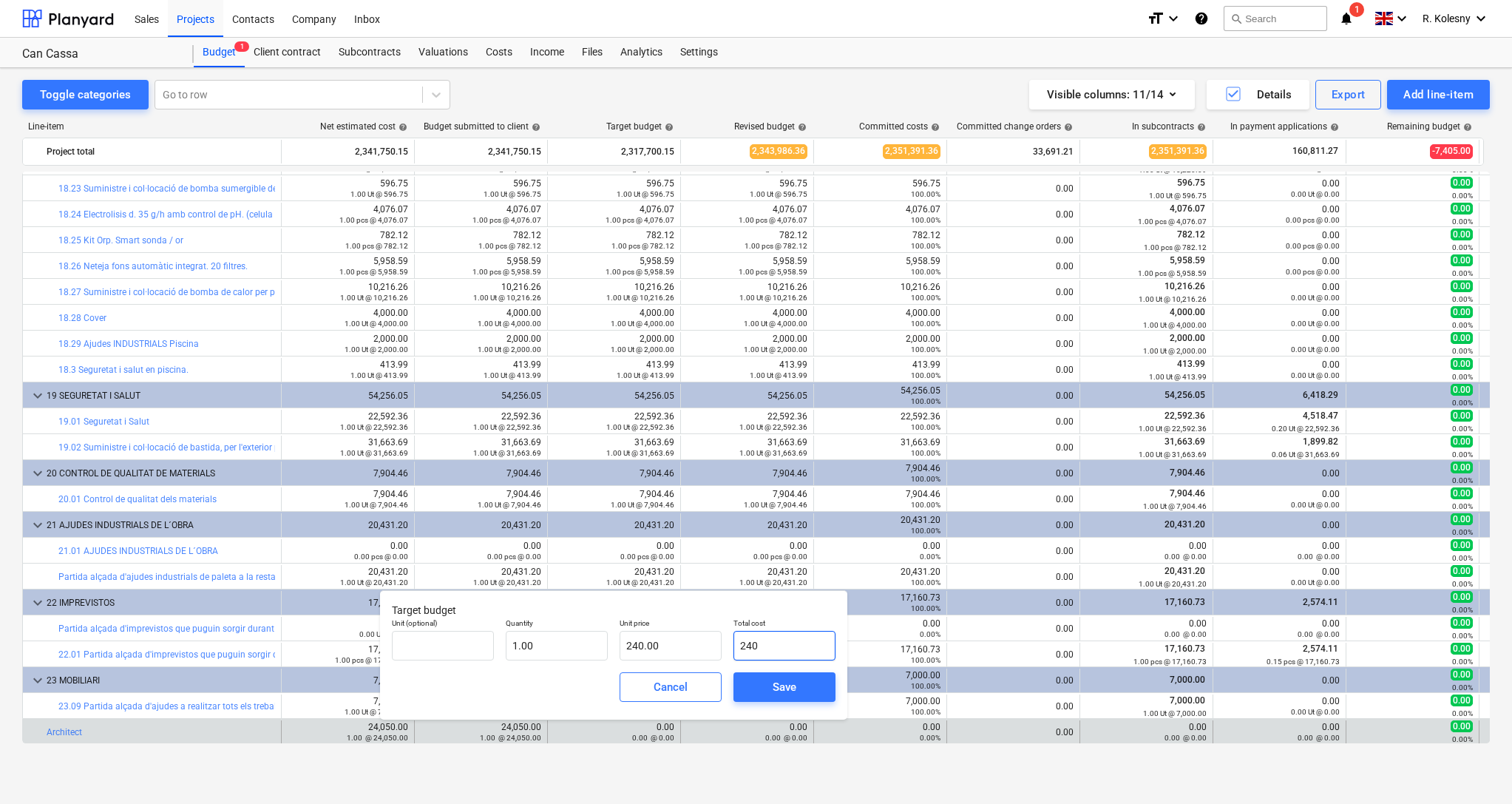
type input "2405"
type input "2,405.00"
type input "24050"
type input "24,050.00"
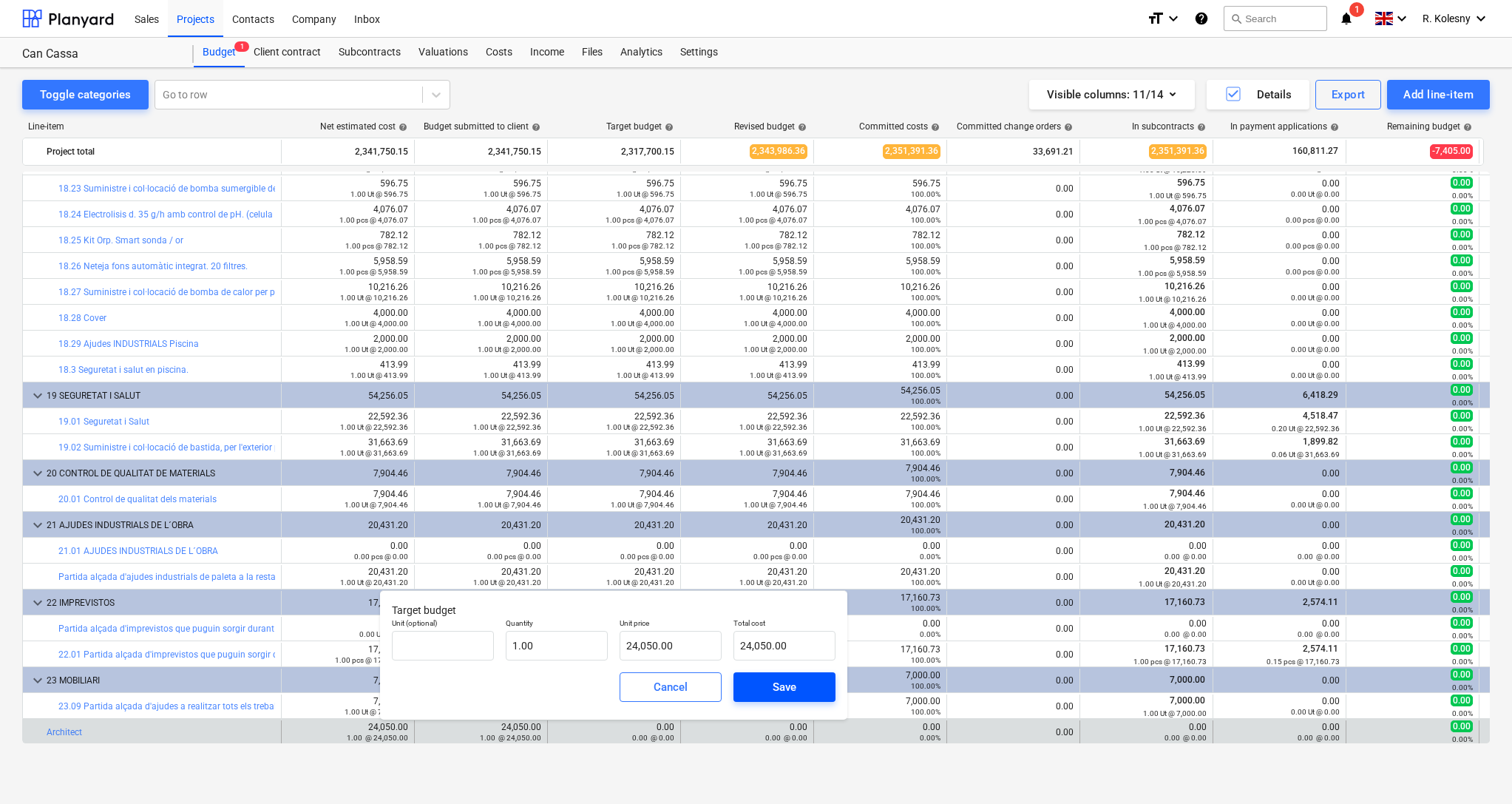
click at [789, 686] on div "Save" at bounding box center [784, 687] width 24 height 19
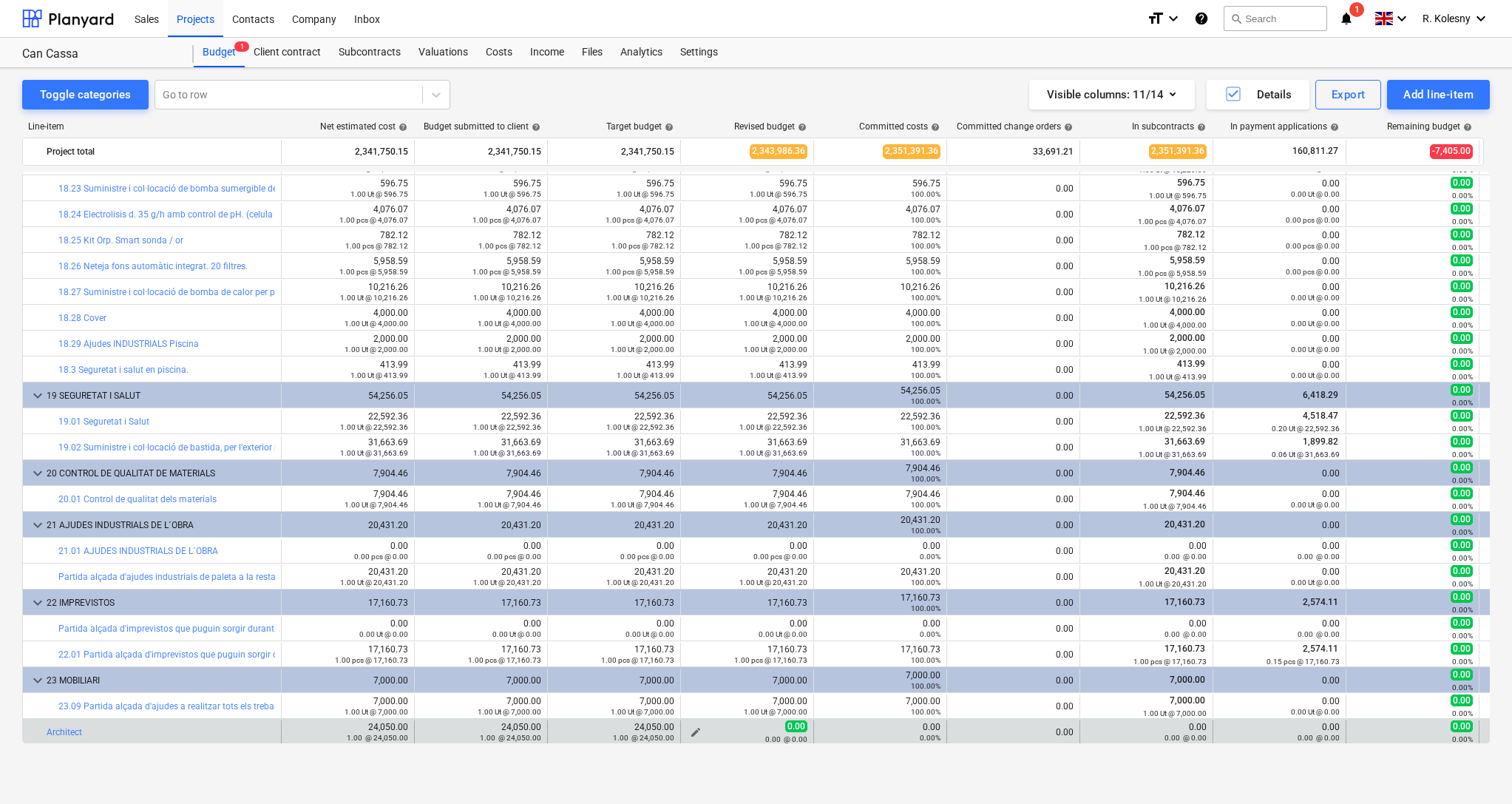
click at [700, 728] on span "edit" at bounding box center [696, 733] width 12 height 12
type textarea "x"
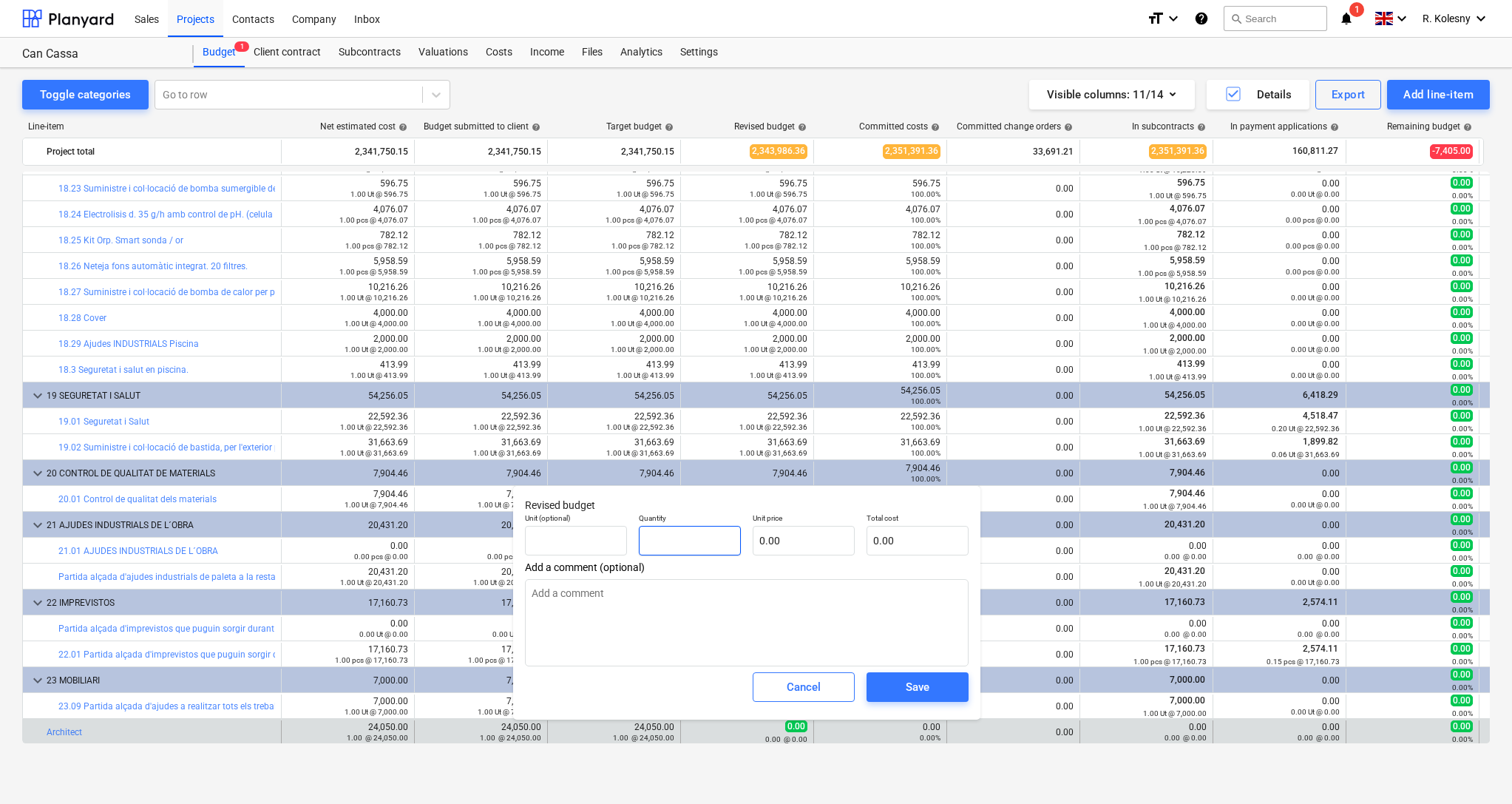
click at [682, 530] on input "text" at bounding box center [689, 541] width 102 height 30
type textarea "x"
type input "1"
type textarea "x"
type input "1.00"
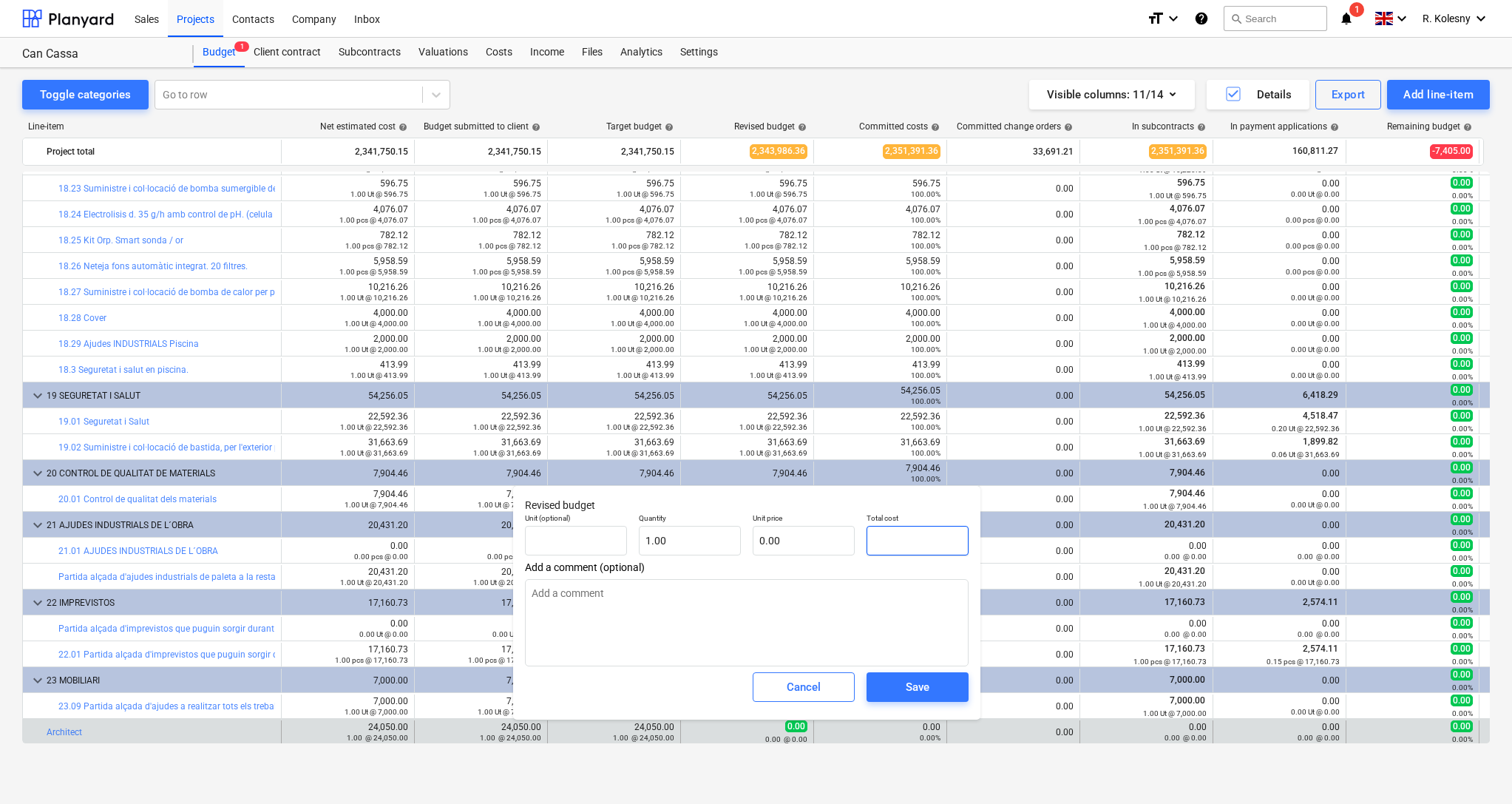
click at [891, 540] on input "text" at bounding box center [917, 541] width 102 height 30
type textarea "x"
type input "2"
type input "2.00"
type textarea "x"
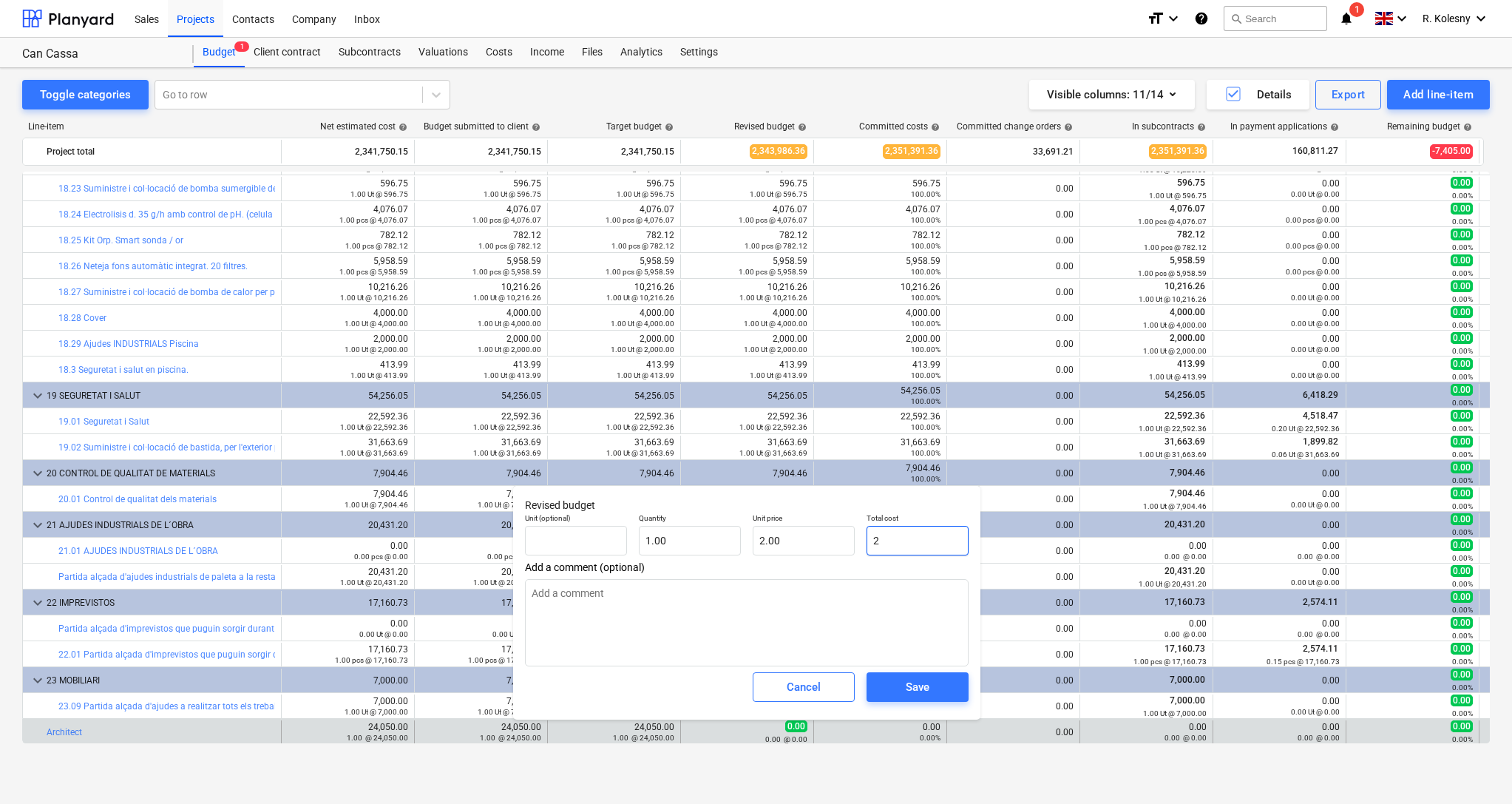
type input "24"
type input "24.00"
type textarea "x"
type input "240"
type input "240.00"
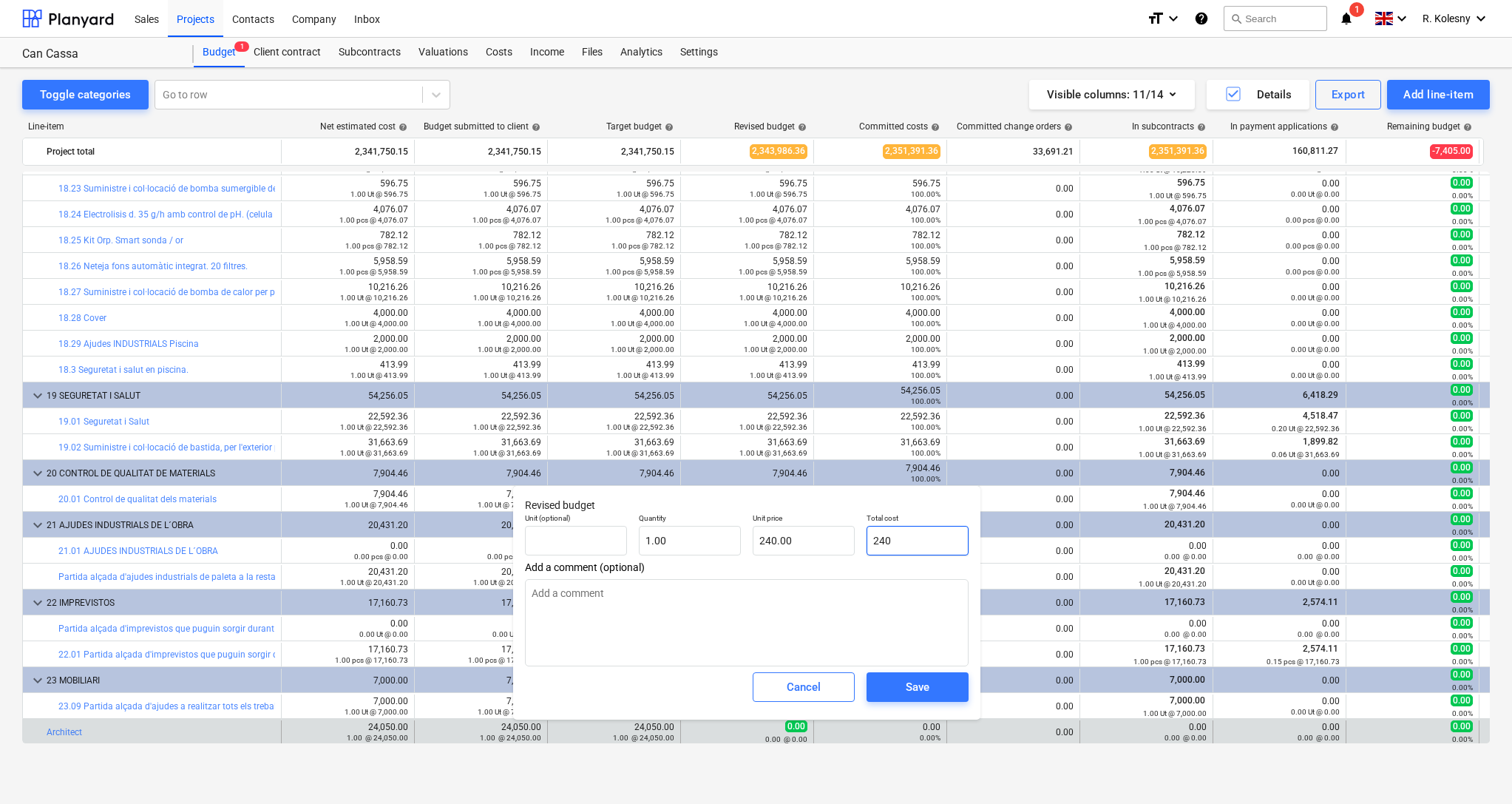
type textarea "x"
type input "2405"
type input "2,405.00"
type input "24050"
type textarea "x"
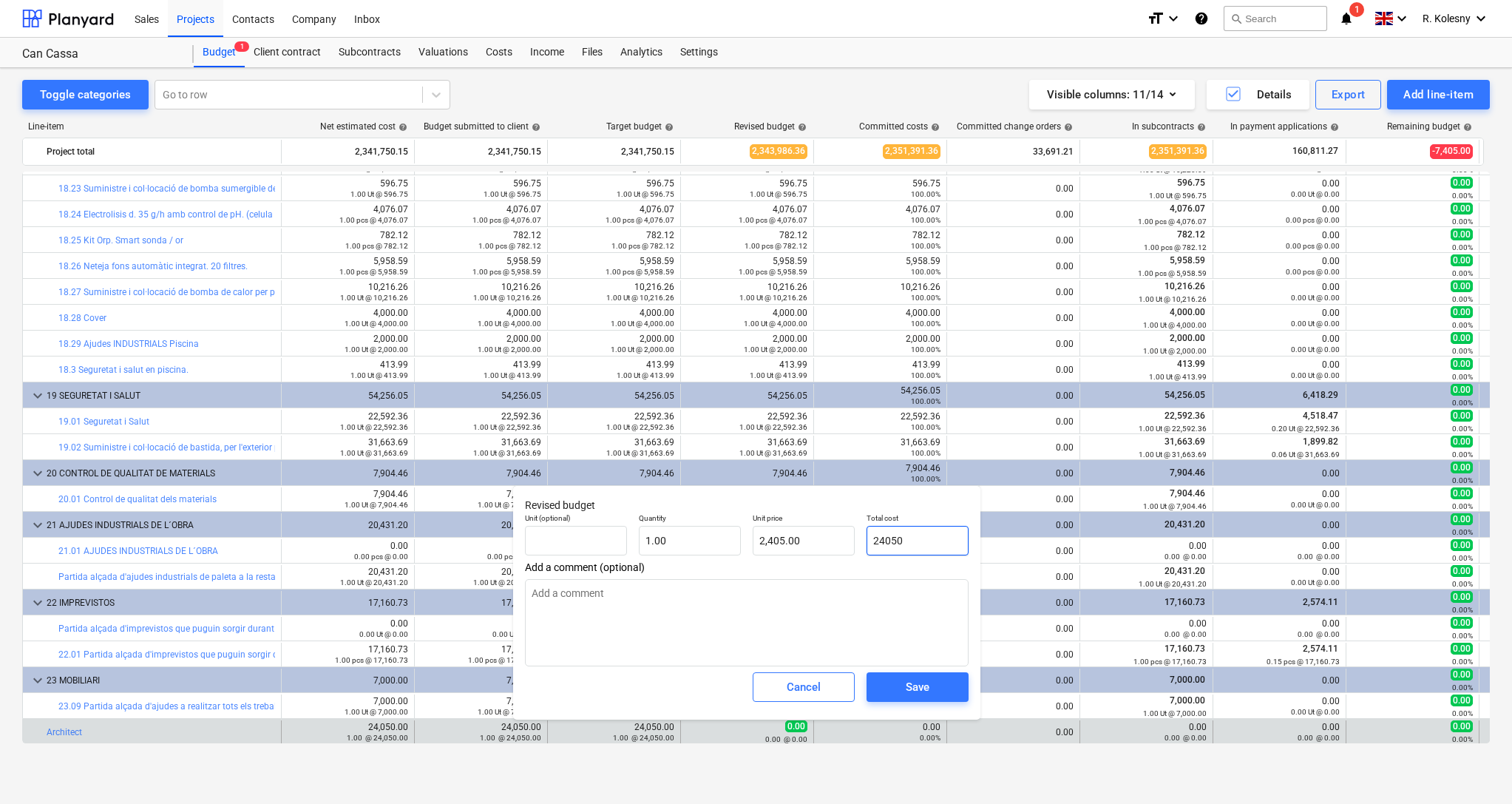
type input "24,050.00"
type textarea "x"
type input "24050."
type textarea "x"
type input "24050.0"
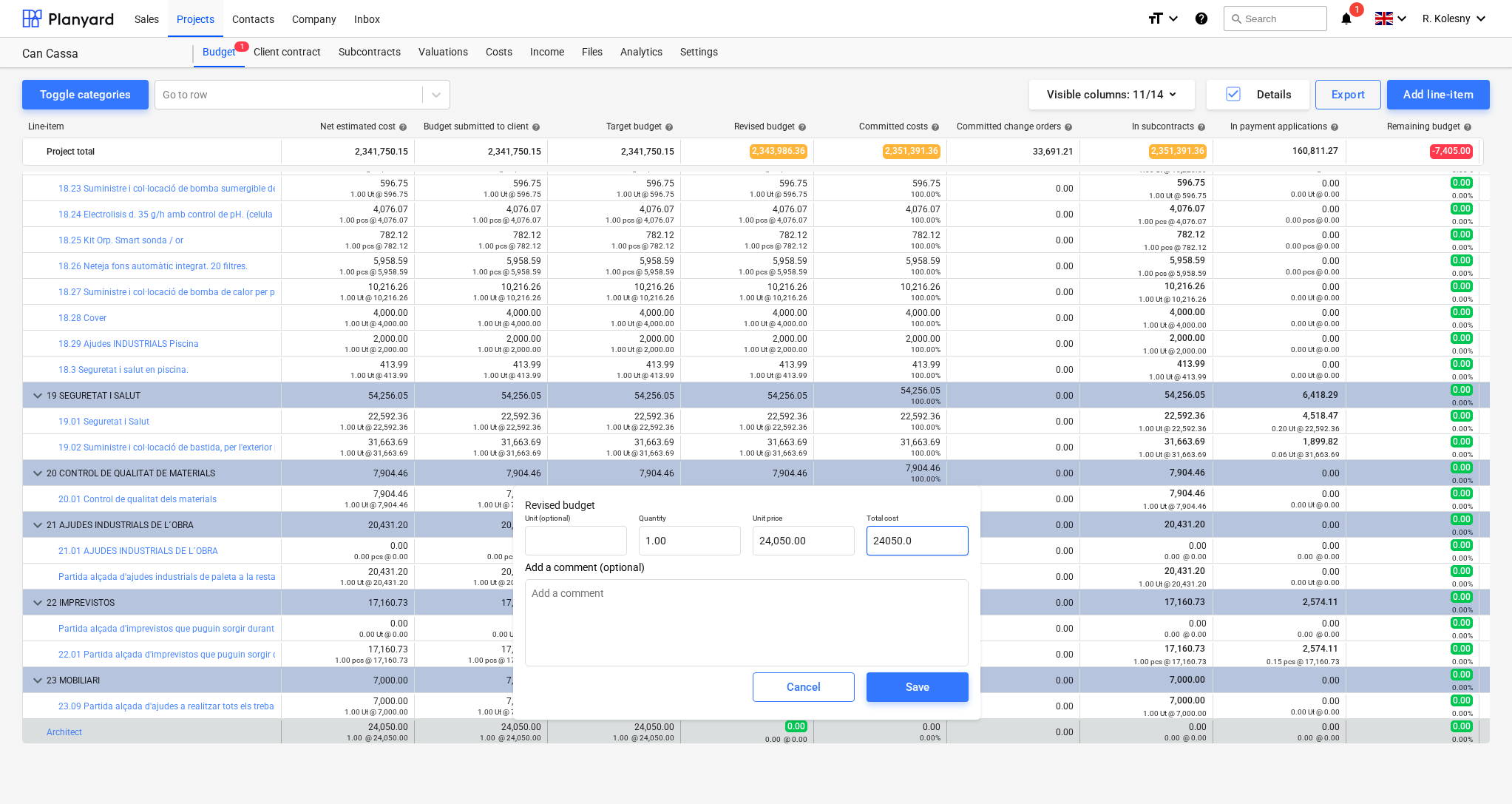
type textarea "x"
type input "24050.00"
click at [927, 689] on div "Save" at bounding box center [917, 687] width 24 height 19
type textarea "x"
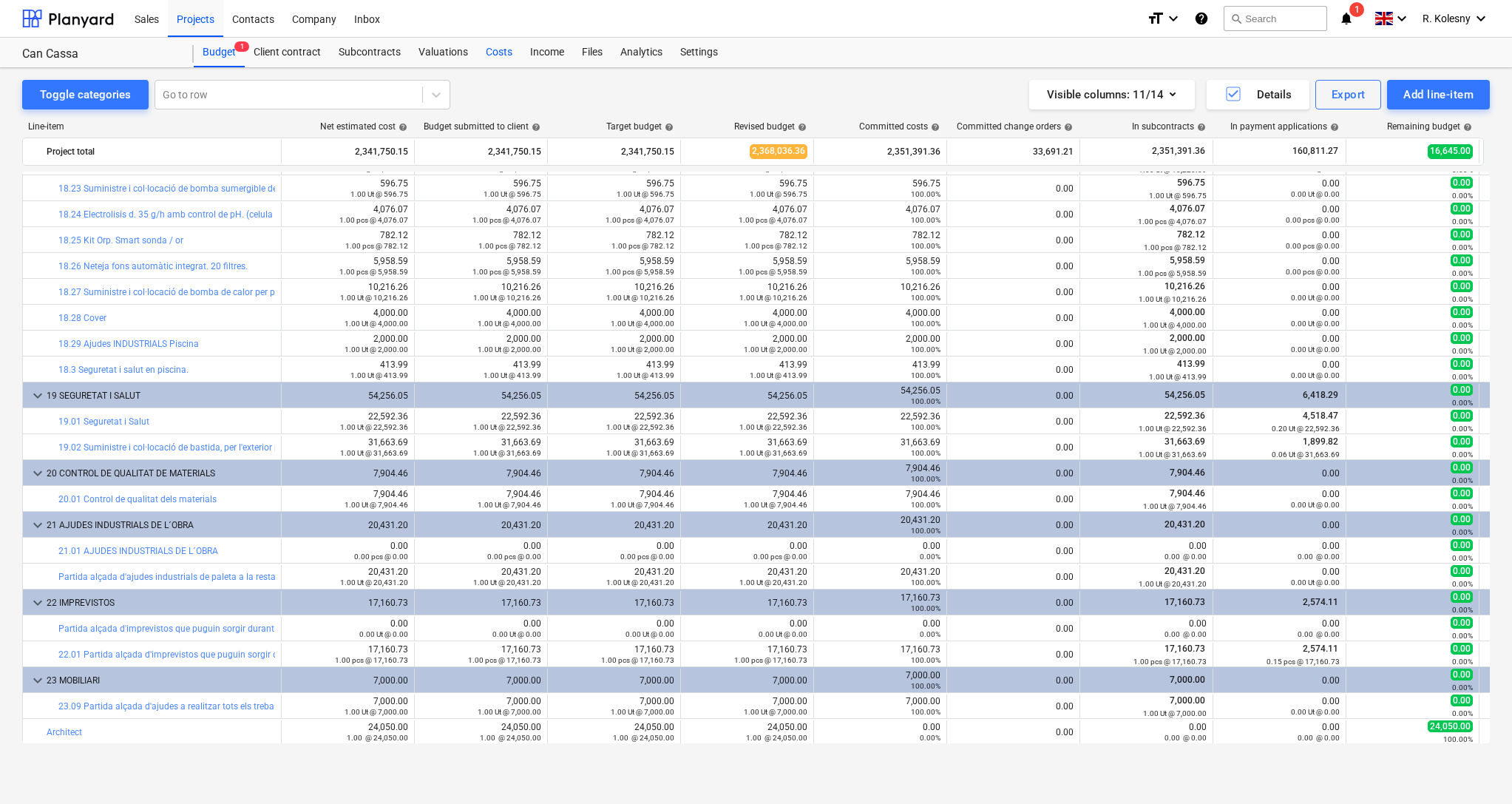
click at [499, 57] on div "Costs" at bounding box center [500, 53] width 45 height 30
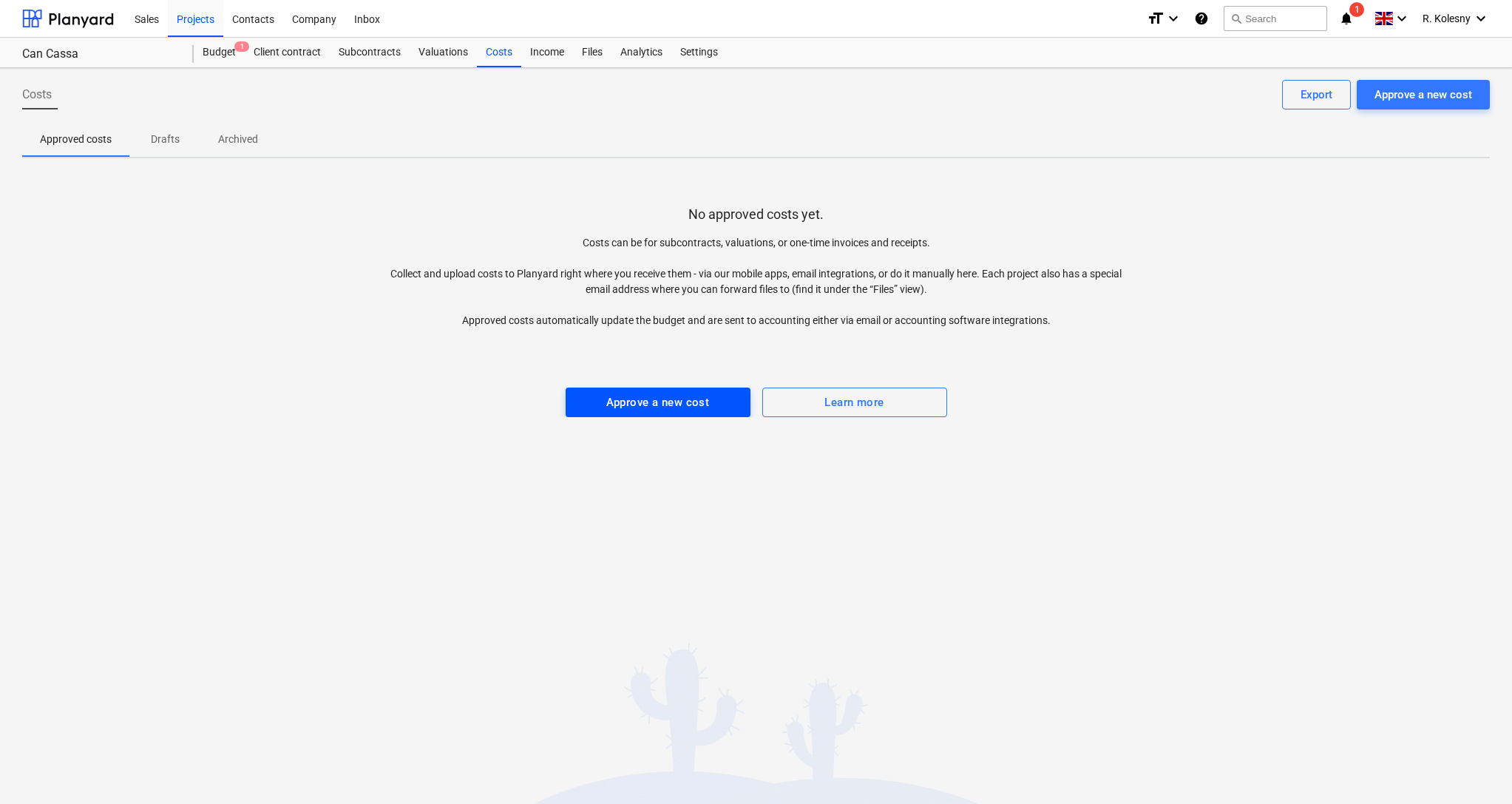
click at [693, 400] on div "Approve a new cost" at bounding box center [658, 402] width 103 height 19
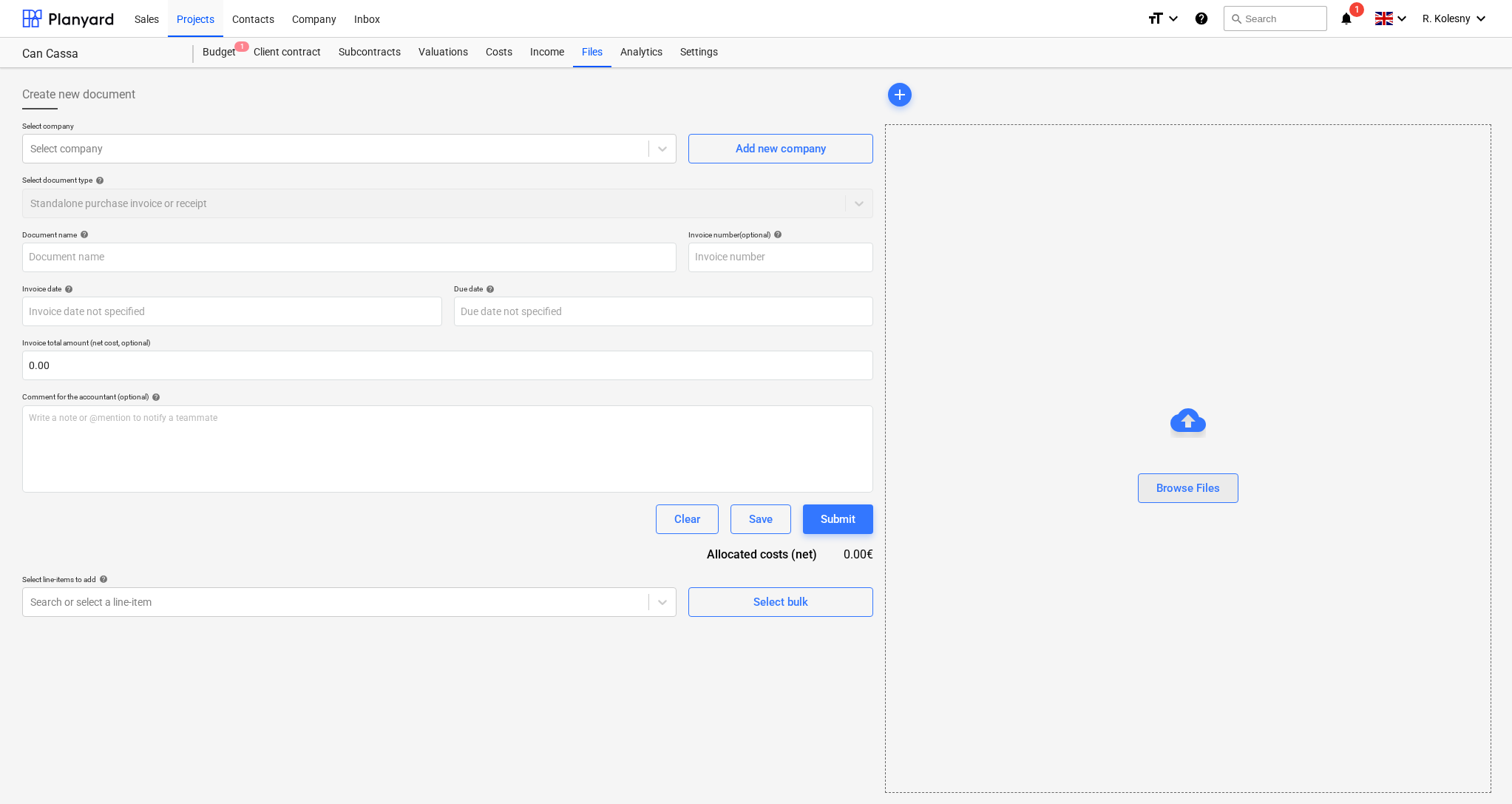
click at [1172, 489] on div "Browse Files" at bounding box center [1189, 489] width 64 height 19
click at [1177, 485] on div "Browse Files" at bounding box center [1189, 489] width 64 height 19
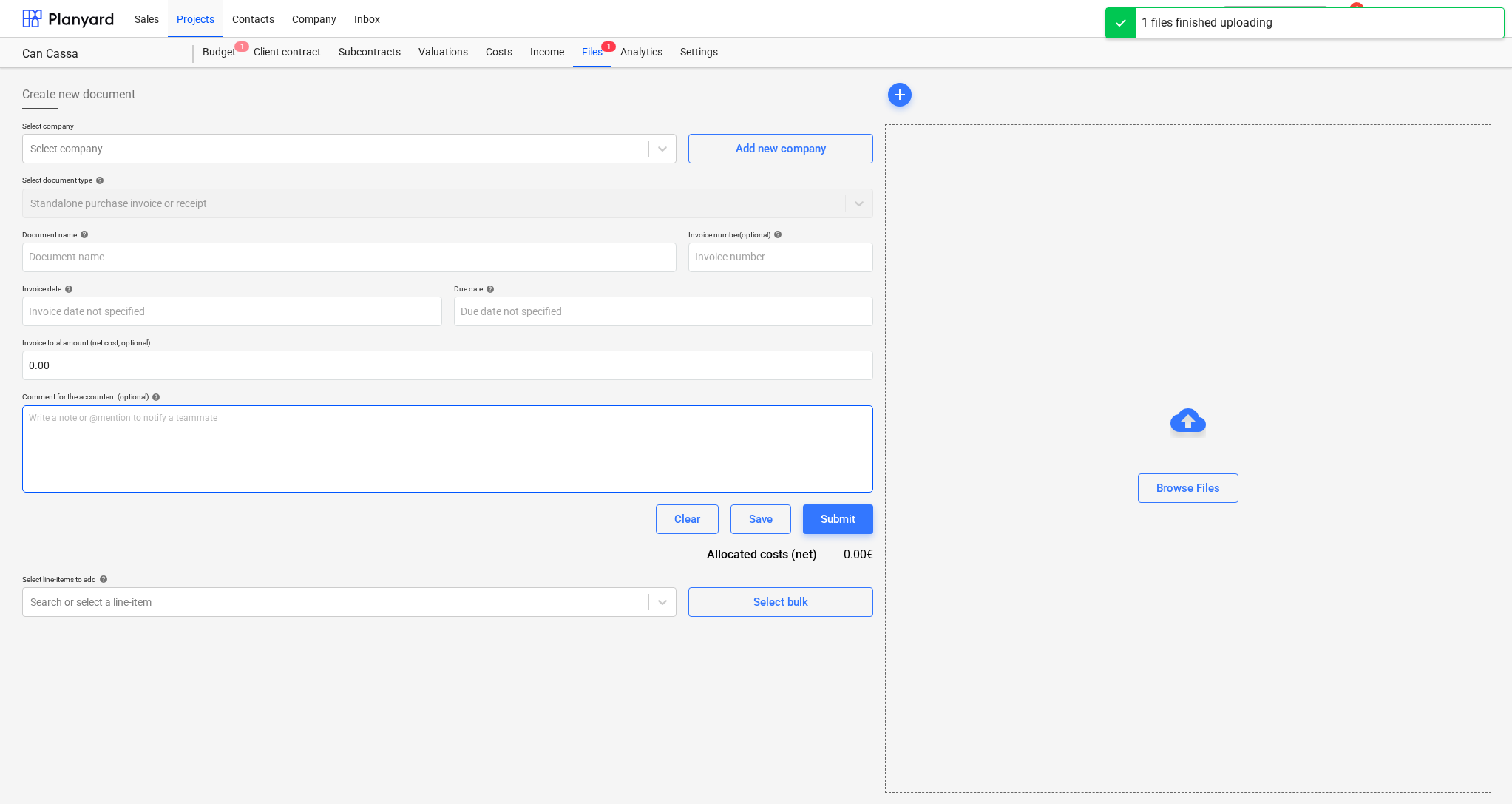
type input "download-miarq.pdf"
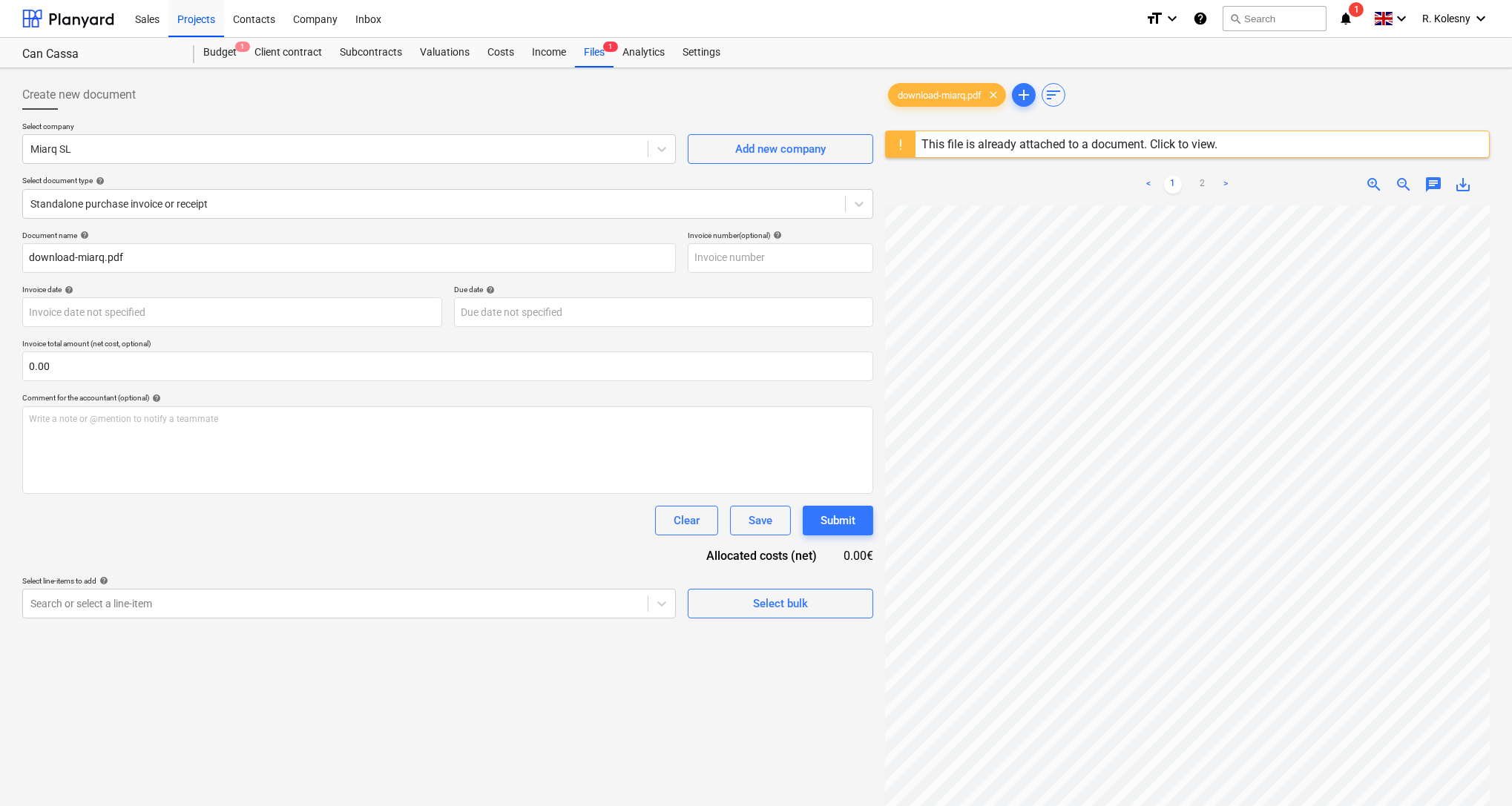
scroll to position [174, 0]
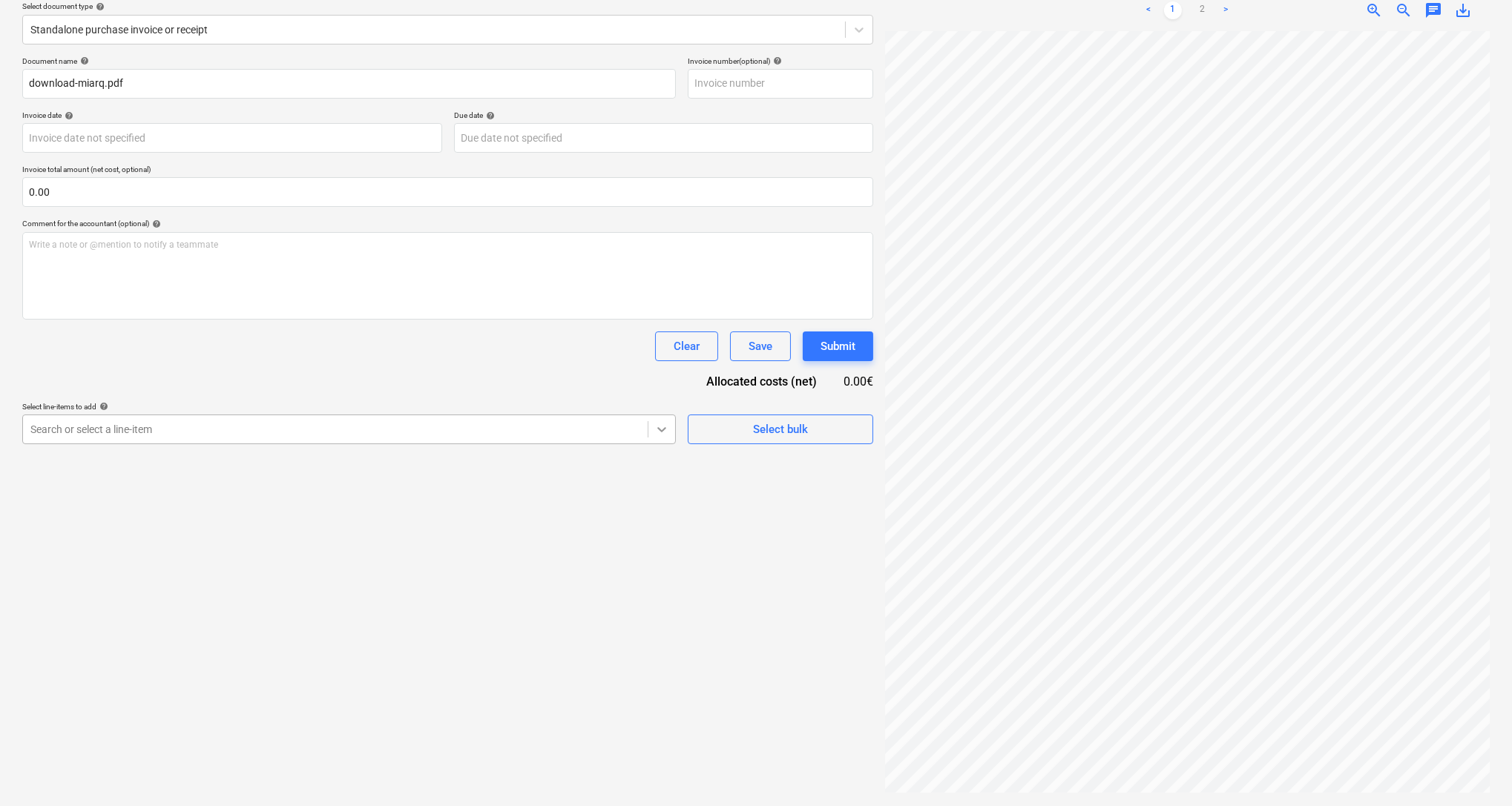
click at [654, 437] on div at bounding box center [662, 429] width 27 height 27
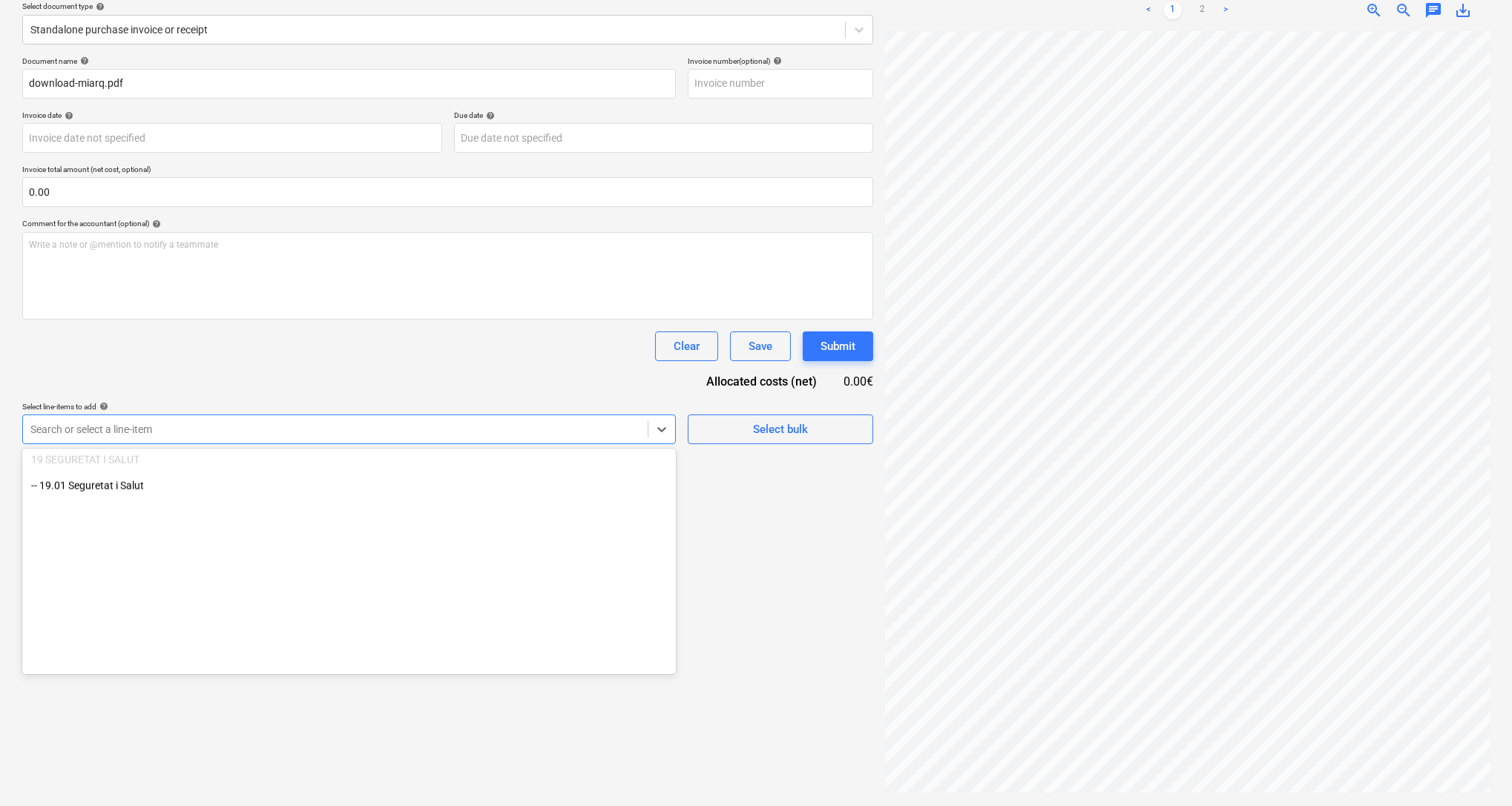
scroll to position [5306, 0]
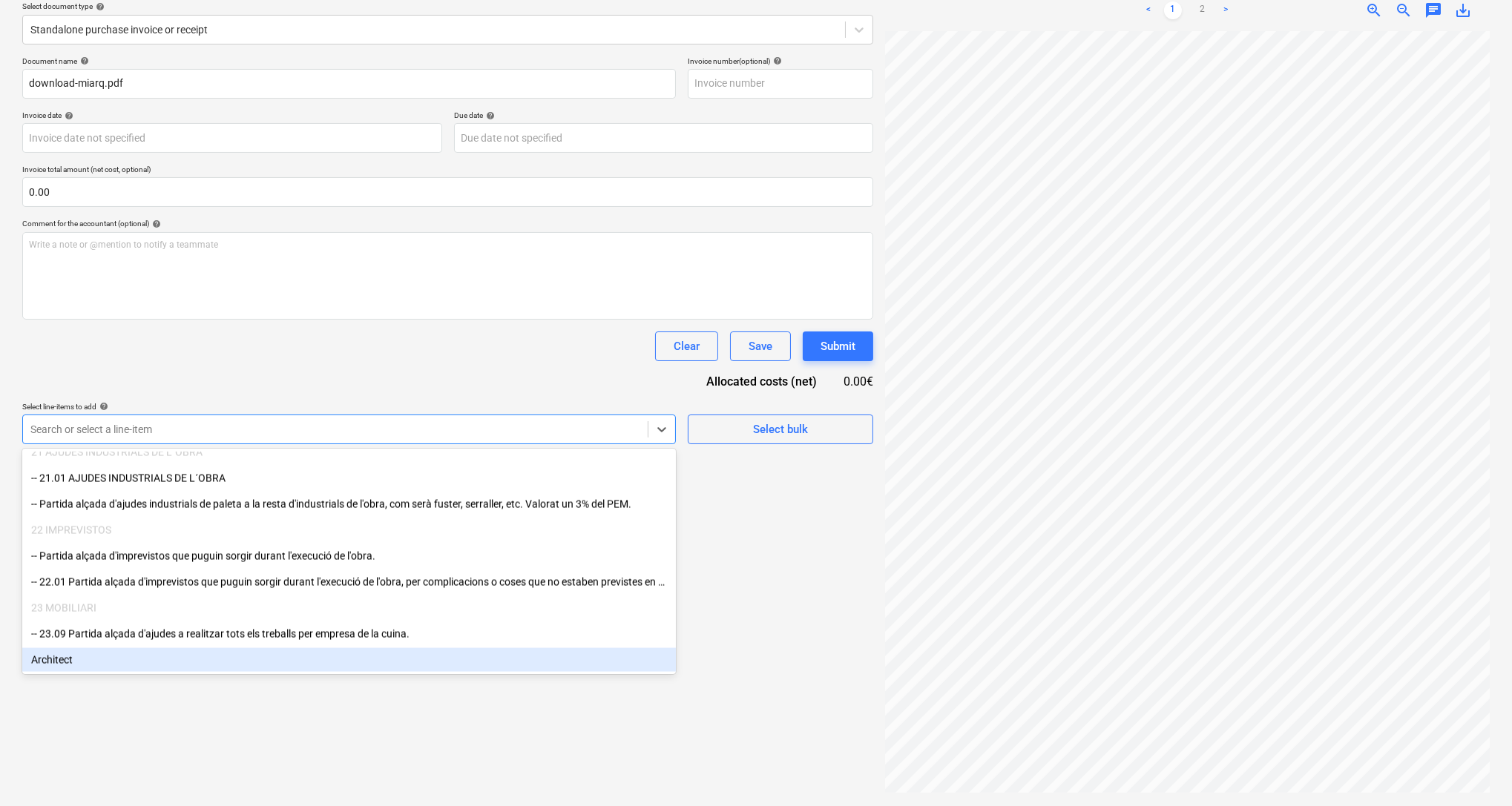
click at [430, 661] on div "Architect" at bounding box center [349, 660] width 653 height 24
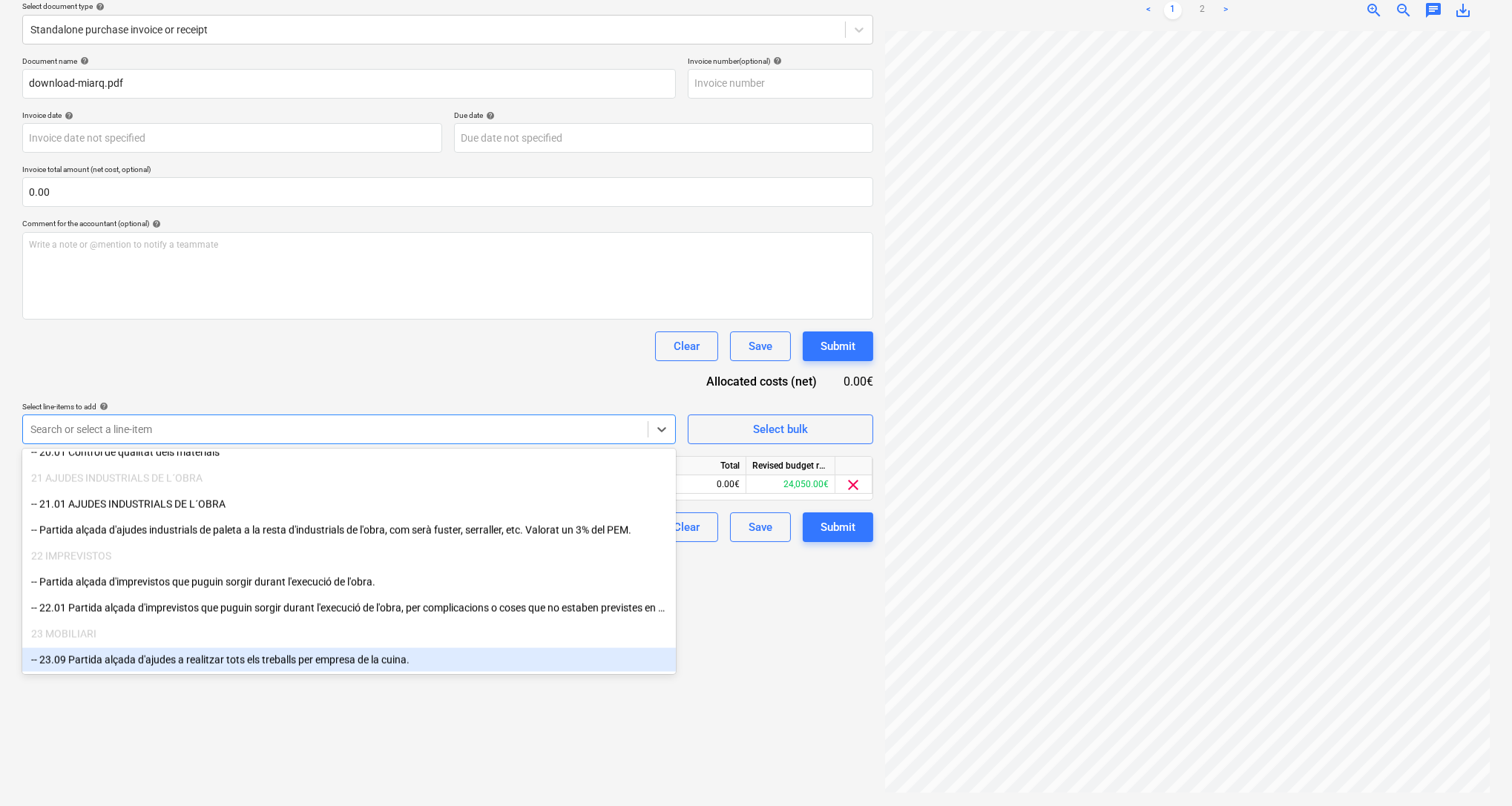
scroll to position [5280, 0]
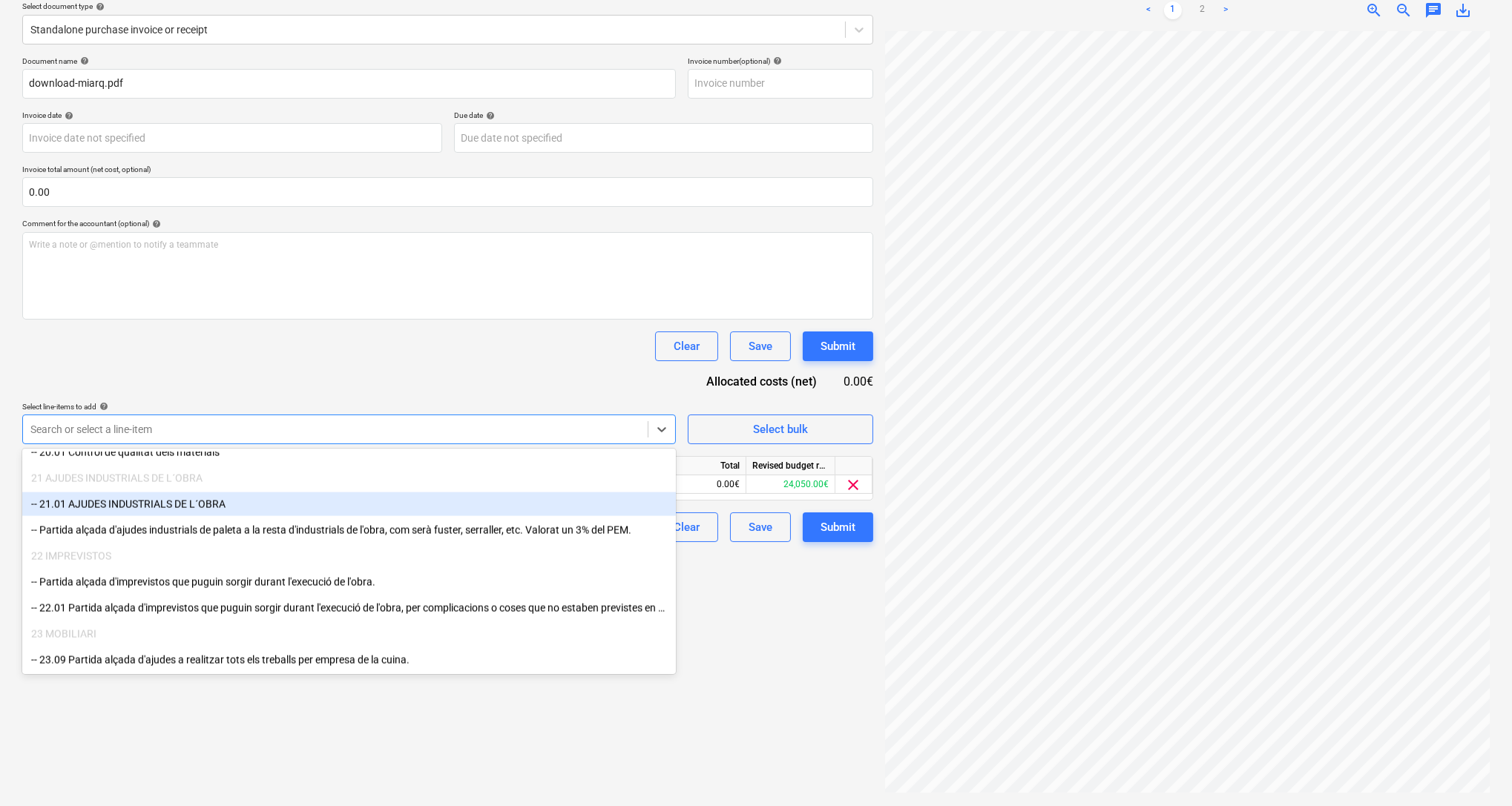
click at [769, 606] on div "Create new document Select company Miarq SL Add new company Select document typ…" at bounding box center [448, 351] width 863 height 902
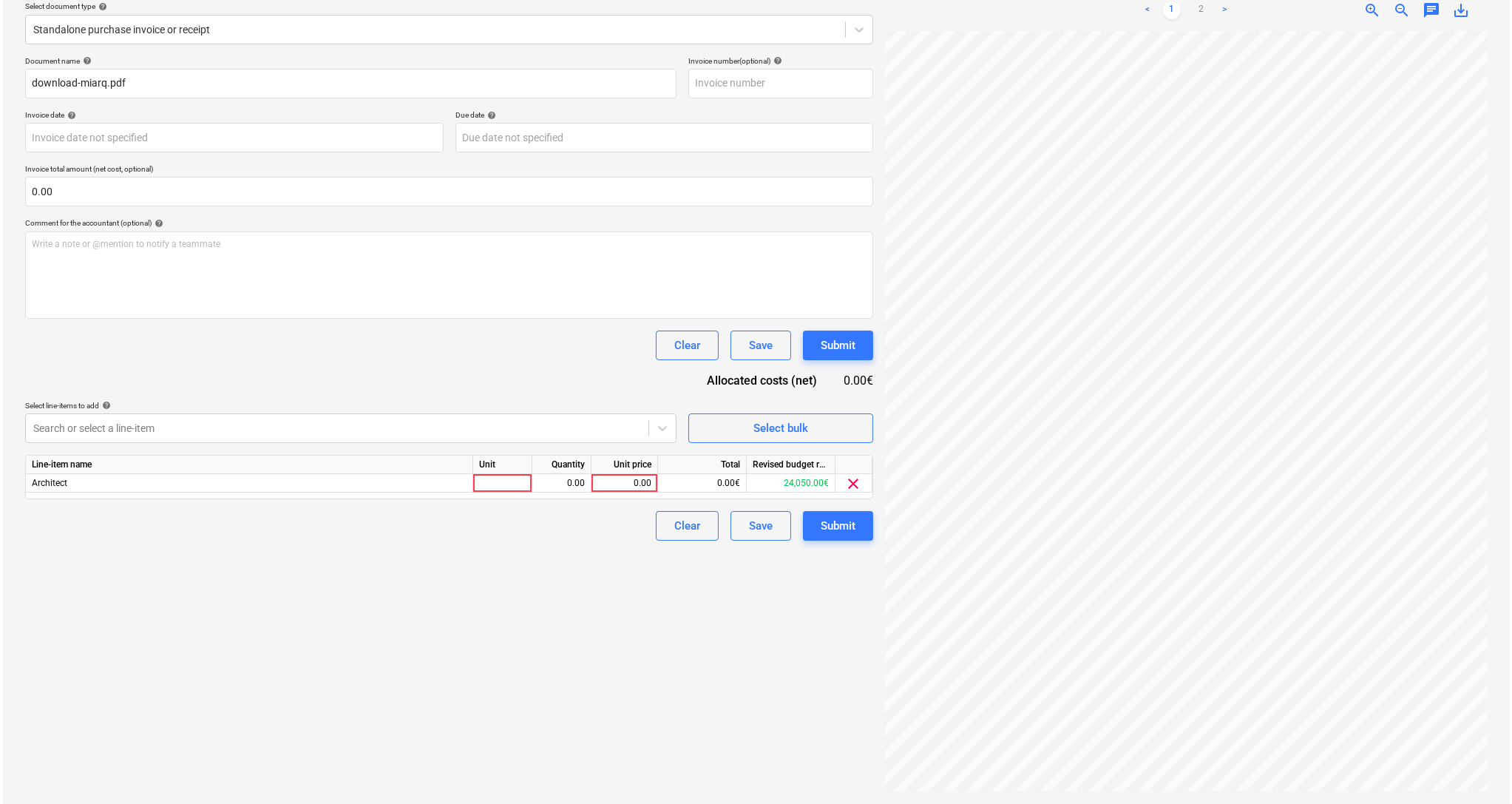
scroll to position [959, 615]
click at [568, 481] on div "0.00" at bounding box center [558, 483] width 47 height 19
type input "1"
click at [685, 478] on div "0.00€" at bounding box center [699, 483] width 88 height 19
click at [702, 475] on div "0.00€" at bounding box center [699, 483] width 88 height 19
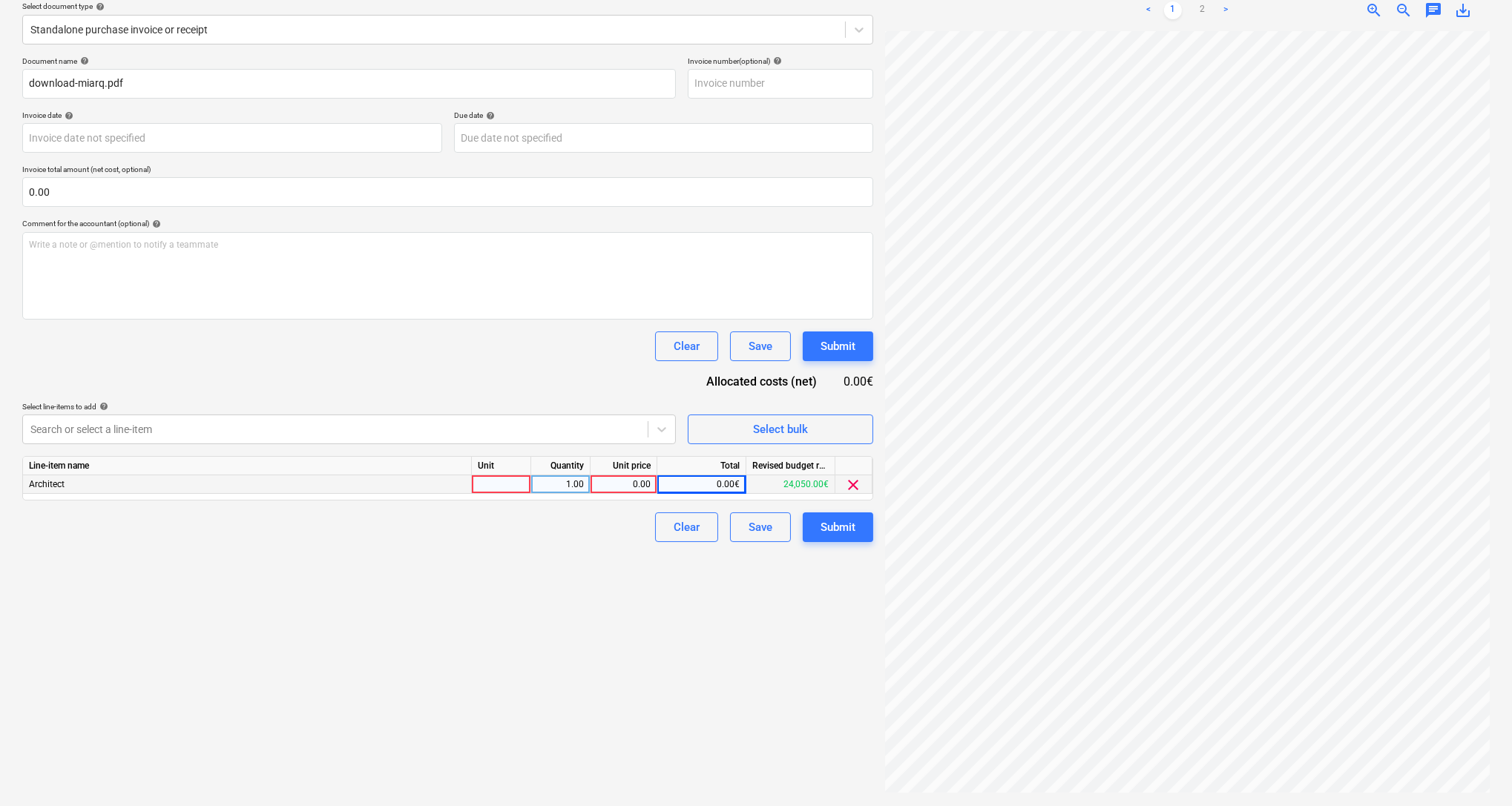
click at [705, 483] on div "0.00€" at bounding box center [701, 485] width 89 height 19
click at [637, 480] on div "0.00" at bounding box center [624, 485] width 54 height 19
type input "7215.00"
click at [700, 629] on div "Create new document Select company Miarq SL Add new company Select document typ…" at bounding box center [448, 351] width 863 height 902
click at [504, 483] on div at bounding box center [502, 485] width 60 height 19
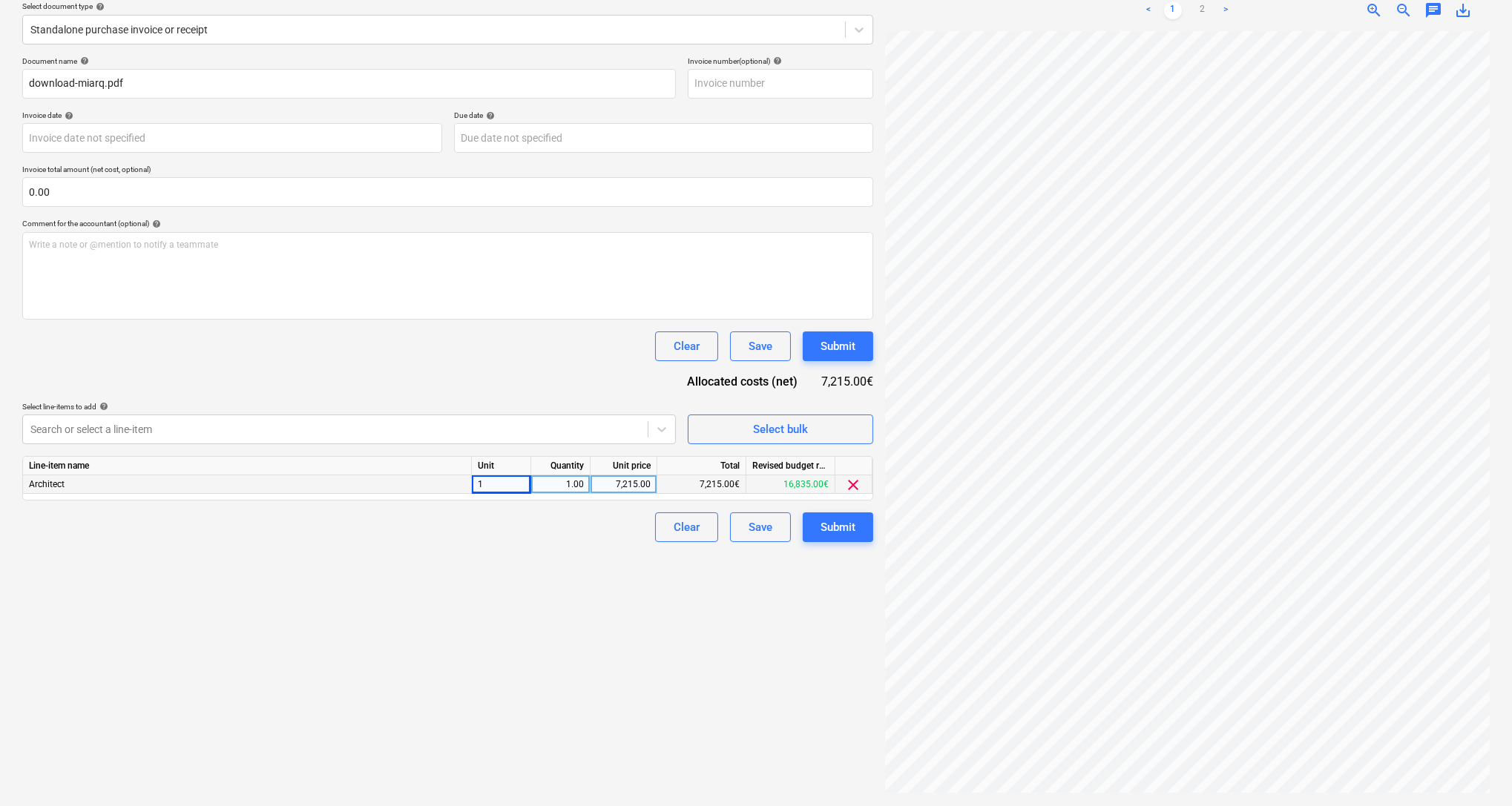
click at [545, 561] on div "Create new document Select company Miarq SL Add new company Select document typ…" at bounding box center [448, 351] width 863 height 902
click at [826, 527] on div "Submit" at bounding box center [838, 527] width 35 height 19
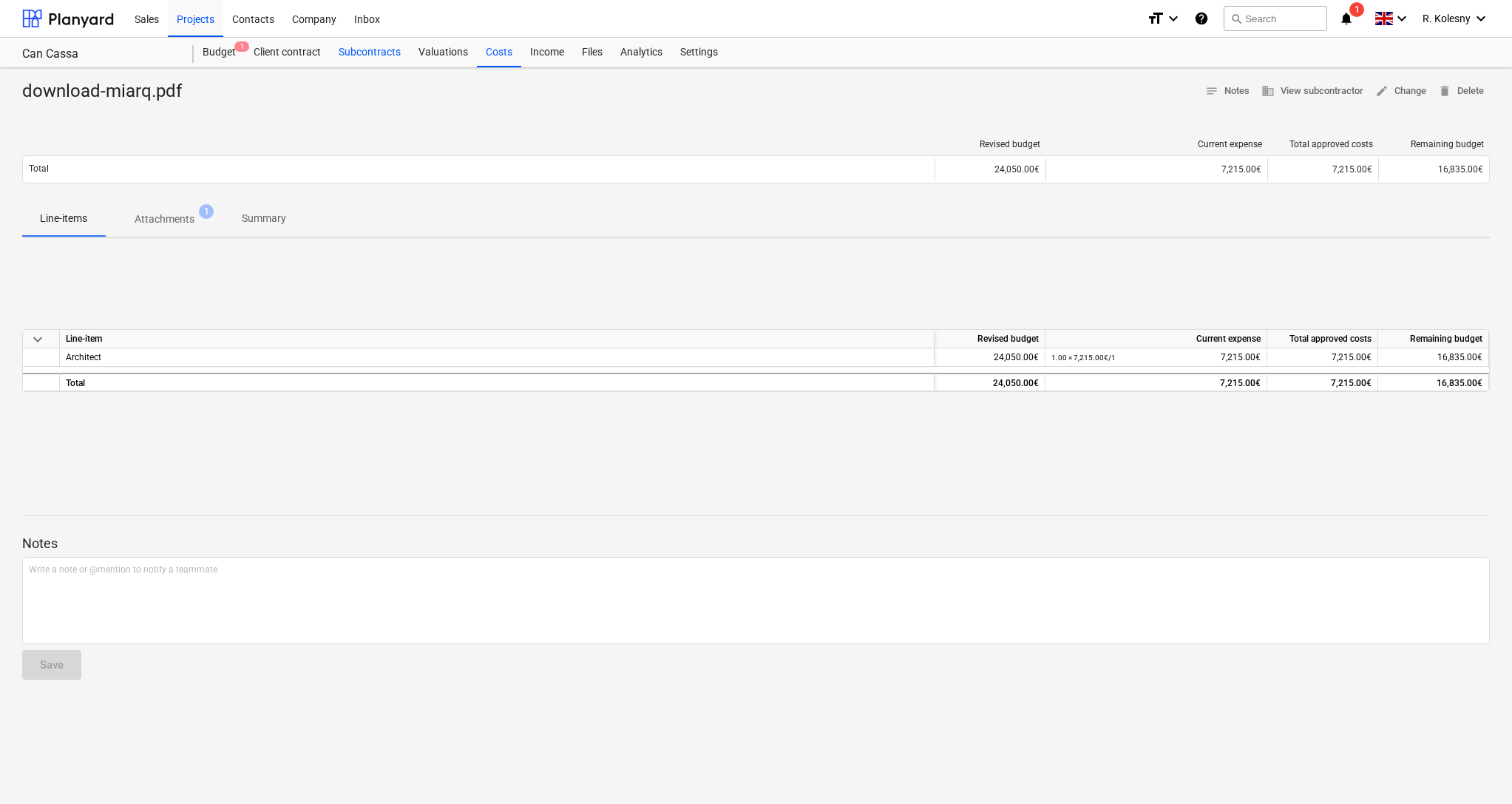
click at [361, 53] on div "Subcontracts" at bounding box center [369, 53] width 80 height 30
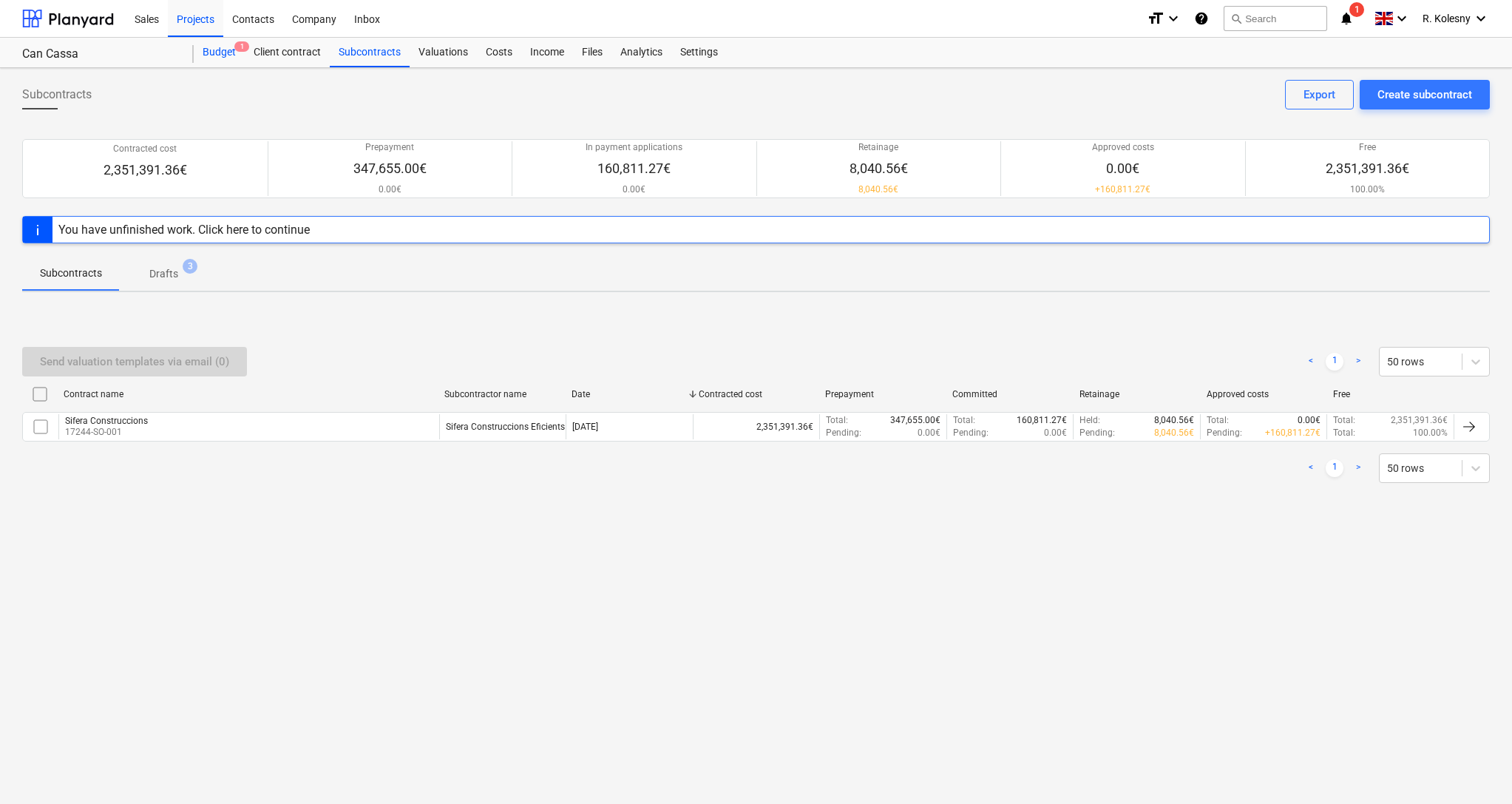
click at [231, 51] on div "Budget 1" at bounding box center [219, 53] width 51 height 30
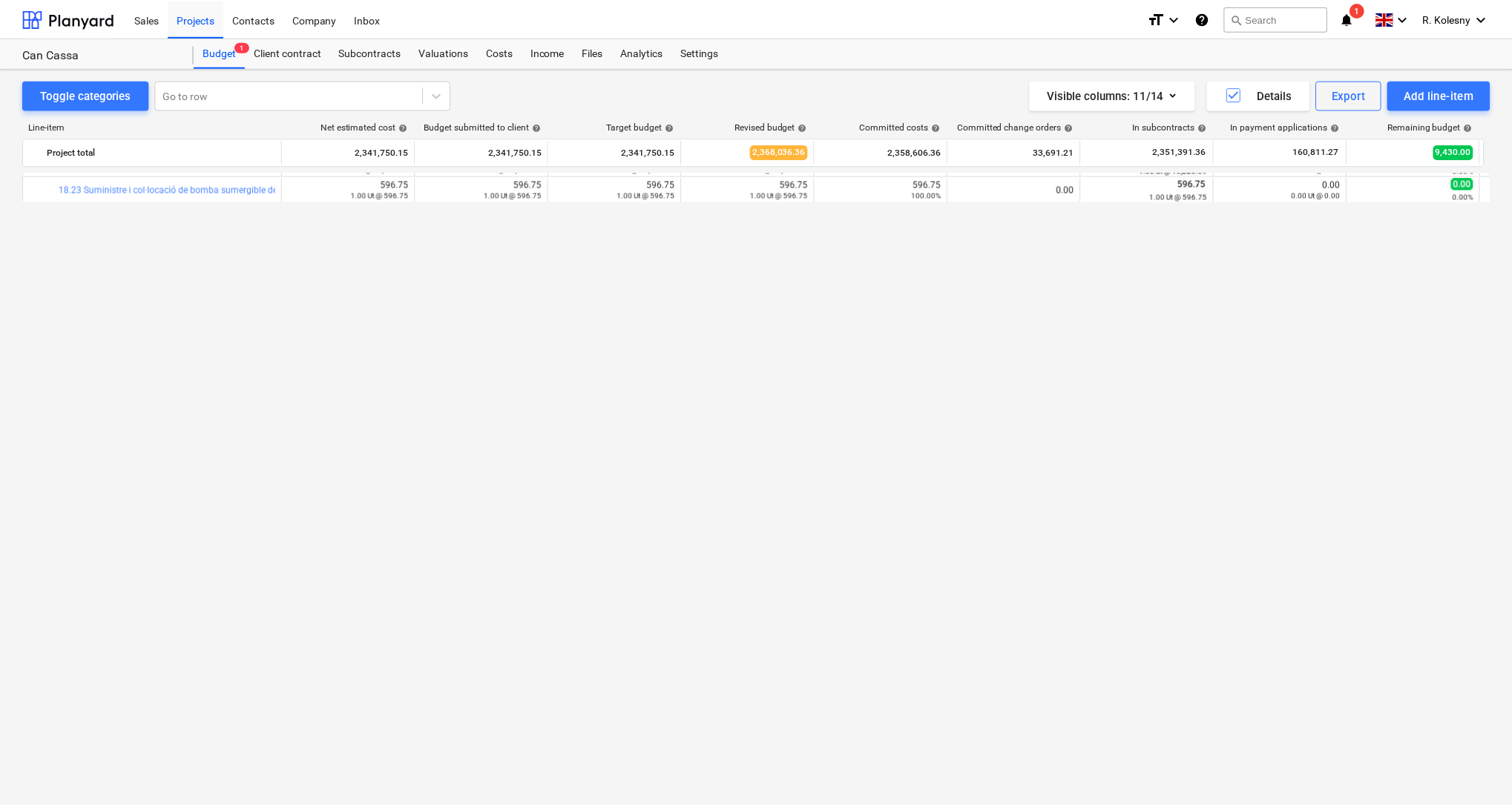
scroll to position [4285, 0]
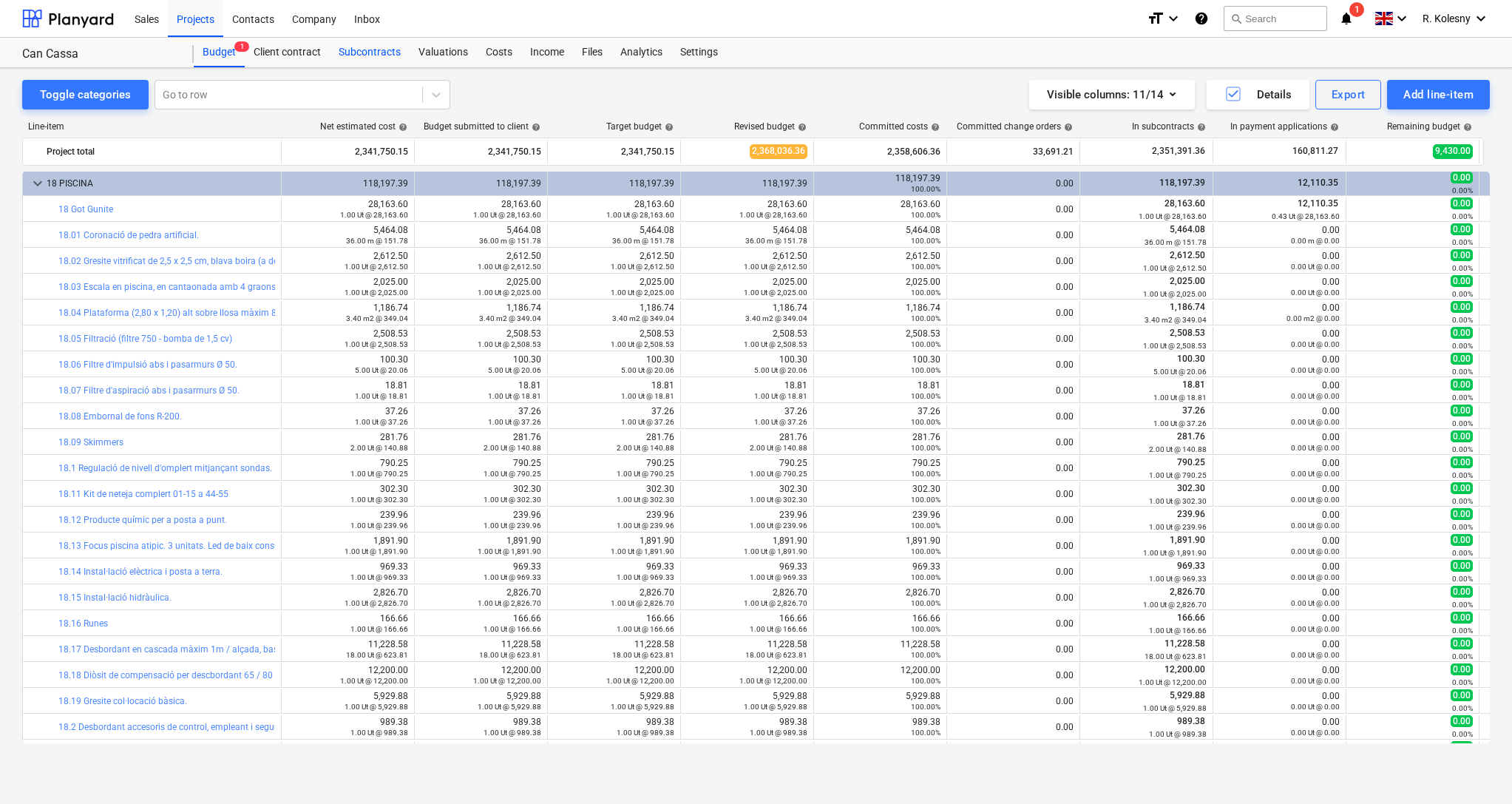
click at [385, 56] on div "Subcontracts" at bounding box center [369, 53] width 80 height 30
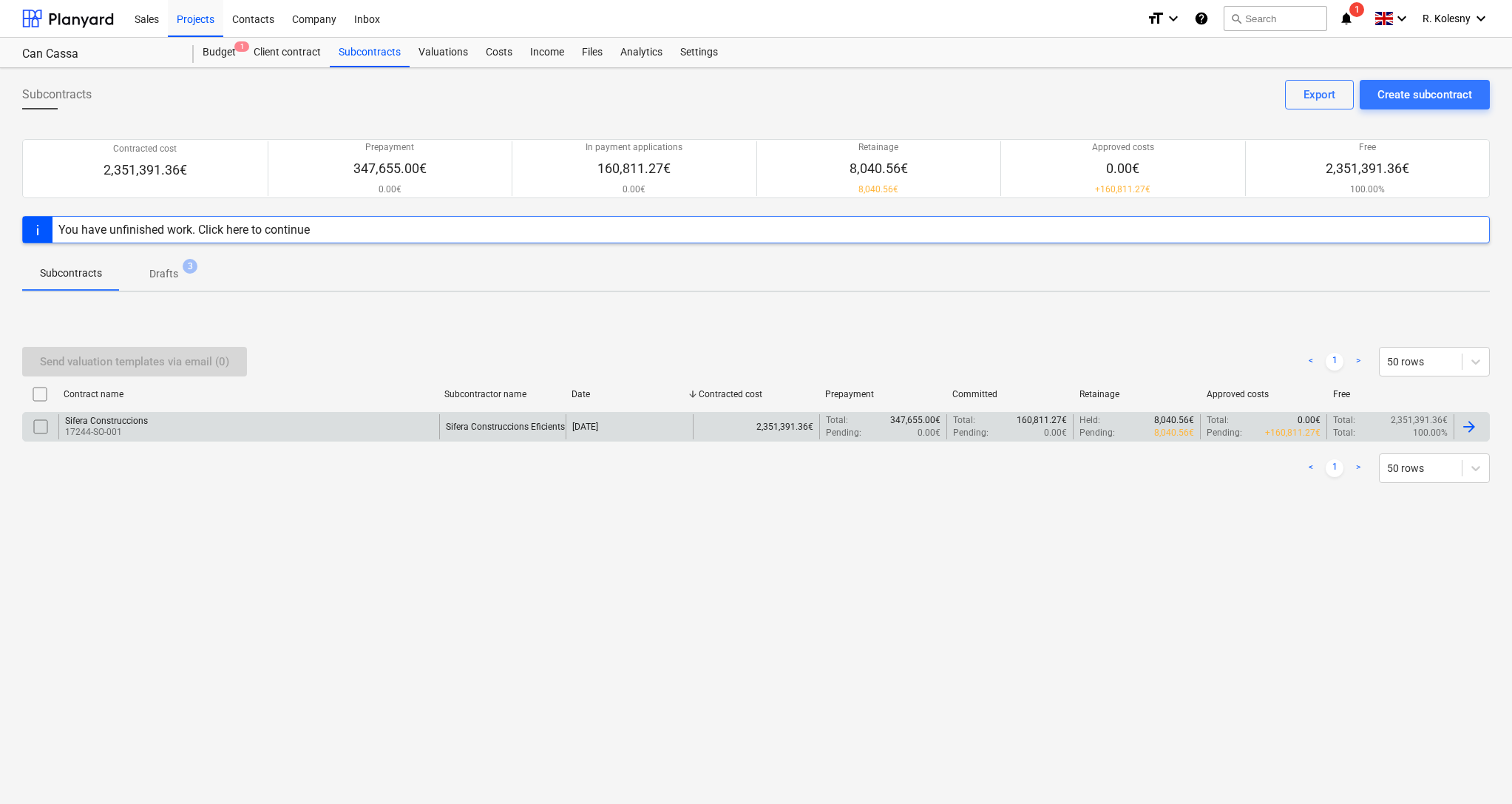
click at [132, 428] on p "17244-SO-001" at bounding box center [106, 432] width 83 height 13
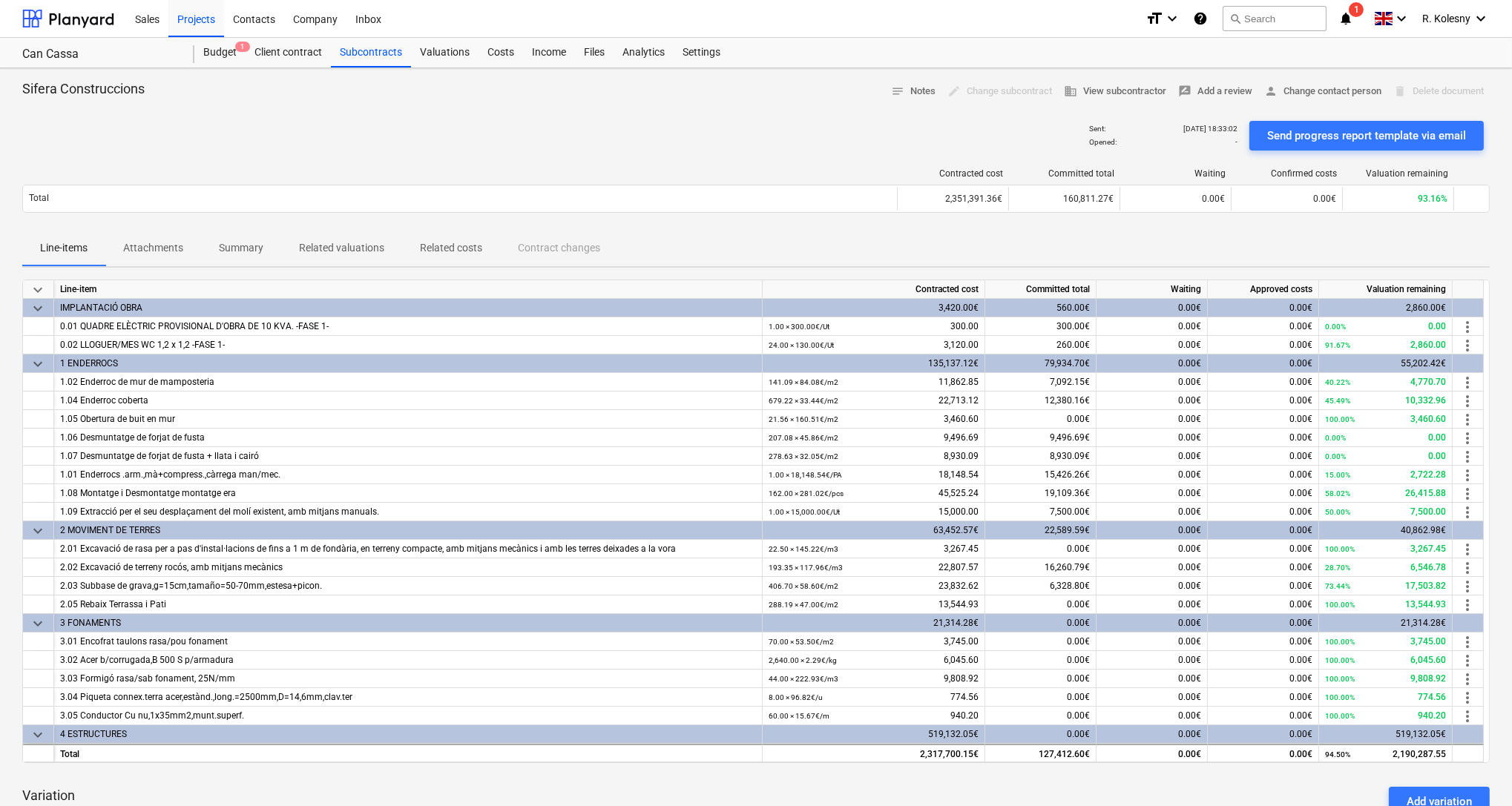
click at [342, 248] on p "Related valuations" at bounding box center [342, 248] width 85 height 16
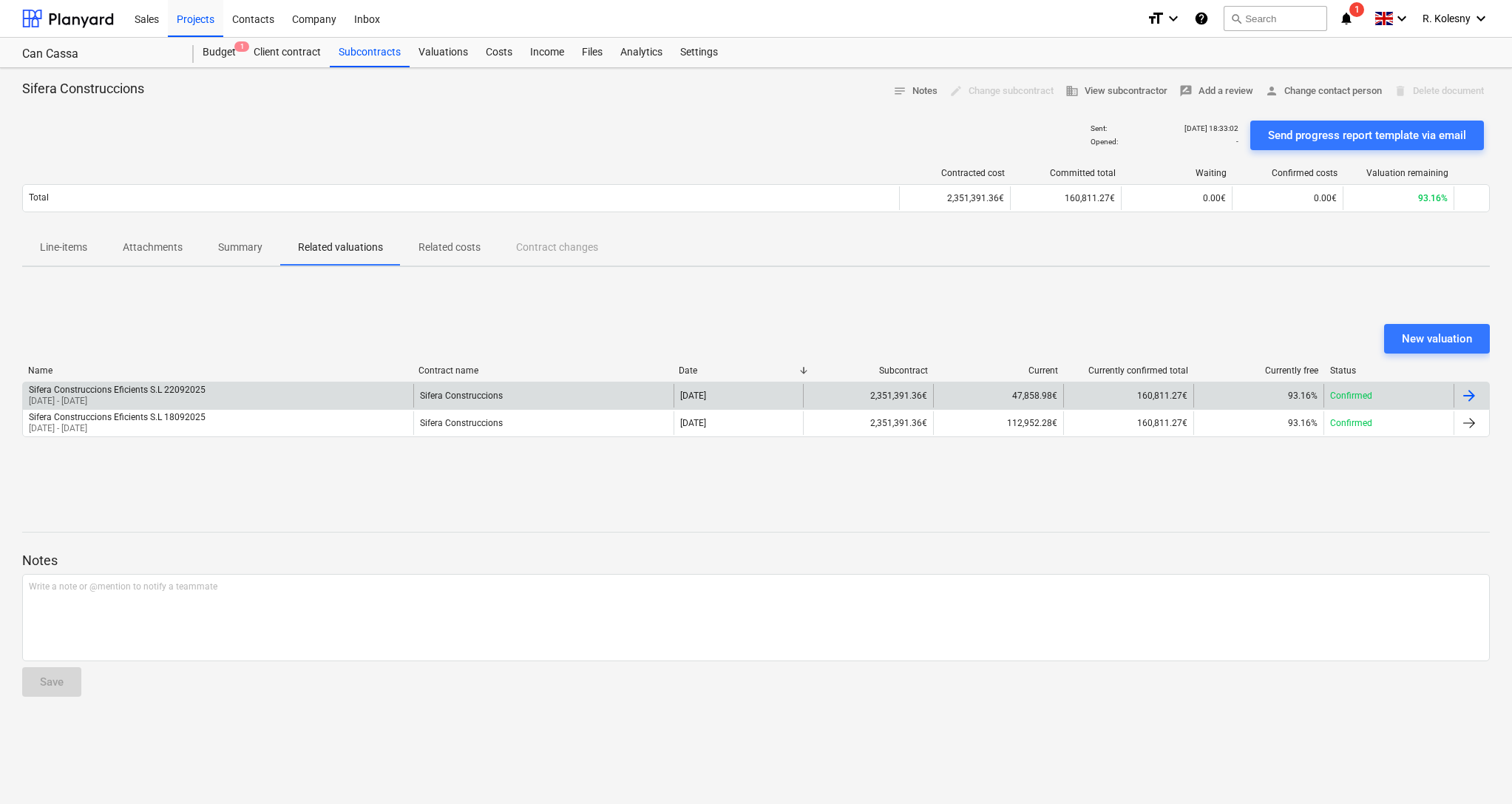
click at [1393, 396] on div "Confirmed" at bounding box center [1388, 396] width 130 height 24
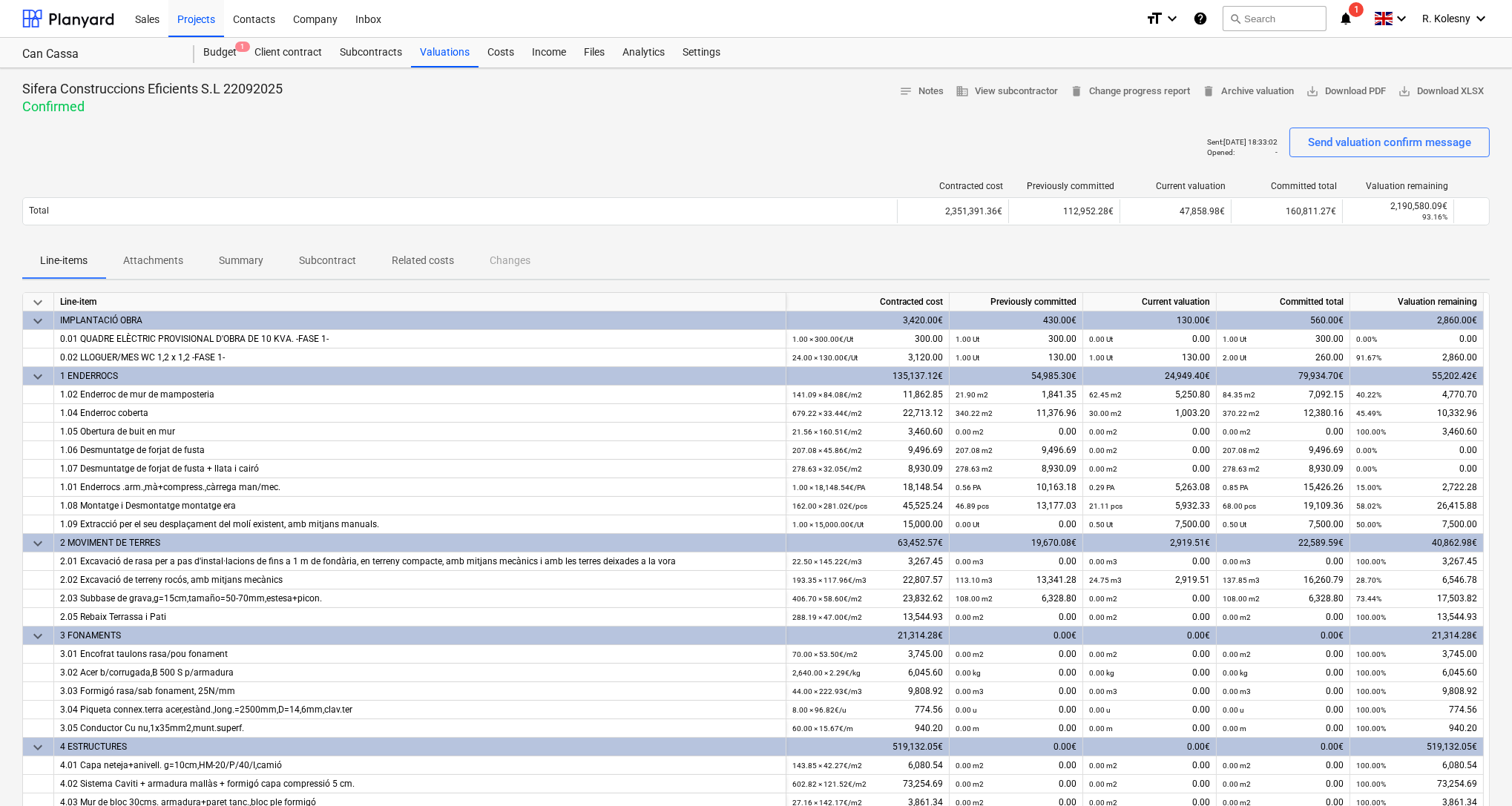
click at [439, 264] on p "Related costs" at bounding box center [423, 260] width 63 height 16
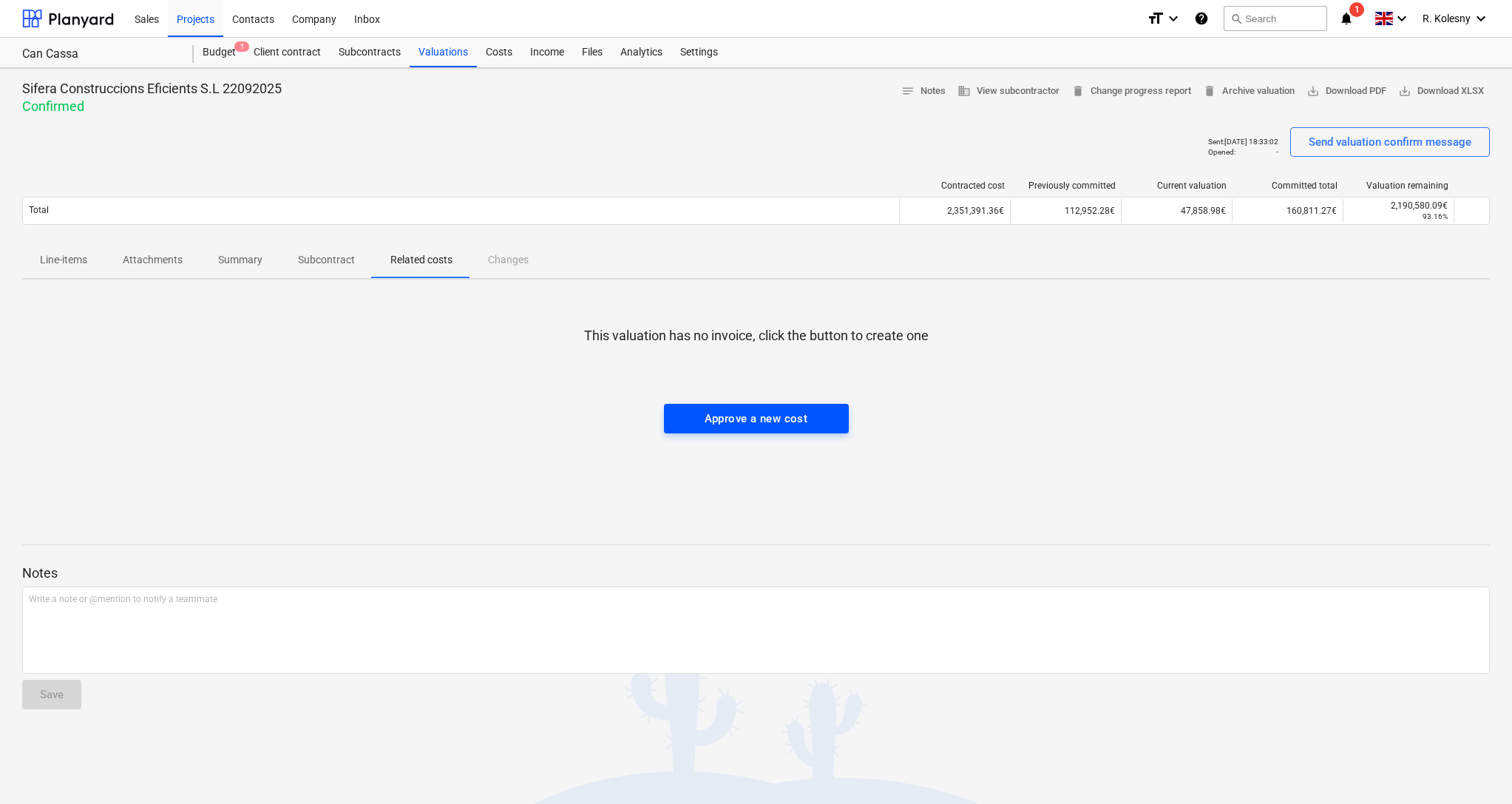
click at [708, 419] on div "Approve a new cost" at bounding box center [756, 419] width 103 height 19
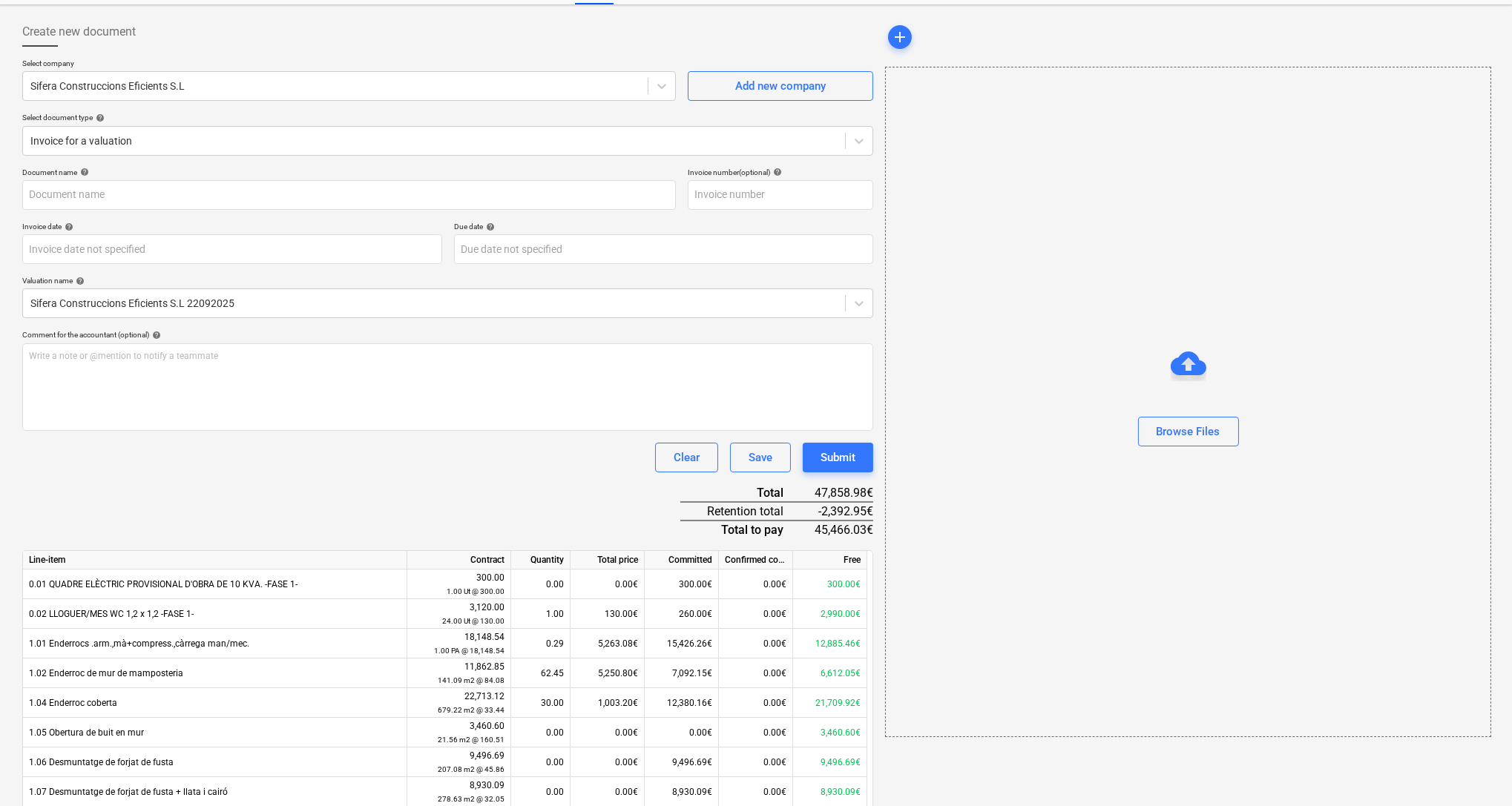
scroll to position [69, 0]
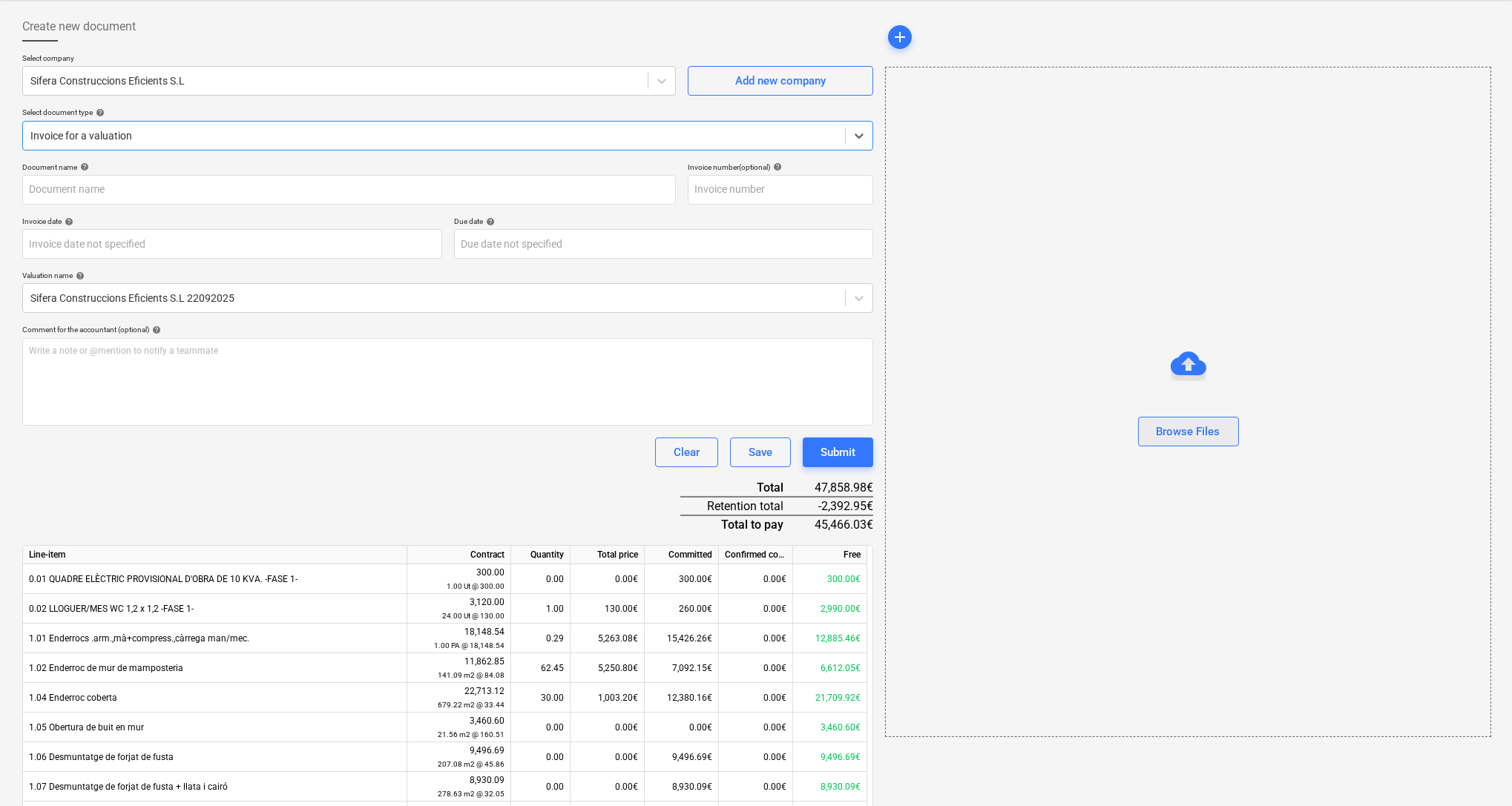
click at [1178, 429] on div "Browse Files" at bounding box center [1189, 432] width 64 height 19
click at [1184, 434] on div "Browse Files" at bounding box center [1189, 432] width 64 height 19
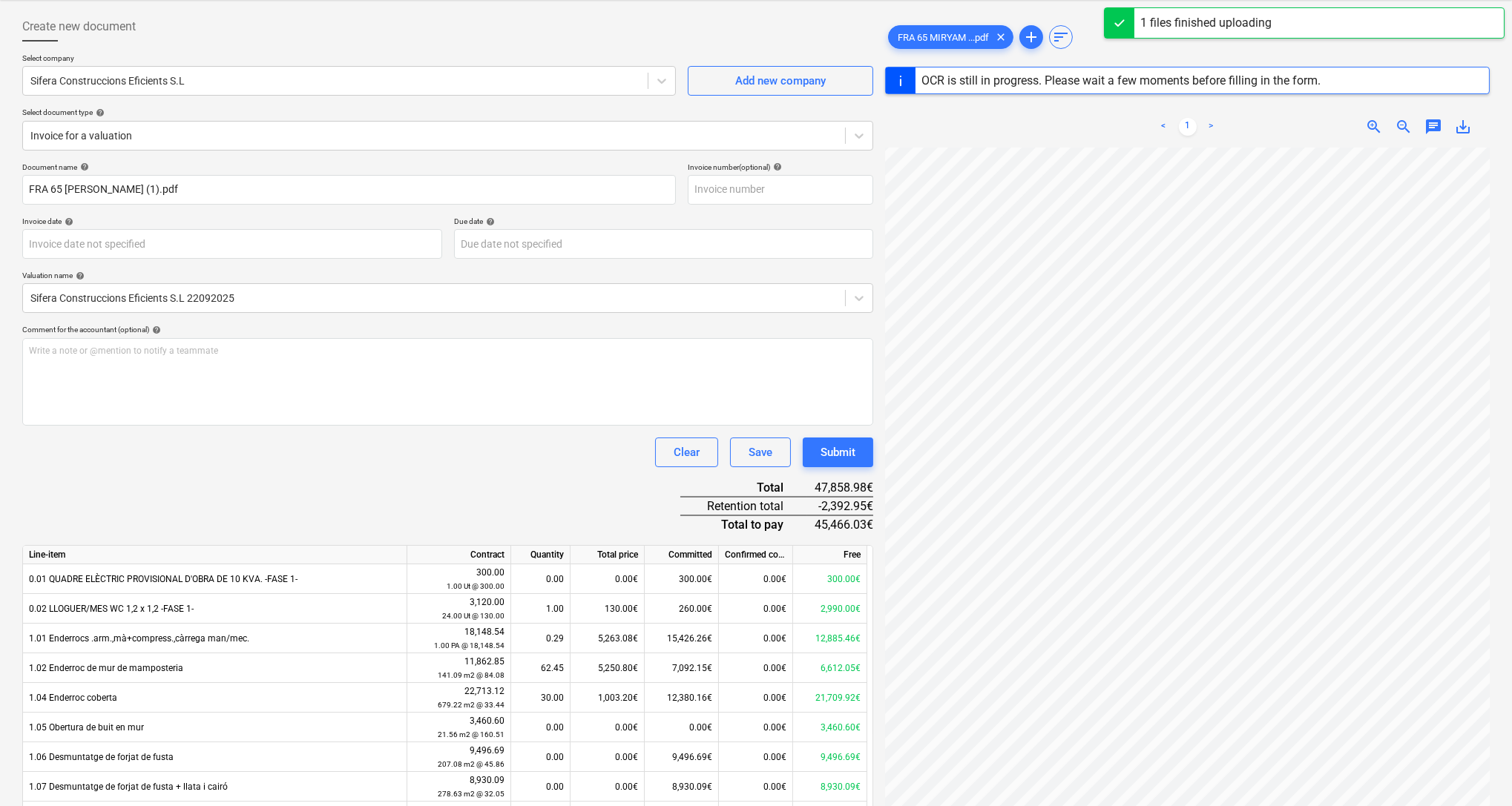
scroll to position [0, 470]
type input "65"
type input "[DATE]"
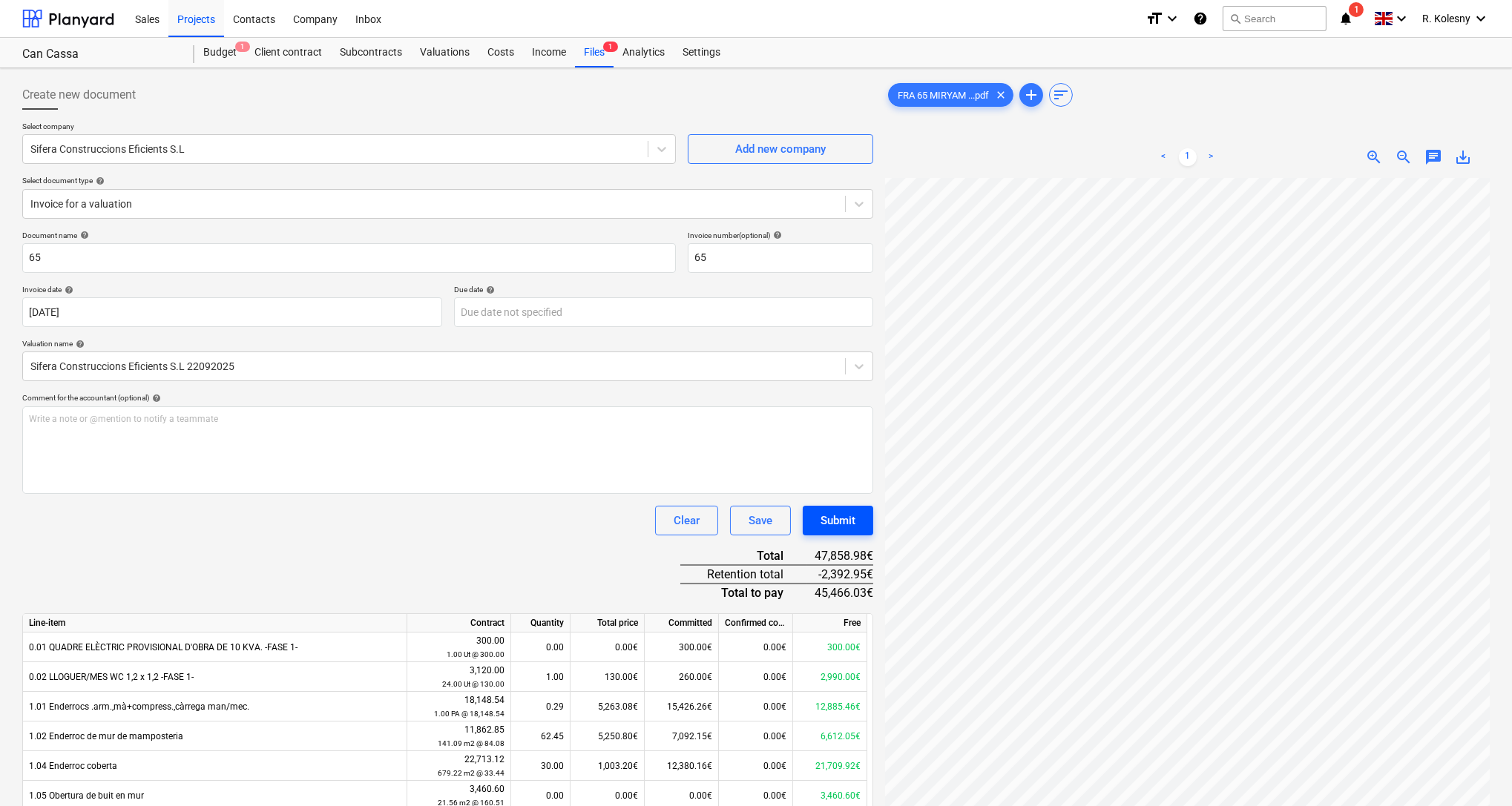
click at [826, 520] on div "Submit" at bounding box center [838, 520] width 35 height 19
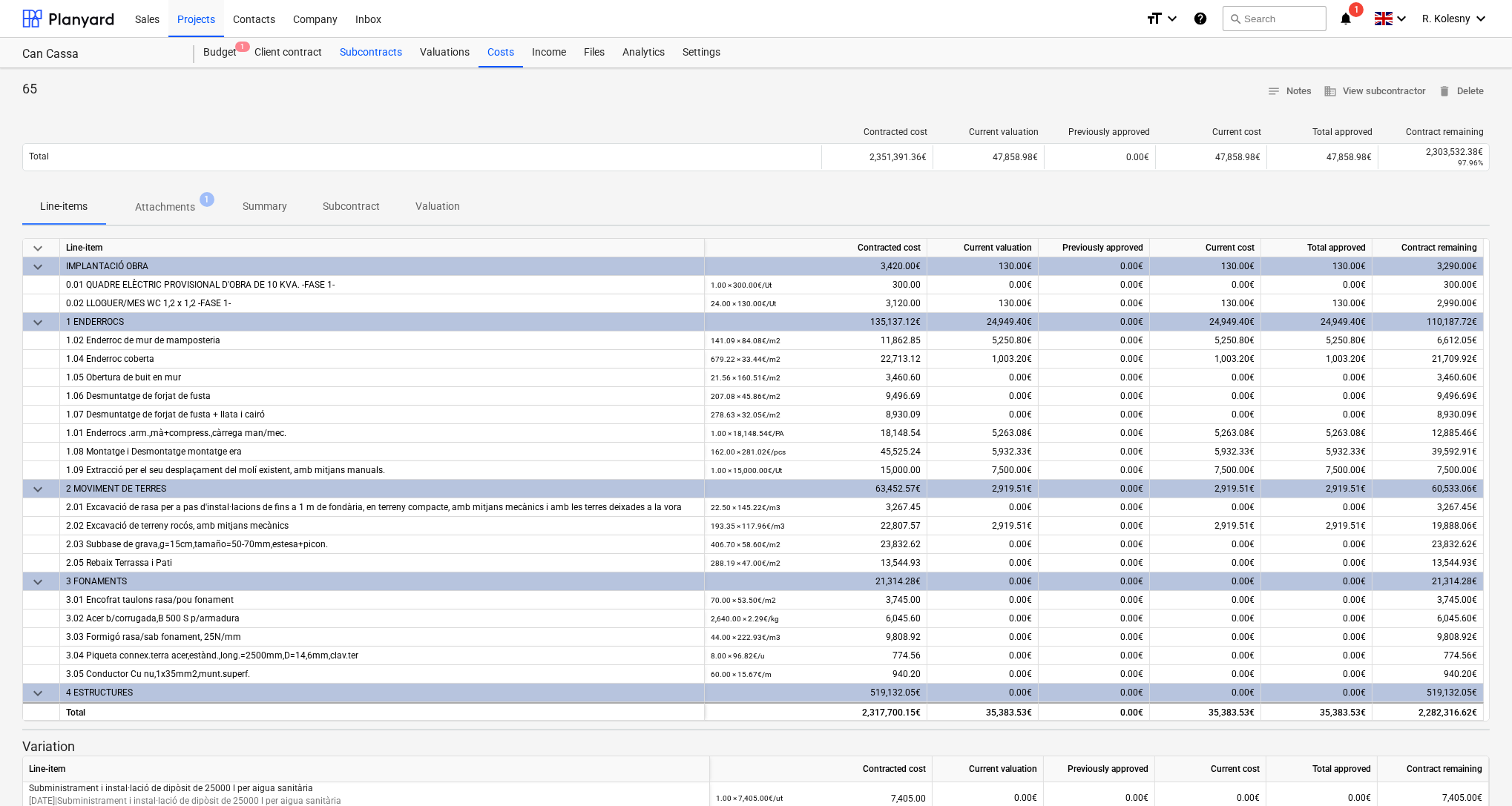
click at [371, 58] on div "Subcontracts" at bounding box center [371, 53] width 80 height 30
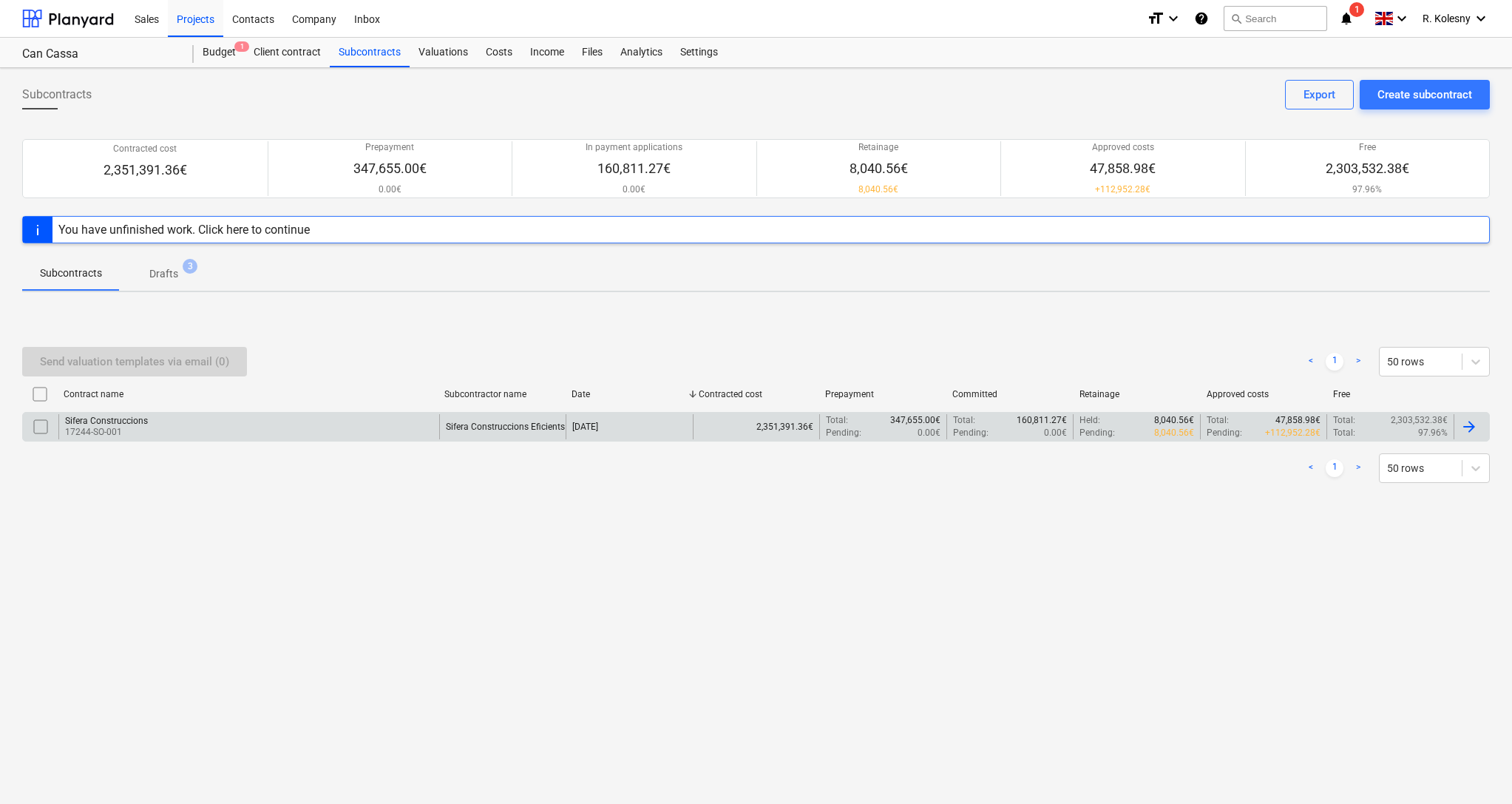
click at [115, 426] on p "17244-SO-001" at bounding box center [106, 432] width 83 height 13
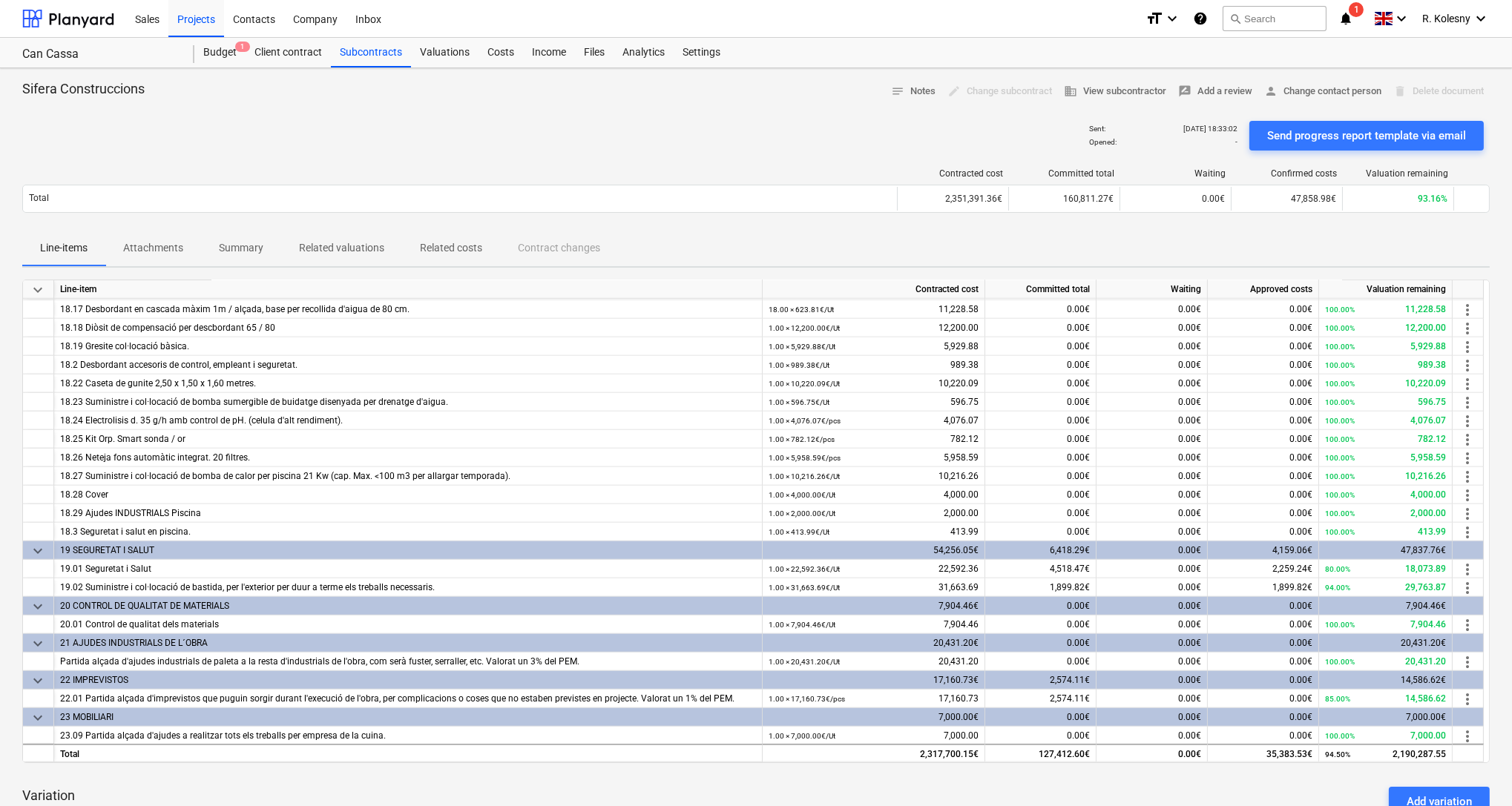
click at [454, 240] on p "Related costs" at bounding box center [451, 248] width 63 height 16
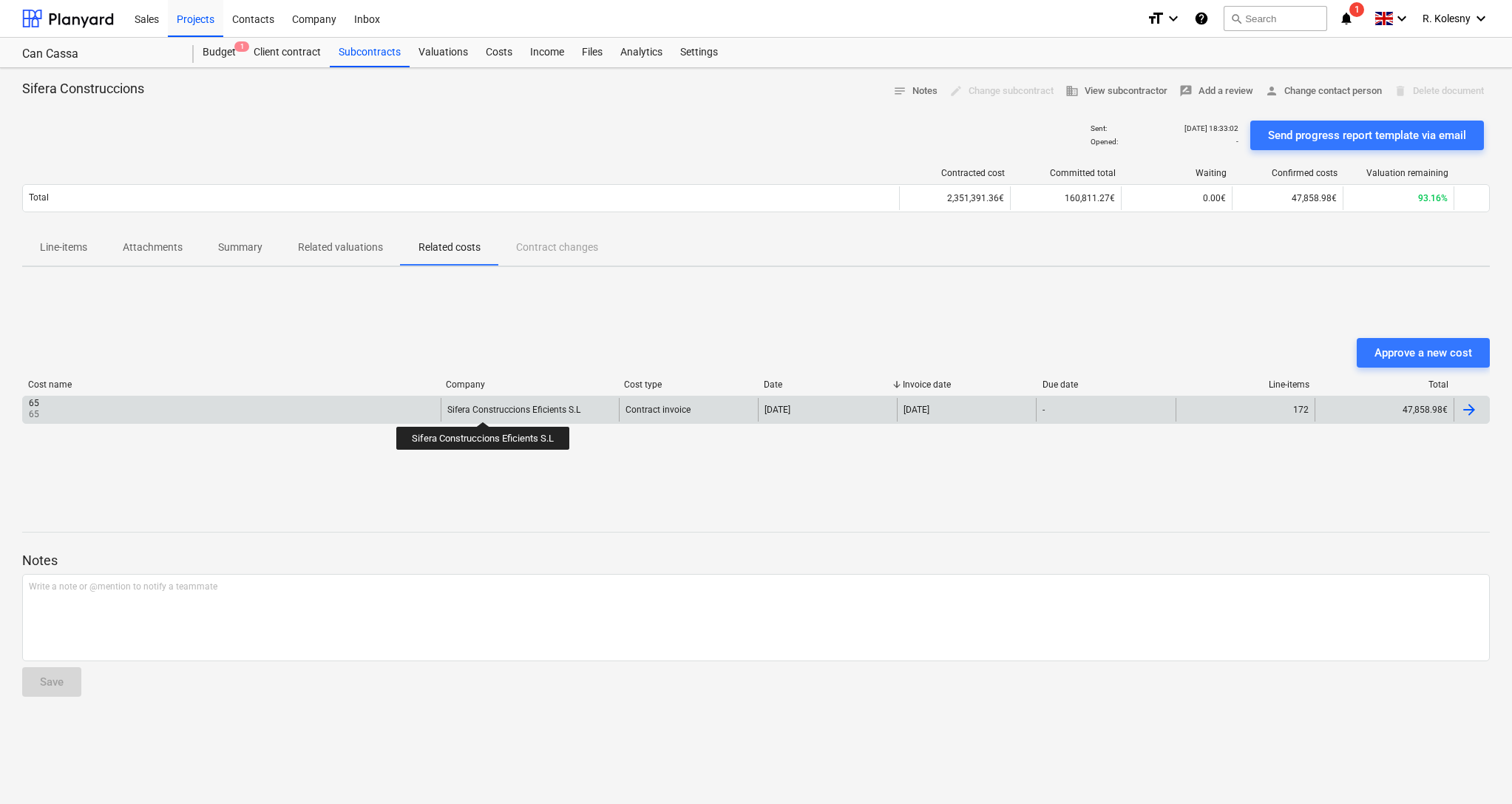
click at [484, 408] on div "Sifera Construccions Eficients S.L" at bounding box center [514, 410] width 133 height 10
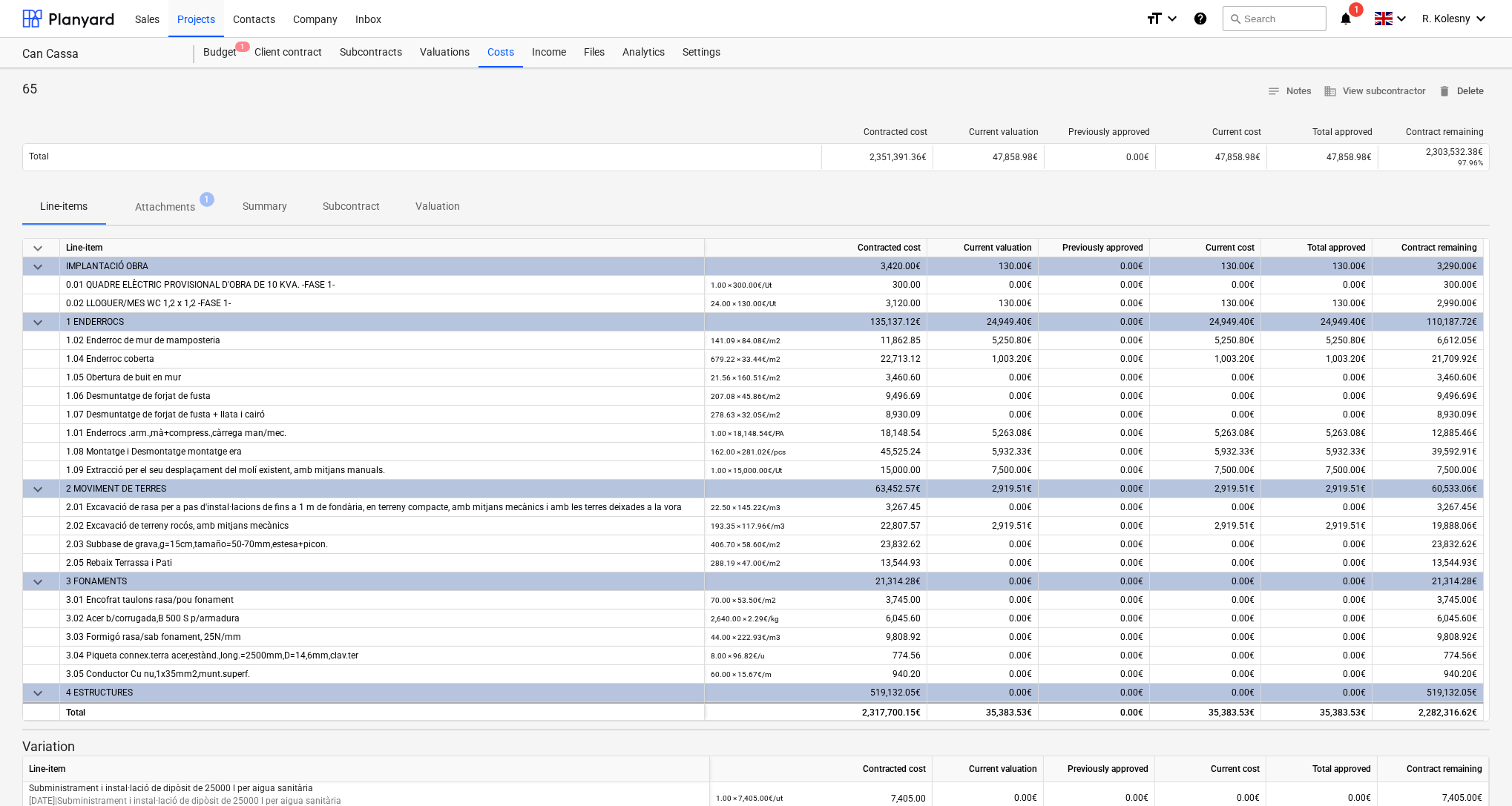
click at [1475, 86] on span "delete Delete" at bounding box center [1461, 91] width 46 height 17
click at [1464, 89] on span "delete Delete" at bounding box center [1461, 91] width 46 height 17
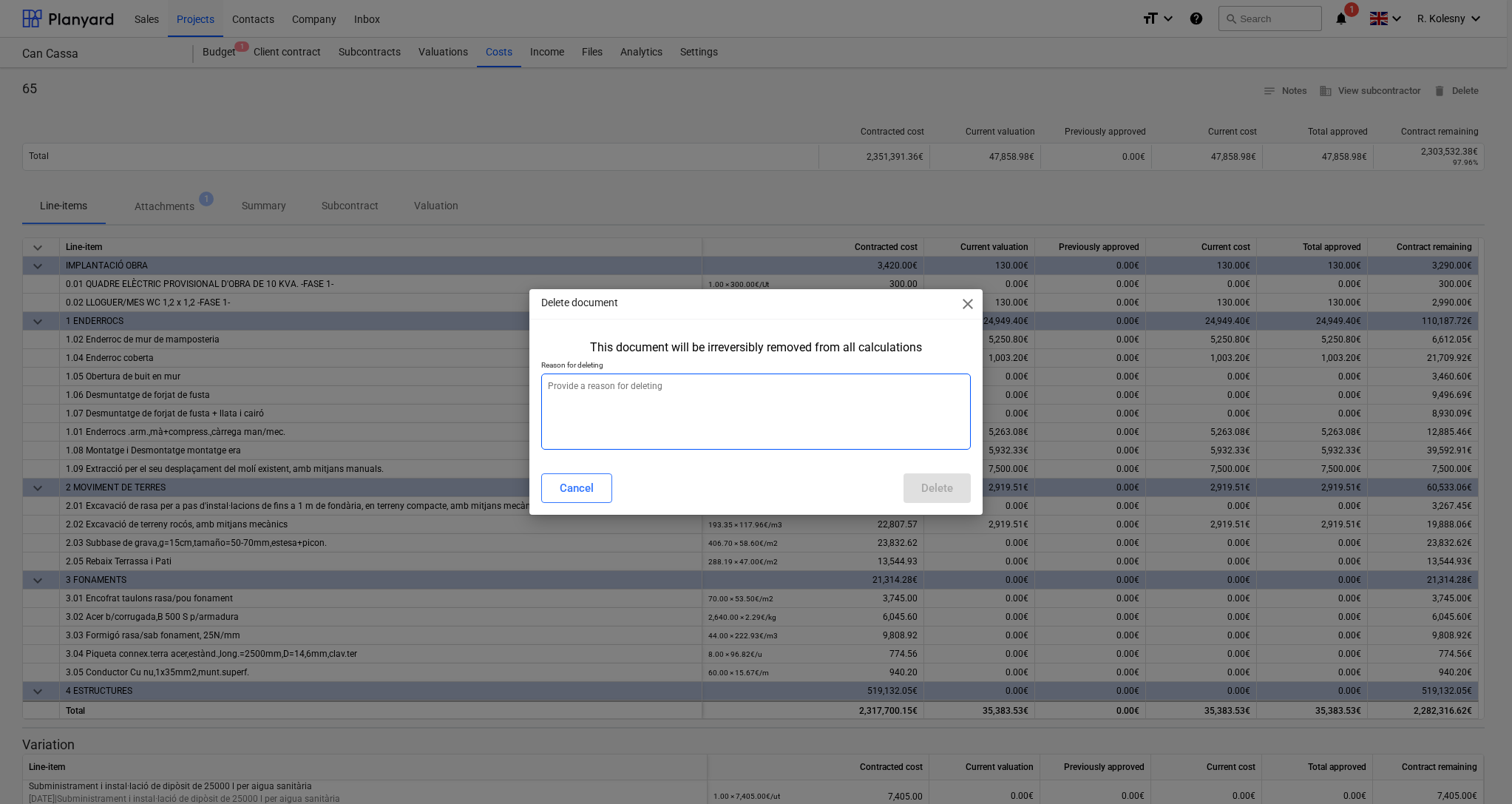
click at [756, 414] on textarea at bounding box center [756, 411] width 430 height 76
type textarea "x"
type textarea "d"
type textarea "x"
type textarea "del"
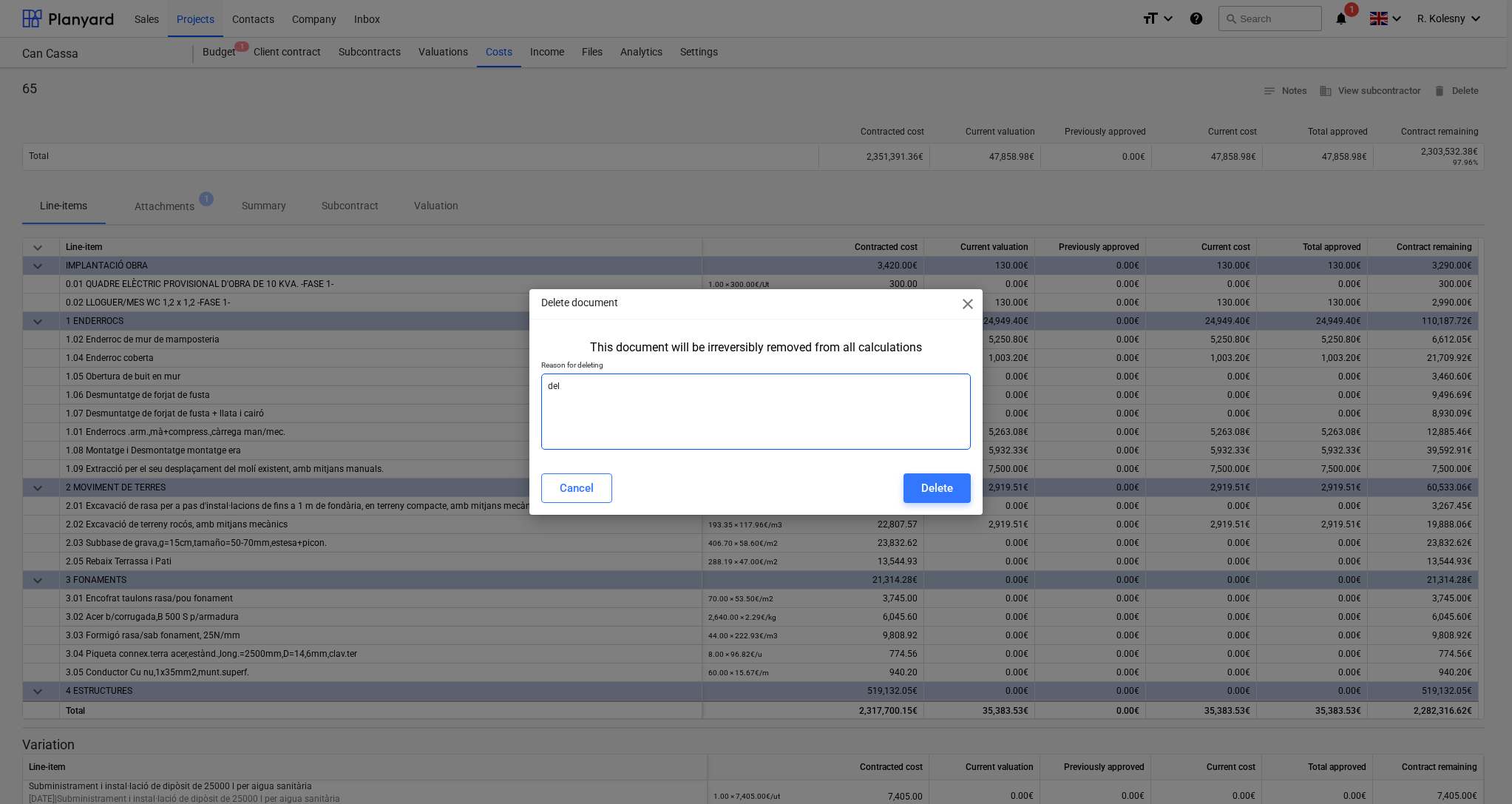
type textarea "x"
type textarea "dele"
type textarea "x"
type textarea "delet"
type textarea "x"
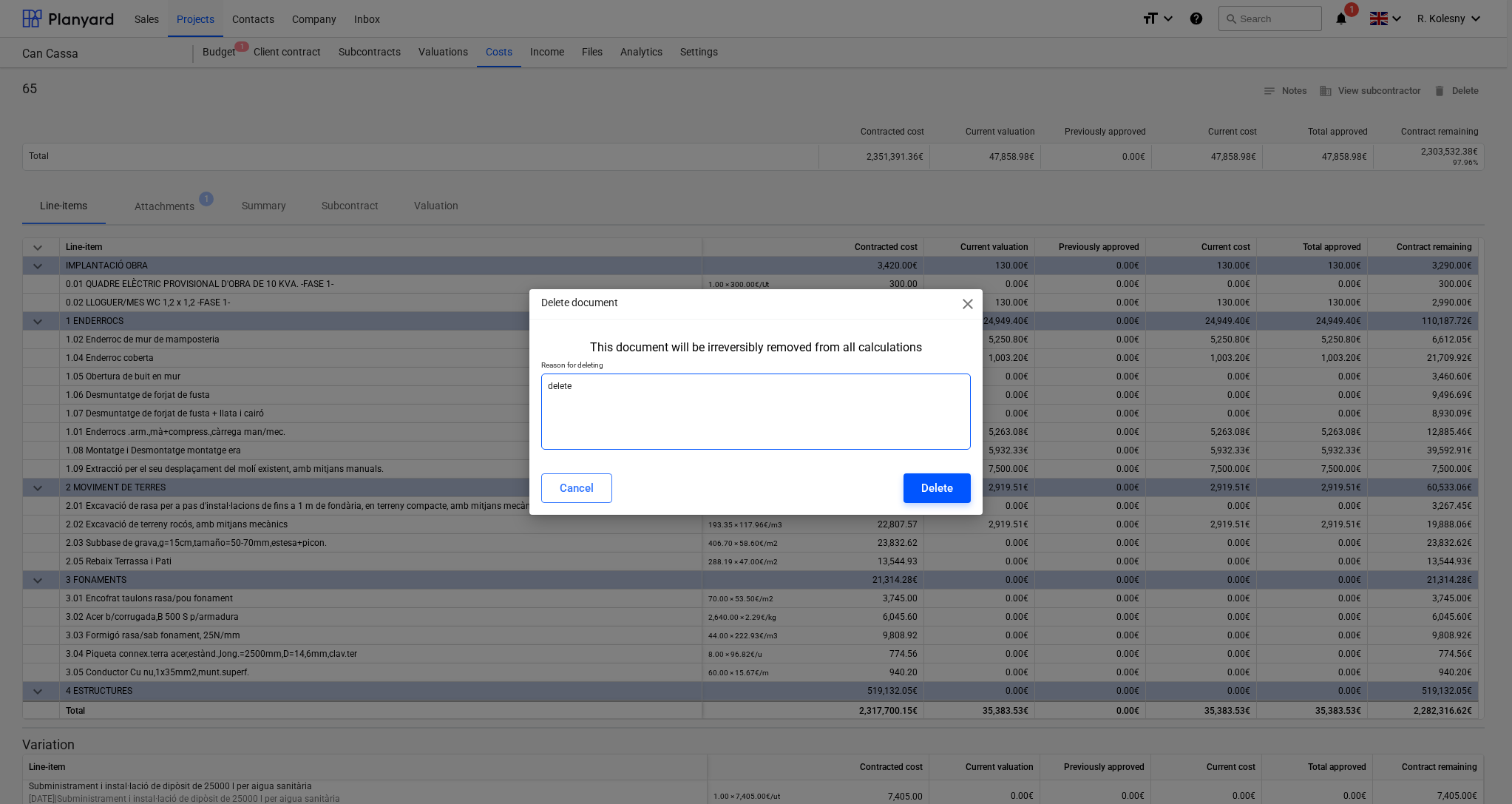
type textarea "delete"
click at [933, 494] on div "Delete" at bounding box center [937, 489] width 32 height 19
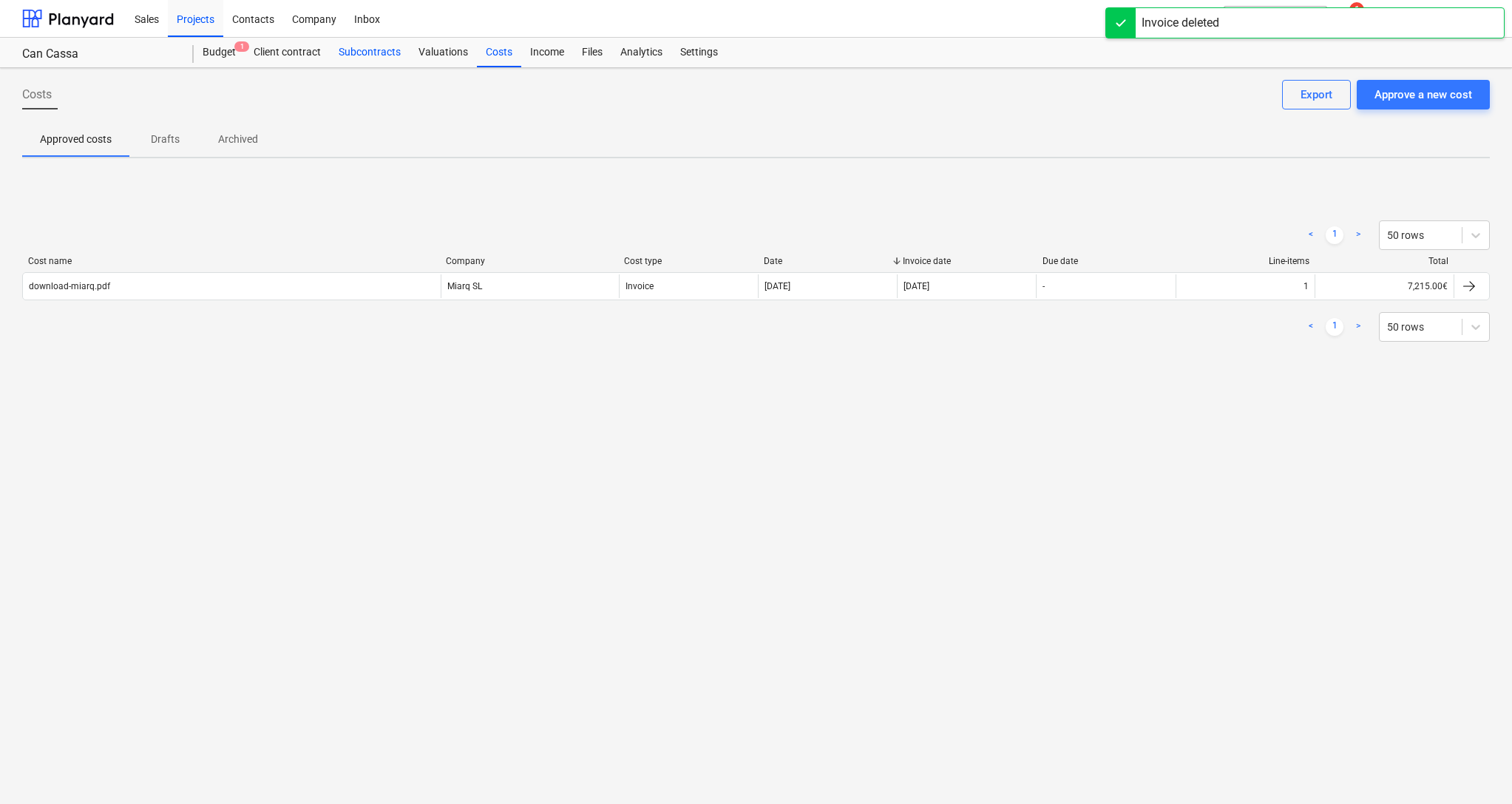
click at [355, 55] on div "Subcontracts" at bounding box center [369, 53] width 80 height 30
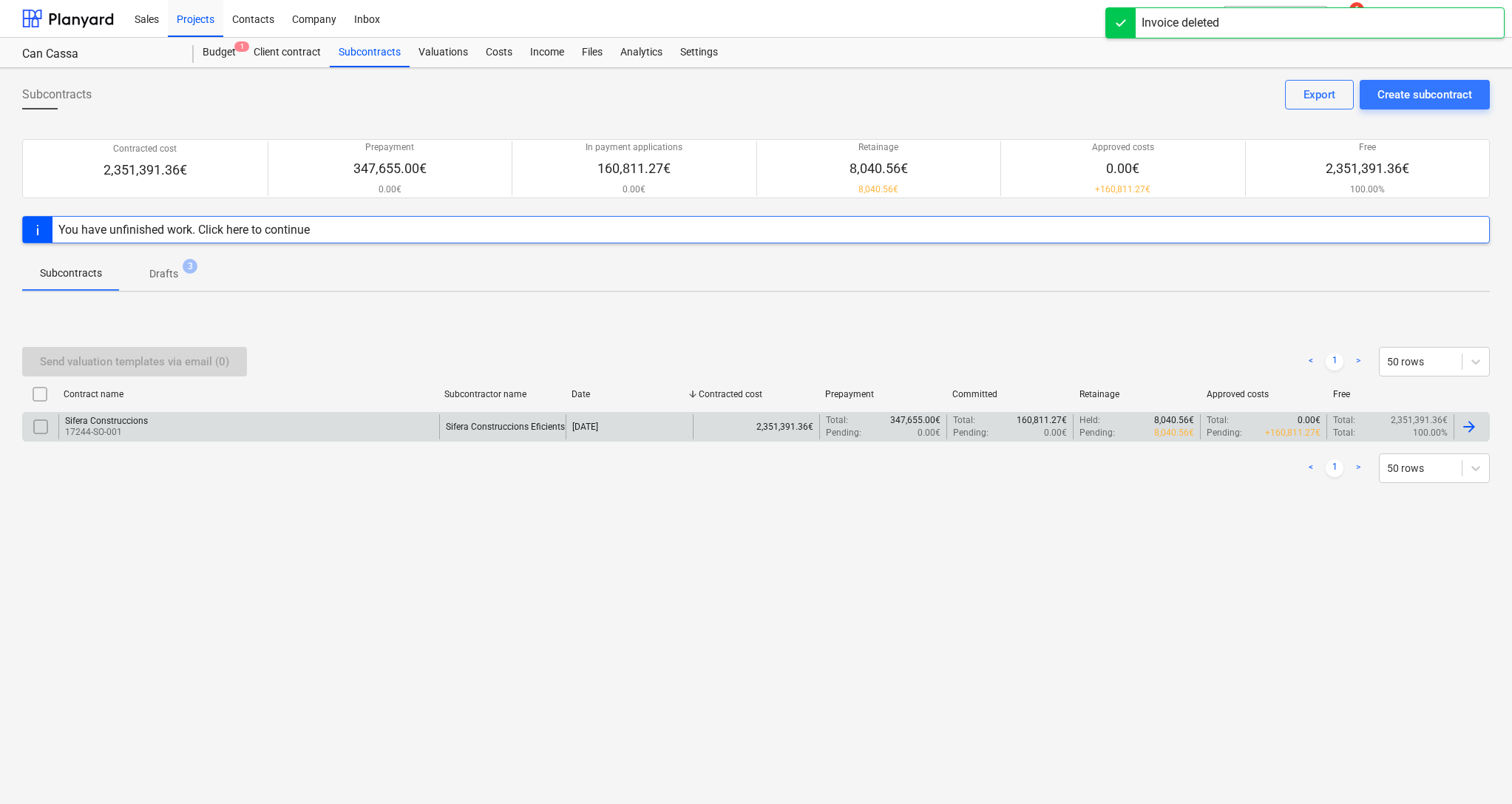
click at [399, 426] on div "Sifera Construccions 17244-SO-001" at bounding box center [249, 427] width 381 height 25
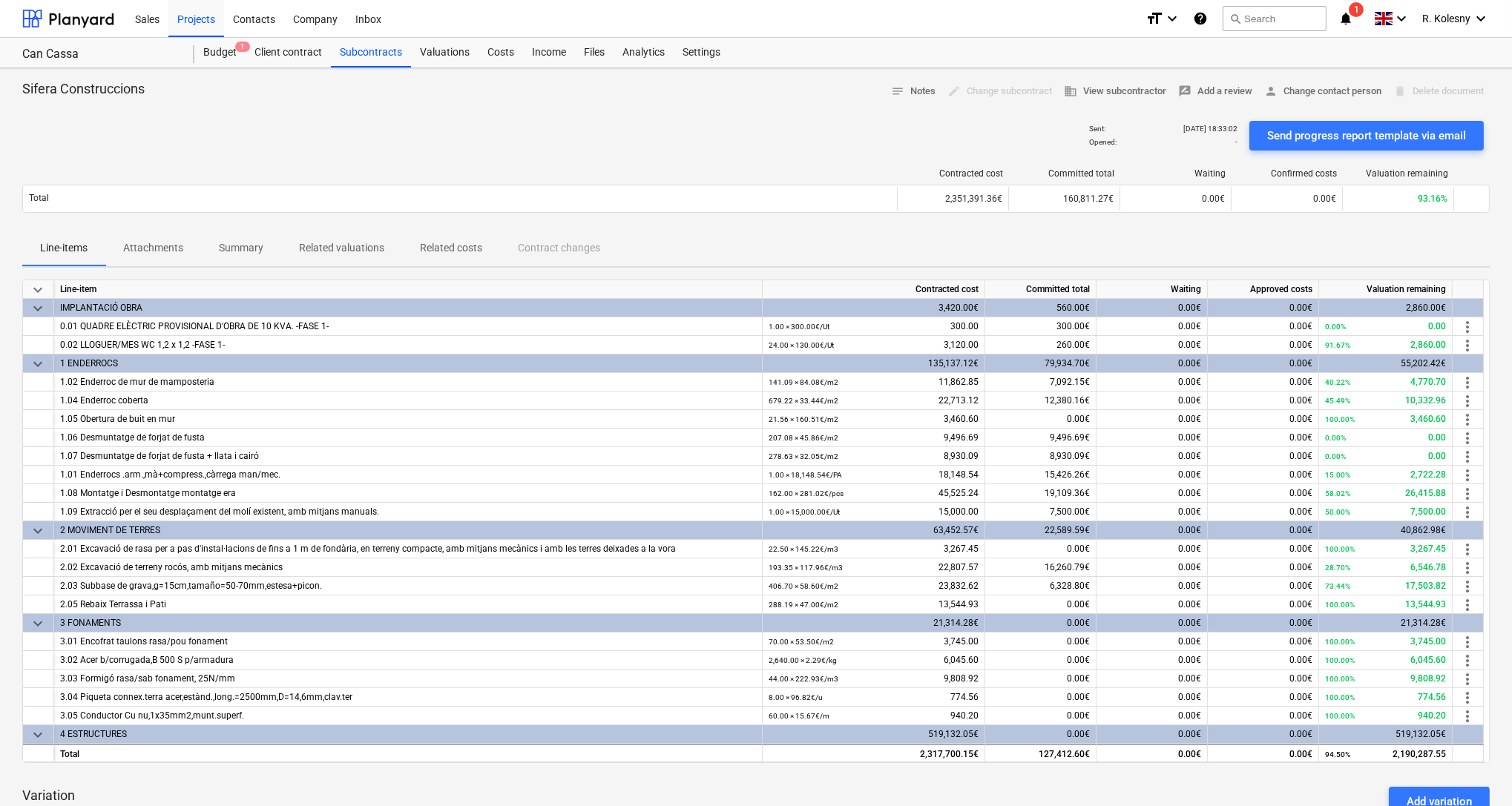
click at [453, 245] on p "Related costs" at bounding box center [451, 248] width 63 height 16
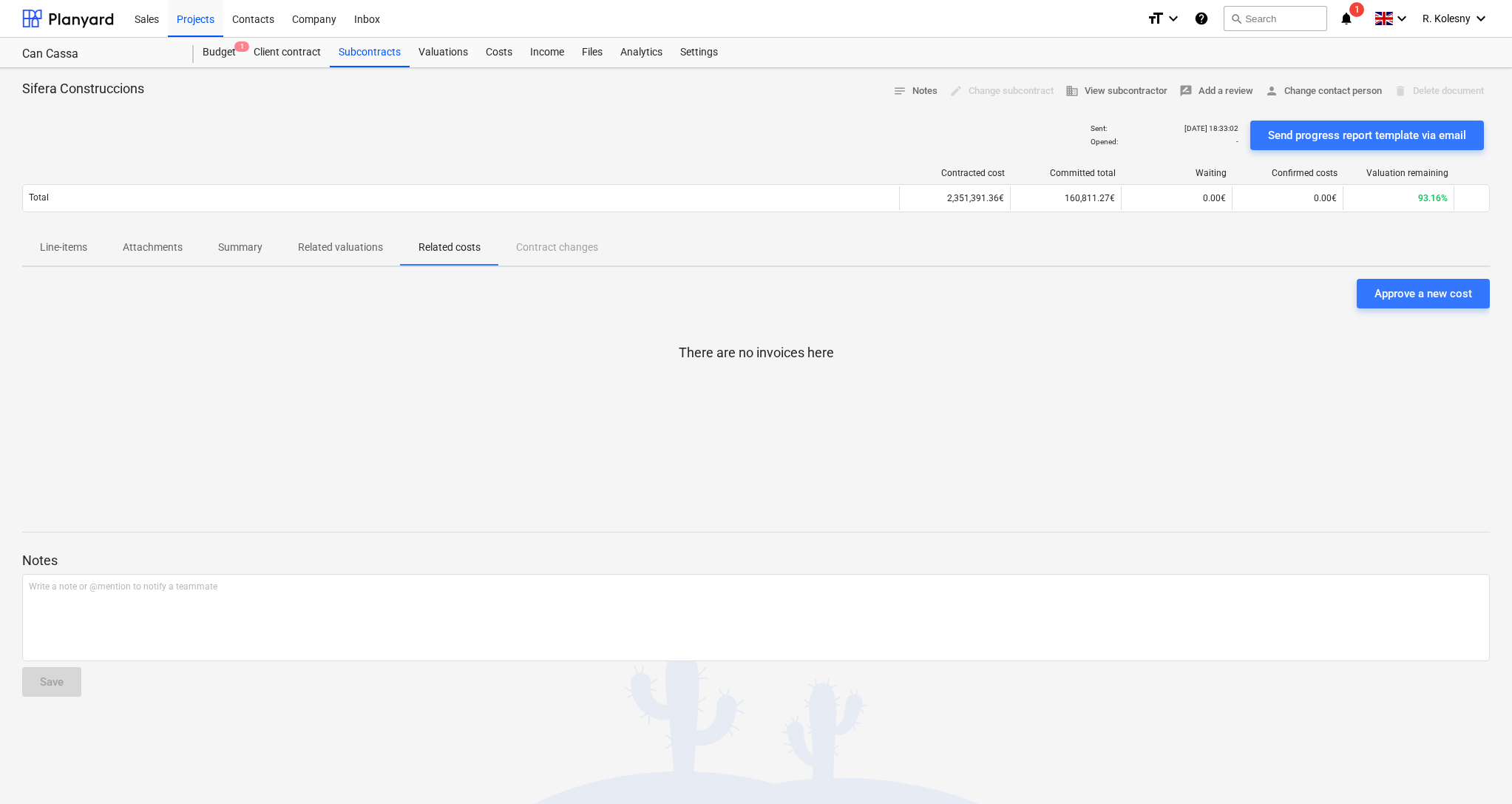
click at [364, 243] on p "Related valuations" at bounding box center [340, 247] width 85 height 16
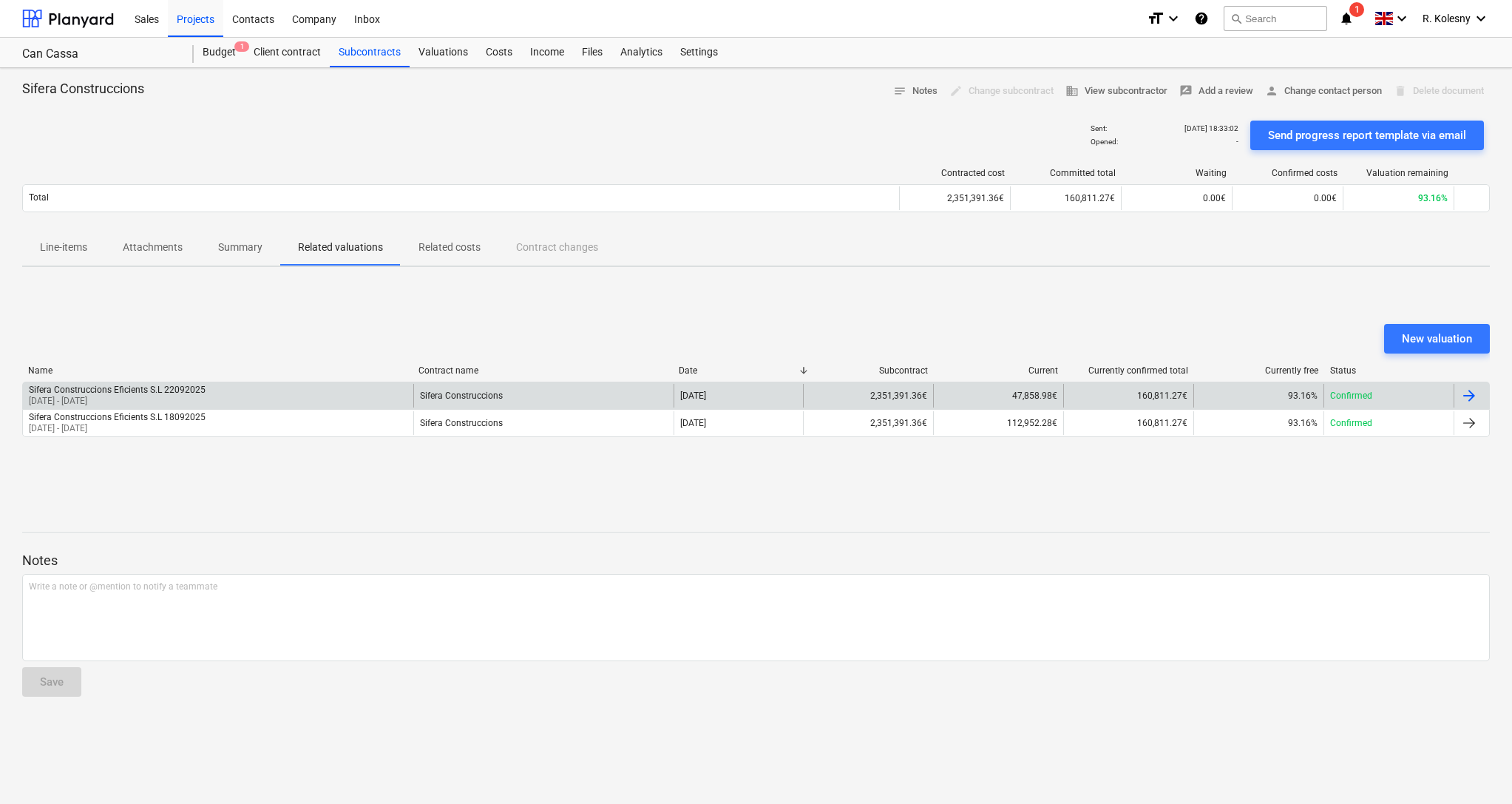
click at [501, 400] on div "Sifera Construccions" at bounding box center [543, 396] width 260 height 24
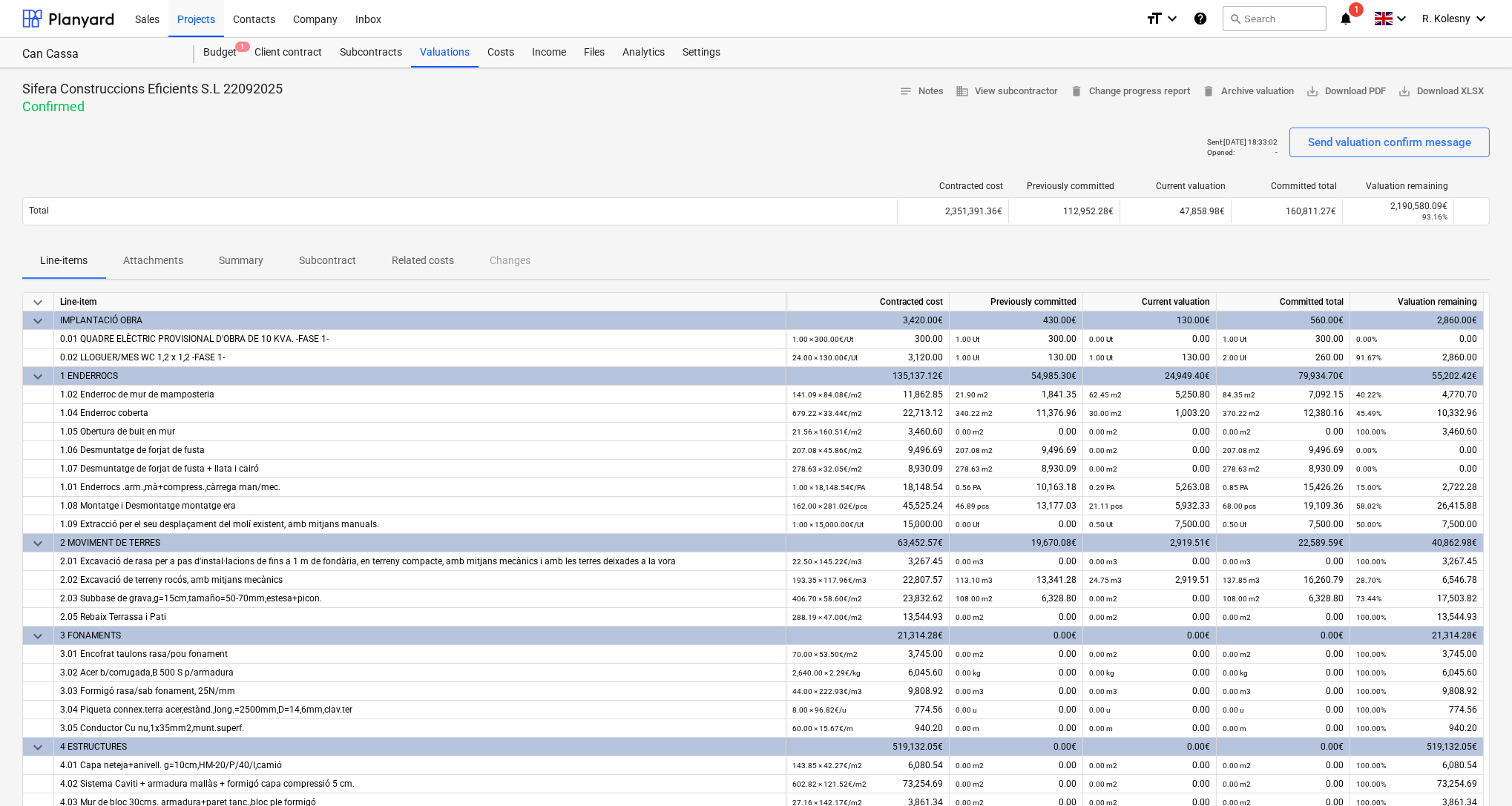
click at [514, 259] on div "Line-items Attachments Summary Subcontract Related costs Changes" at bounding box center [756, 261] width 1467 height 36
click at [1110, 86] on span "delete Change progress report" at bounding box center [1129, 91] width 120 height 17
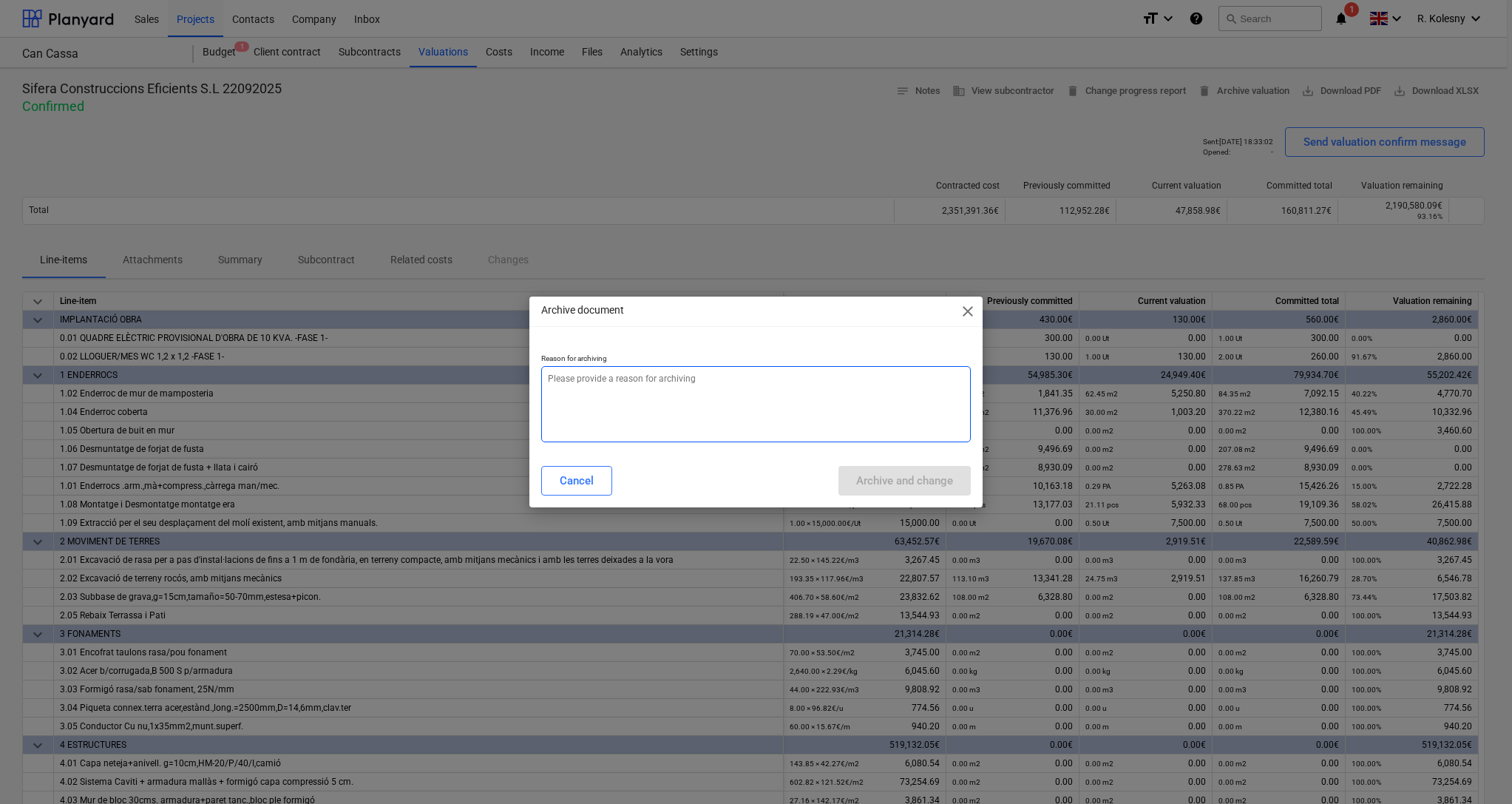
click at [743, 388] on textarea at bounding box center [756, 404] width 430 height 76
type textarea "x"
type textarea "a"
type textarea "x"
type textarea "ar"
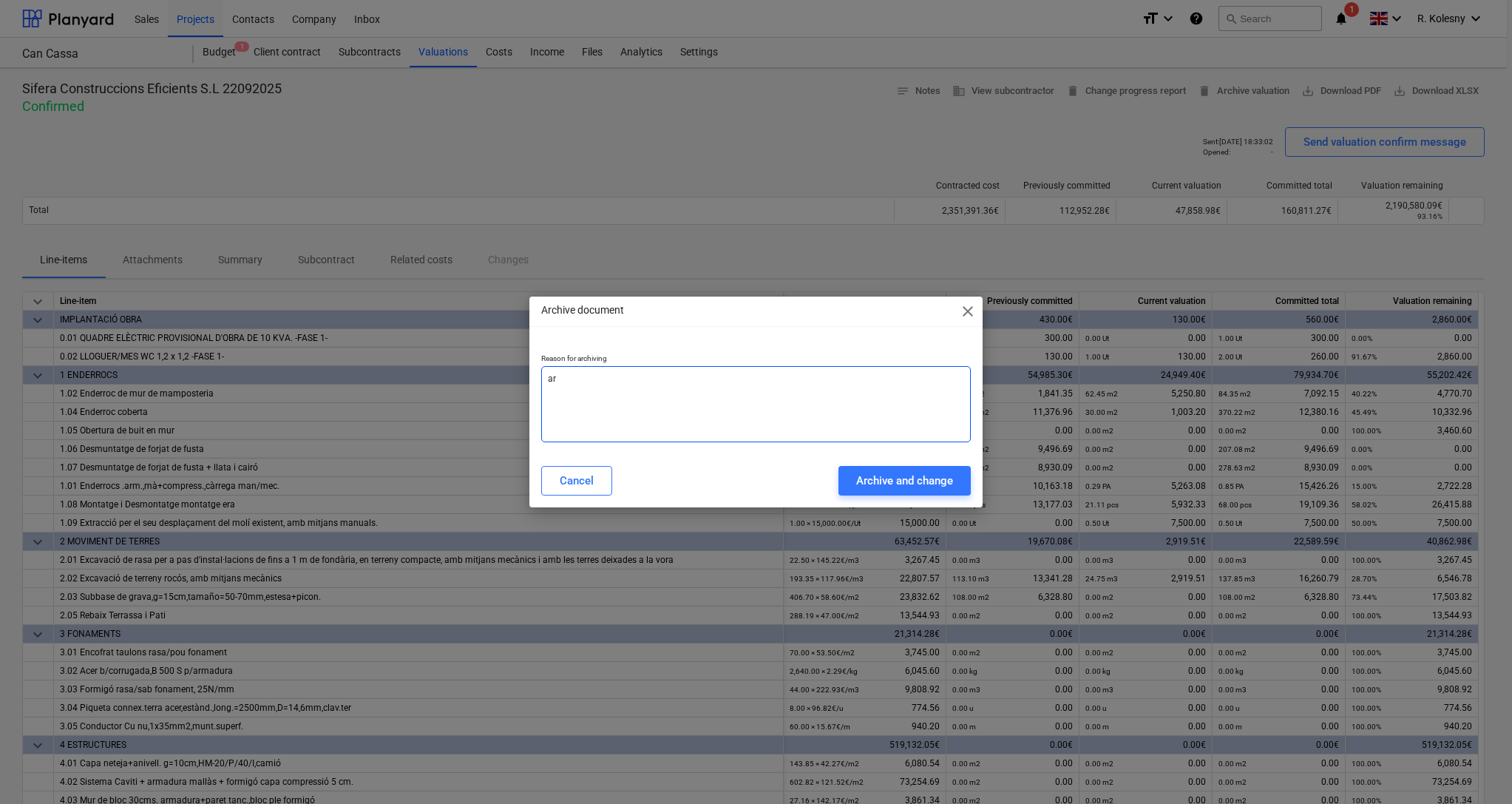
type textarea "x"
type textarea "arc"
type textarea "x"
type textarea "arch"
type textarea "x"
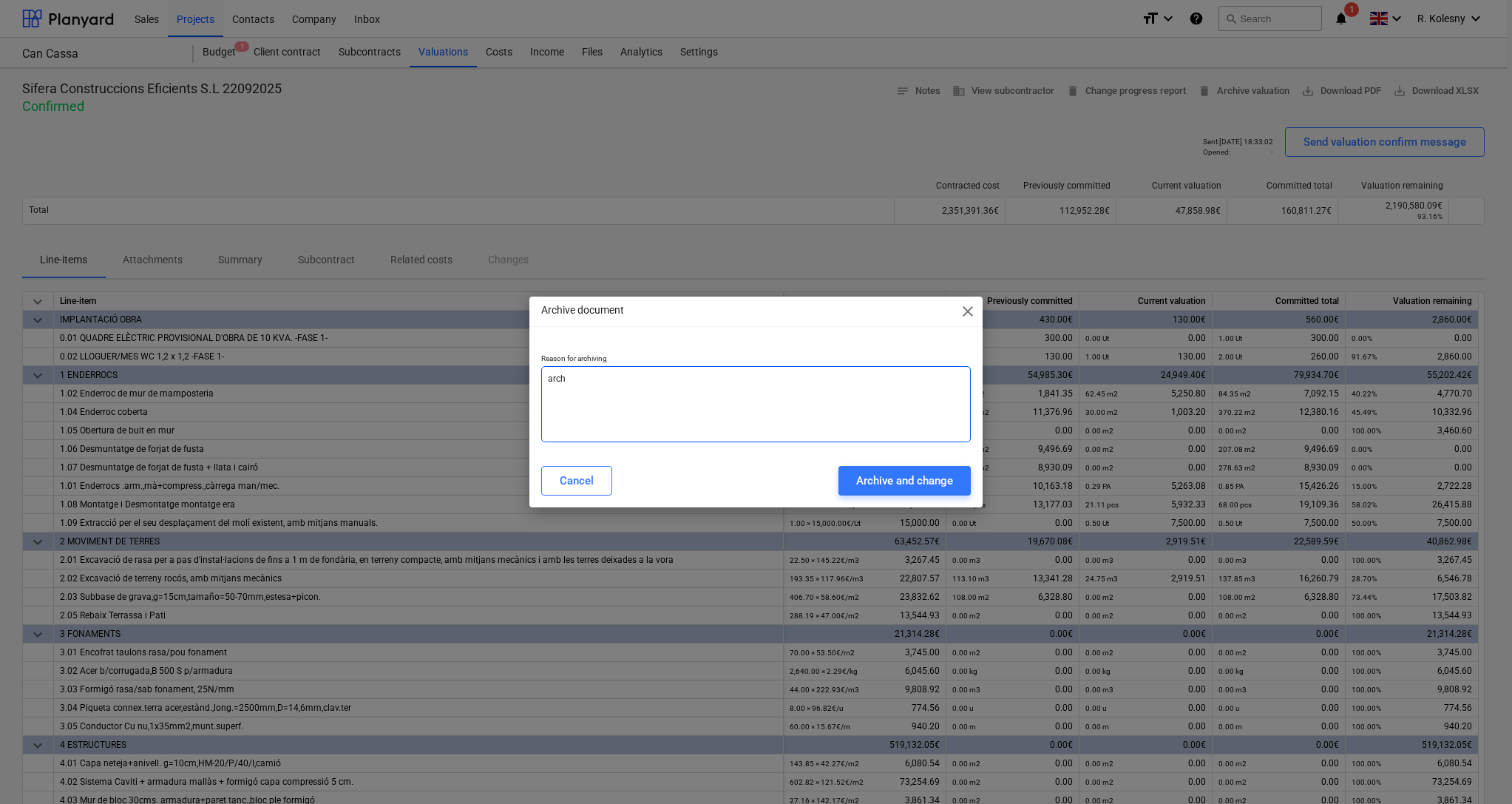
type textarea "archi"
type textarea "x"
type textarea "archive"
type textarea "x"
type textarea "archive"
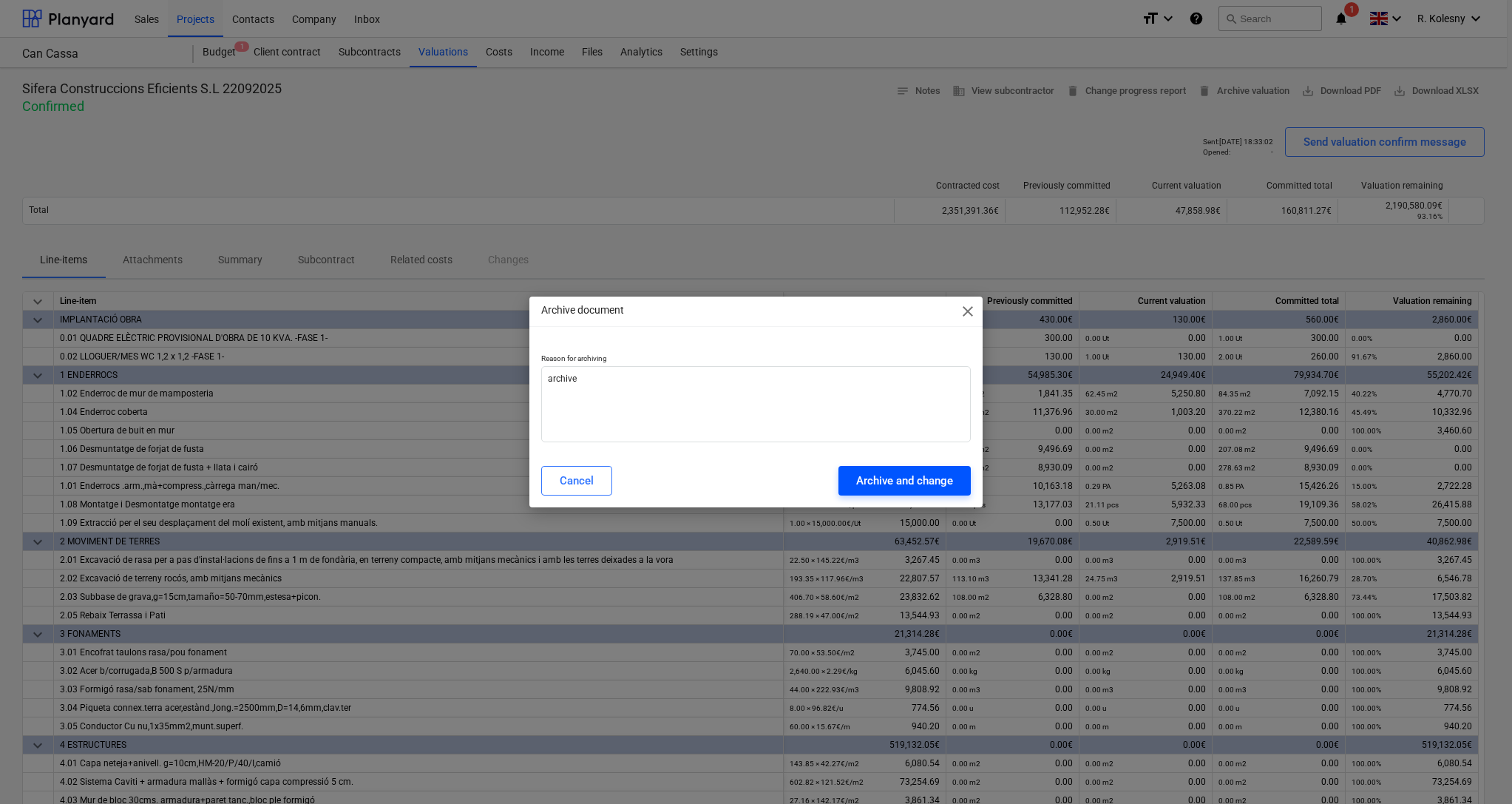
click at [885, 479] on div "Archive and change" at bounding box center [905, 481] width 97 height 19
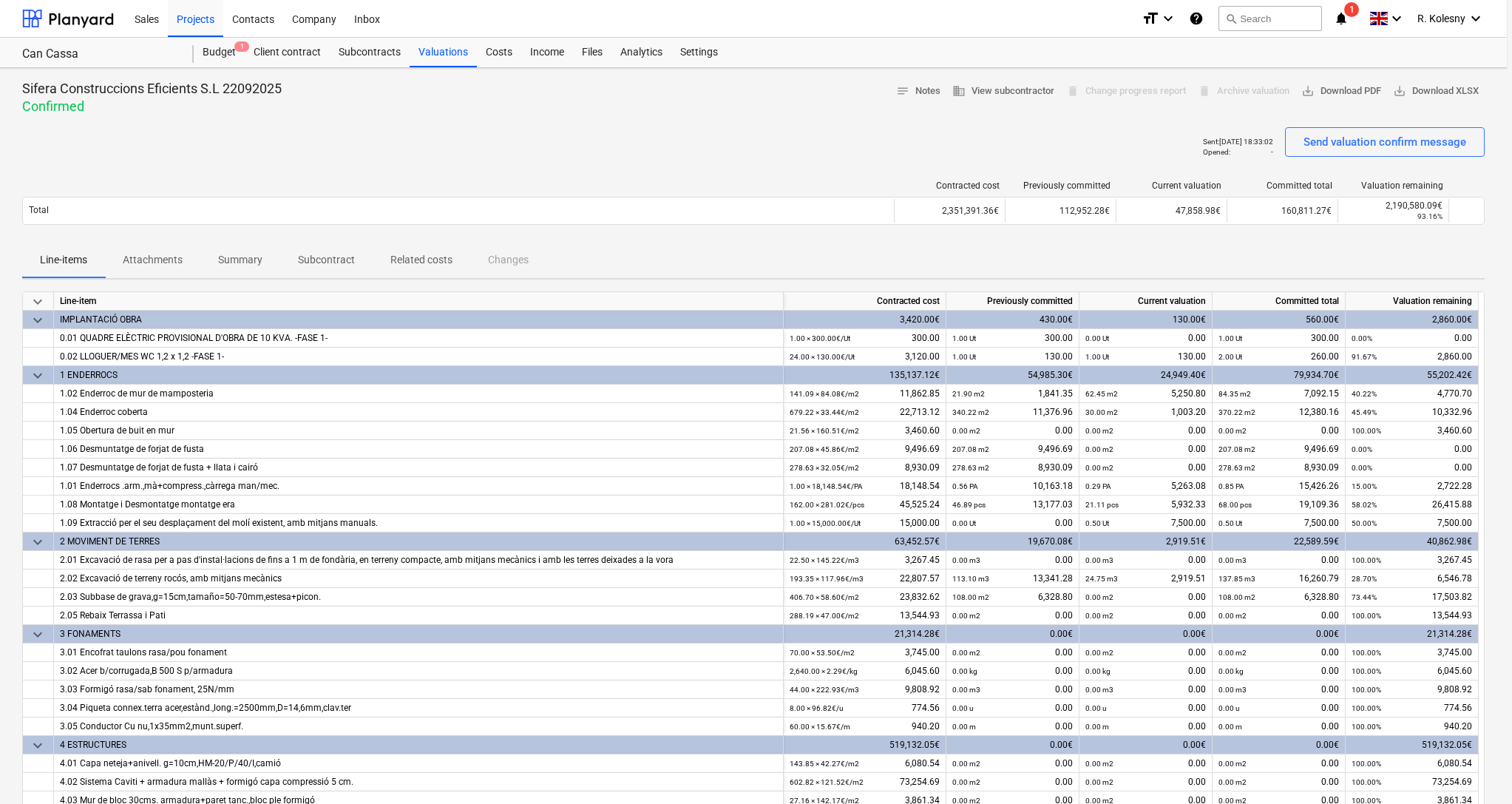
type textarea "x"
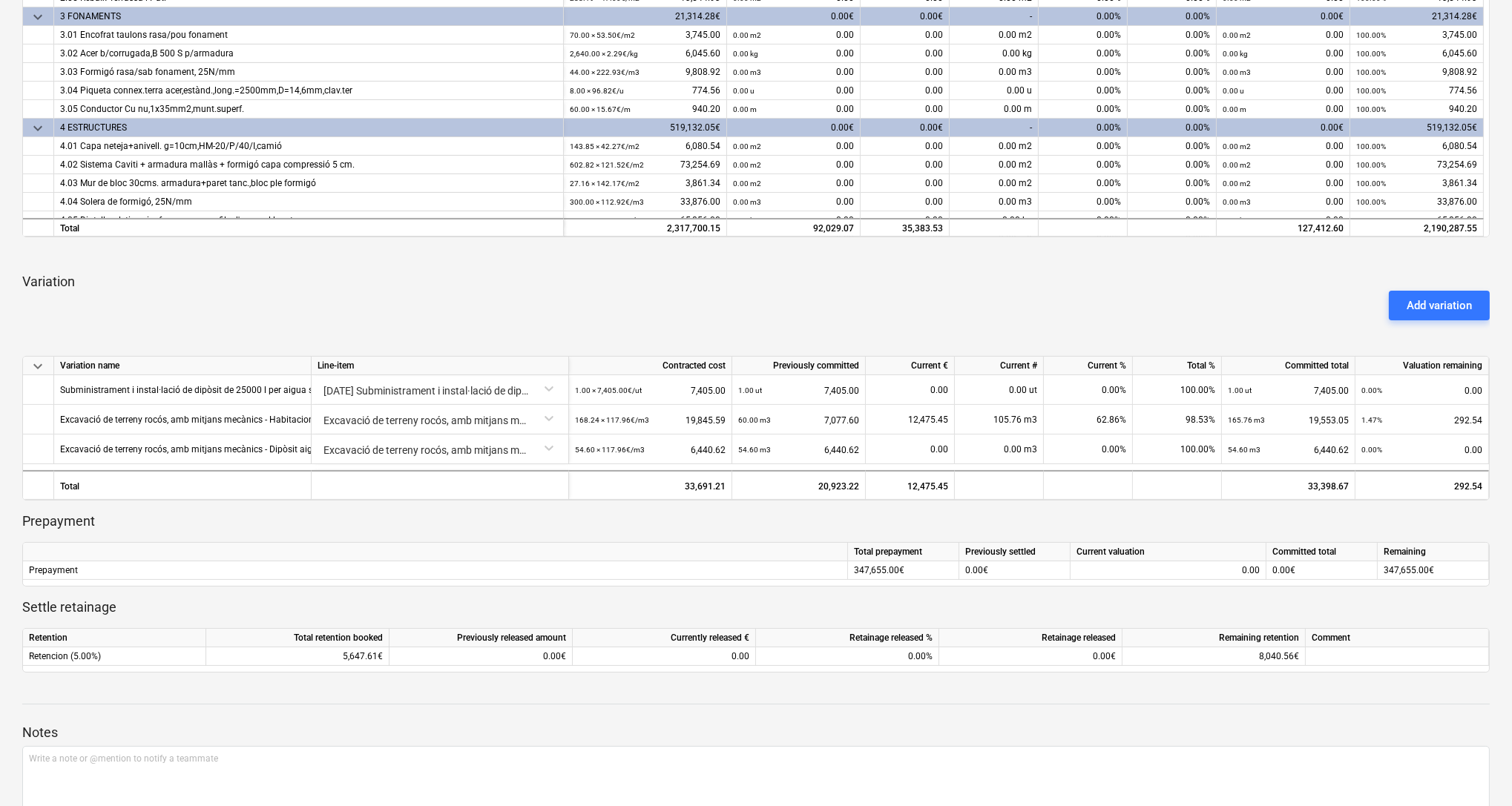
scroll to position [633, 0]
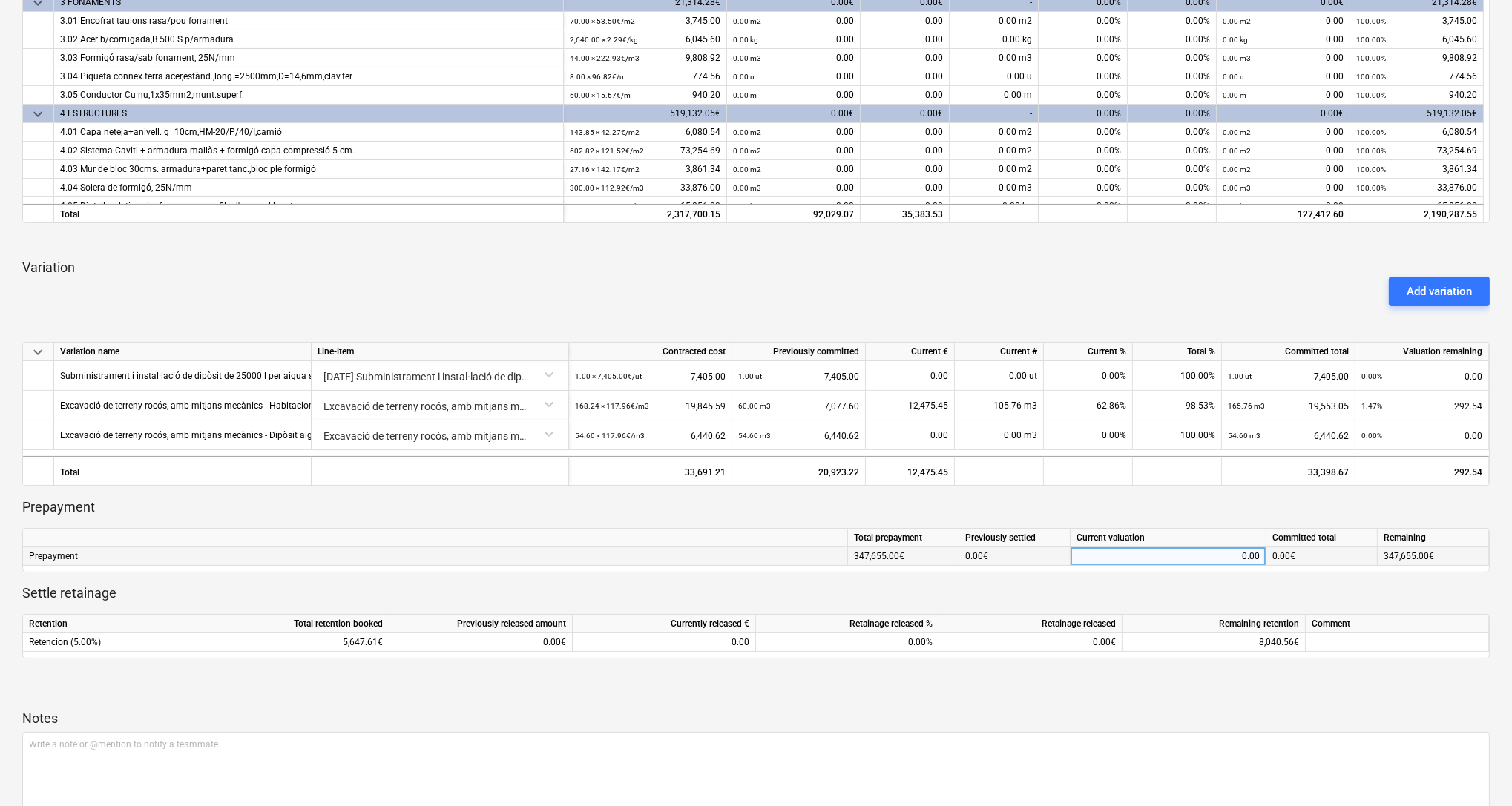
click at [1111, 552] on div "0.00" at bounding box center [1168, 556] width 183 height 19
click at [882, 552] on div "347,655.00€" at bounding box center [903, 556] width 111 height 19
click at [1091, 560] on div "0.00" at bounding box center [1168, 556] width 183 height 19
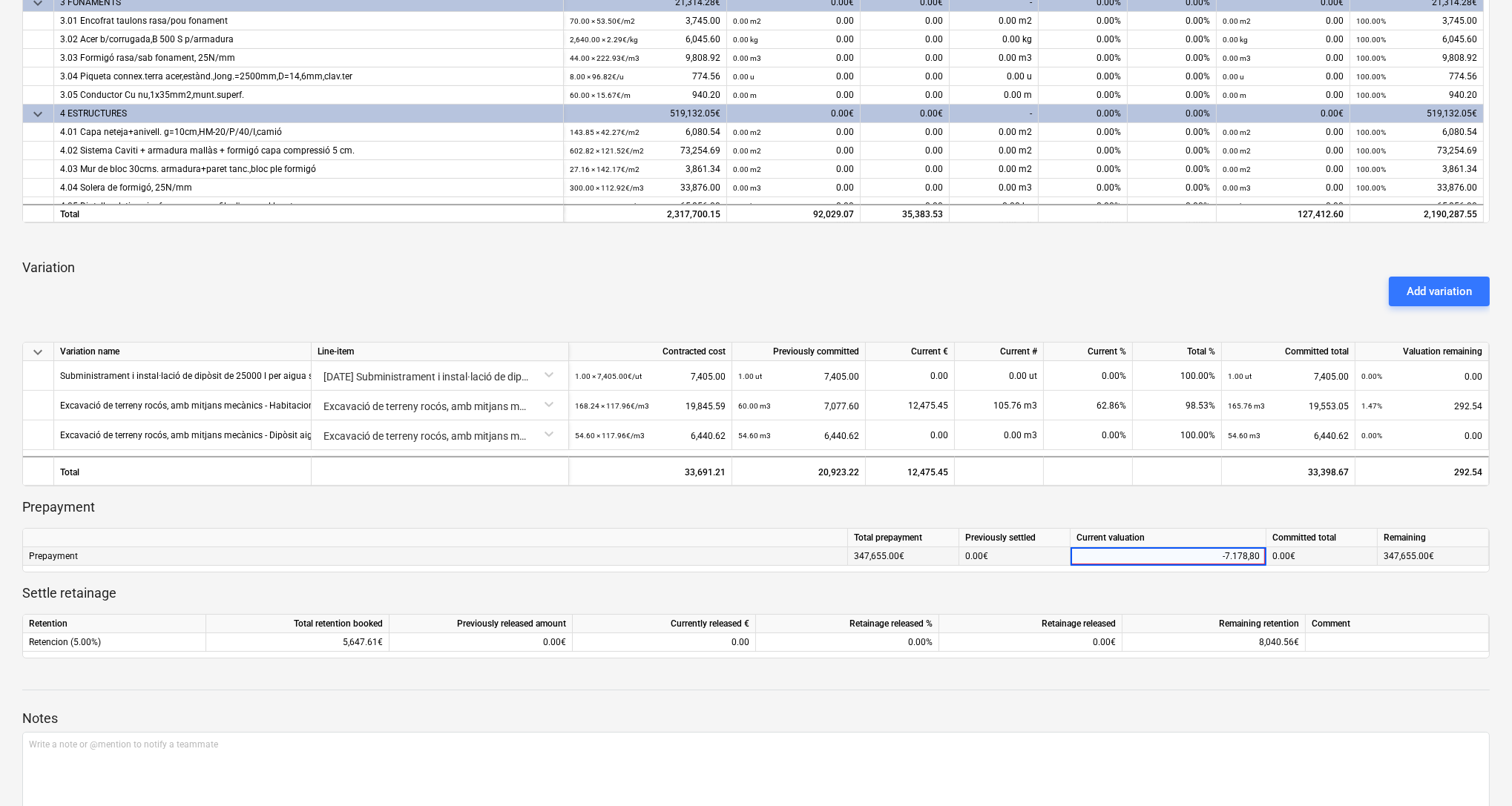
click at [1235, 561] on input "-7.178,80" at bounding box center [1168, 556] width 195 height 18
click at [1251, 556] on input "-7.178,80" at bounding box center [1168, 556] width 195 height 18
click at [1237, 557] on input "-7.17880" at bounding box center [1168, 556] width 195 height 18
type input "7880"
click at [1232, 553] on div "7,880.00" at bounding box center [1168, 556] width 183 height 19
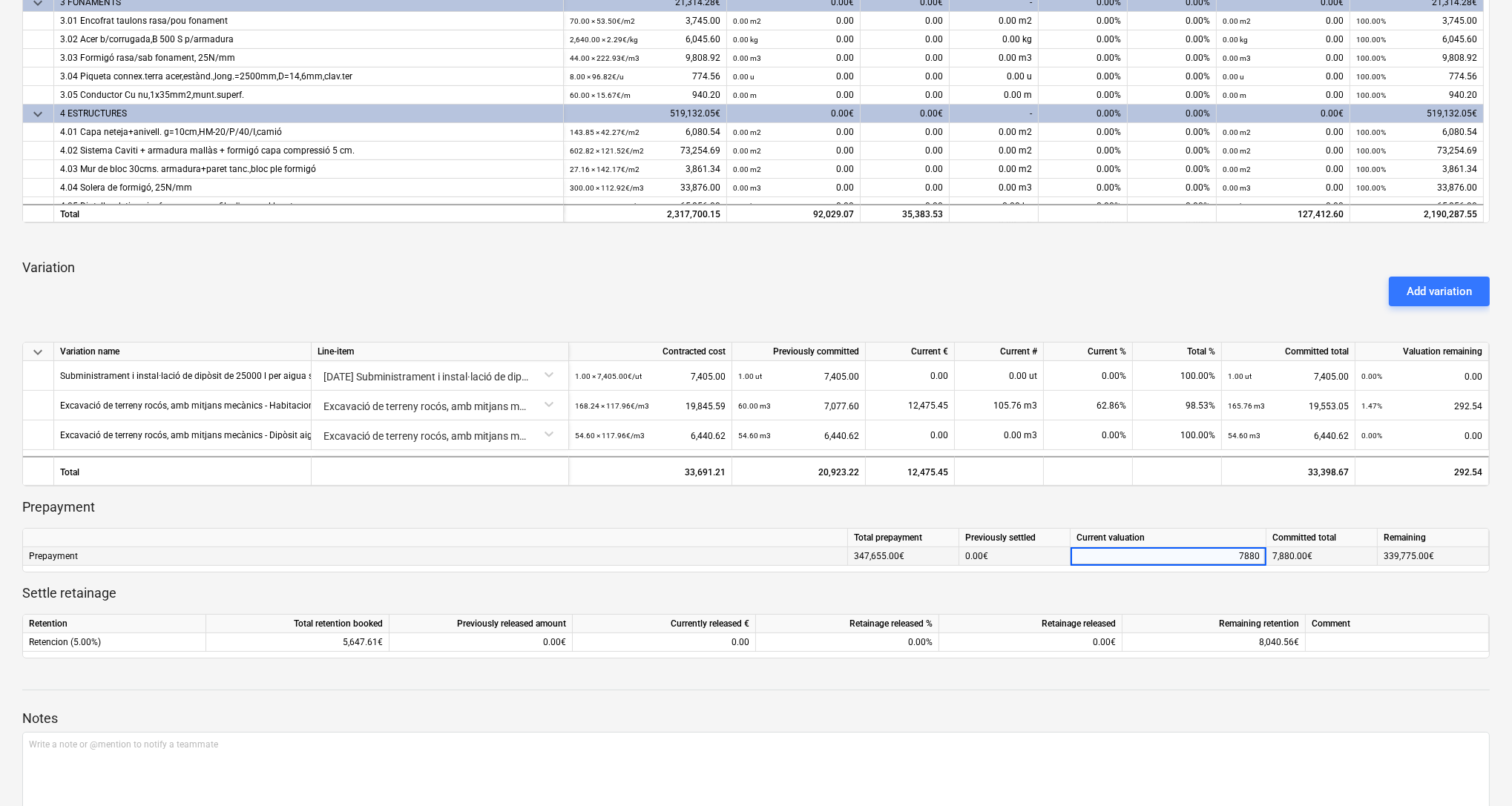
click at [1232, 553] on input "7880" at bounding box center [1168, 556] width 195 height 18
type input "7178.80"
click at [1237, 590] on p "Settle retainage" at bounding box center [756, 594] width 1467 height 18
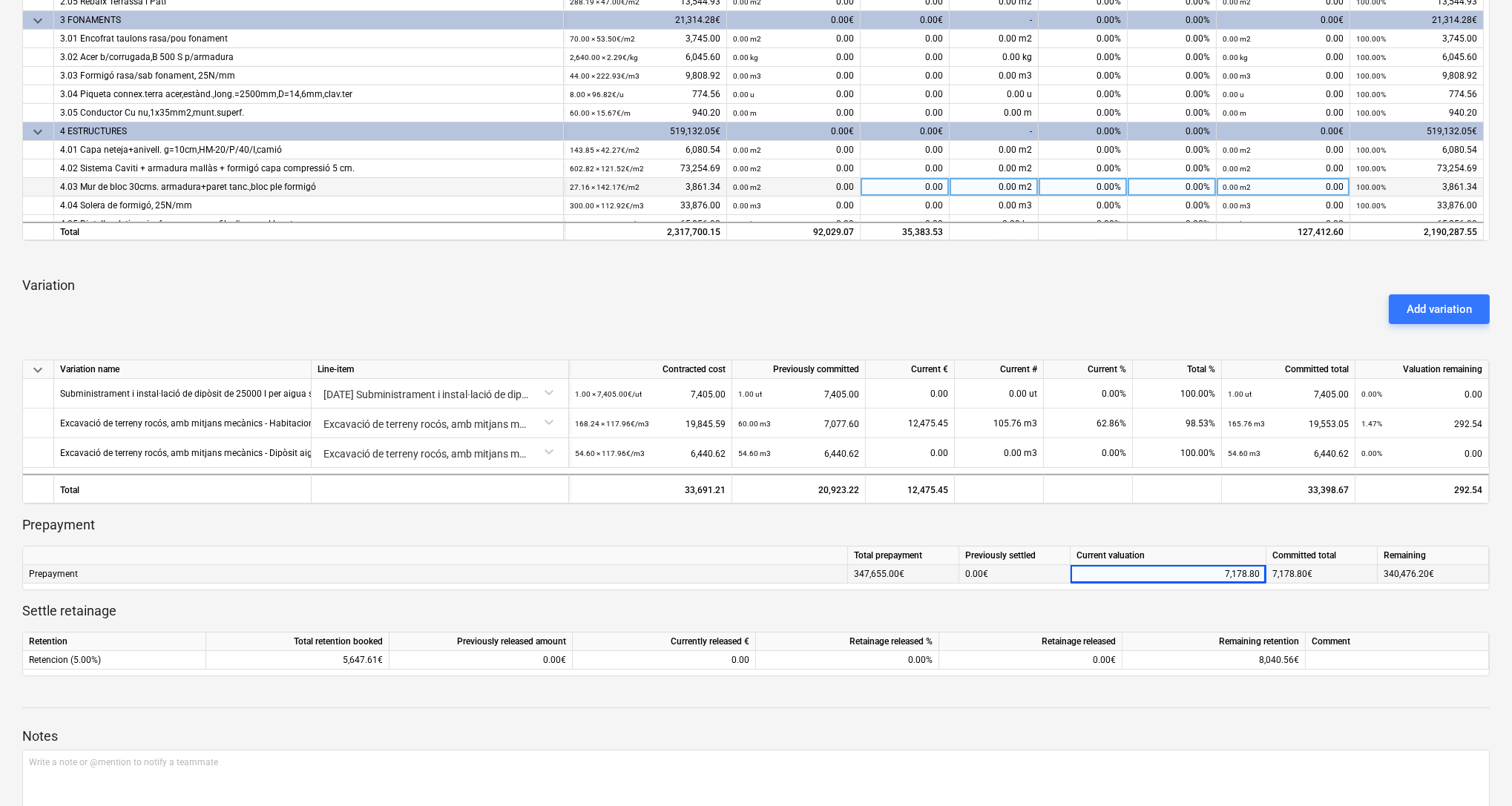
scroll to position [704, 0]
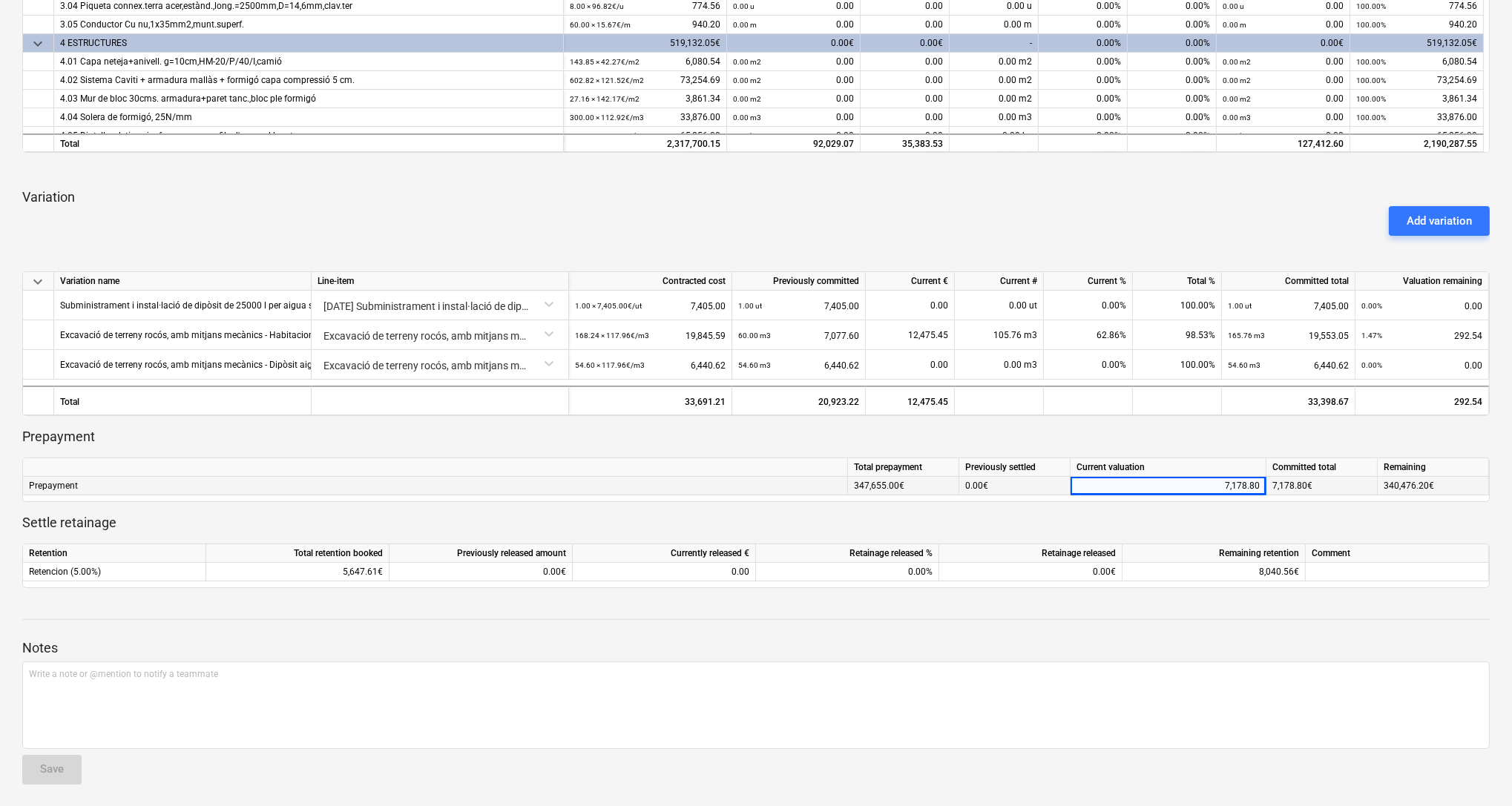
click at [1228, 485] on div "7,178.80" at bounding box center [1168, 486] width 183 height 19
click at [1228, 485] on input "7178.8" at bounding box center [1168, 486] width 195 height 18
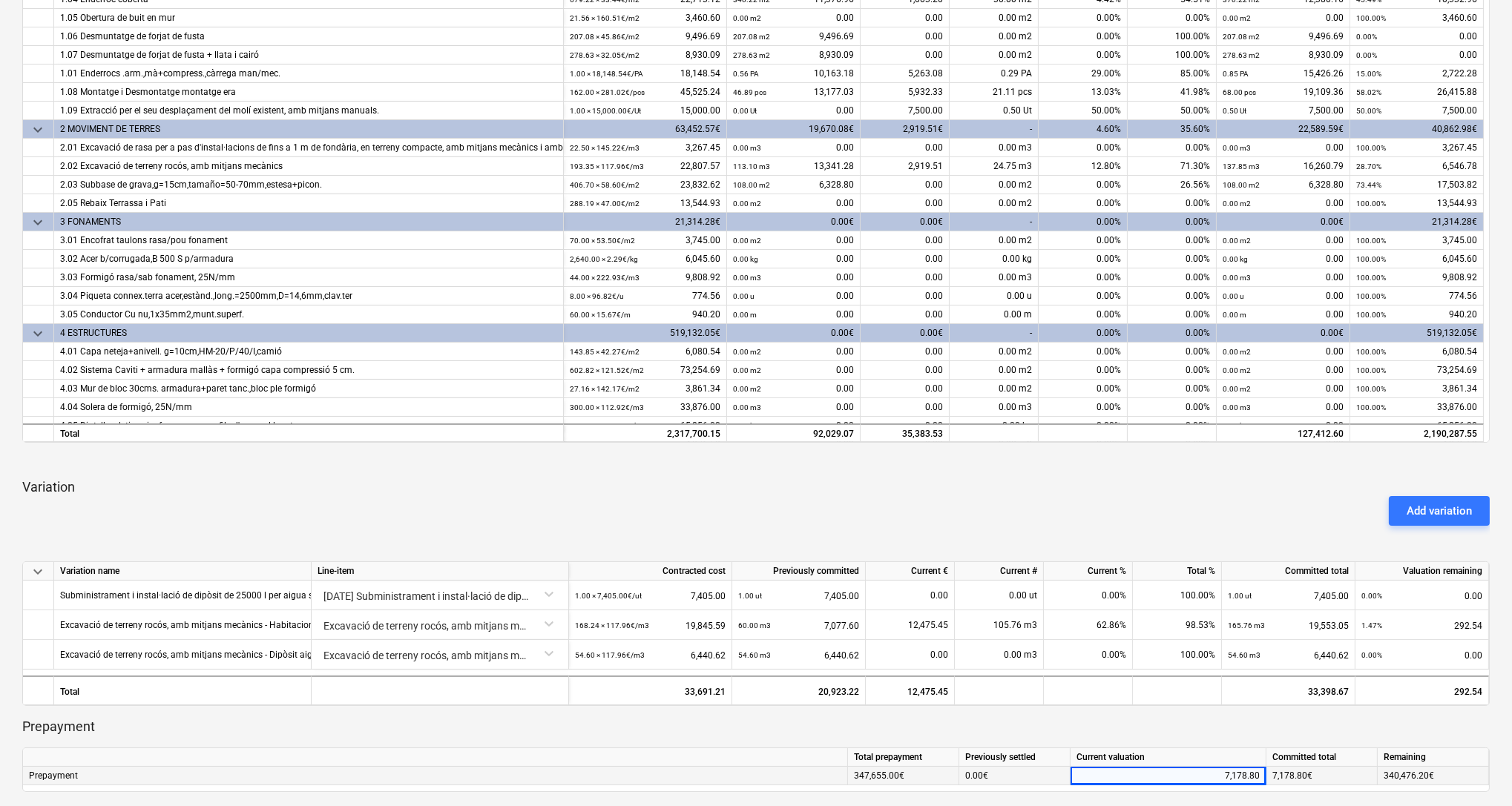
scroll to position [0, 0]
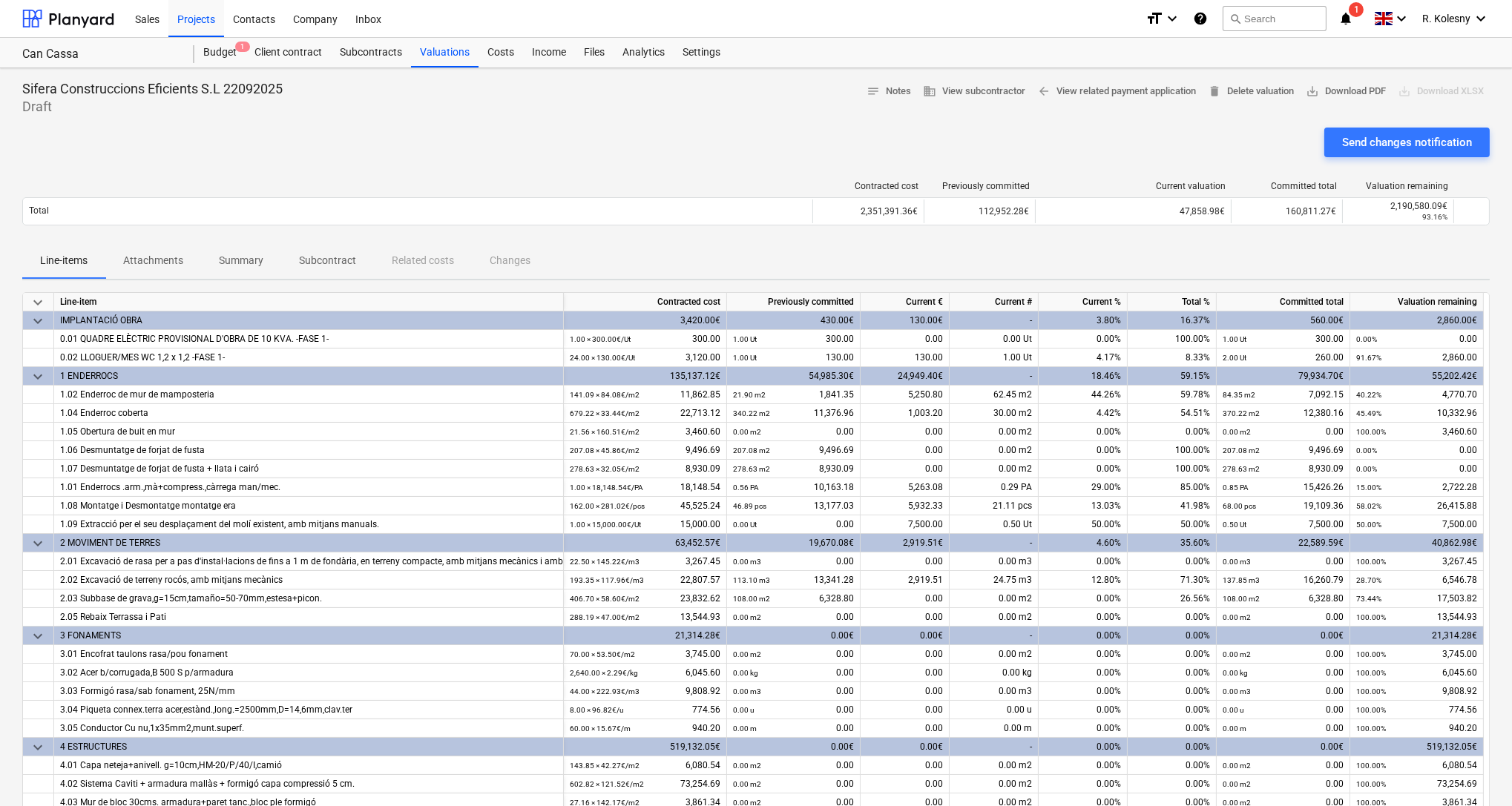
click at [1240, 254] on div "Line-items Attachments Summary Subcontract Related costs Changes" at bounding box center [756, 261] width 1467 height 36
click at [1347, 146] on div "Send changes notification" at bounding box center [1407, 142] width 130 height 19
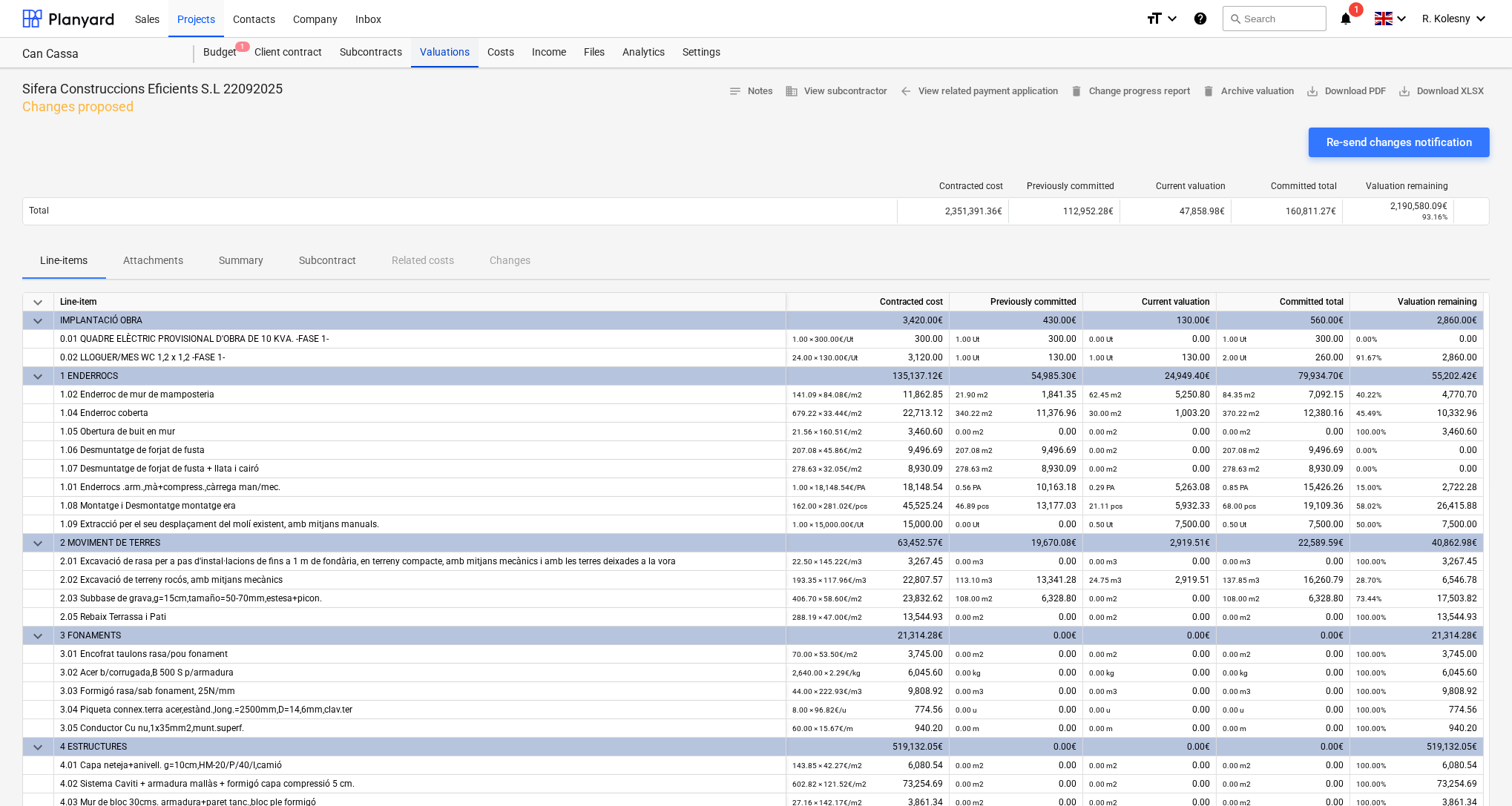
click at [444, 50] on div "Valuations" at bounding box center [445, 53] width 68 height 30
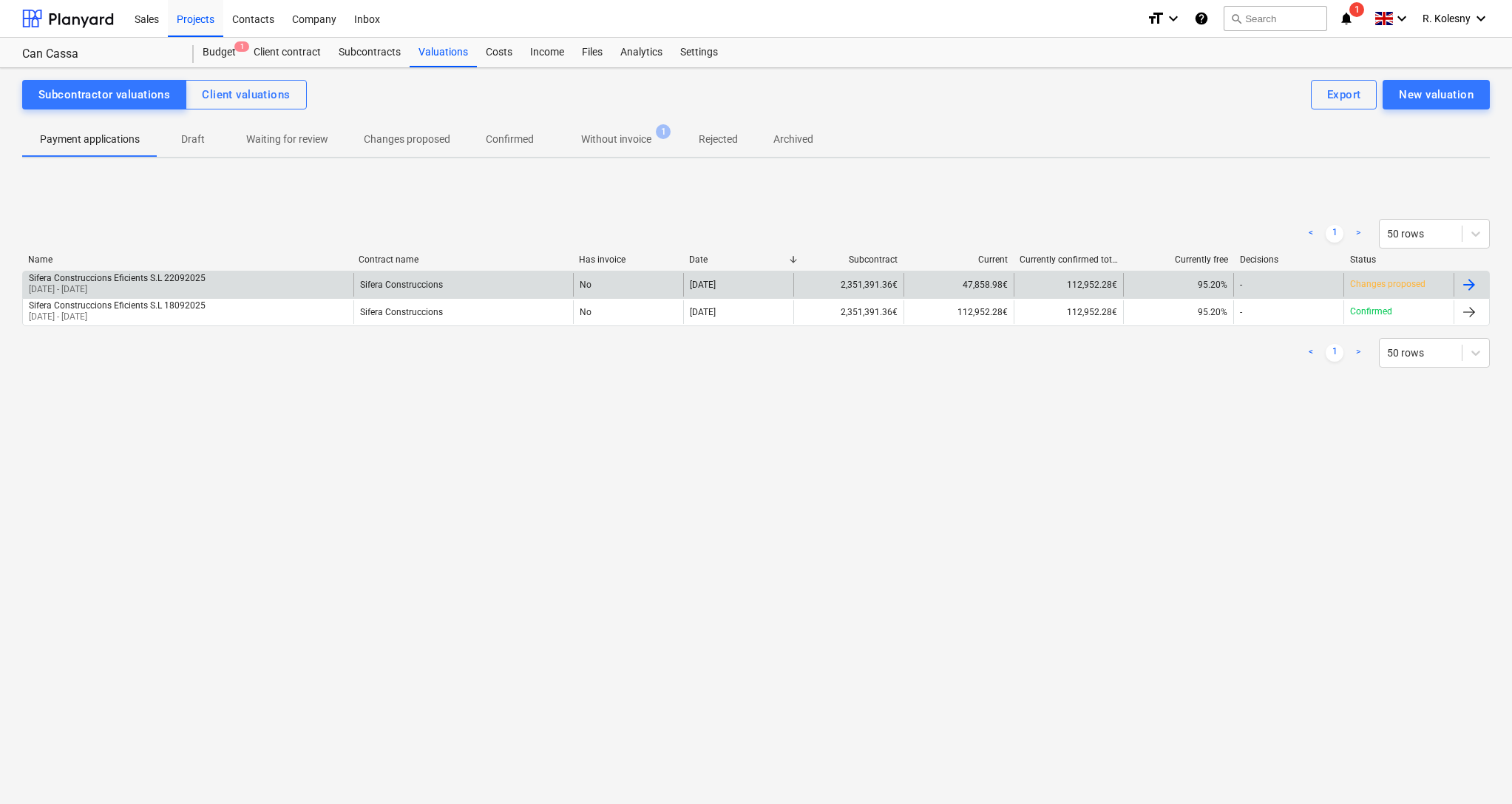
click at [623, 283] on div "No" at bounding box center [628, 285] width 110 height 24
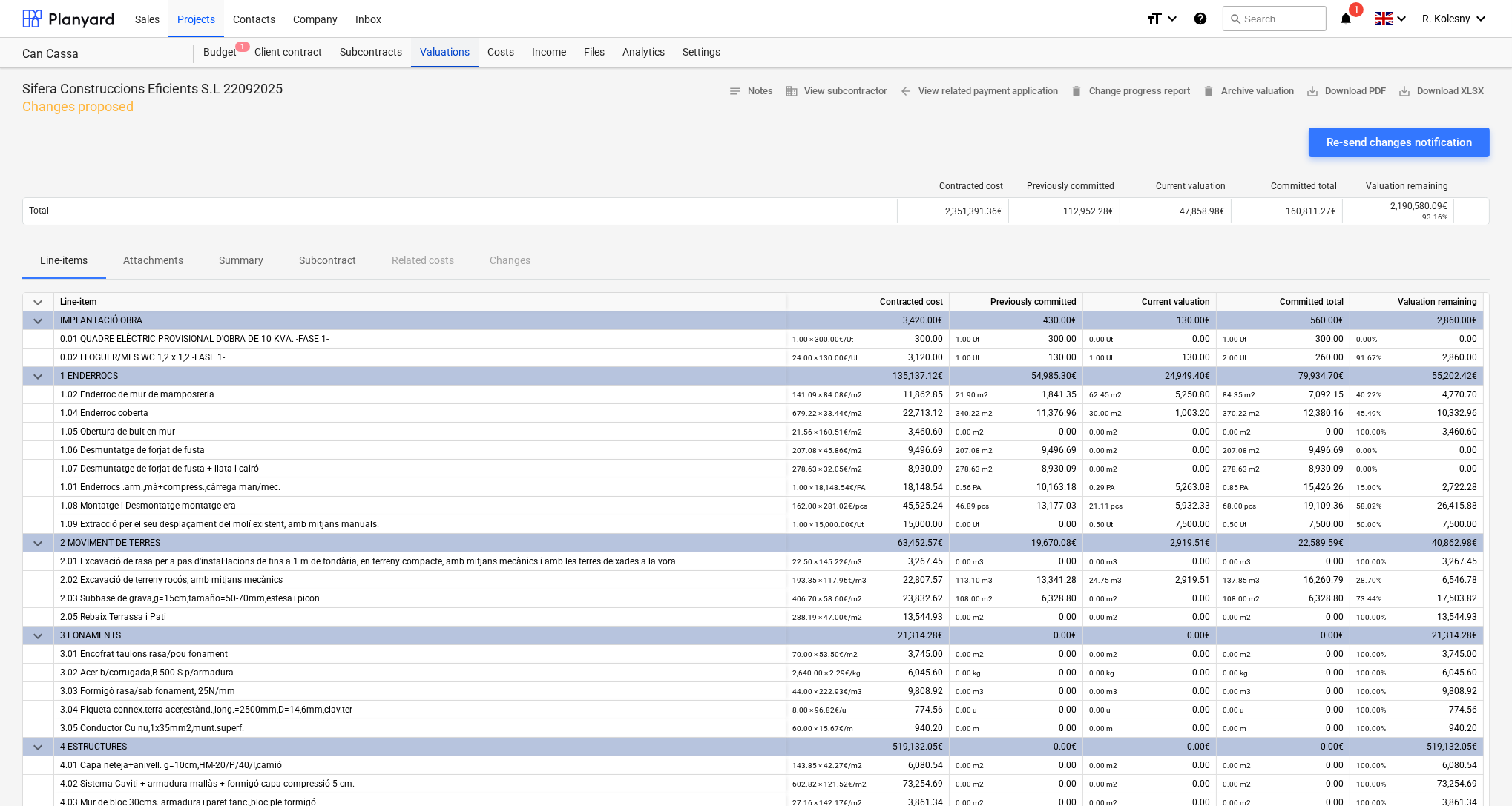
click at [439, 54] on div "Valuations" at bounding box center [445, 53] width 68 height 30
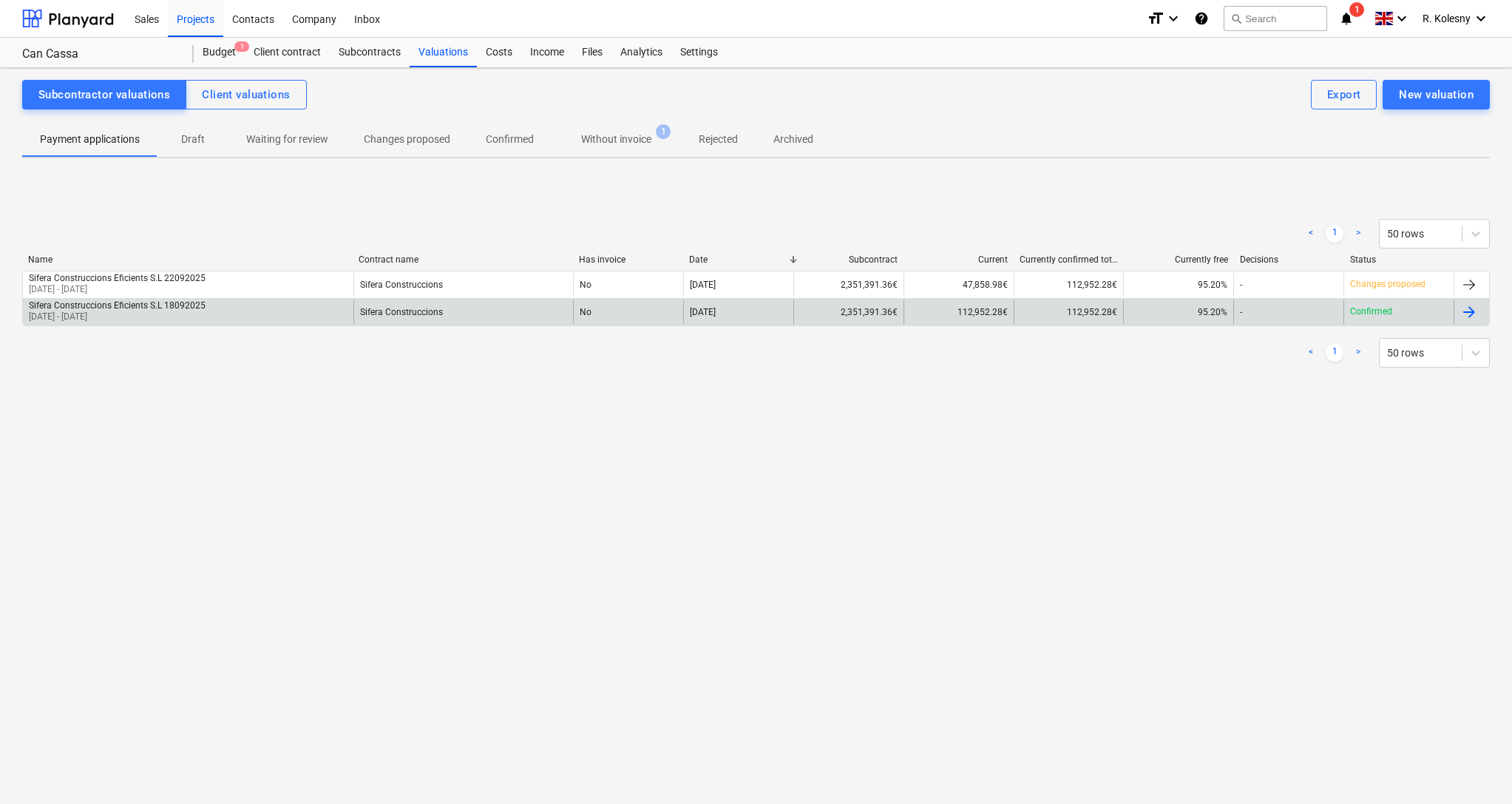
click at [581, 312] on div "No" at bounding box center [628, 312] width 110 height 24
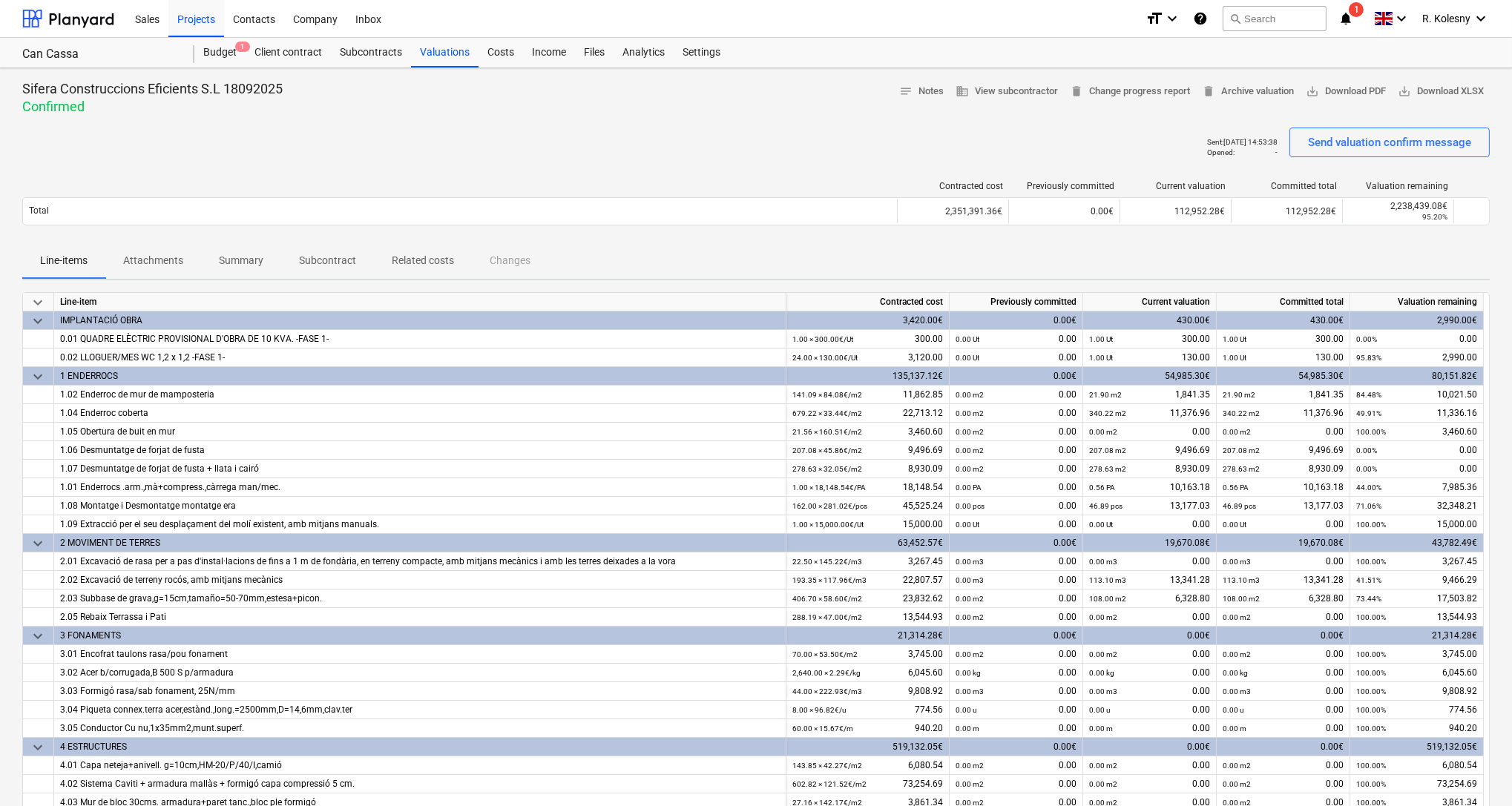
click at [429, 255] on p "Related costs" at bounding box center [423, 260] width 63 height 16
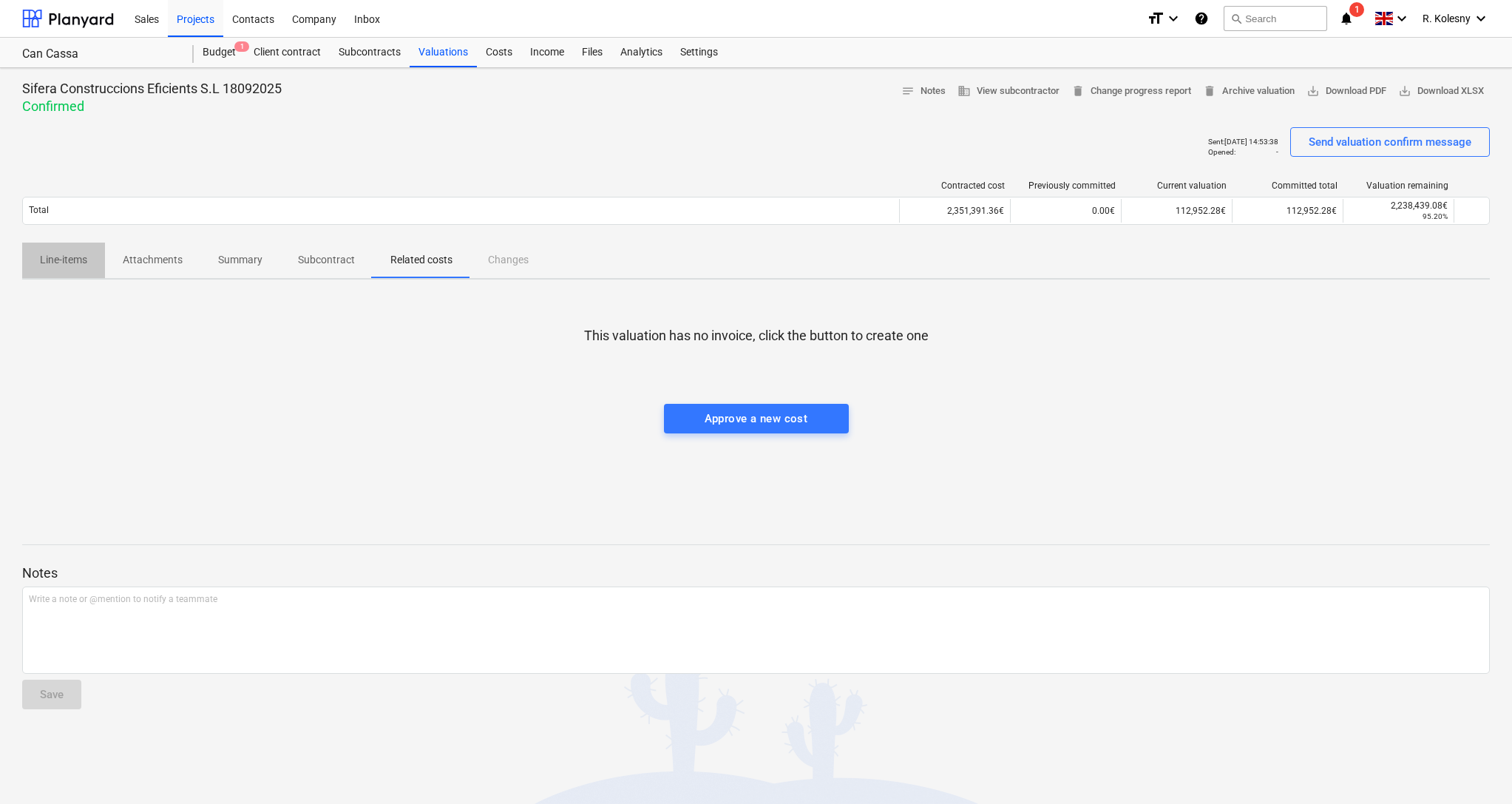
click at [70, 259] on p "Line-items" at bounding box center [64, 260] width 48 height 16
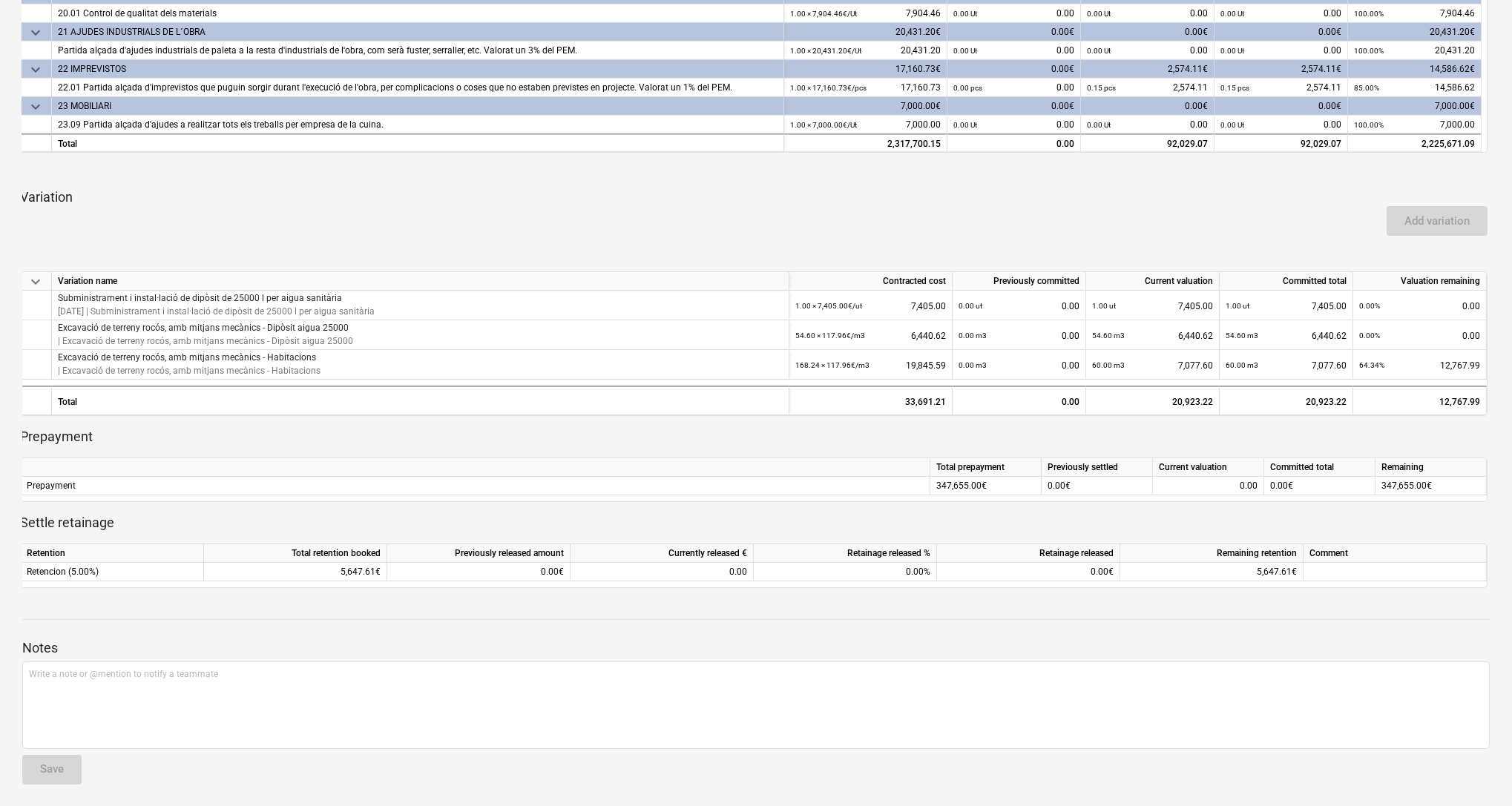
scroll to position [702, 0]
click at [1191, 487] on div "0.00" at bounding box center [1208, 488] width 98 height 19
click at [1231, 479] on div "0.00" at bounding box center [1208, 488] width 98 height 19
click at [1243, 485] on div "0.00" at bounding box center [1208, 488] width 98 height 19
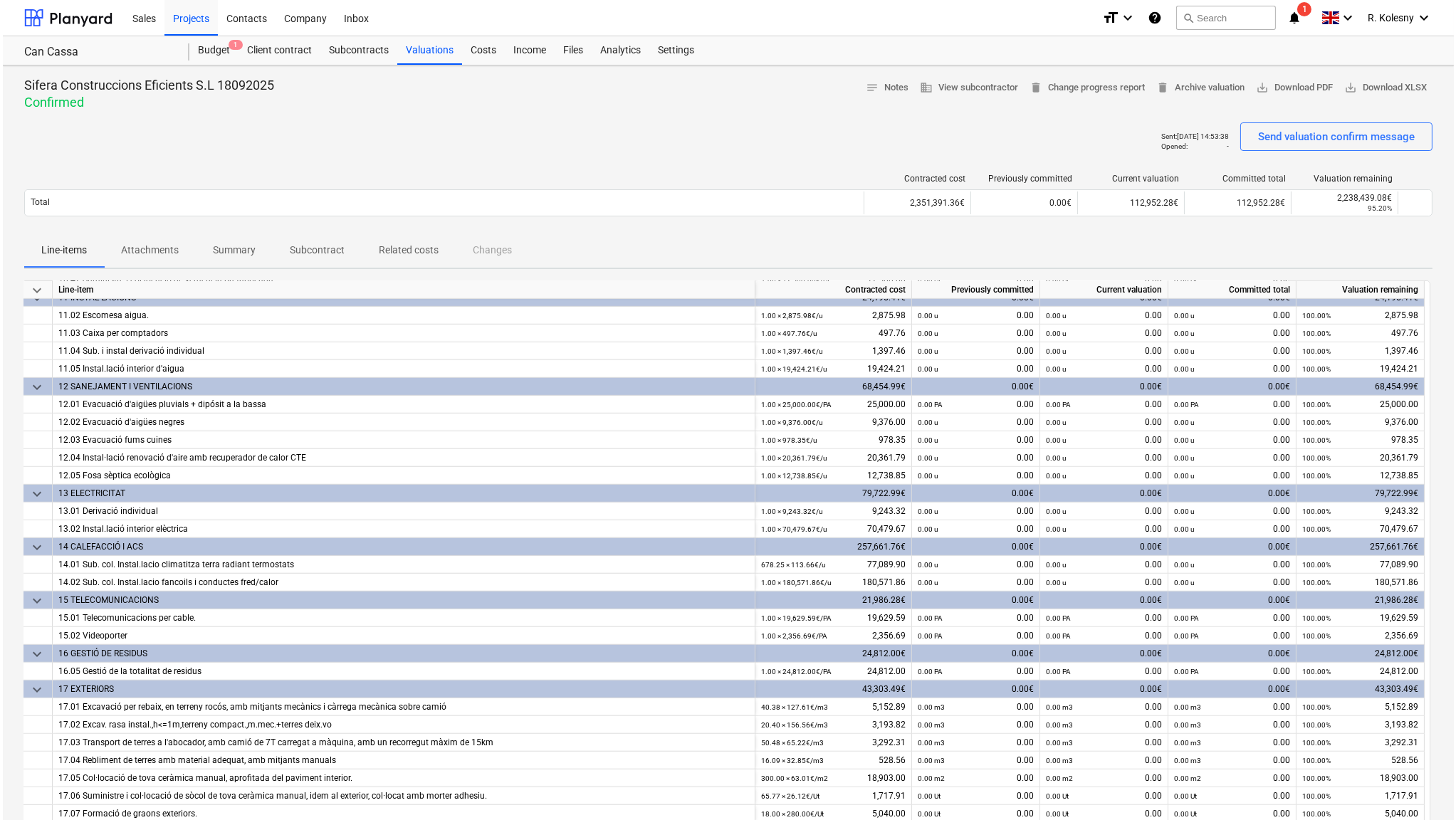
scroll to position [2020, 0]
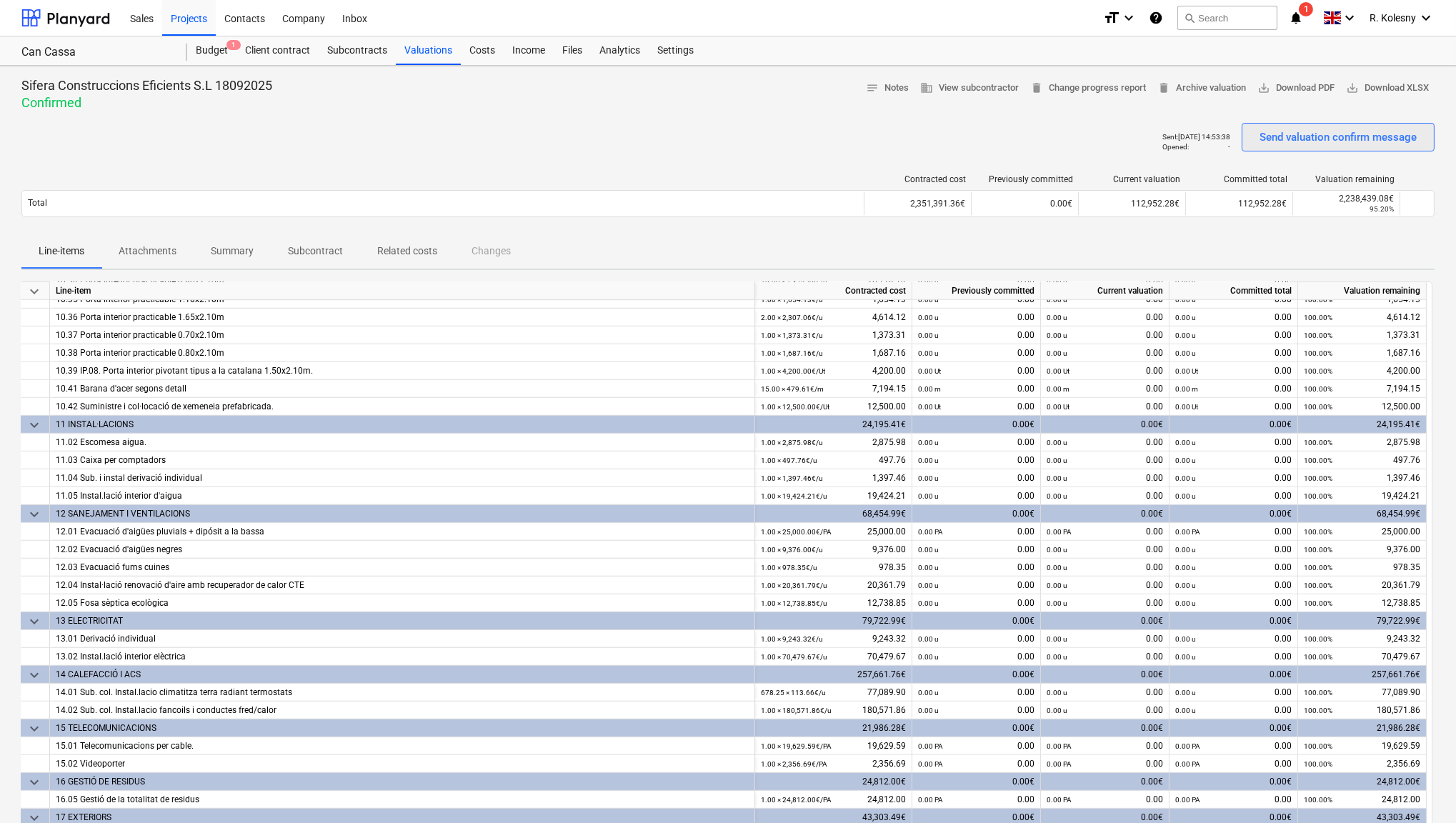
click at [1308, 134] on div "Send valuation confirm message" at bounding box center [1338, 137] width 157 height 19
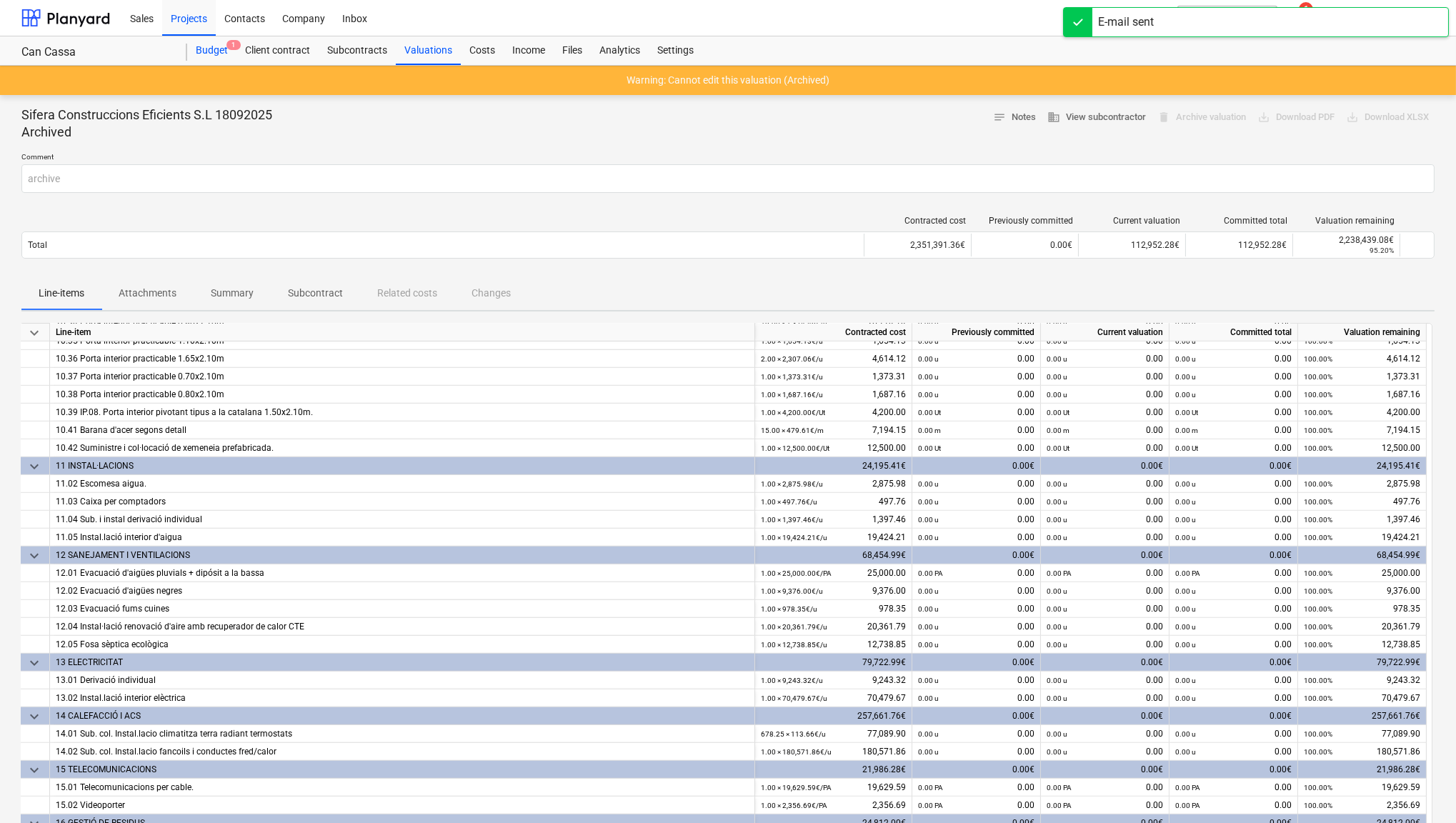
click at [221, 51] on div "Budget 1" at bounding box center [212, 51] width 50 height 29
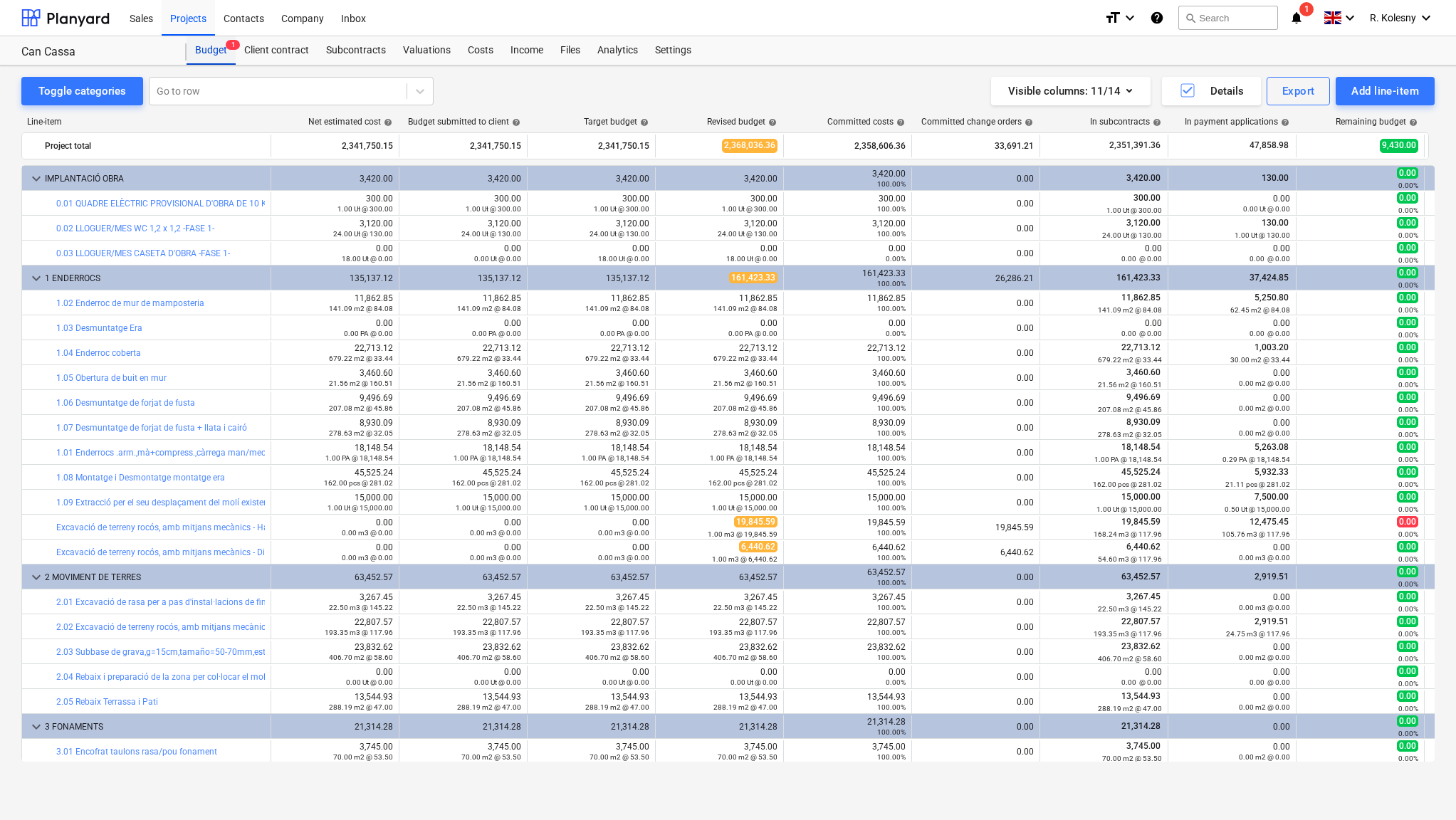
click at [230, 54] on div "Budget 1" at bounding box center [211, 51] width 49 height 29
click at [1301, 14] on icon "notifications" at bounding box center [1296, 18] width 14 height 17
